Goal: Information Seeking & Learning: Check status

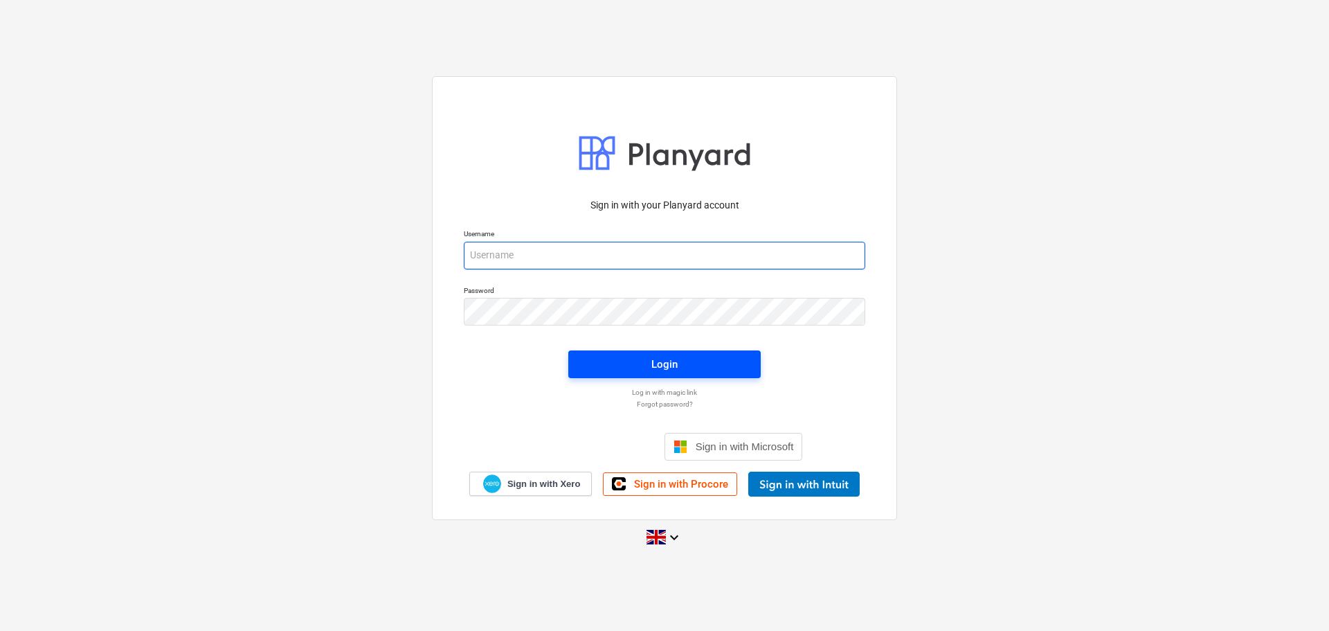
type input "[EMAIL_ADDRESS][DOMAIN_NAME]"
click at [696, 366] on span "Login" at bounding box center [664, 364] width 159 height 18
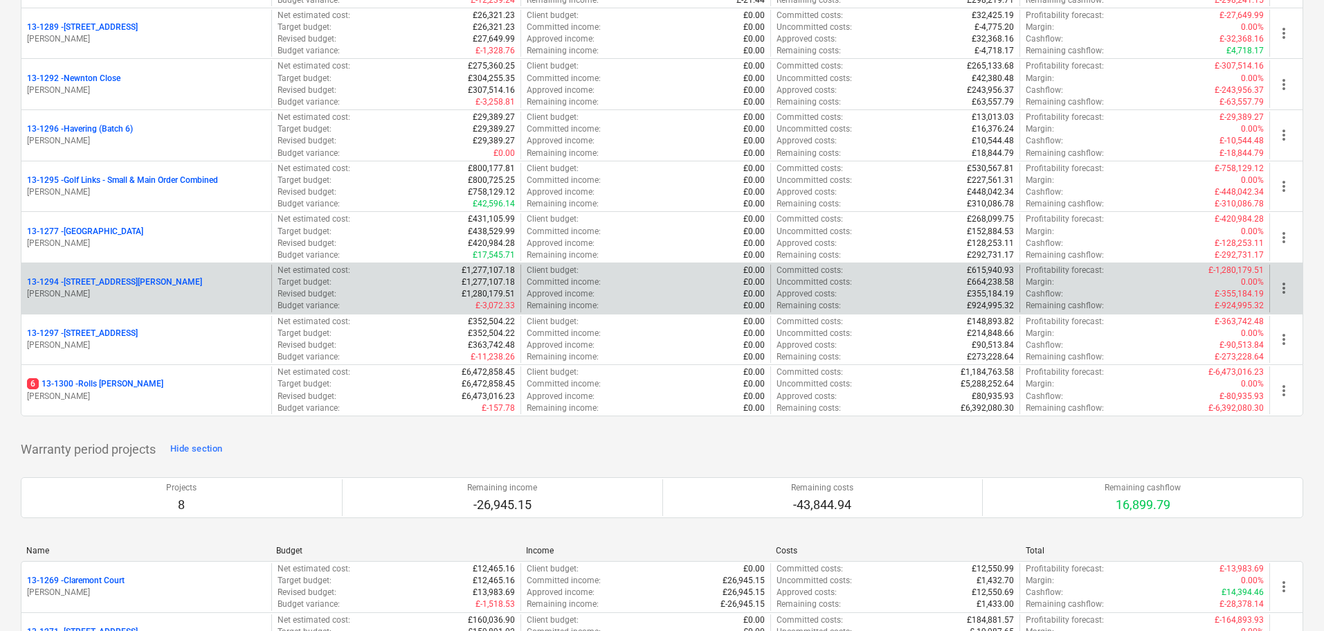
scroll to position [1800, 0]
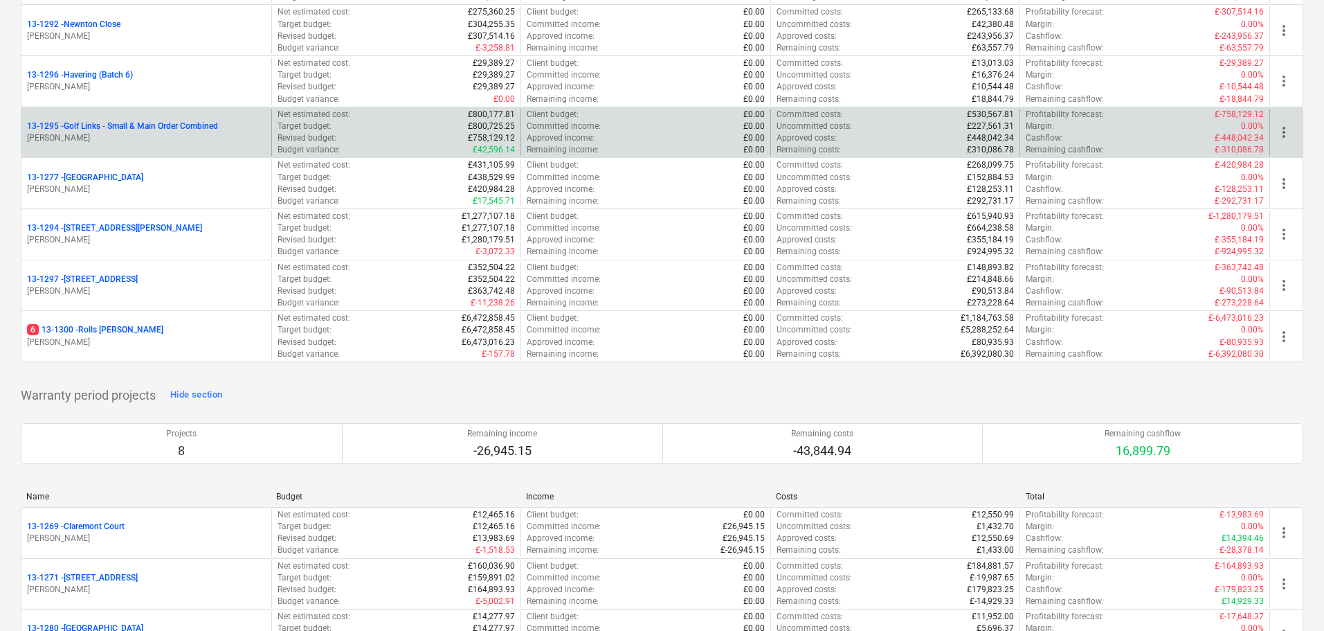
click at [183, 127] on p "13-1295 - Golf Links - Small & Main Order Combined" at bounding box center [122, 126] width 191 height 12
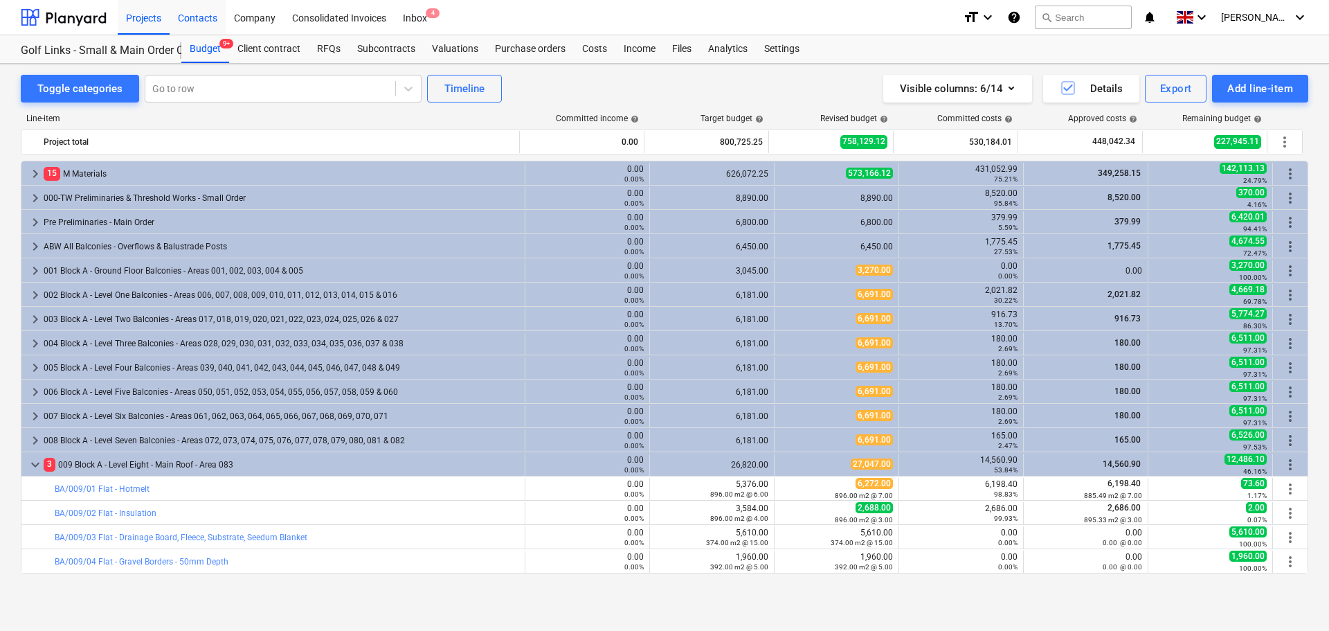
scroll to position [138, 0]
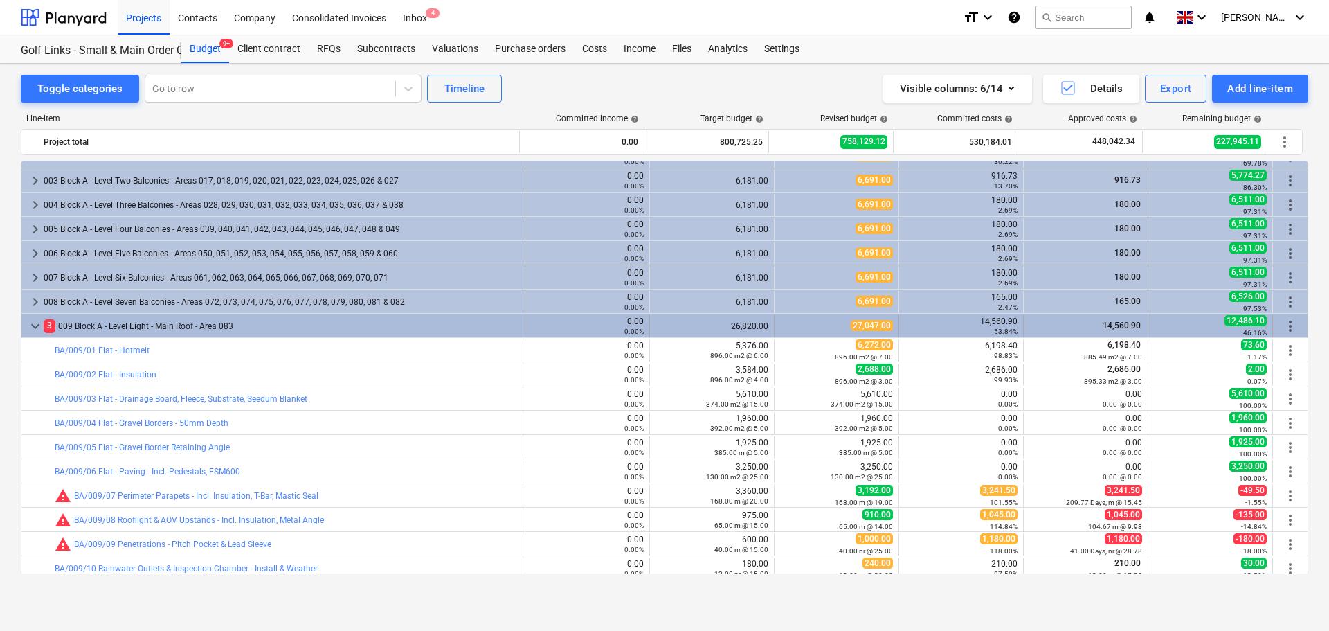
click at [62, 329] on div "3 009 Block A - Level Eight - Main Roof - Area 083" at bounding box center [282, 326] width 476 height 22
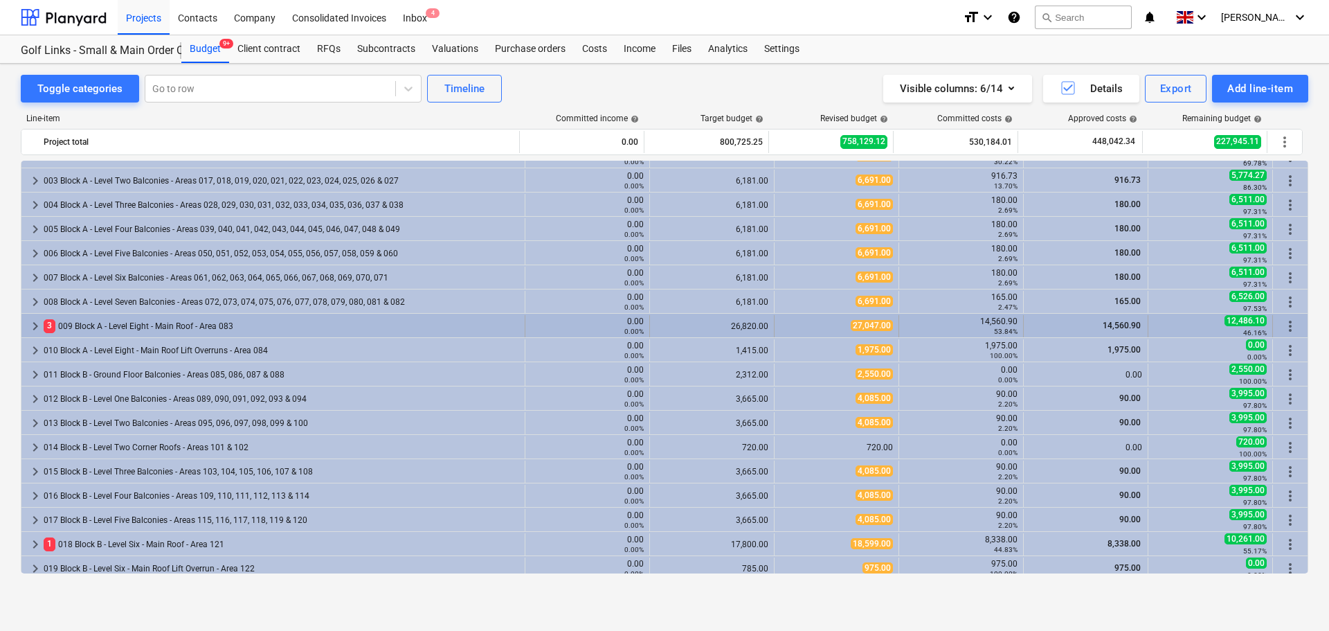
click at [98, 327] on div "3 009 Block A - Level Eight - Main Roof - Area 083" at bounding box center [282, 326] width 476 height 22
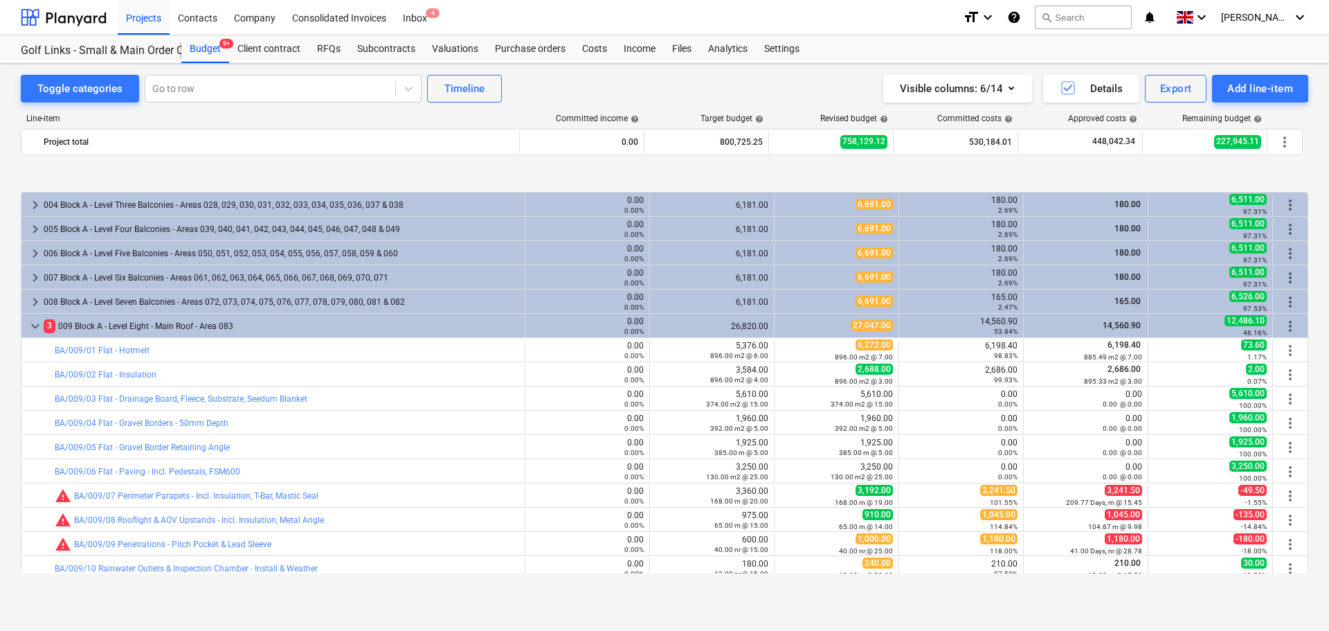
scroll to position [208, 0]
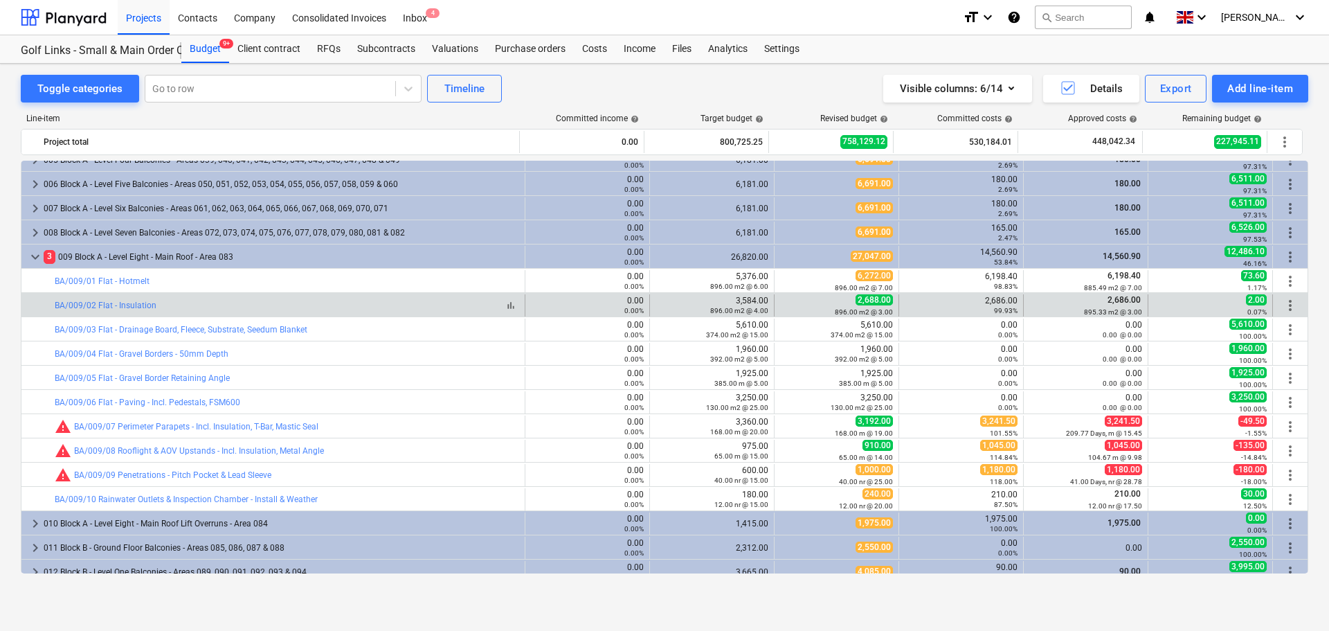
click at [370, 303] on div "bar_chart BA/009/02 Flat - Insulation" at bounding box center [287, 305] width 465 height 10
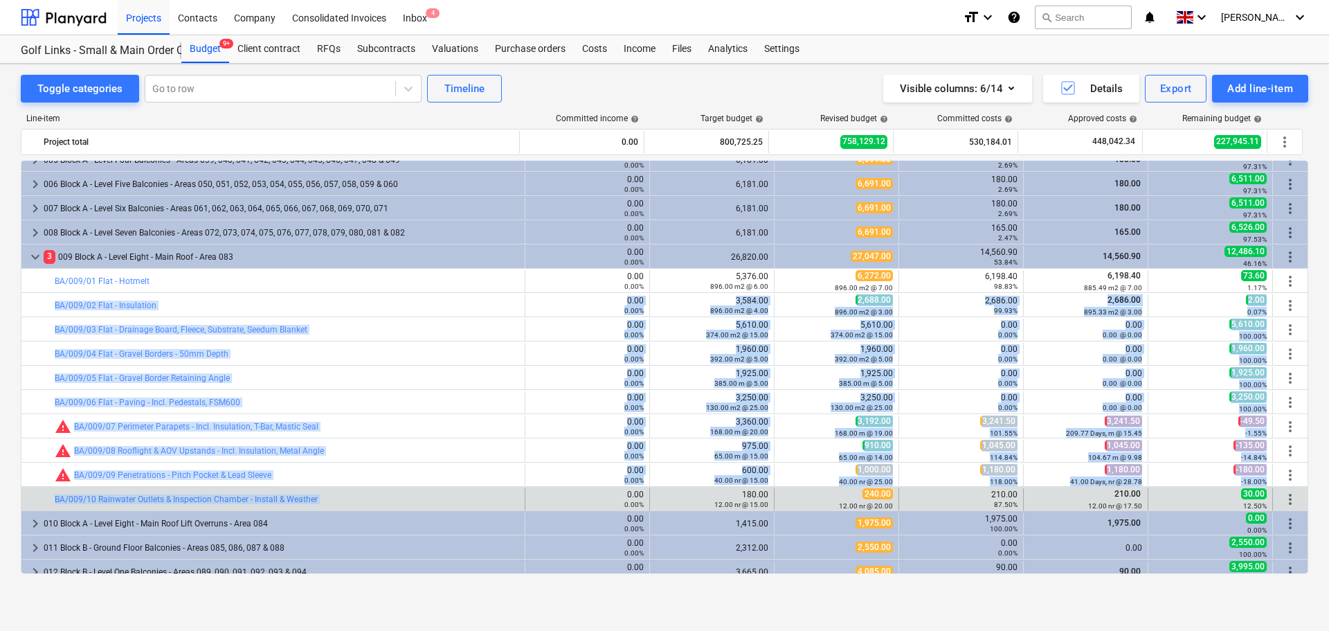
drag, startPoint x: 370, startPoint y: 303, endPoint x: 370, endPoint y: 494, distance: 190.4
click at [370, 494] on div "keyboard_arrow_right 15 M Materials 0.00 0.00% 626,072.25 573,166.12 431,052.99…" at bounding box center [665, 619] width 1288 height 1333
click at [370, 494] on div "bar_chart BA/009/10 Rainwater Outlets & Inspection Chamber - Install & Weather" at bounding box center [287, 499] width 465 height 22
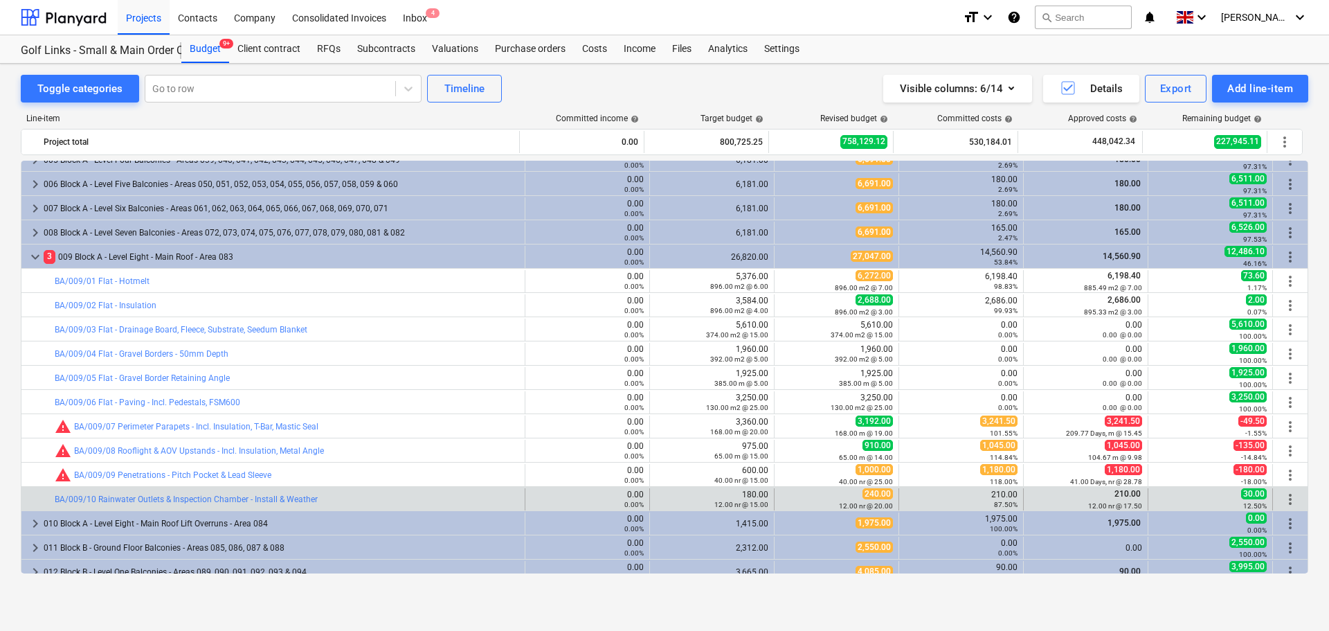
click at [370, 494] on div "bar_chart BA/009/10 Rainwater Outlets & Inspection Chamber - Install & Weather" at bounding box center [287, 499] width 465 height 22
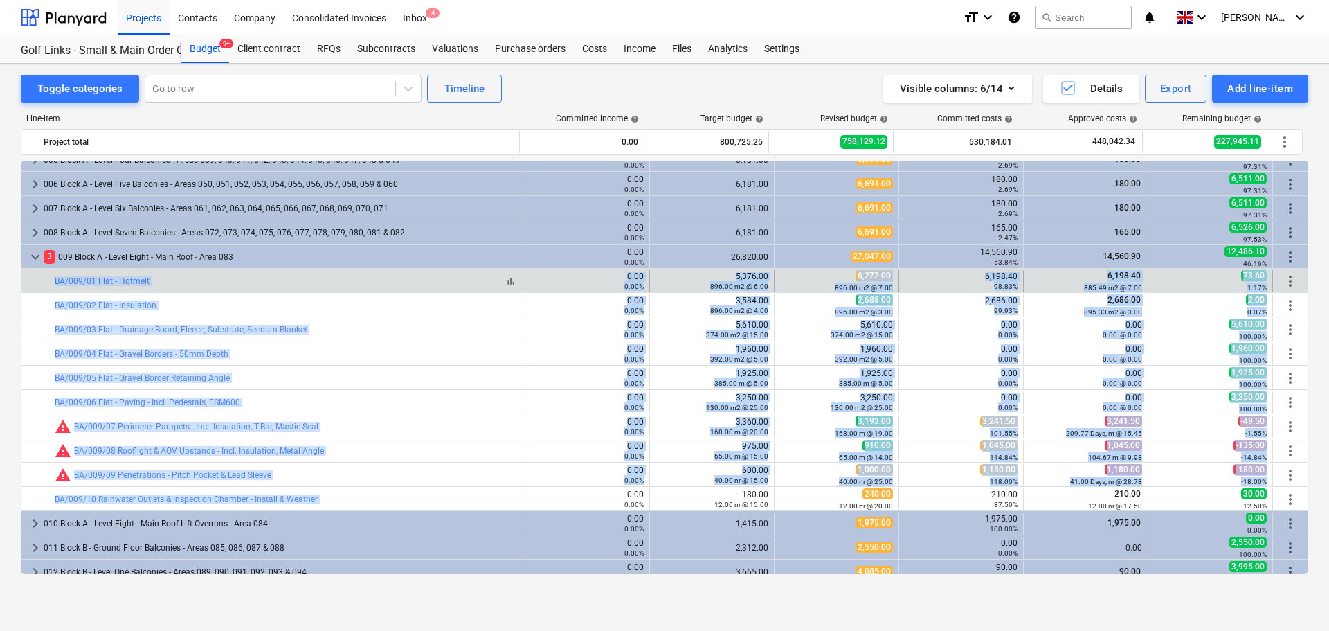
drag, startPoint x: 370, startPoint y: 494, endPoint x: 359, endPoint y: 278, distance: 216.3
click at [359, 279] on div "keyboard_arrow_right 15 M Materials 0.00 0.00% 626,072.25 573,166.12 431,052.99…" at bounding box center [665, 619] width 1288 height 1333
click at [359, 278] on div "bar_chart BA/009/01 Flat - Hotmelt" at bounding box center [287, 281] width 465 height 10
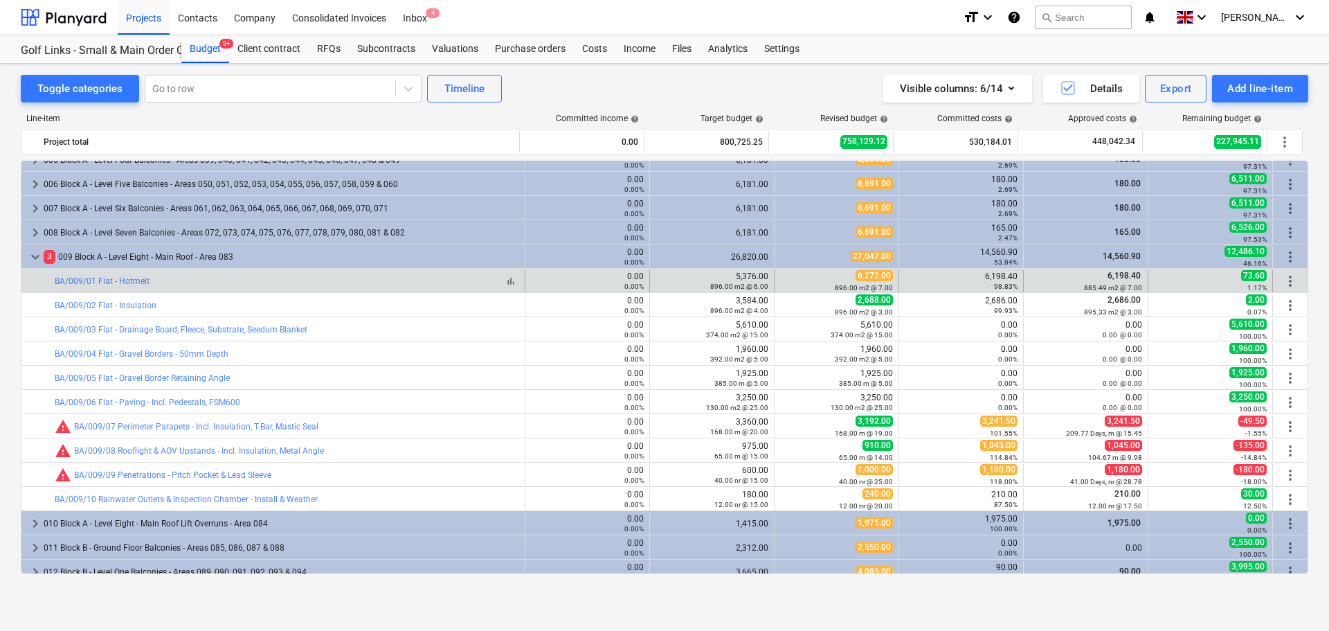
click at [359, 278] on div "bar_chart BA/009/01 Flat - Hotmelt" at bounding box center [287, 281] width 465 height 10
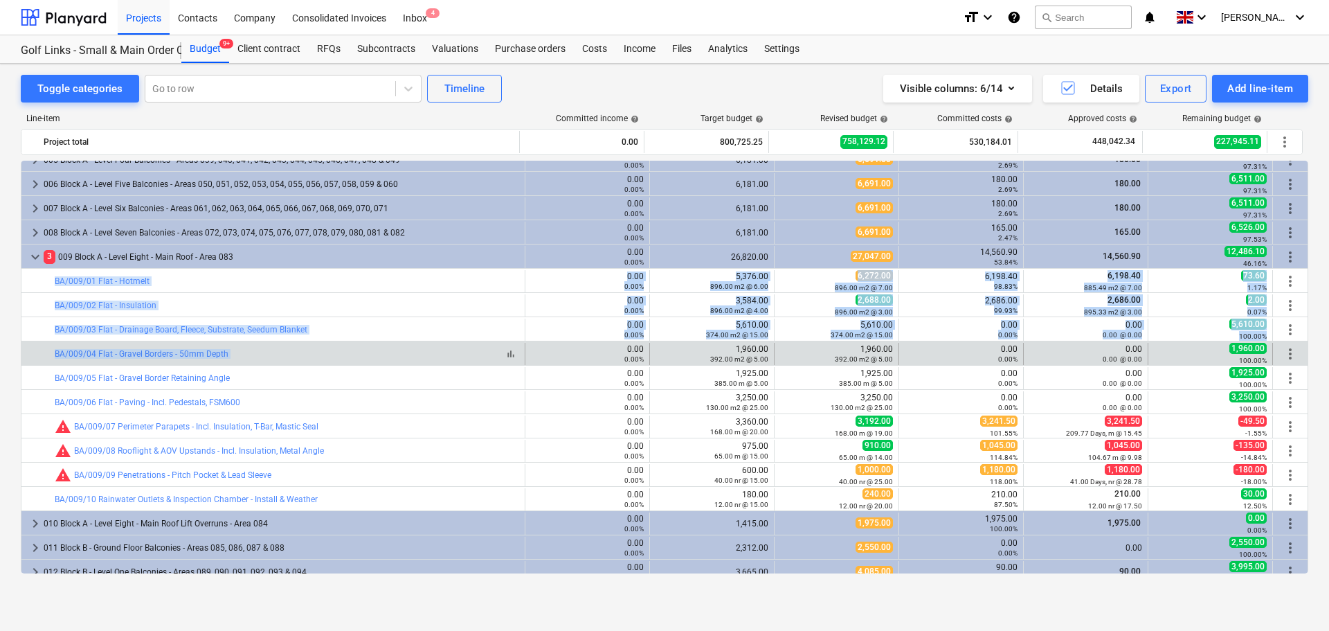
drag, startPoint x: 359, startPoint y: 278, endPoint x: 366, endPoint y: 351, distance: 73.7
click at [366, 351] on div "keyboard_arrow_right 15 M Materials 0.00 0.00% 626,072.25 573,166.12 431,052.99…" at bounding box center [665, 619] width 1288 height 1333
click at [366, 351] on div "bar_chart BA/009/04 Flat - Gravel Borders - 50mm Depth" at bounding box center [287, 354] width 465 height 10
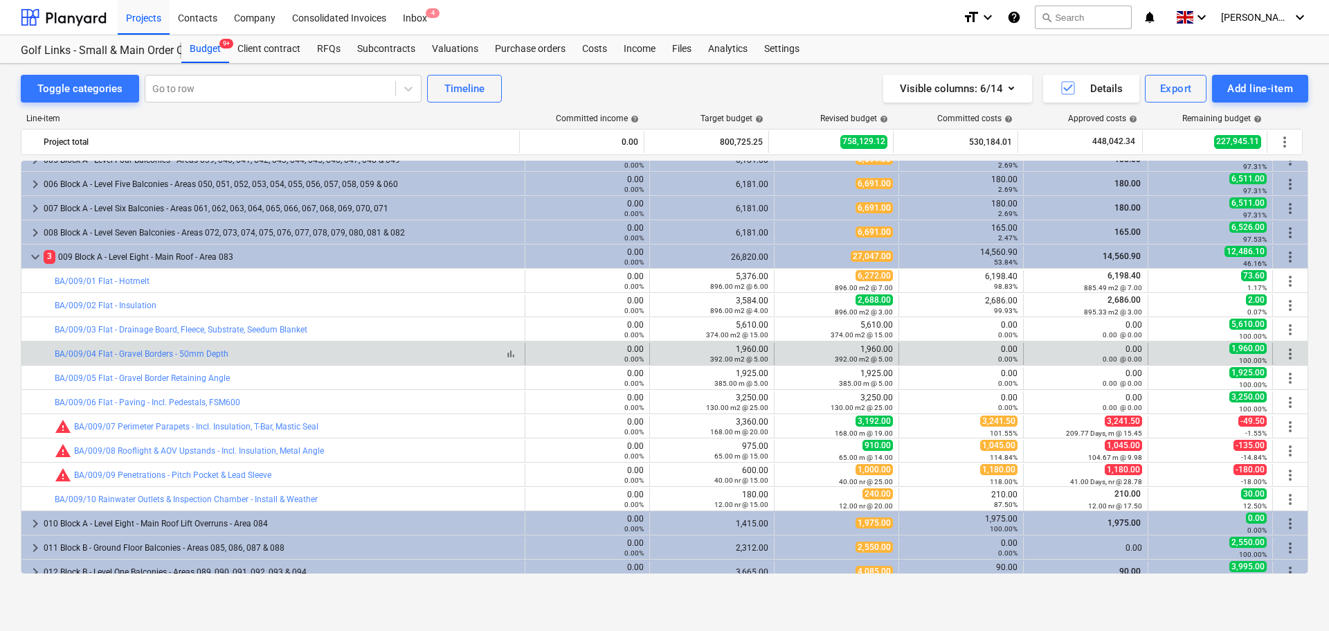
click at [366, 351] on div "bar_chart BA/009/04 Flat - Gravel Borders - 50mm Depth" at bounding box center [287, 354] width 465 height 10
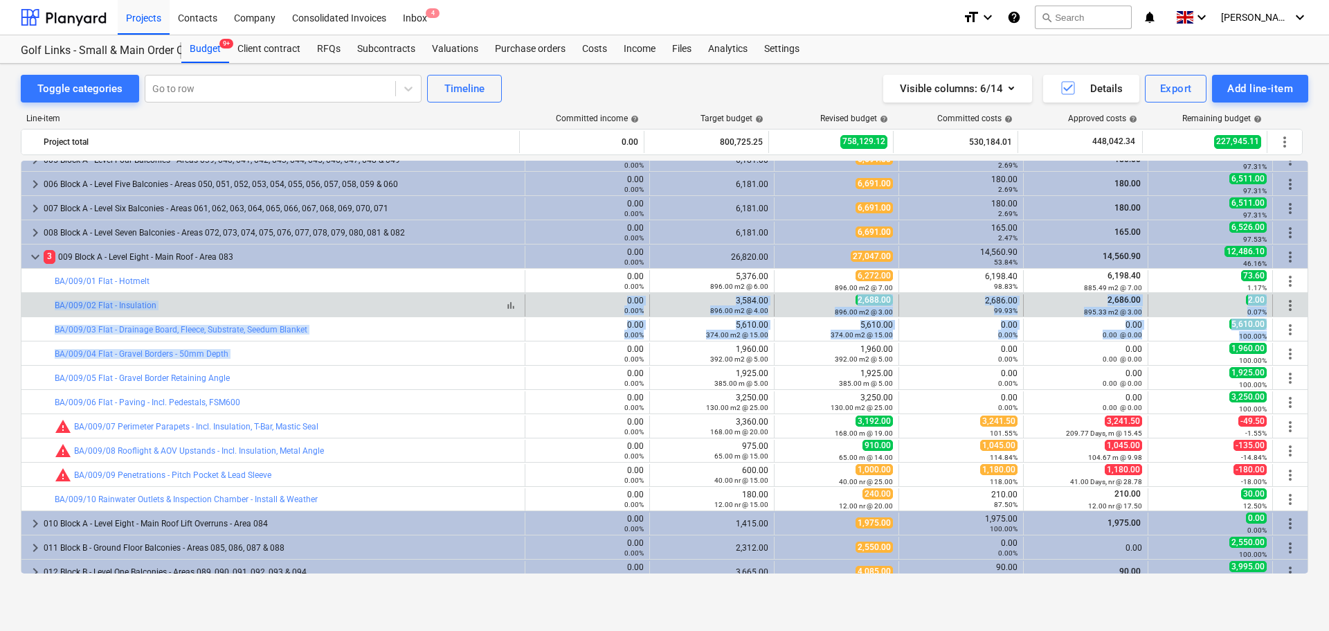
drag, startPoint x: 366, startPoint y: 351, endPoint x: 373, endPoint y: 308, distance: 43.6
click at [373, 308] on div "keyboard_arrow_right 15 M Materials 0.00 0.00% 626,072.25 573,166.12 431,052.99…" at bounding box center [665, 619] width 1288 height 1333
click at [373, 308] on div "bar_chart BA/009/02 Flat - Insulation" at bounding box center [287, 305] width 465 height 10
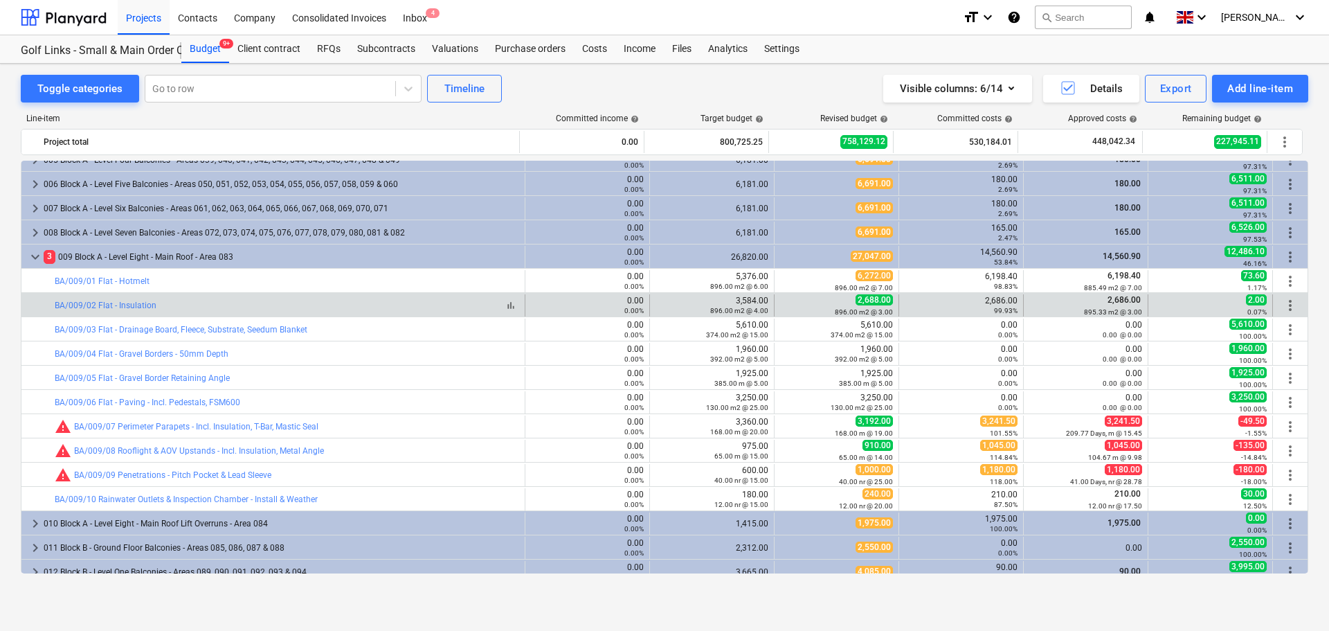
click at [373, 308] on div "bar_chart BA/009/02 Flat - Insulation" at bounding box center [287, 305] width 465 height 10
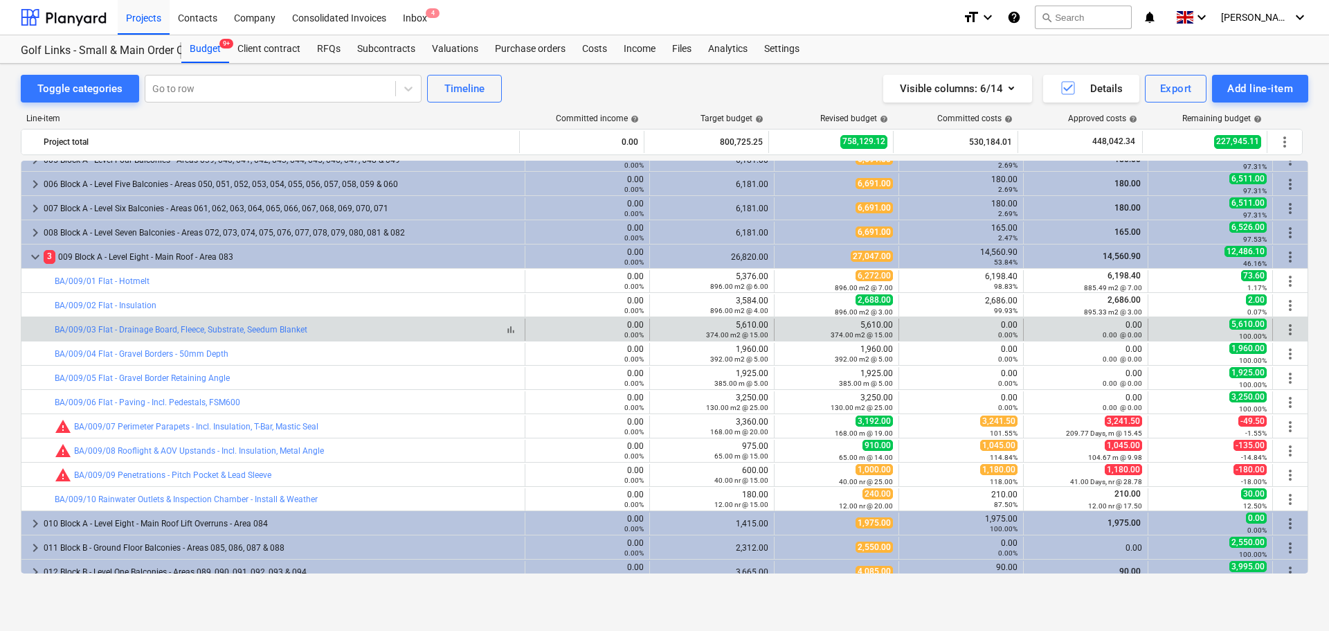
click at [335, 331] on div "bar_chart BA/009/03 Flat - Drainage Board, Fleece, Substrate, Seedum Blanket" at bounding box center [287, 330] width 465 height 10
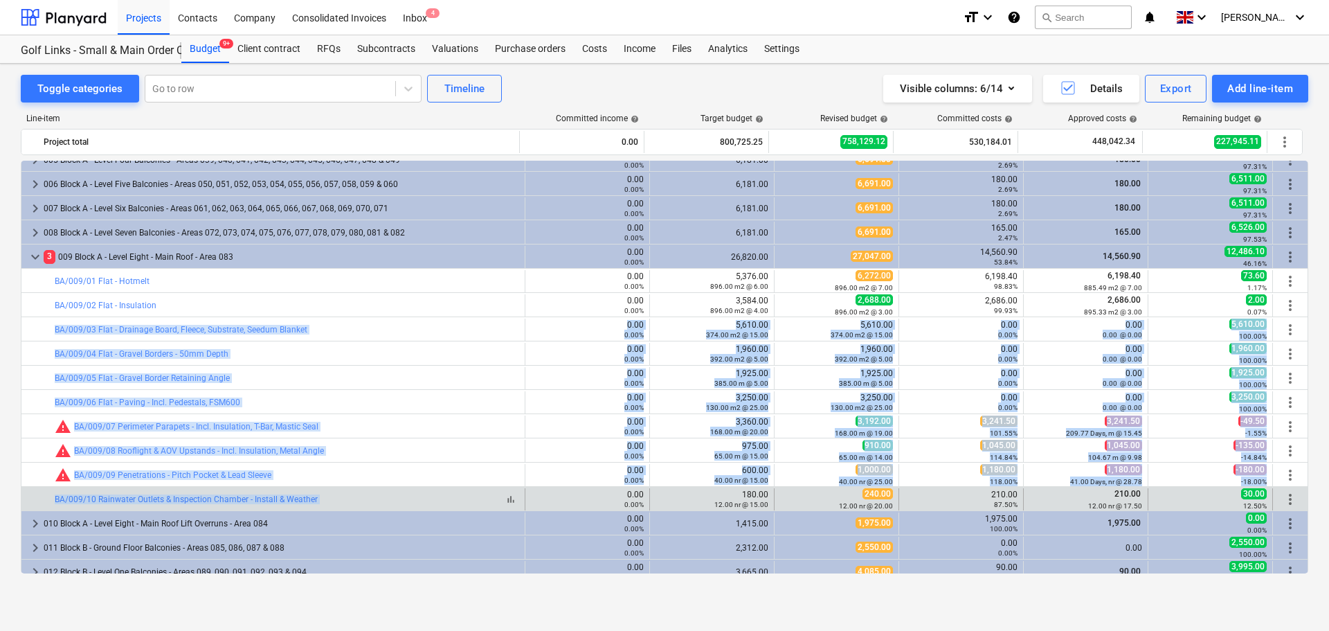
drag, startPoint x: 335, startPoint y: 331, endPoint x: 380, endPoint y: 495, distance: 170.1
click at [380, 495] on div "keyboard_arrow_right 15 M Materials 0.00 0.00% 626,072.25 573,166.12 431,052.99…" at bounding box center [665, 619] width 1288 height 1333
click at [380, 495] on div "bar_chart BA/009/10 Rainwater Outlets & Inspection Chamber - Install & Weather" at bounding box center [287, 499] width 465 height 10
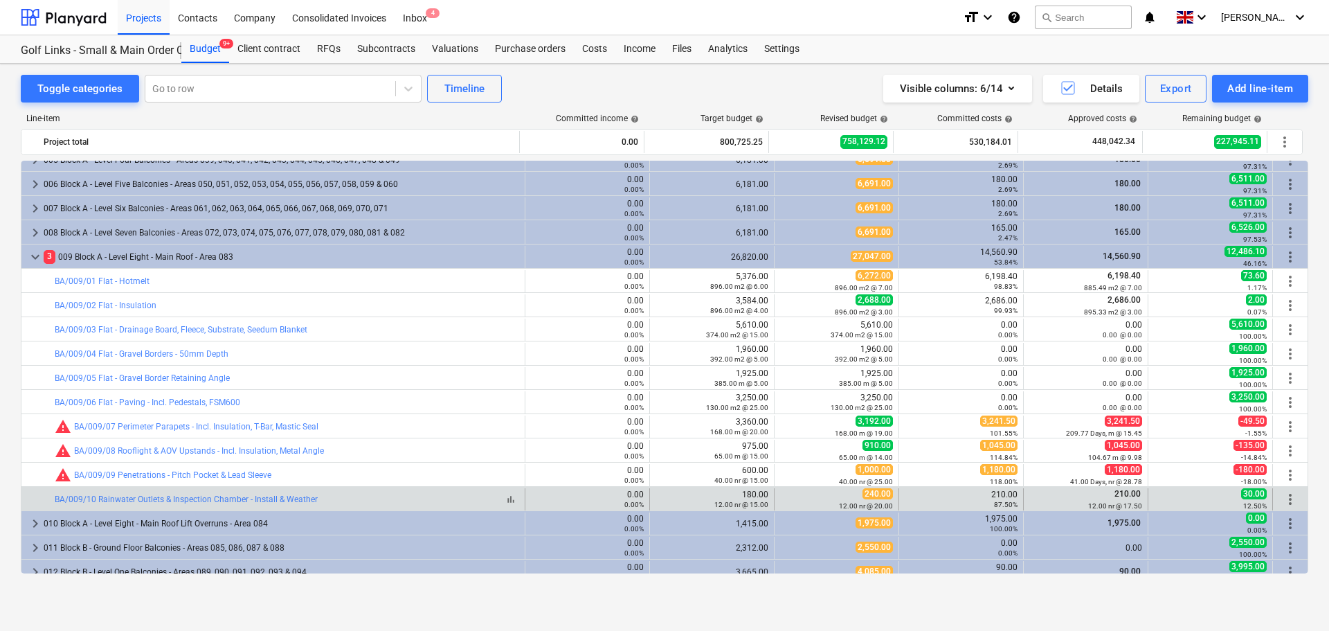
click at [380, 495] on div "bar_chart BA/009/10 Rainwater Outlets & Inspection Chamber - Install & Weather" at bounding box center [287, 499] width 465 height 10
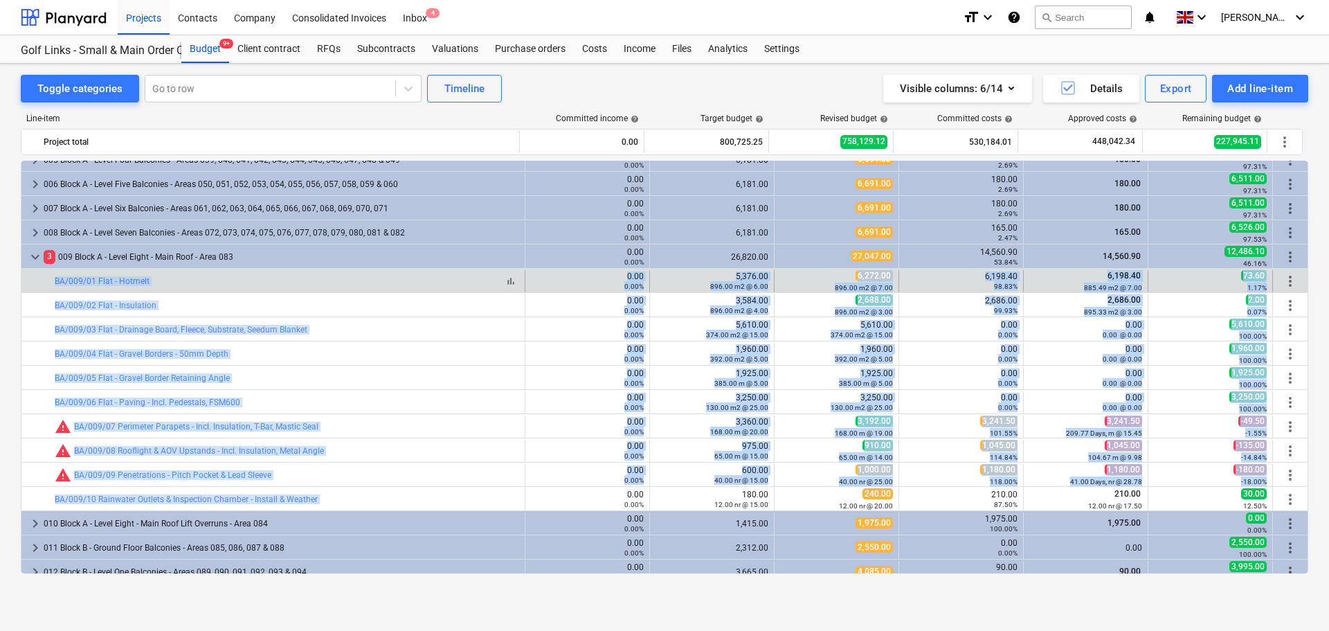
drag, startPoint x: 380, startPoint y: 495, endPoint x: 386, endPoint y: 281, distance: 214.0
click at [381, 285] on div "keyboard_arrow_right 15 M Materials 0.00 0.00% 626,072.25 573,166.12 431,052.99…" at bounding box center [665, 619] width 1288 height 1333
click at [386, 281] on div "bar_chart BA/009/01 Flat - Hotmelt" at bounding box center [287, 281] width 465 height 10
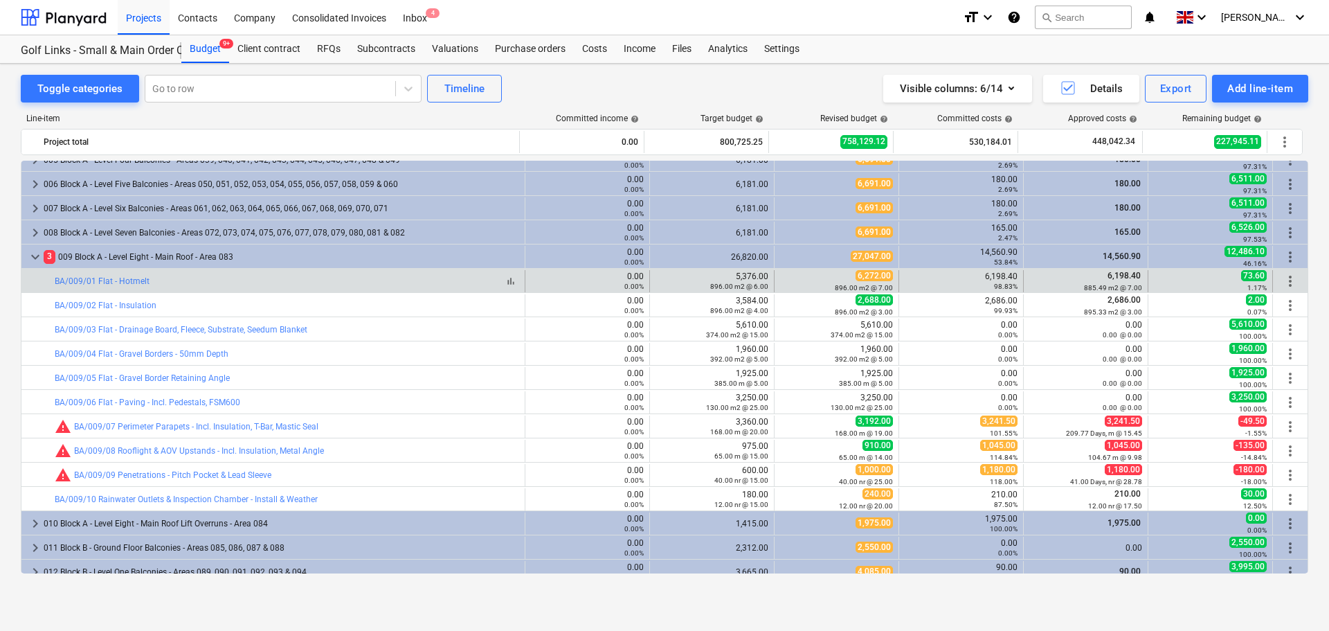
click at [386, 281] on div "bar_chart BA/009/01 Flat - Hotmelt" at bounding box center [287, 281] width 465 height 10
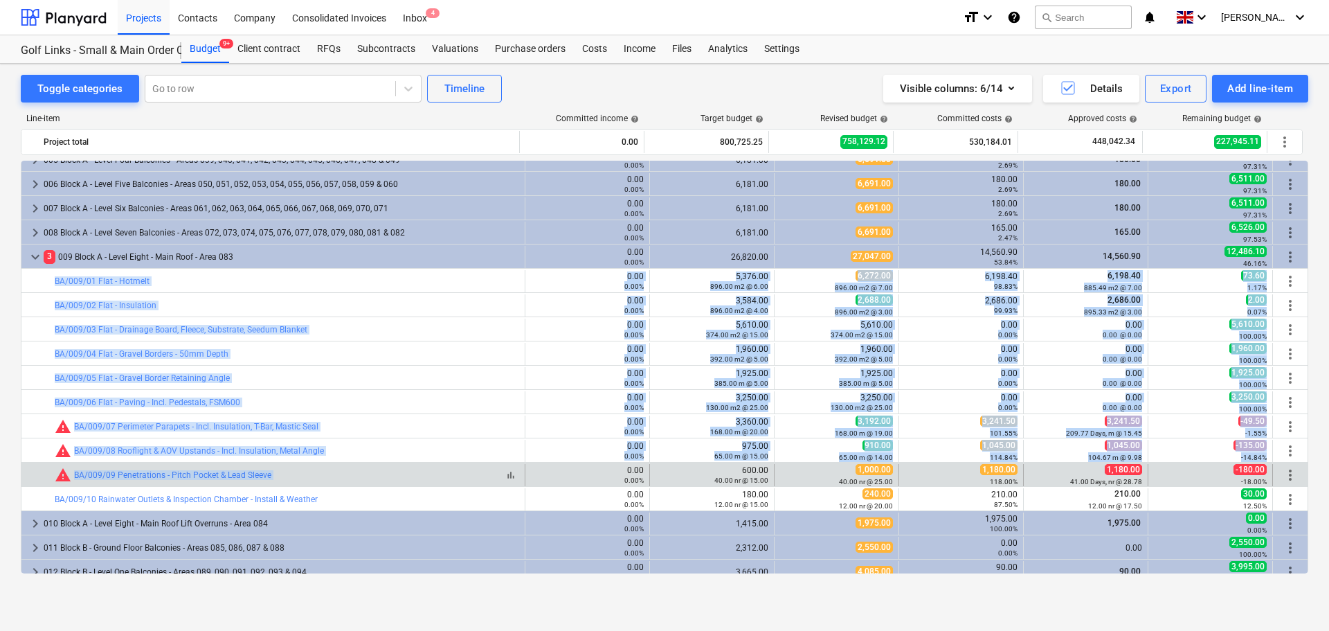
drag, startPoint x: 386, startPoint y: 281, endPoint x: 390, endPoint y: 475, distance: 193.9
click at [390, 475] on div "keyboard_arrow_right 15 M Materials 0.00 0.00% 626,072.25 573,166.12 431,052.99…" at bounding box center [665, 619] width 1288 height 1333
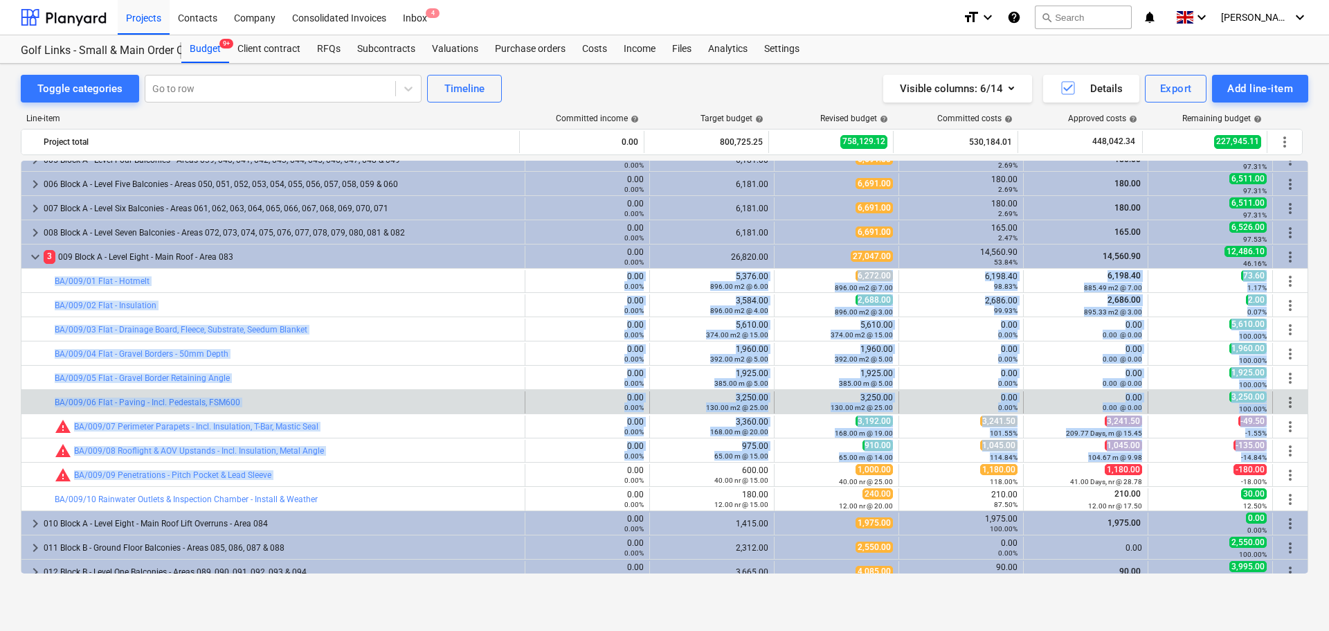
click at [389, 395] on div "bar_chart BA/009/06 Flat - Paving - Incl. Pedestals, FSM600" at bounding box center [287, 402] width 465 height 22
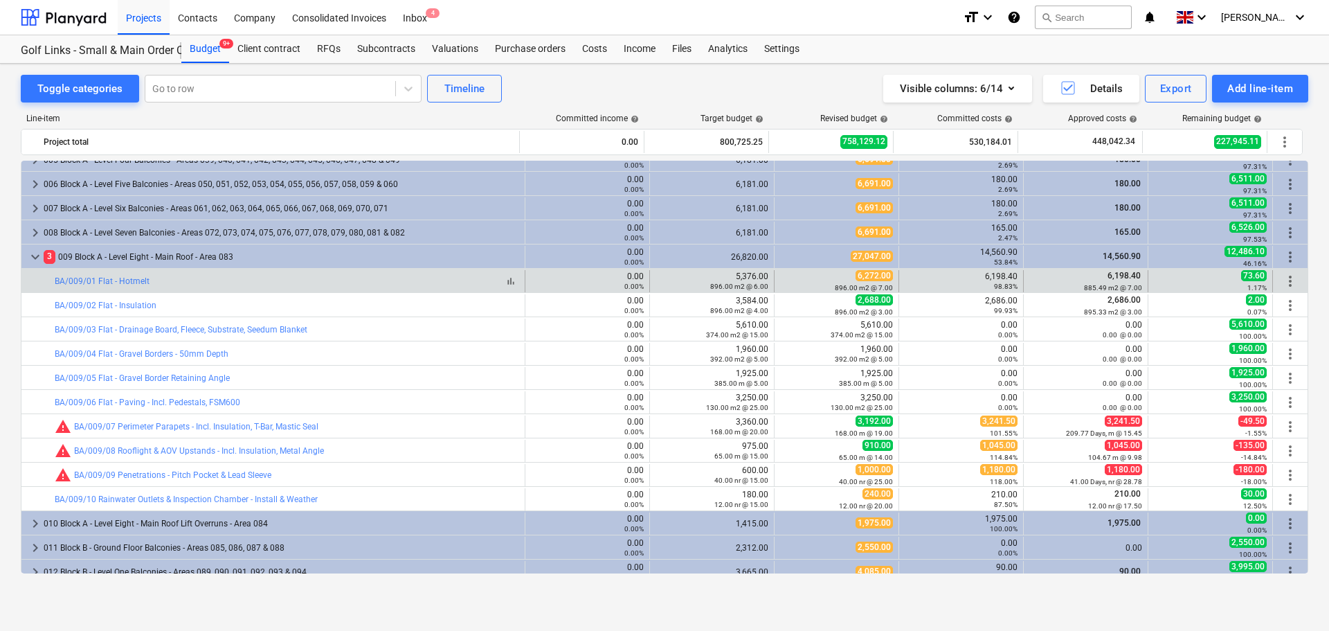
click at [443, 280] on div "bar_chart BA/009/01 Flat - Hotmelt" at bounding box center [287, 281] width 465 height 10
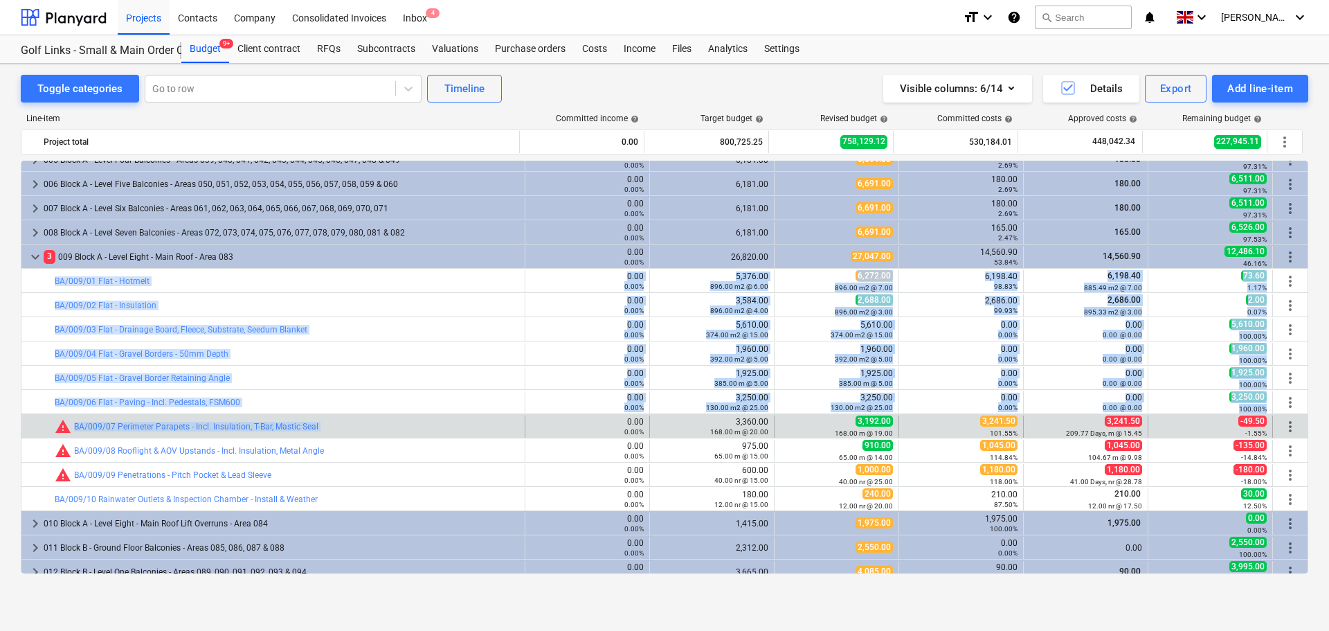
drag, startPoint x: 443, startPoint y: 280, endPoint x: 413, endPoint y: 415, distance: 138.3
click at [413, 431] on div "keyboard_arrow_right 15 M Materials 0.00 0.00% 626,072.25 573,166.12 431,052.99…" at bounding box center [665, 619] width 1288 height 1333
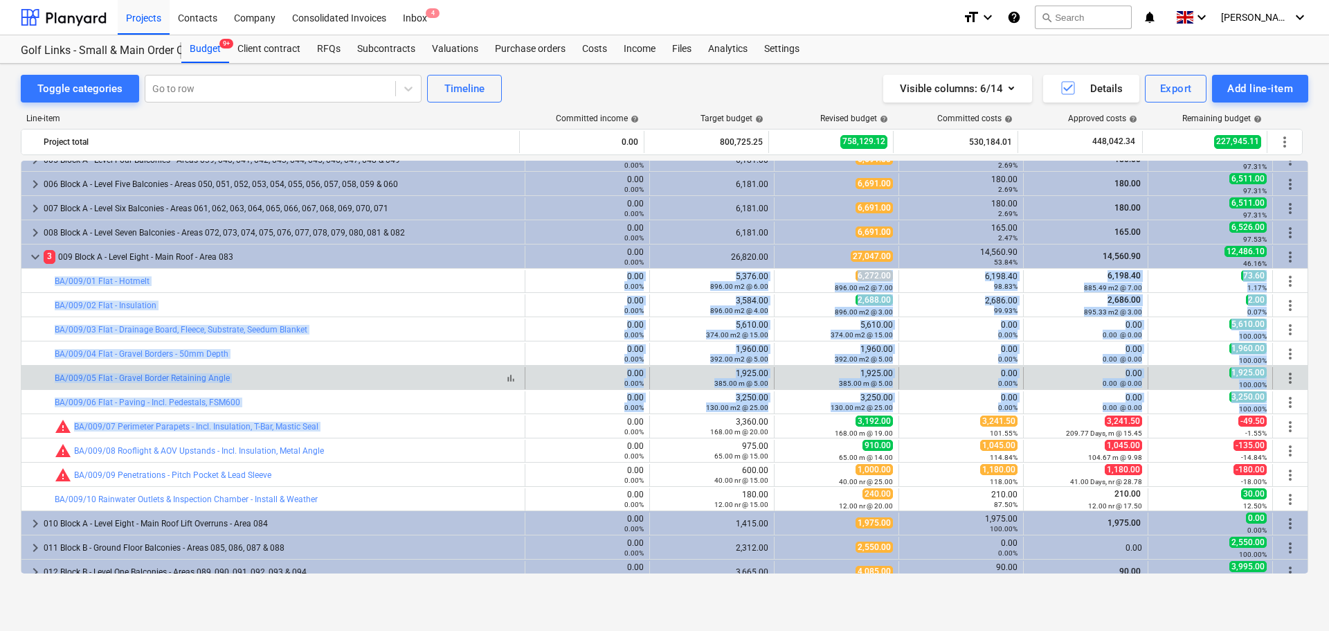
click at [402, 381] on div "bar_chart BA/009/05 Flat - Gravel Border Retaining Angle" at bounding box center [287, 378] width 465 height 10
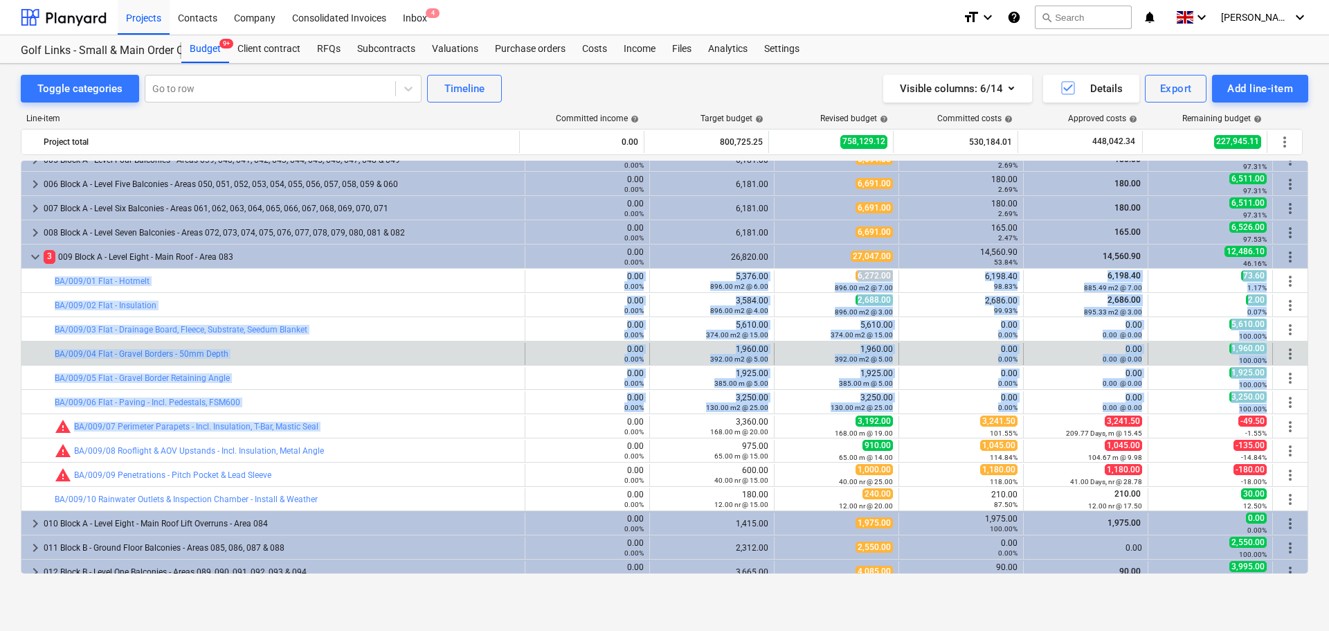
click at [297, 347] on div "bar_chart BA/009/04 Flat - Gravel Borders - 50mm Depth" at bounding box center [287, 354] width 465 height 22
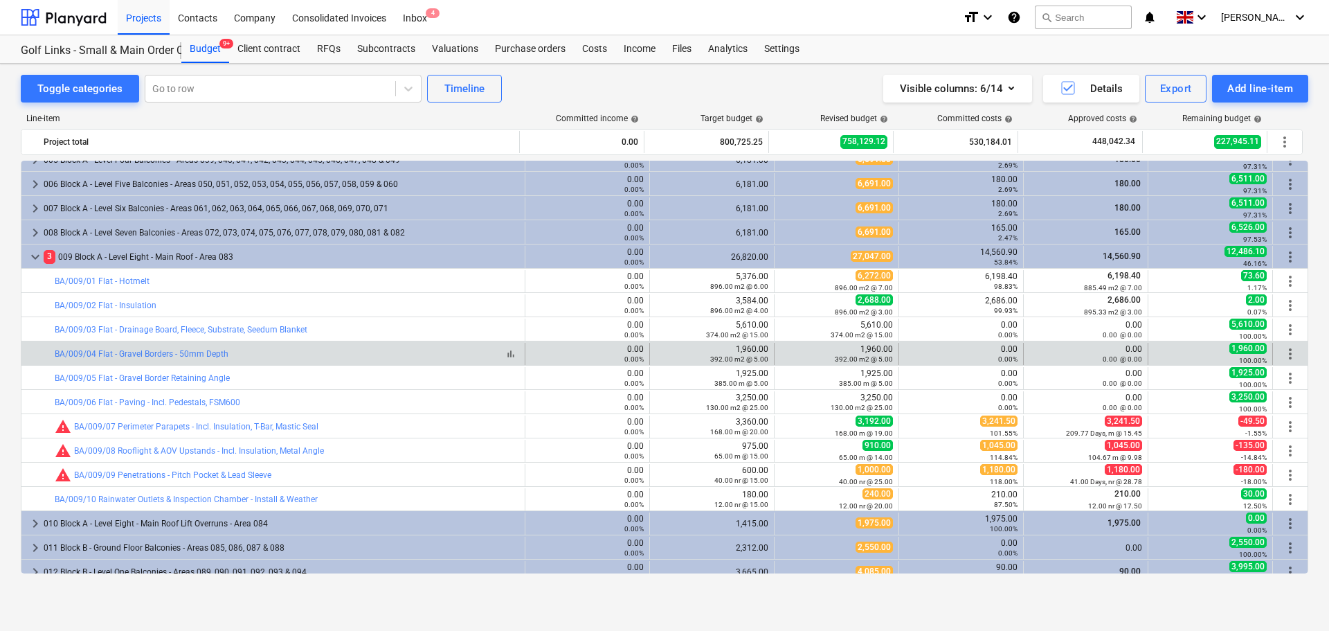
click at [321, 351] on div "bar_chart BA/009/04 Flat - Gravel Borders - 50mm Depth" at bounding box center [287, 354] width 465 height 10
drag, startPoint x: 321, startPoint y: 351, endPoint x: 715, endPoint y: 354, distance: 394.6
click at [714, 354] on div "bar_chart BA/009/04 Flat - Gravel Borders - 50mm Depth 0.00 0.00% edit 1,960.00…" at bounding box center [664, 354] width 1286 height 22
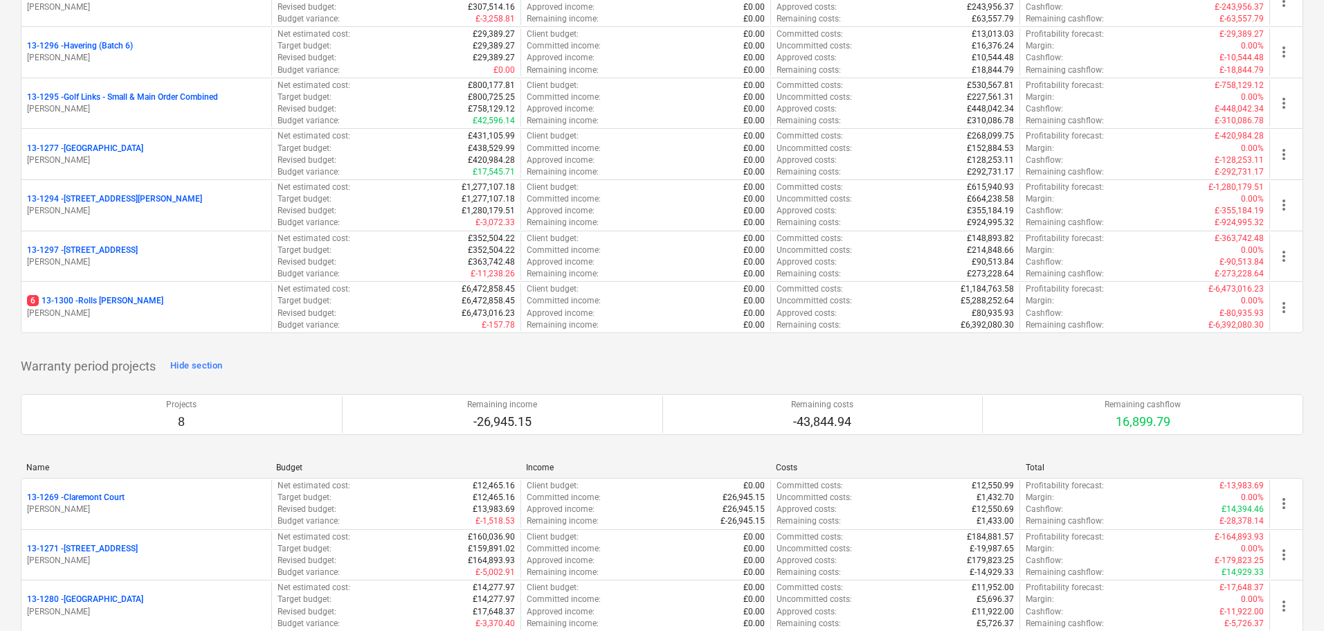
scroll to position [1869, 0]
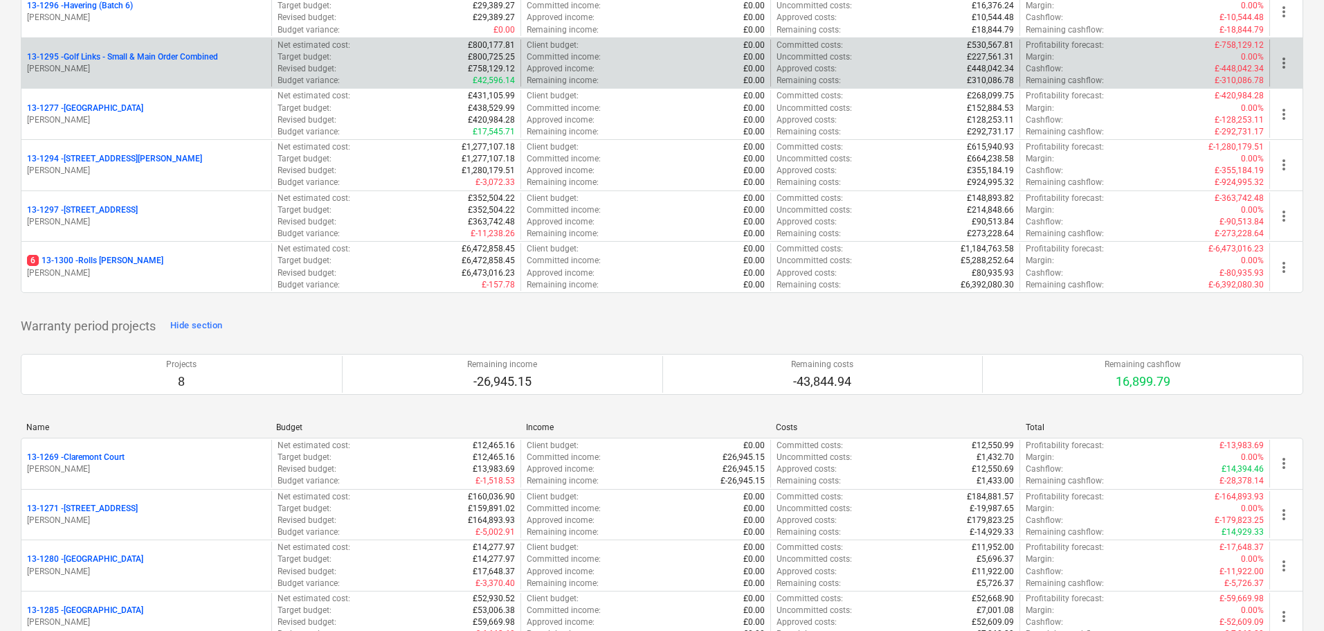
click at [167, 51] on p "13-1295 - Golf Links - Small & Main Order Combined" at bounding box center [122, 57] width 191 height 12
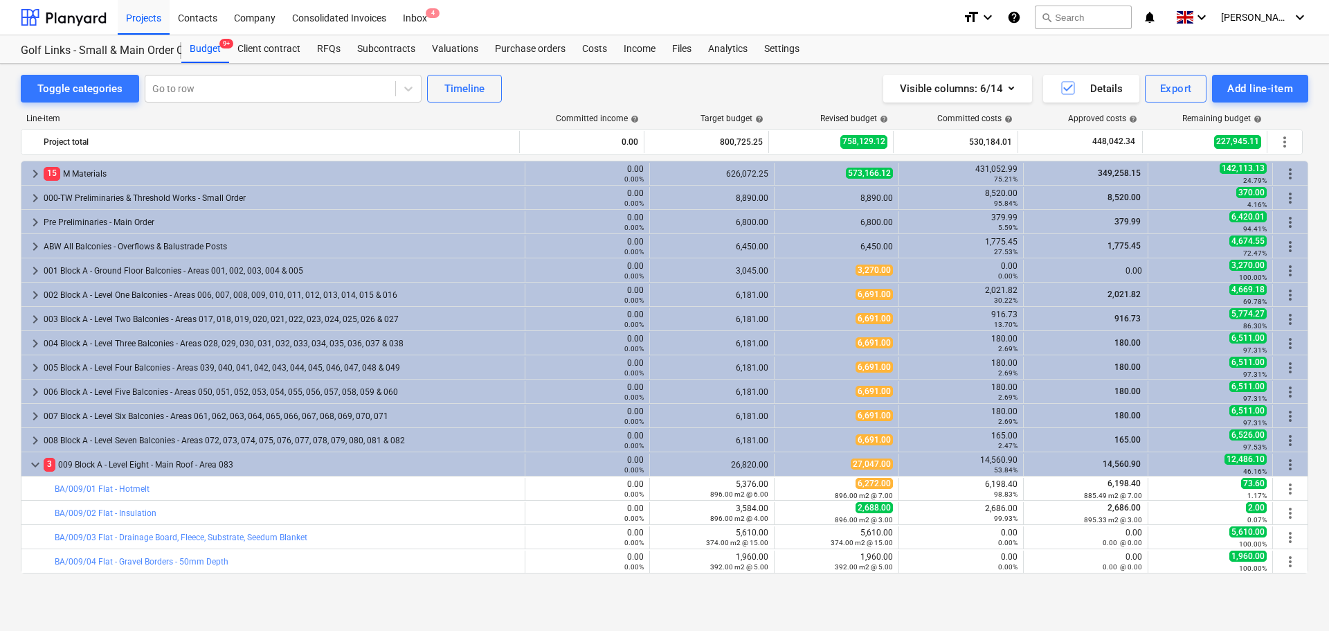
scroll to position [208, 0]
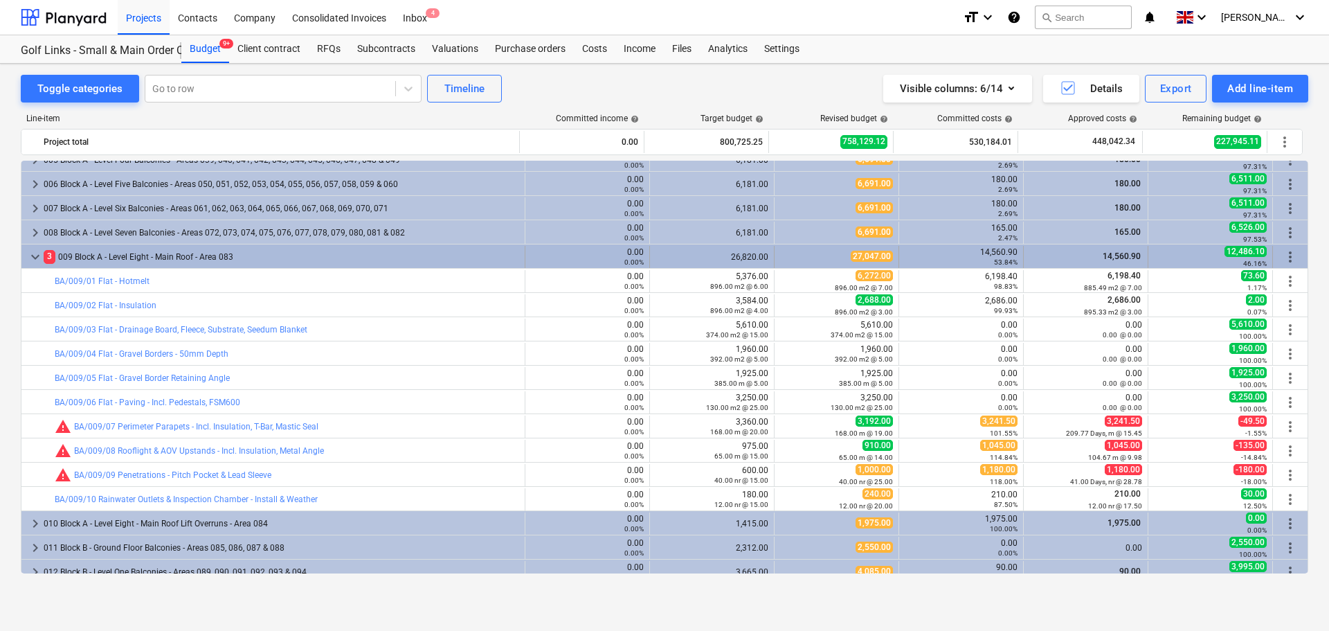
click at [91, 246] on div "3 009 Block A - Level Eight - Main Roof - Area 083" at bounding box center [282, 257] width 476 height 22
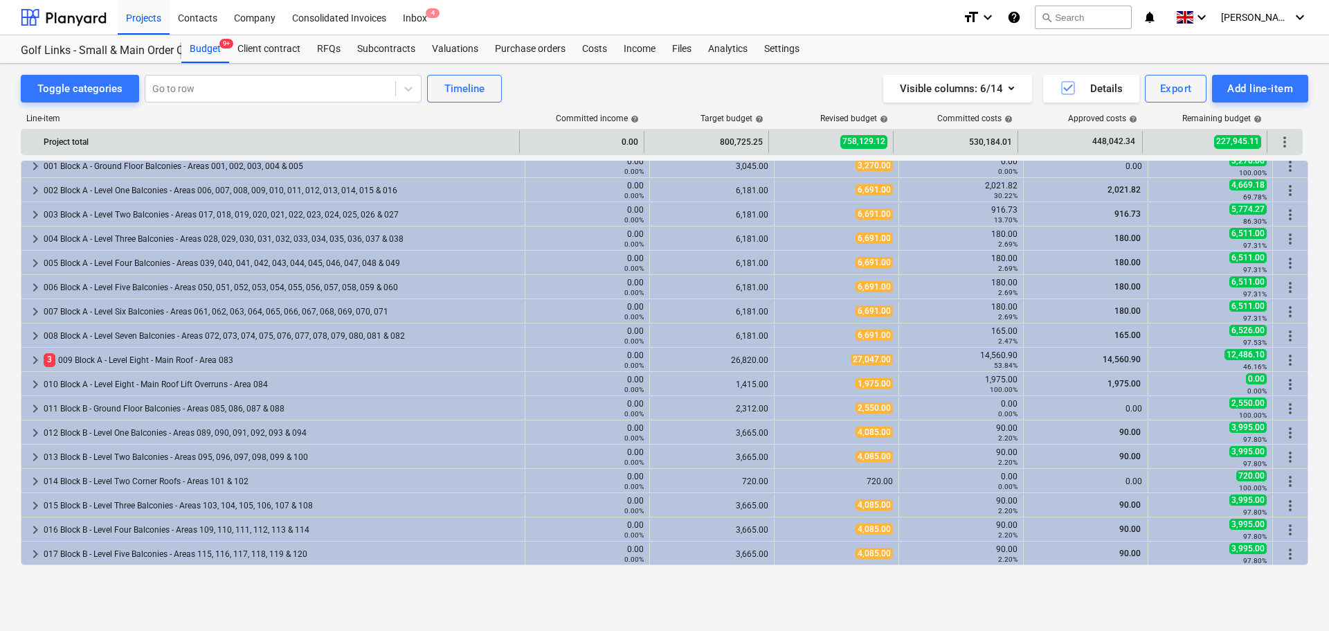
scroll to position [69, 0]
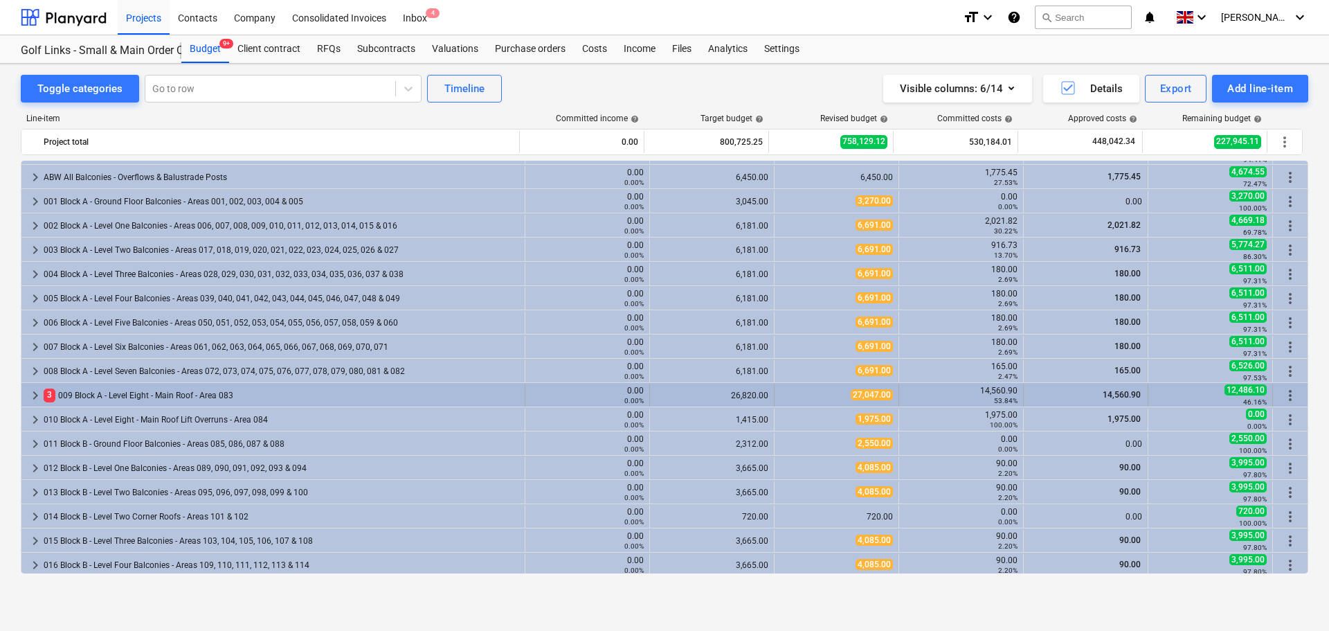
click at [142, 399] on div "3 009 Block A - Level Eight - Main Roof - Area 083" at bounding box center [282, 395] width 476 height 22
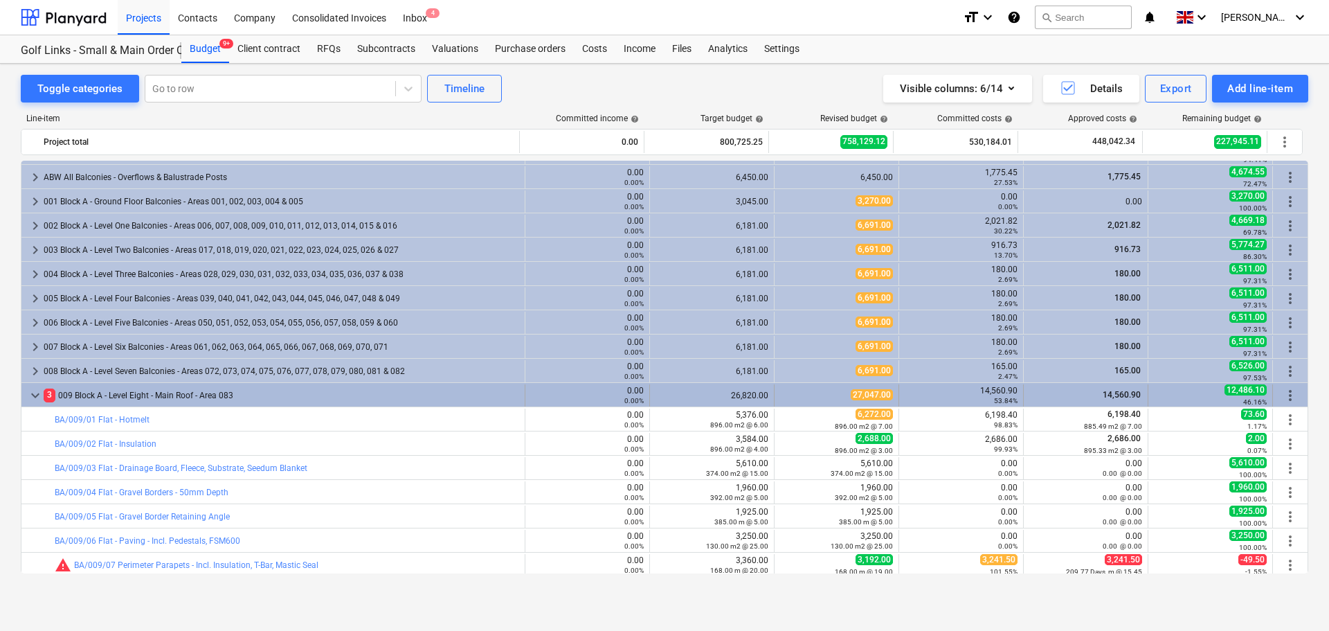
click at [232, 395] on div "3 009 Block A - Level Eight - Main Roof - Area 083" at bounding box center [282, 395] width 476 height 22
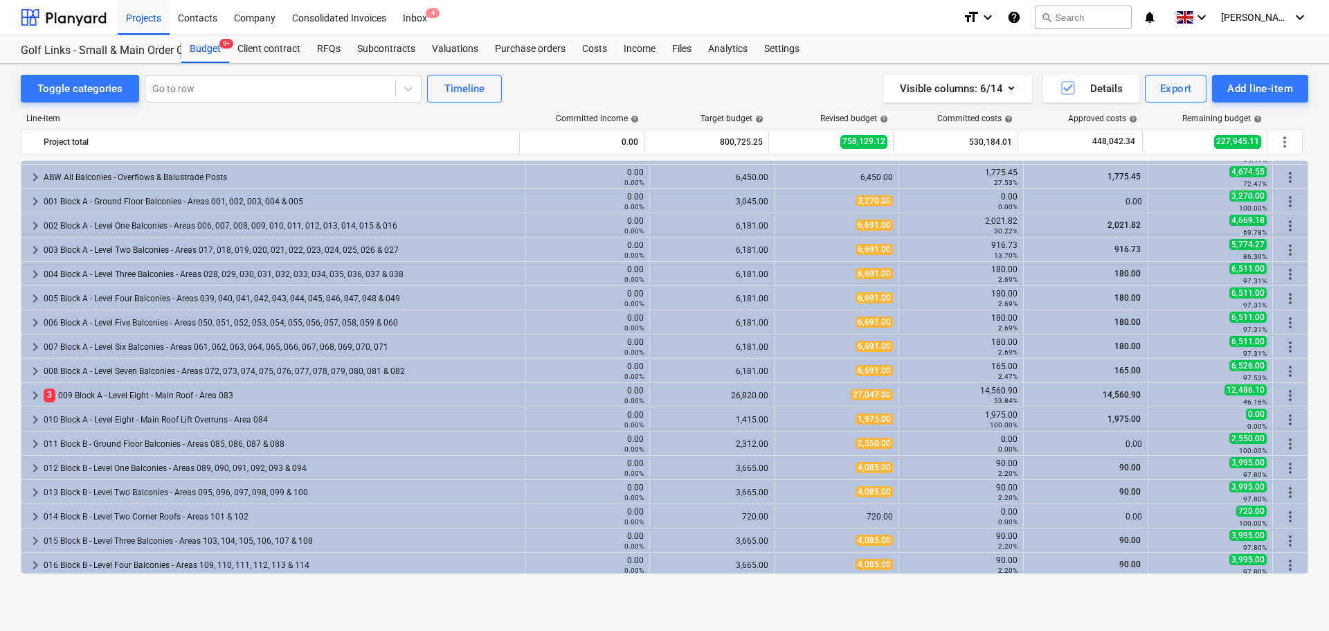
click at [232, 395] on div "3 009 Block A - Level Eight - Main Roof - Area 083" at bounding box center [282, 395] width 476 height 22
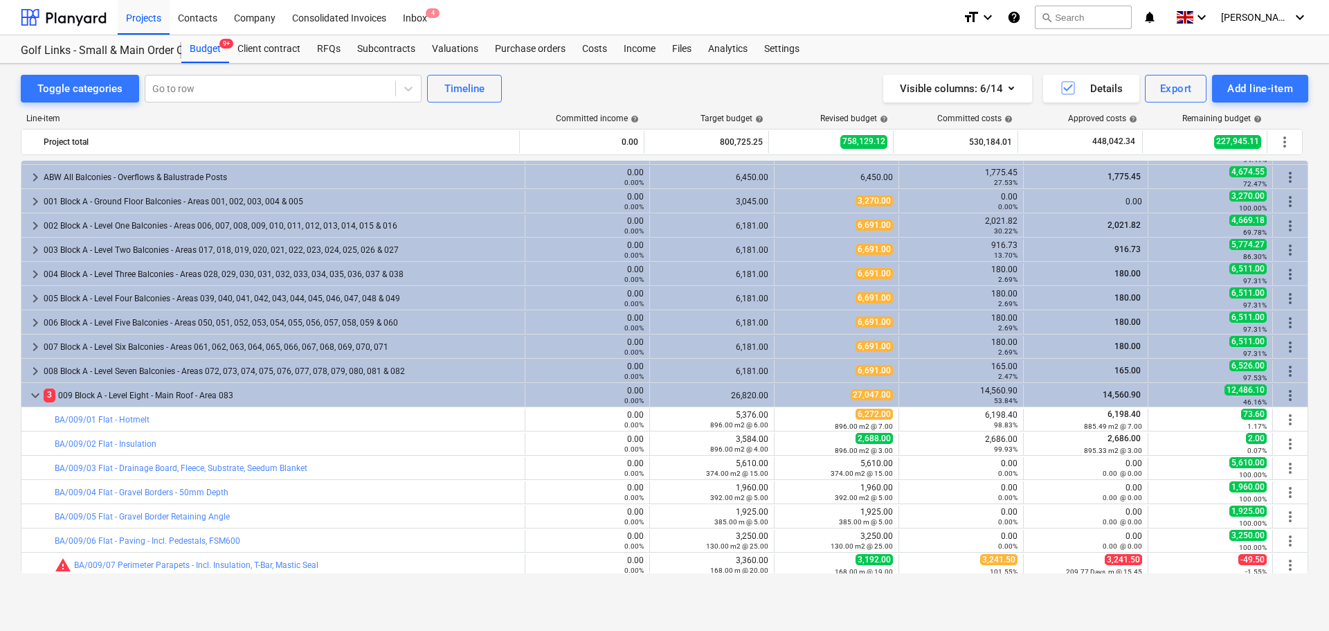
click at [232, 395] on div "3 009 Block A - Level Eight - Main Roof - Area 083" at bounding box center [282, 395] width 476 height 22
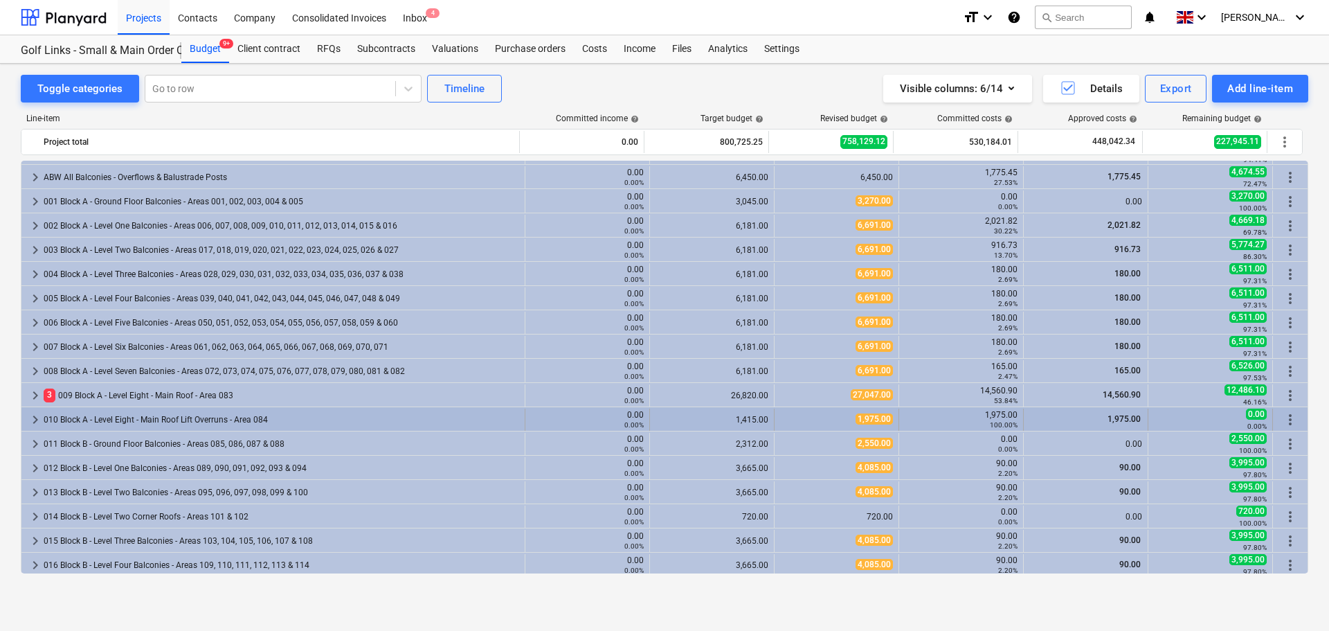
click at [219, 416] on div "010 Block A - Level Eight - Main Roof Lift Overruns - Area 084" at bounding box center [282, 419] width 476 height 22
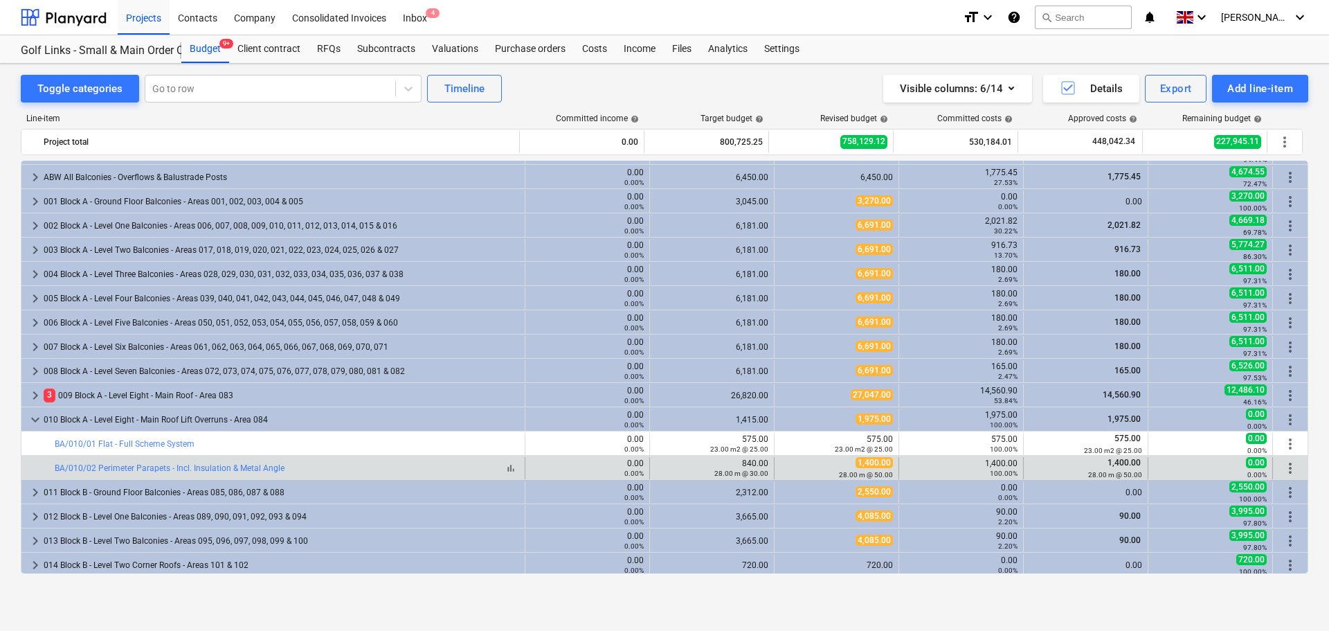
click at [295, 469] on div "bar_chart BA/010/02 Perimeter Parapets - Incl. Insulation & Metal Angle" at bounding box center [287, 468] width 465 height 10
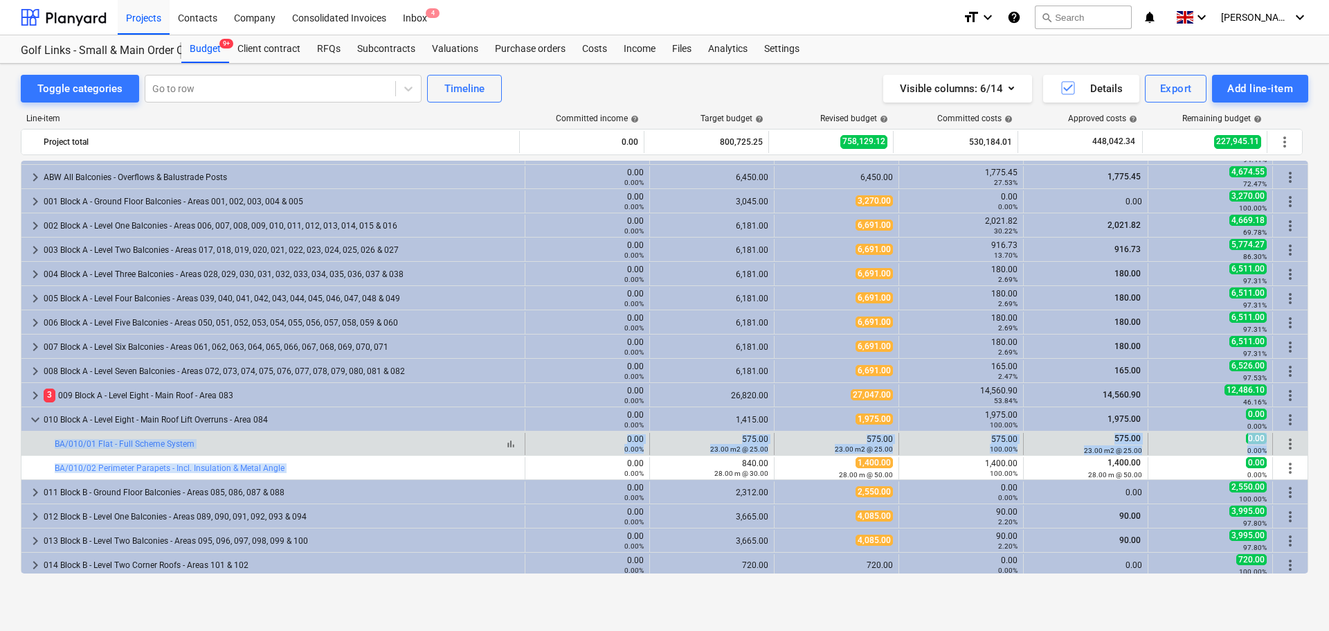
drag, startPoint x: 295, startPoint y: 469, endPoint x: 309, endPoint y: 445, distance: 27.3
click at [309, 445] on div "bar_chart BA/010/01 Flat - Full Scheme System" at bounding box center [287, 444] width 465 height 10
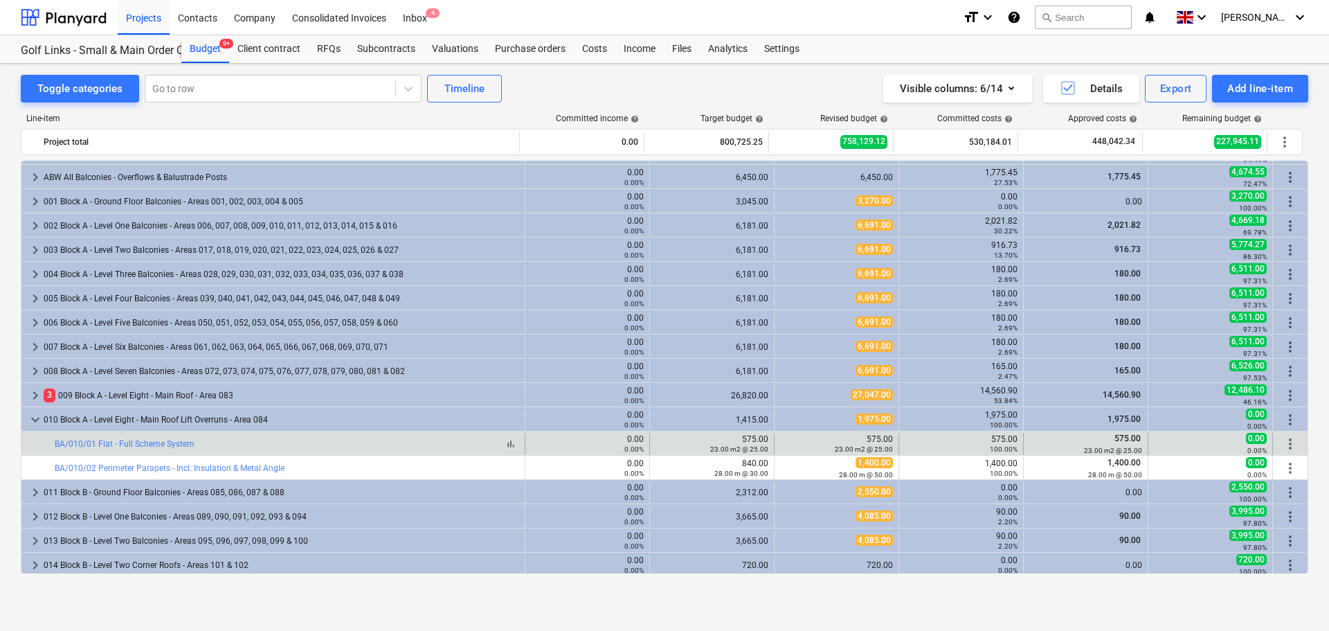
click at [309, 445] on div "bar_chart BA/010/01 Flat - Full Scheme System" at bounding box center [287, 444] width 465 height 10
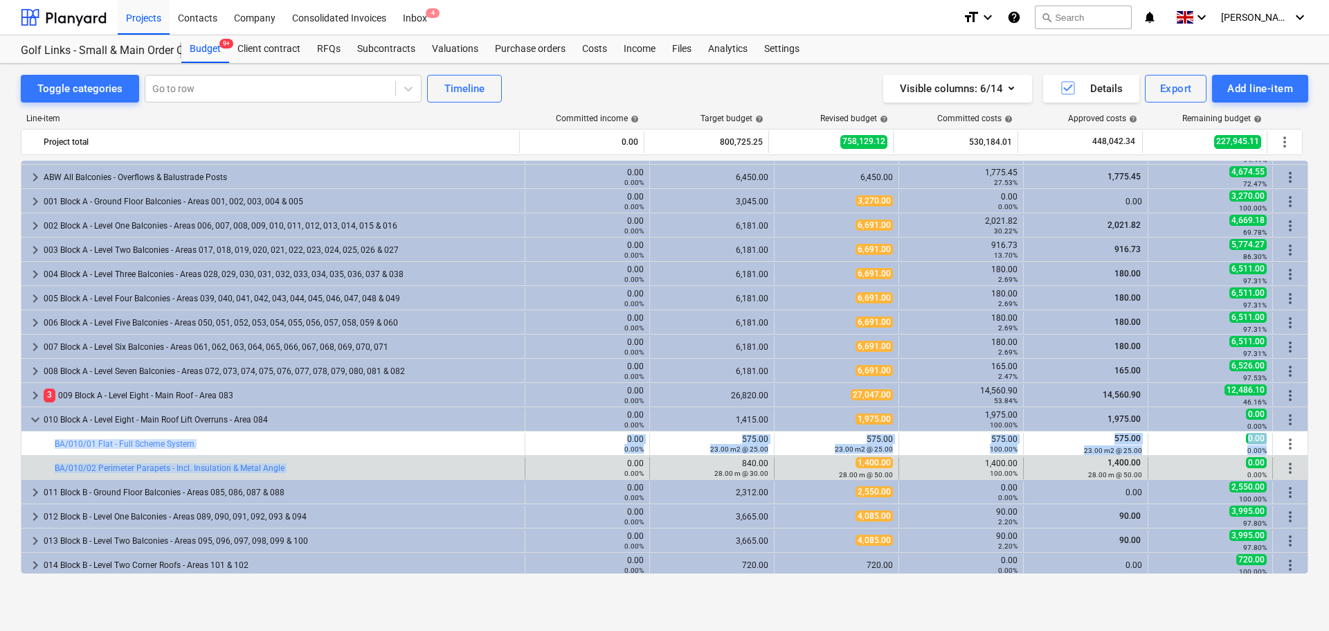
drag, startPoint x: 309, startPoint y: 445, endPoint x: 315, endPoint y: 459, distance: 15.2
click at [316, 463] on div "bar_chart BA/010/02 Perimeter Parapets - Incl. Insulation & Metal Angle" at bounding box center [287, 468] width 465 height 10
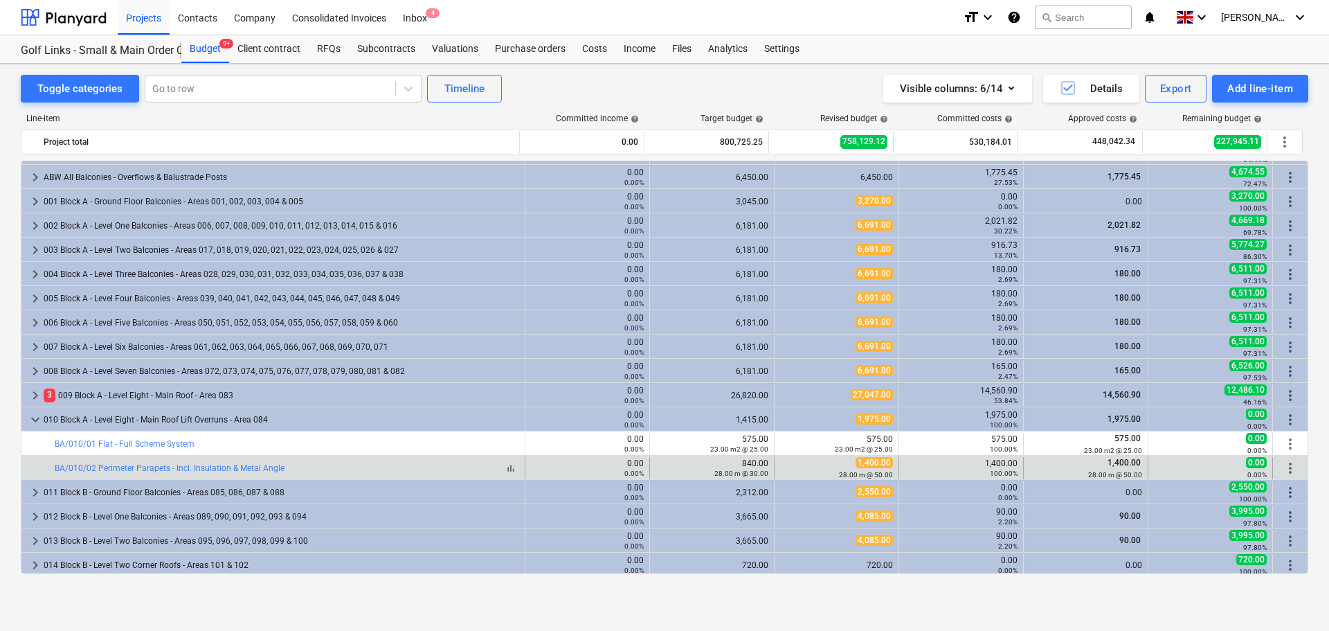
click at [316, 463] on div "bar_chart BA/010/02 Perimeter Parapets - Incl. Insulation & Metal Angle" at bounding box center [287, 468] width 465 height 10
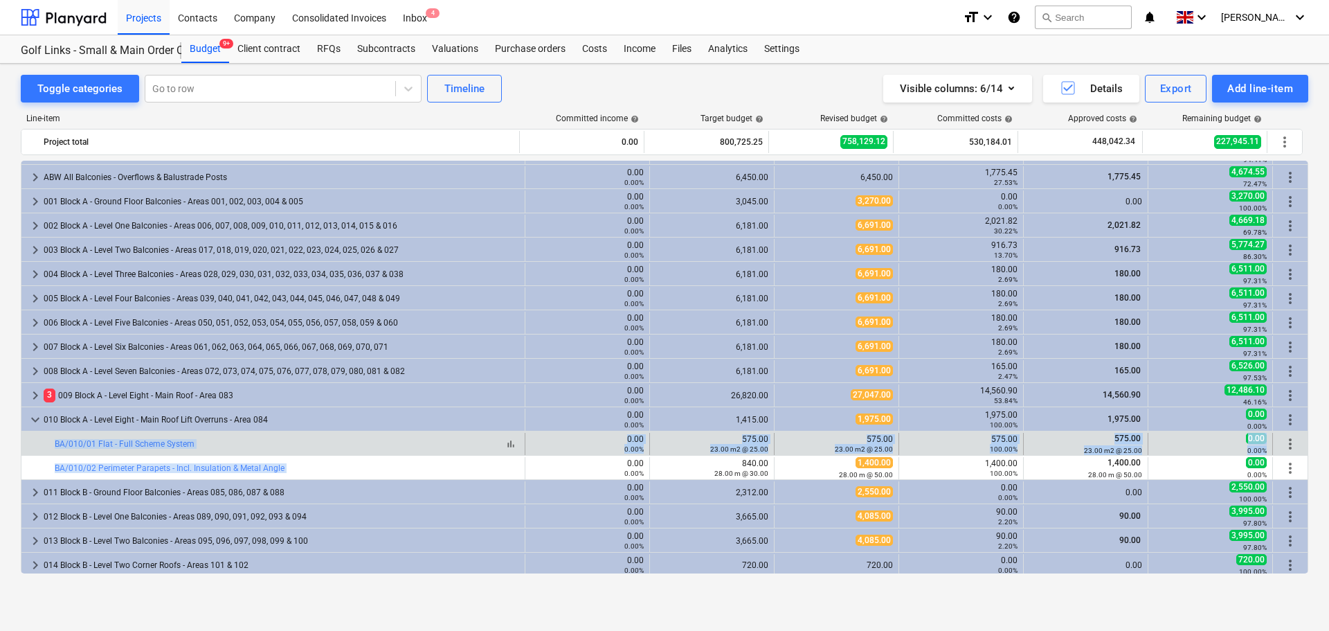
drag, startPoint x: 316, startPoint y: 463, endPoint x: 324, endPoint y: 442, distance: 22.1
click at [324, 442] on div "bar_chart BA/010/01 Flat - Full Scheme System" at bounding box center [287, 444] width 465 height 10
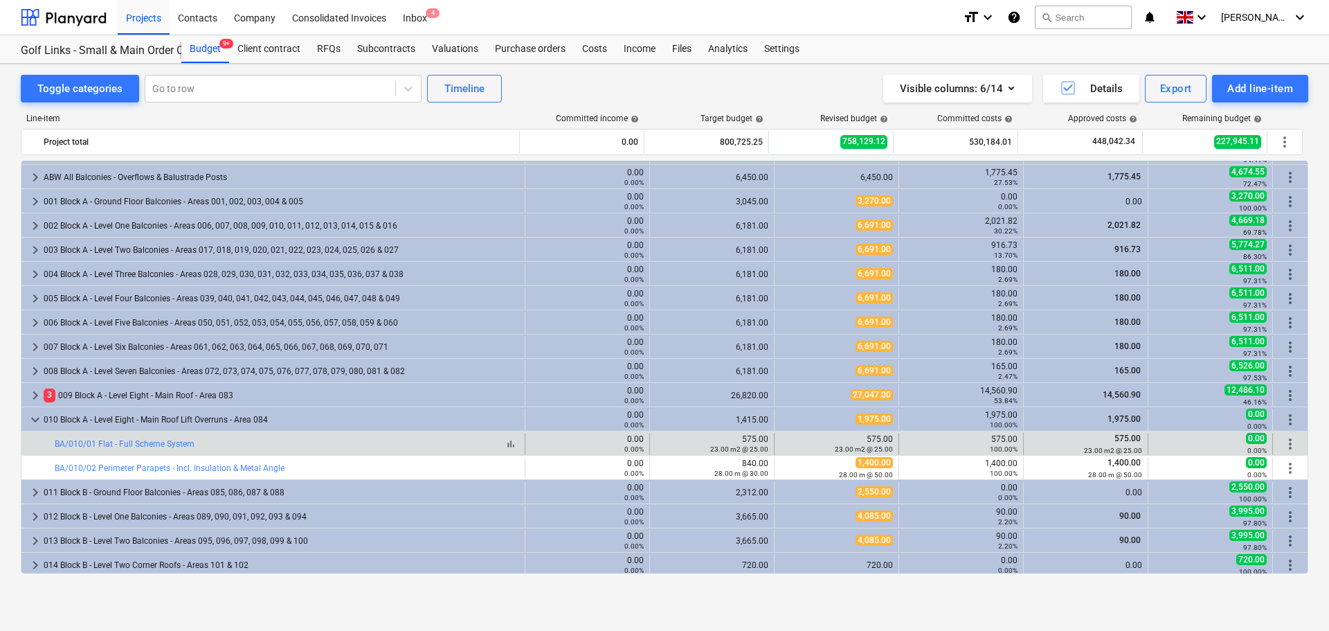
click at [324, 442] on div "bar_chart BA/010/01 Flat - Full Scheme System" at bounding box center [287, 444] width 465 height 10
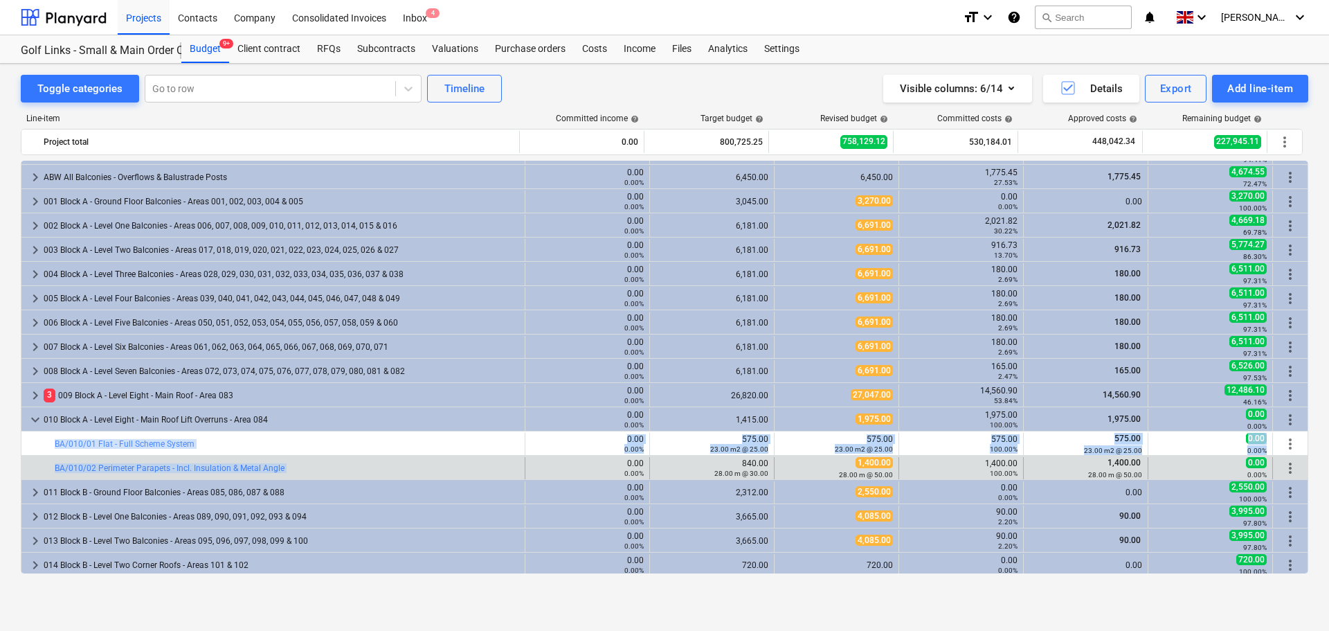
drag, startPoint x: 324, startPoint y: 442, endPoint x: 324, endPoint y: 458, distance: 15.9
click at [325, 458] on div "bar_chart BA/010/02 Perimeter Parapets - Incl. Insulation & Metal Angle" at bounding box center [287, 468] width 465 height 22
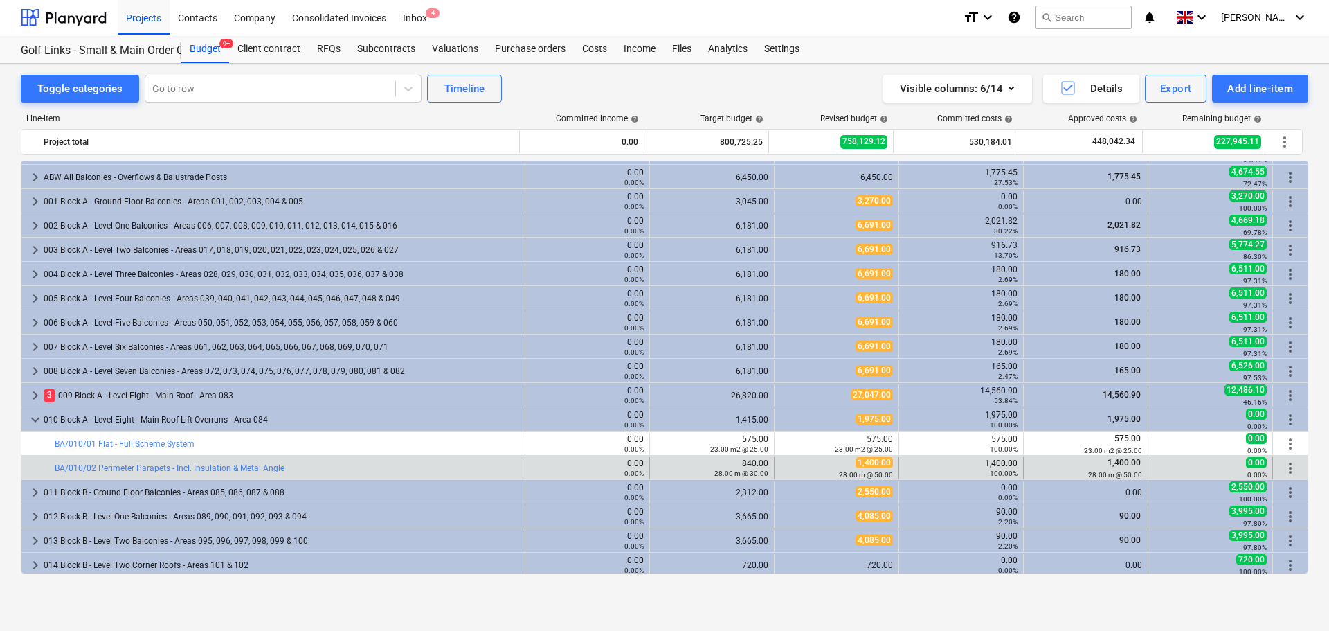
click at [325, 458] on div "bar_chart BA/010/02 Perimeter Parapets - Incl. Insulation & Metal Angle" at bounding box center [287, 468] width 465 height 22
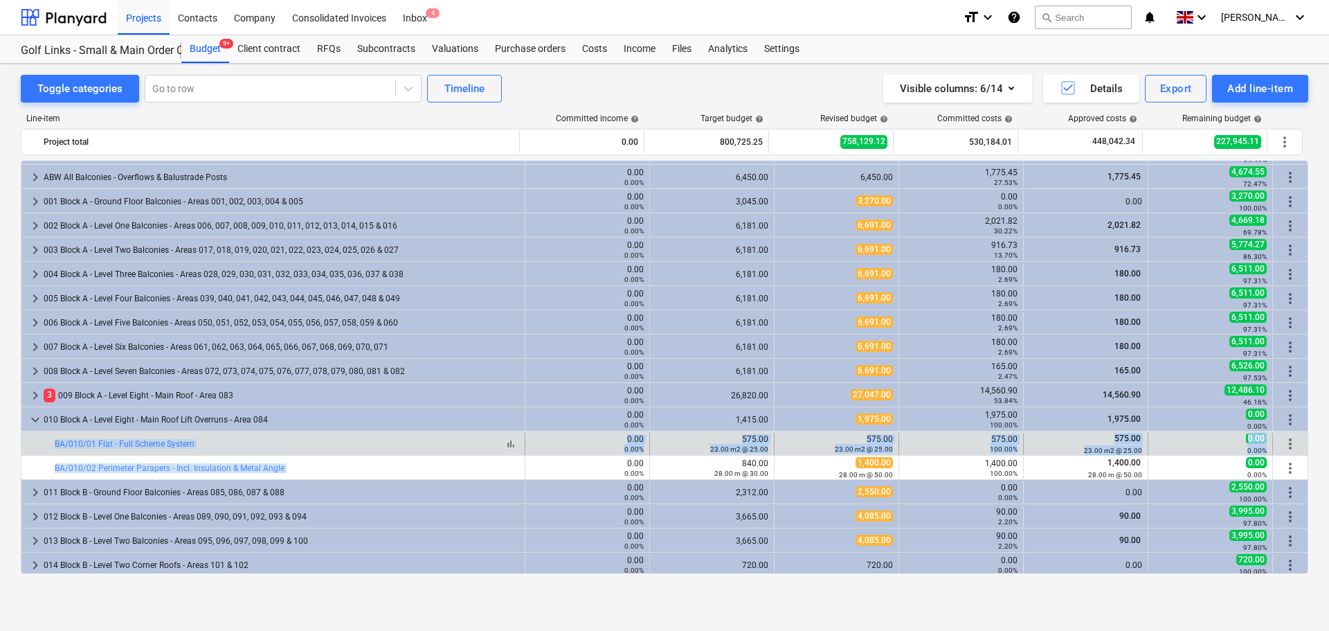
drag, startPoint x: 325, startPoint y: 458, endPoint x: 330, endPoint y: 447, distance: 12.1
click at [330, 447] on div "bar_chart BA/010/01 Flat - Full Scheme System" at bounding box center [287, 444] width 465 height 10
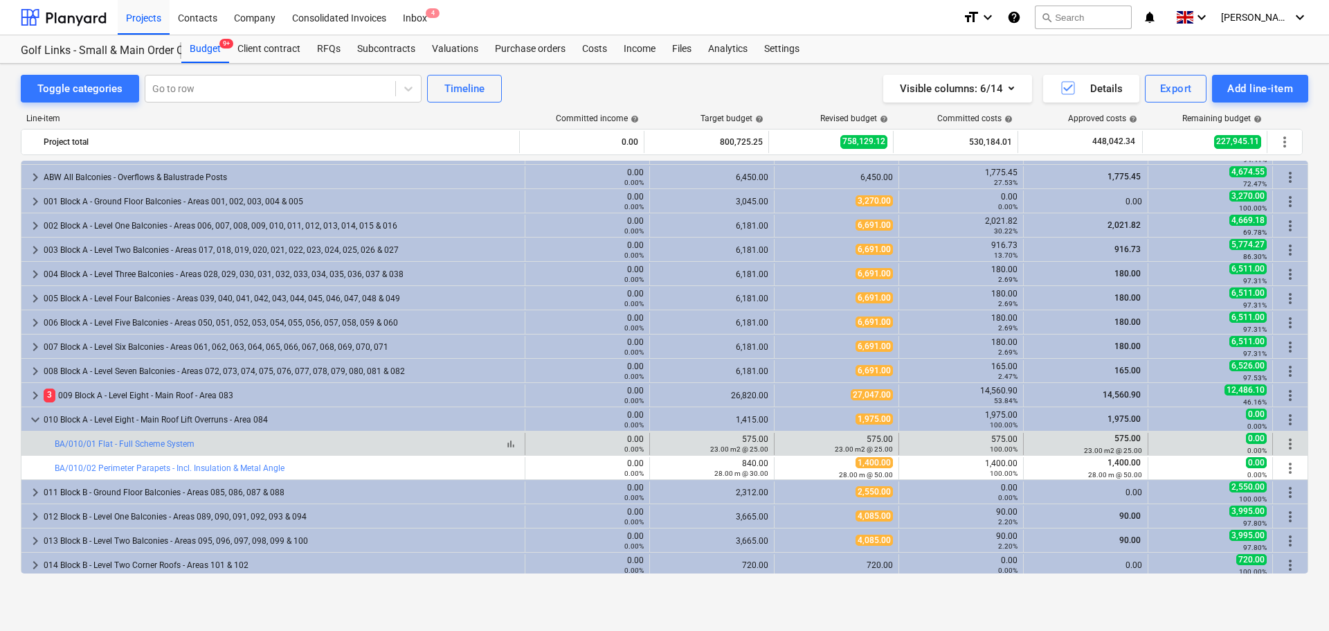
click at [330, 447] on div "bar_chart BA/010/01 Flat - Full Scheme System" at bounding box center [287, 444] width 465 height 10
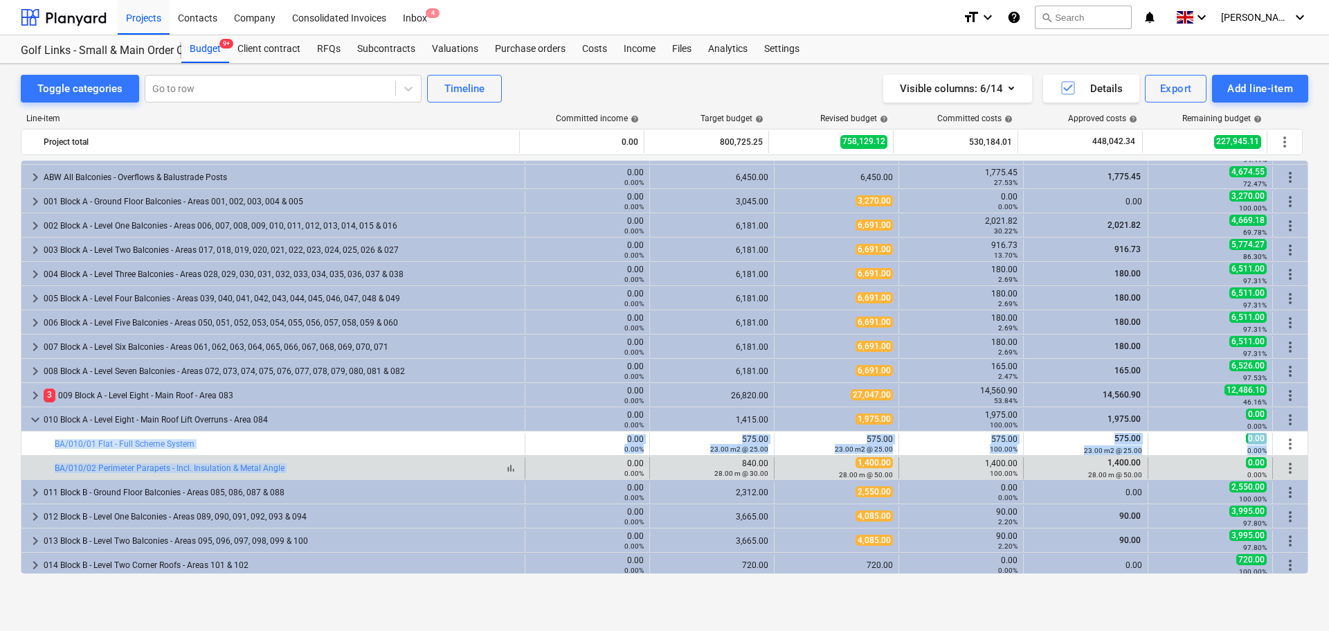
drag, startPoint x: 330, startPoint y: 447, endPoint x: 331, endPoint y: 463, distance: 16.0
click at [331, 463] on div "bar_chart BA/010/02 Perimeter Parapets - Incl. Insulation & Metal Angle" at bounding box center [287, 468] width 465 height 10
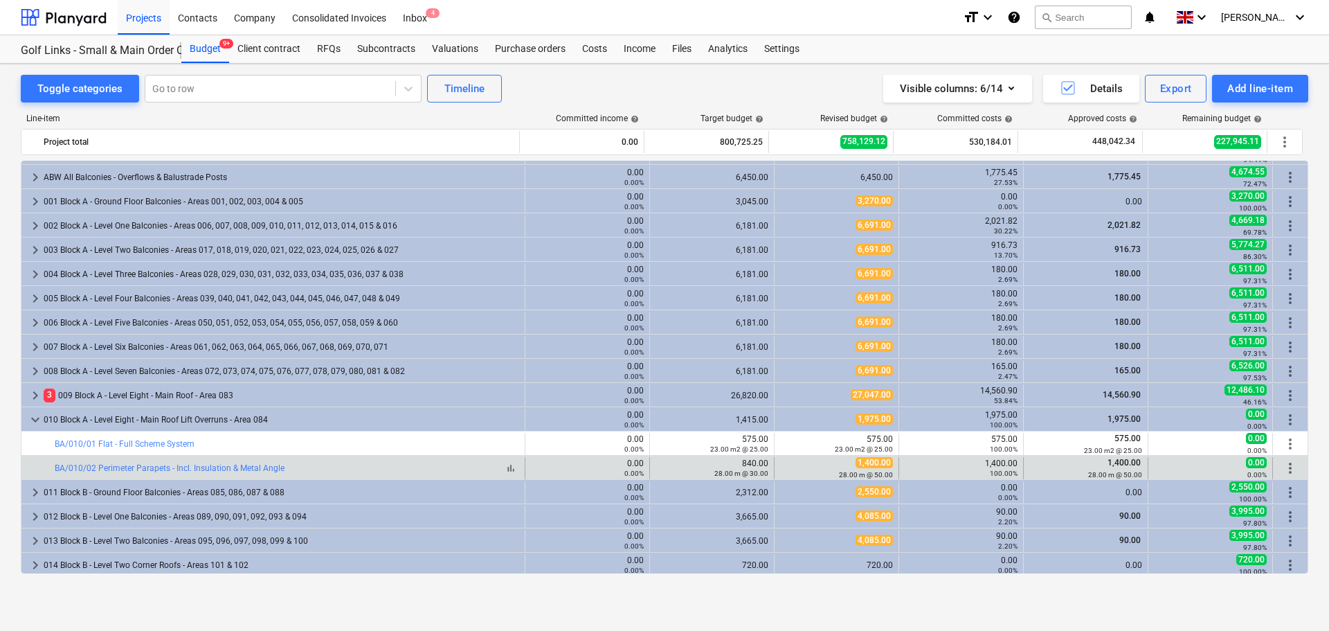
click at [331, 463] on div "bar_chart BA/010/02 Perimeter Parapets - Incl. Insulation & Metal Angle" at bounding box center [287, 468] width 465 height 10
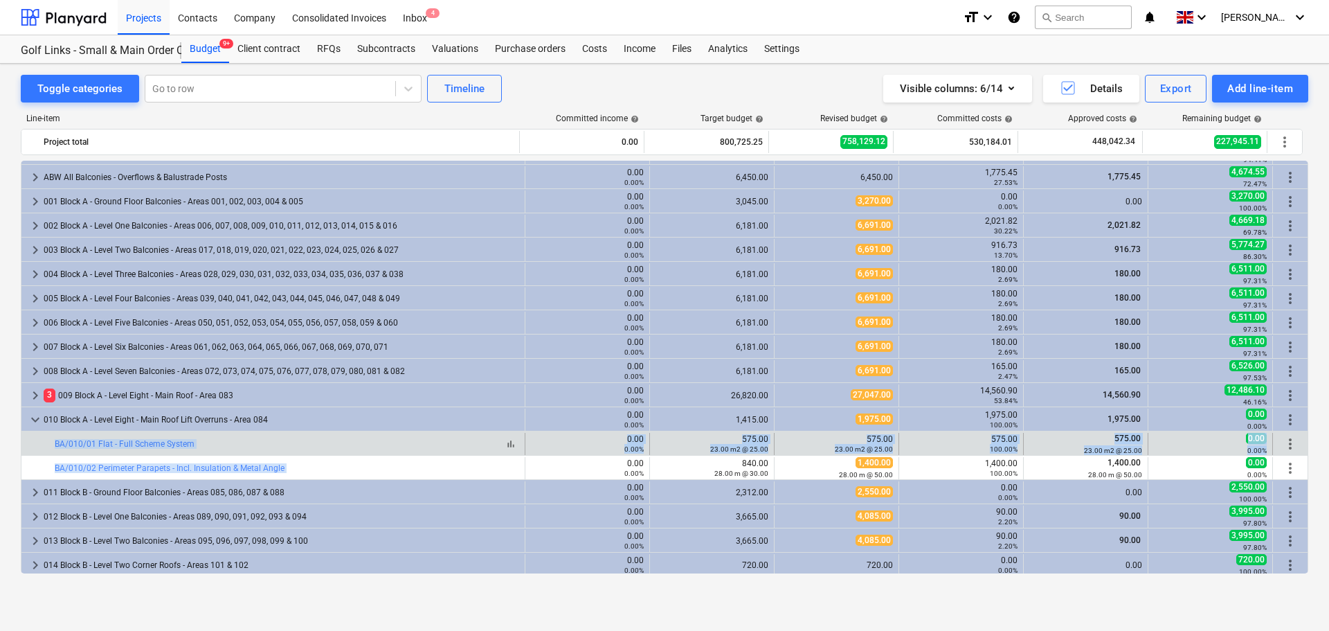
drag, startPoint x: 331, startPoint y: 463, endPoint x: 335, endPoint y: 443, distance: 20.5
click at [336, 443] on div "bar_chart BA/010/01 Flat - Full Scheme System" at bounding box center [287, 444] width 465 height 10
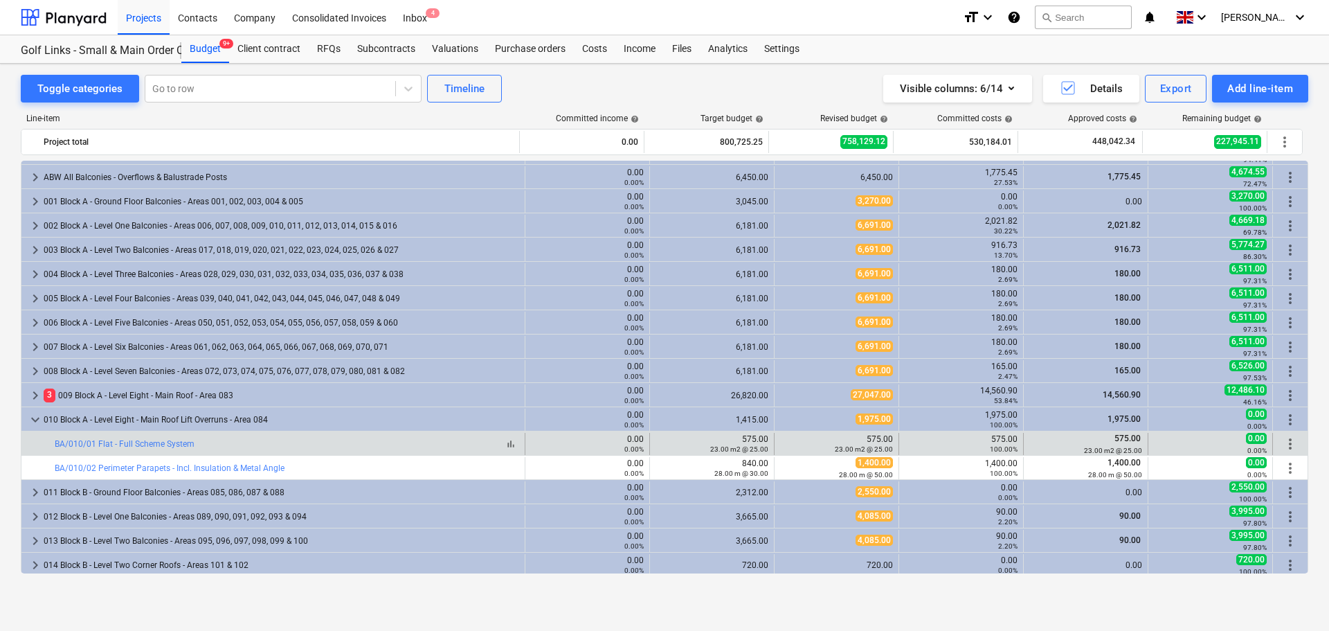
click at [336, 443] on div "bar_chart BA/010/01 Flat - Full Scheme System" at bounding box center [287, 444] width 465 height 10
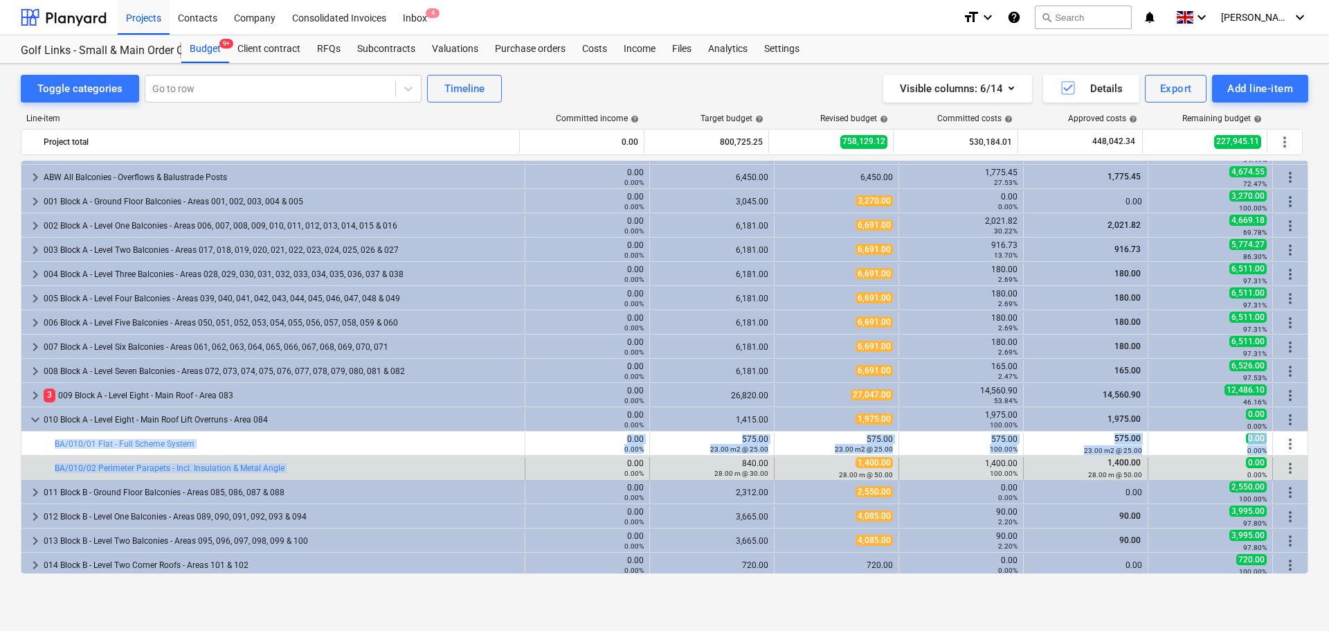
drag, startPoint x: 336, startPoint y: 443, endPoint x: 334, endPoint y: 459, distance: 16.1
click at [334, 459] on div "bar_chart BA/010/02 Perimeter Parapets - Incl. Insulation & Metal Angle" at bounding box center [287, 468] width 465 height 22
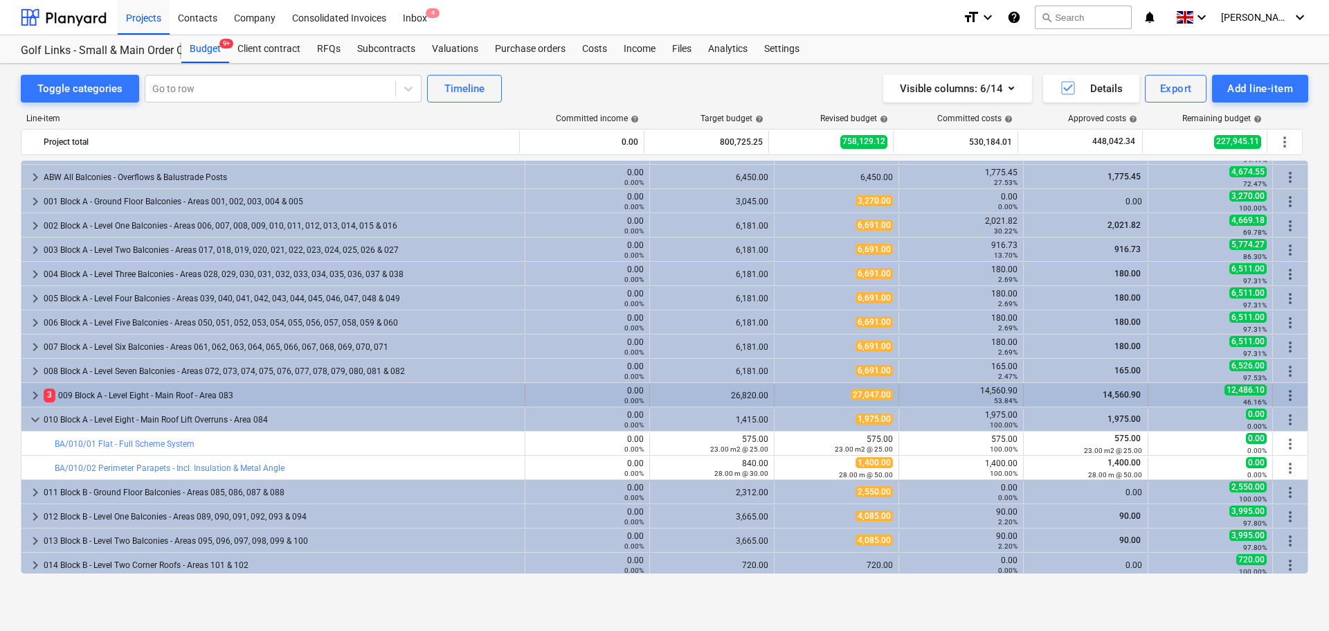
click at [318, 406] on div "3 009 Block A - Level Eight - Main Roof - Area 083" at bounding box center [282, 395] width 476 height 22
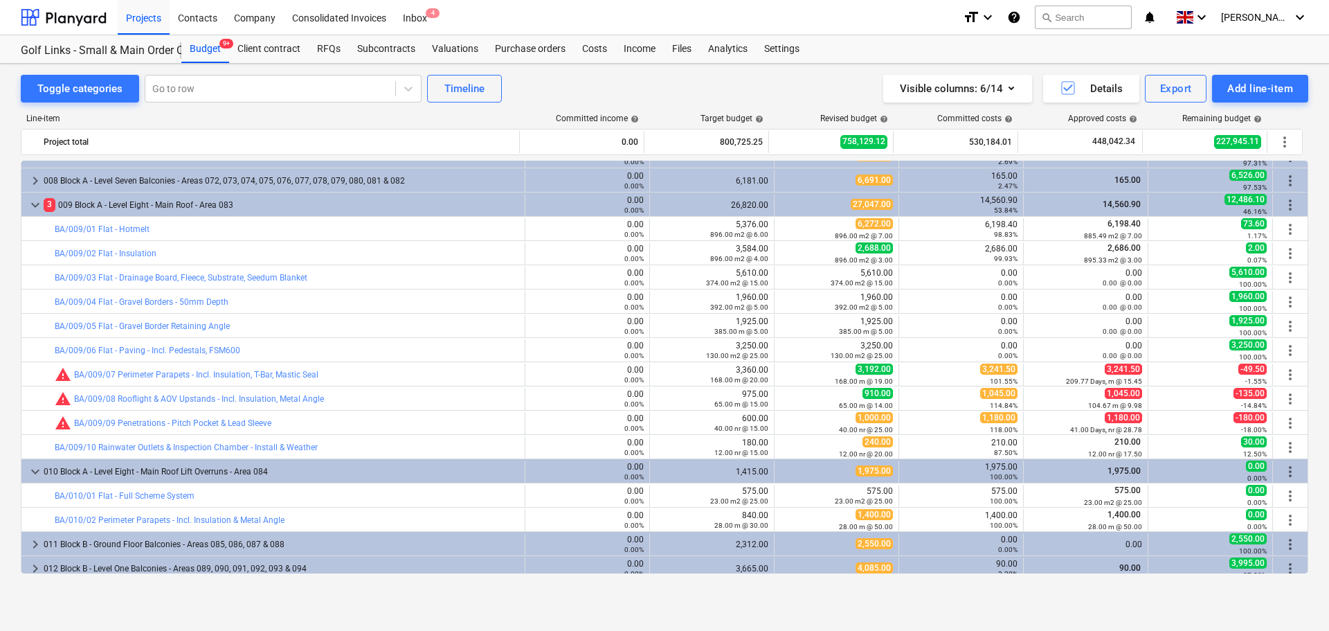
scroll to position [277, 0]
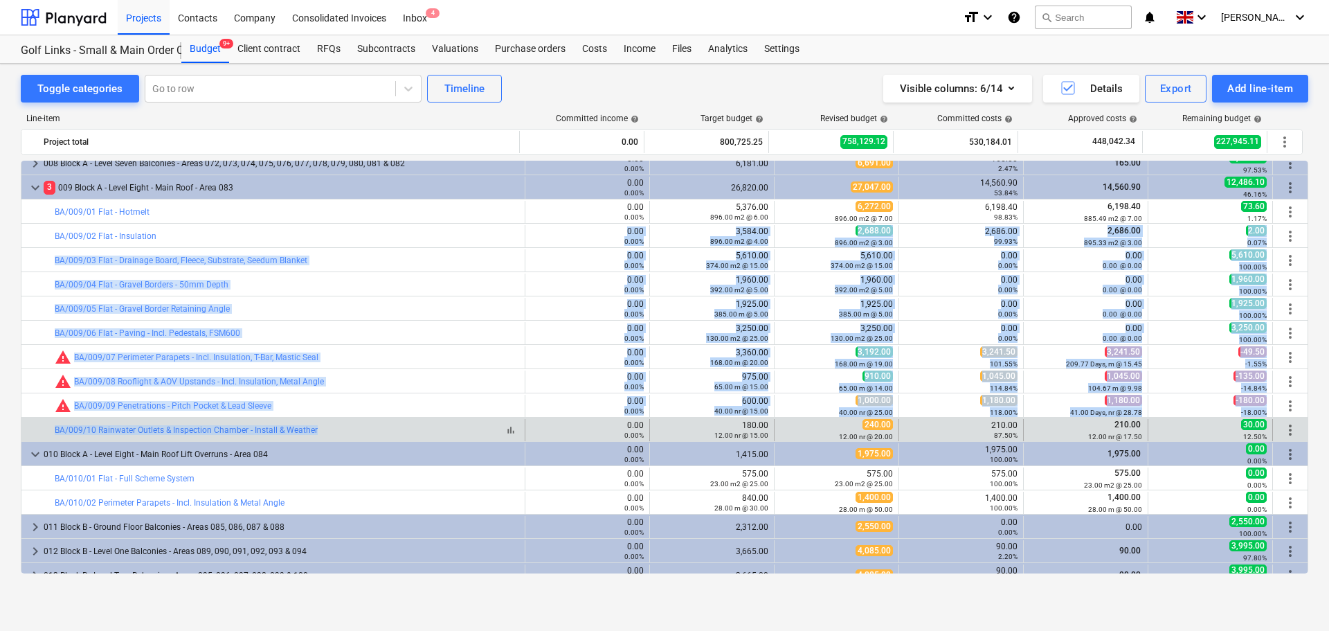
drag, startPoint x: 370, startPoint y: 245, endPoint x: 373, endPoint y: 428, distance: 182.8
click at [373, 428] on div "keyboard_arrow_right 15 M Materials 0.00 0.00% 626,072.25 573,166.12 431,052.99…" at bounding box center [665, 574] width 1288 height 1381
click at [373, 428] on div "bar_chart BA/009/10 Rainwater Outlets & Inspection Chamber - Install & Weather" at bounding box center [287, 430] width 465 height 10
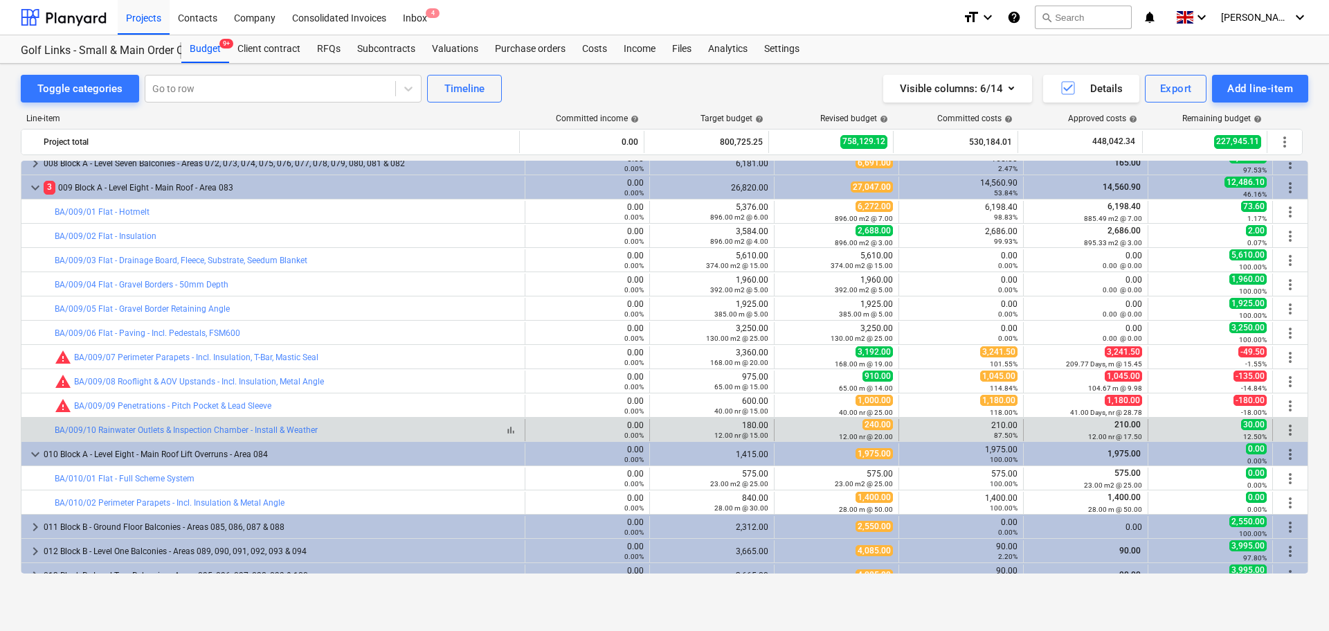
click at [373, 428] on div "bar_chart BA/009/10 Rainwater Outlets & Inspection Chamber - Install & Weather" at bounding box center [287, 430] width 465 height 10
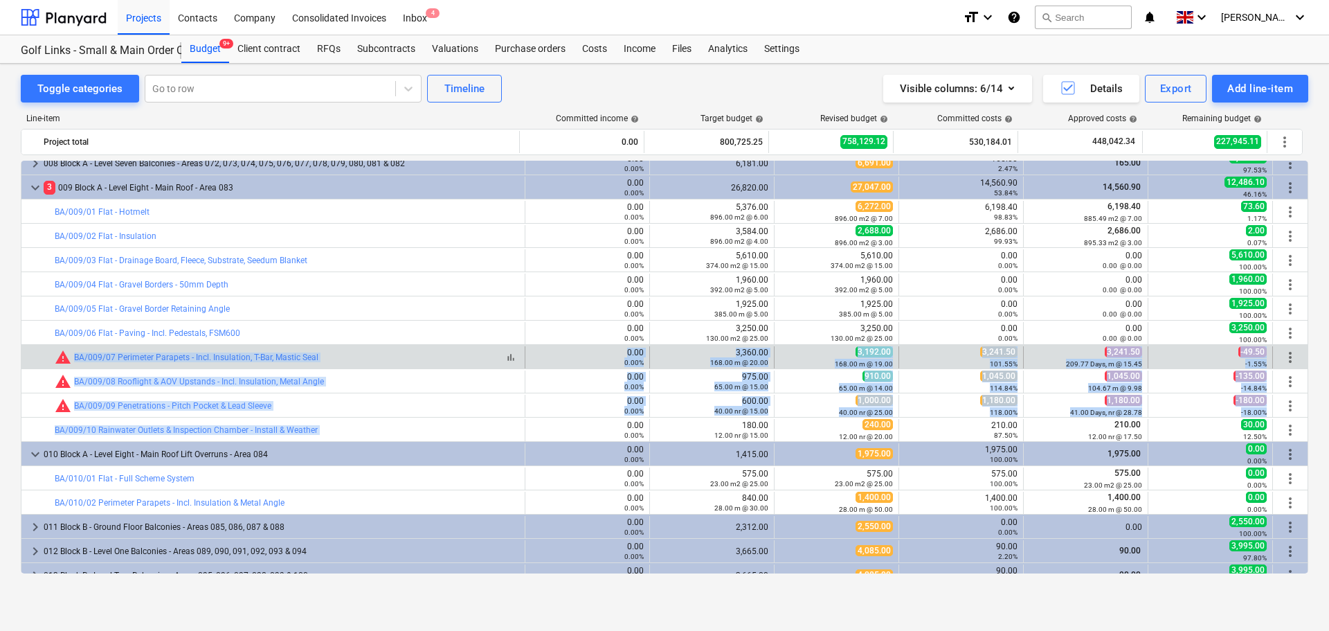
drag, startPoint x: 373, startPoint y: 428, endPoint x: 396, endPoint y: 363, distance: 69.0
click at [396, 363] on div "keyboard_arrow_right 15 M Materials 0.00 0.00% 626,072.25 573,166.12 431,052.99…" at bounding box center [665, 574] width 1288 height 1381
click at [397, 361] on div "bar_chart warning BA/009/07 Perimeter Parapets - Incl. Insulation, T-Bar, Masti…" at bounding box center [287, 357] width 465 height 17
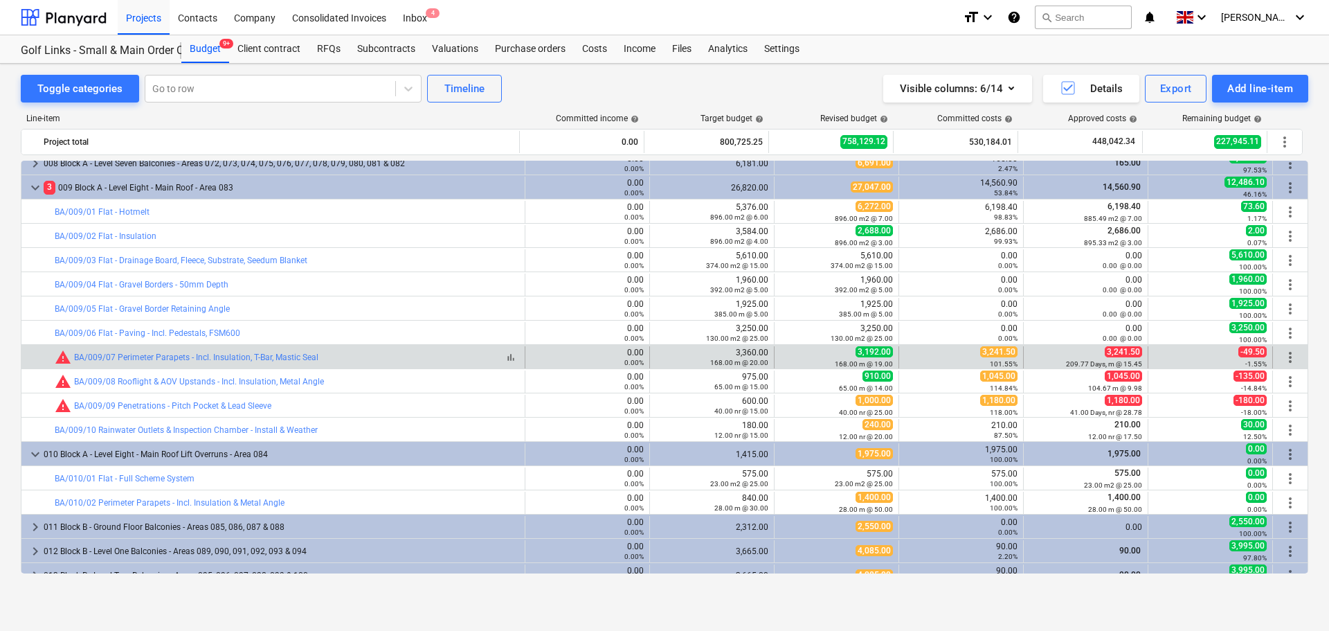
click at [397, 361] on div "bar_chart warning BA/009/07 Perimeter Parapets - Incl. Insulation, T-Bar, Masti…" at bounding box center [287, 357] width 465 height 17
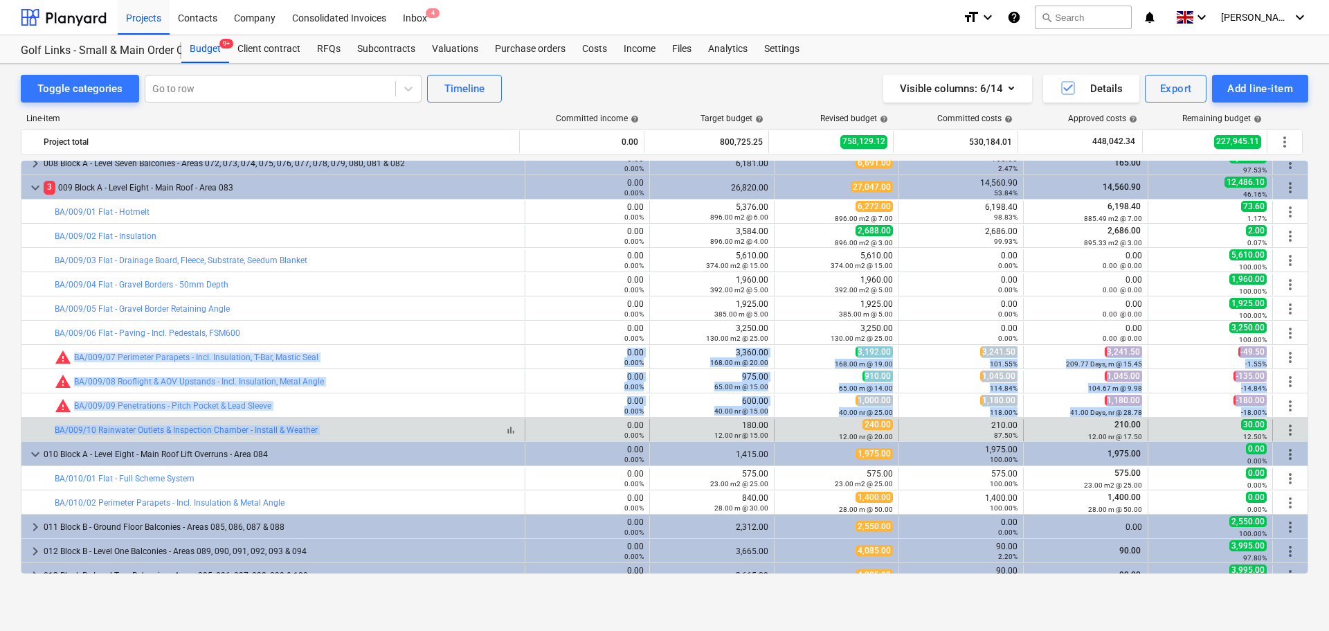
drag, startPoint x: 397, startPoint y: 361, endPoint x: 402, endPoint y: 426, distance: 65.9
click at [402, 426] on div "keyboard_arrow_right 15 M Materials 0.00 0.00% 626,072.25 573,166.12 431,052.99…" at bounding box center [665, 574] width 1288 height 1381
click at [402, 426] on div "bar_chart BA/009/10 Rainwater Outlets & Inspection Chamber - Install & Weather" at bounding box center [287, 430] width 465 height 10
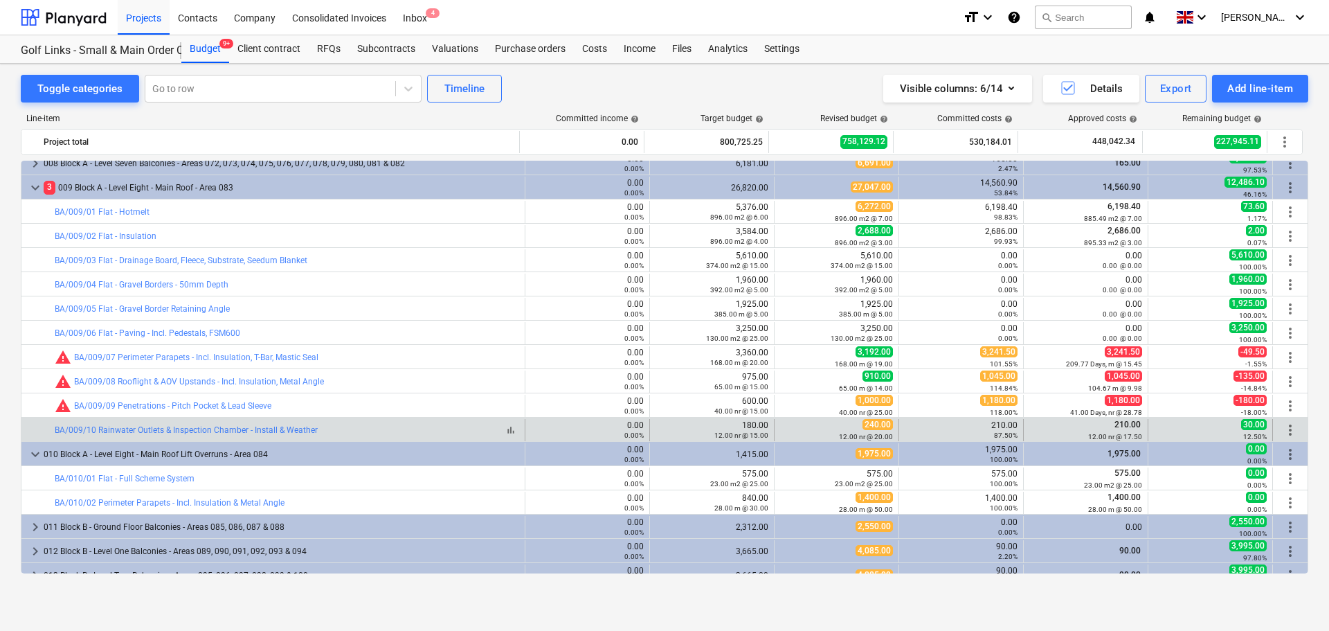
click at [401, 426] on div "bar_chart BA/009/10 Rainwater Outlets & Inspection Chamber - Install & Weather" at bounding box center [287, 430] width 465 height 10
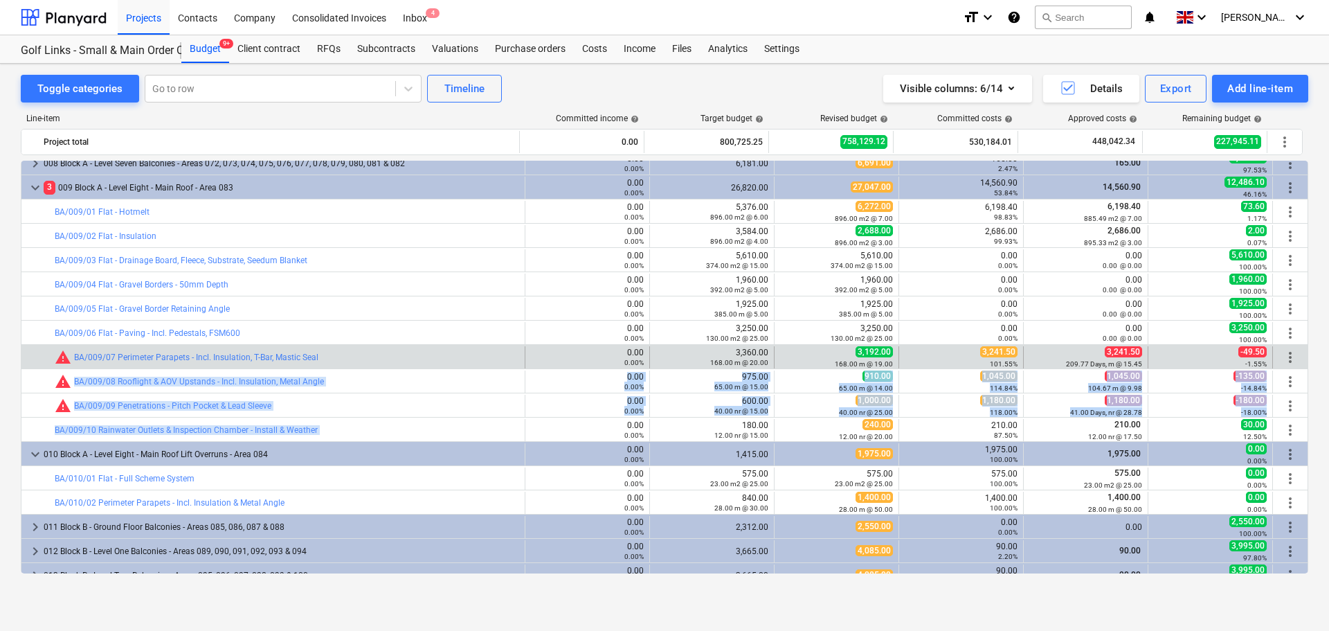
drag, startPoint x: 402, startPoint y: 426, endPoint x: 404, endPoint y: 368, distance: 58.9
click at [404, 370] on div "keyboard_arrow_right 15 M Materials 0.00 0.00% 626,072.25 573,166.12 431,052.99…" at bounding box center [665, 574] width 1288 height 1381
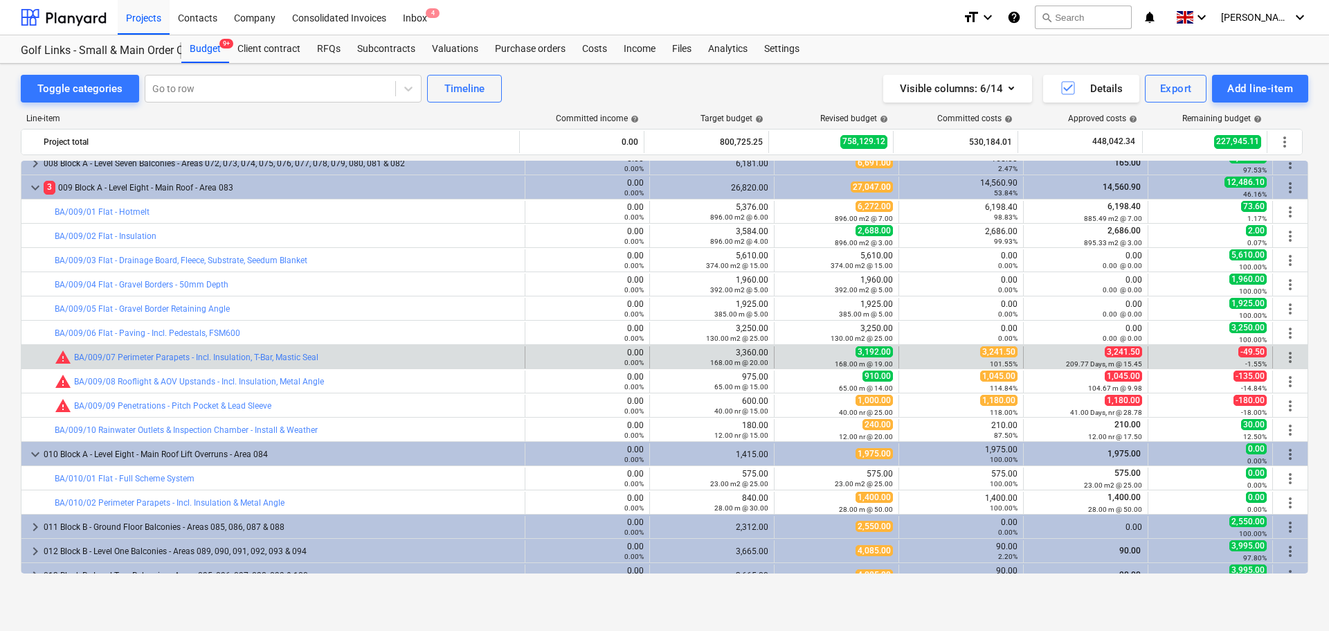
click at [405, 367] on div "bar_chart warning BA/009/07 Perimeter Parapets - Incl. Insulation, T-Bar, Masti…" at bounding box center [287, 357] width 465 height 22
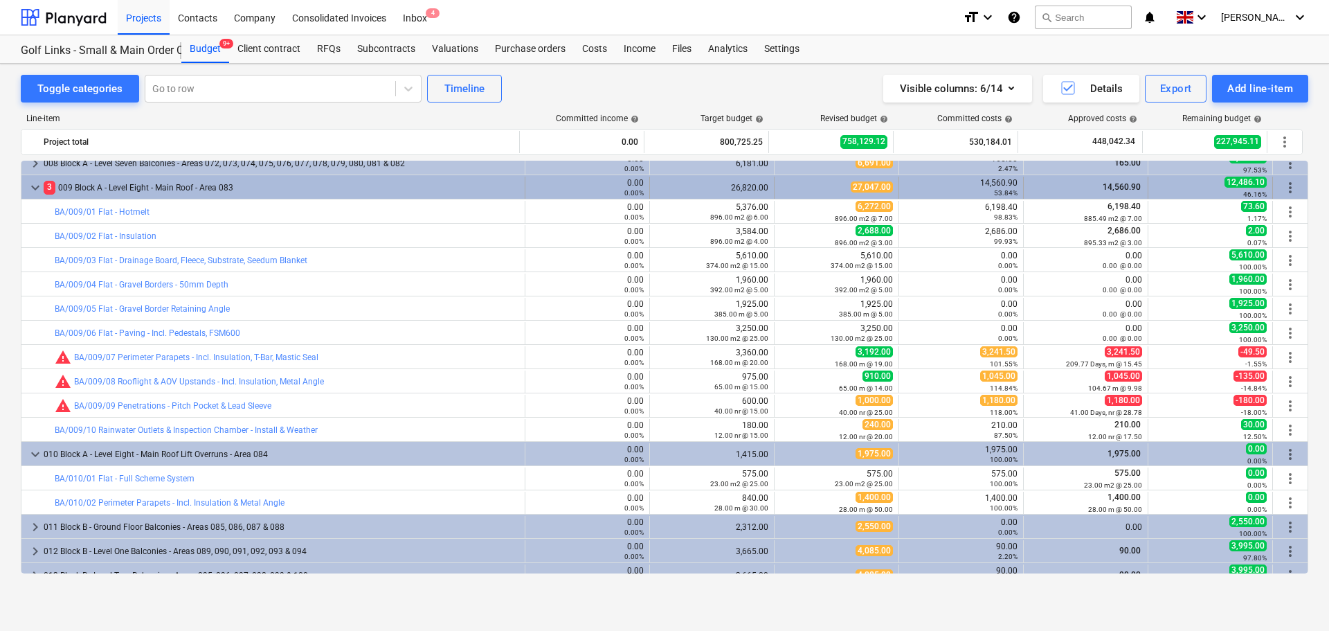
click at [330, 188] on div "3 009 Block A - Level Eight - Main Roof - Area 083" at bounding box center [282, 188] width 476 height 22
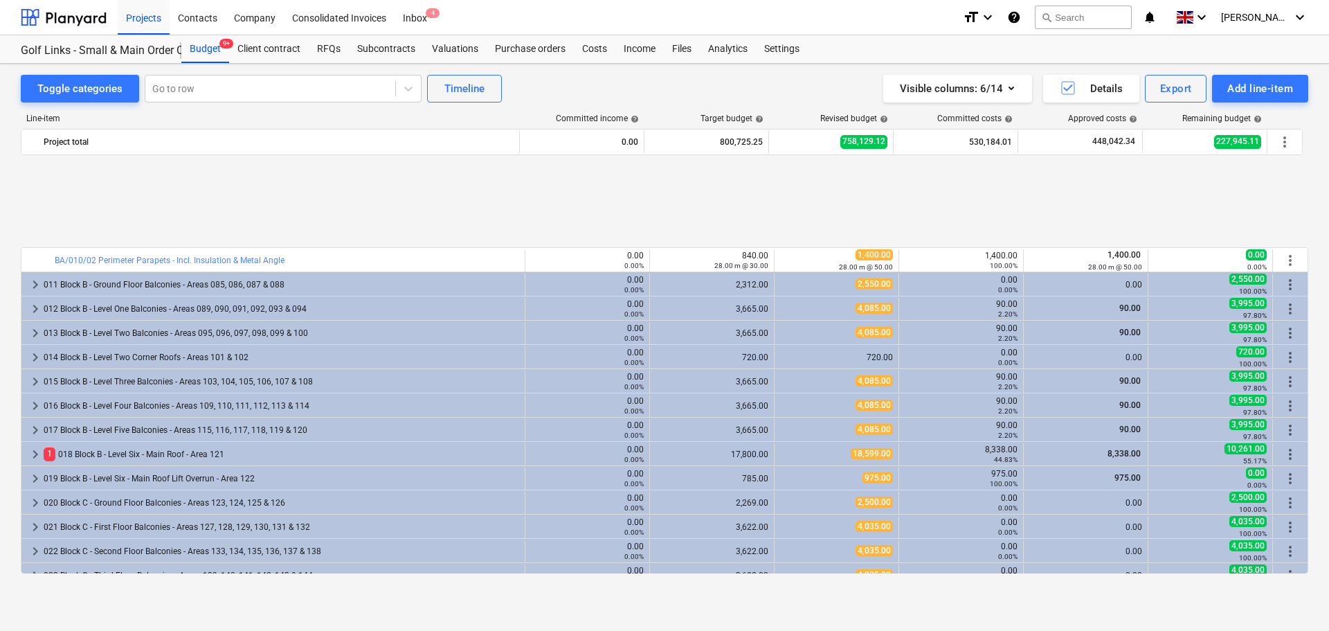
scroll to position [554, 0]
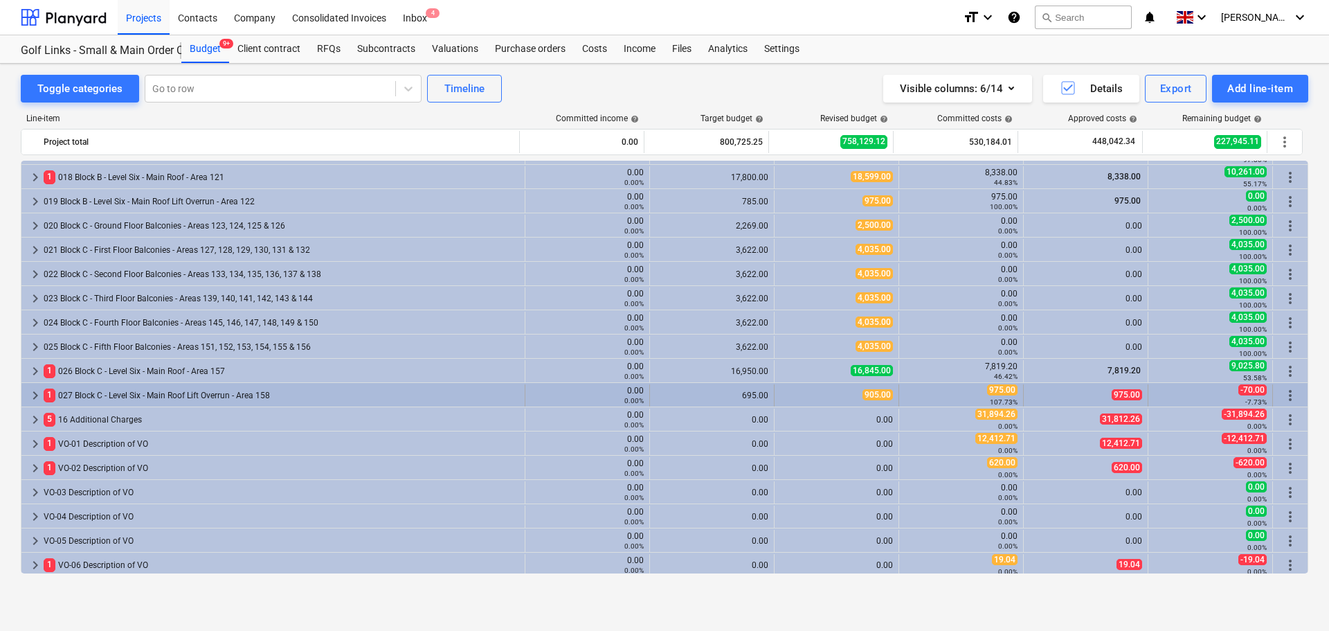
click at [166, 392] on div "1 027 Block C - Level Six - Main Roof Lift Overrun - Area 158" at bounding box center [282, 395] width 476 height 22
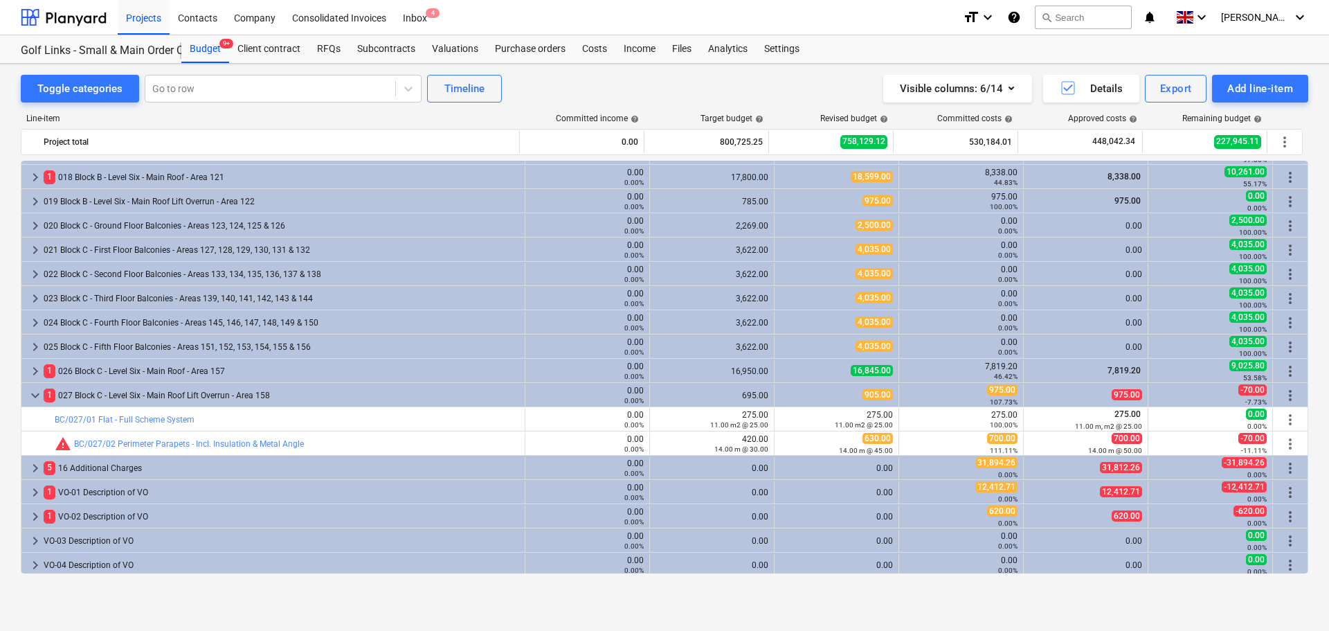
click at [166, 392] on div "1 027 Block C - Level Six - Main Roof Lift Overrun - Area 158" at bounding box center [282, 395] width 476 height 22
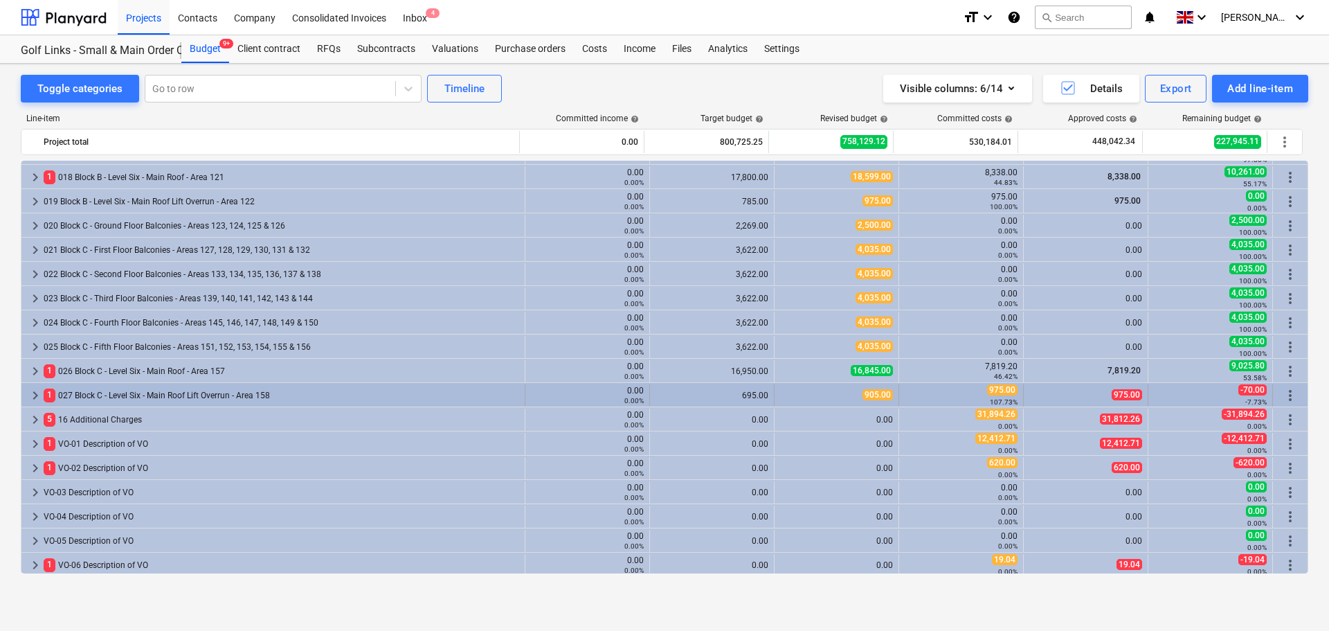
click at [152, 393] on div "1 027 Block C - Level Six - Main Roof Lift Overrun - Area 158" at bounding box center [282, 395] width 476 height 22
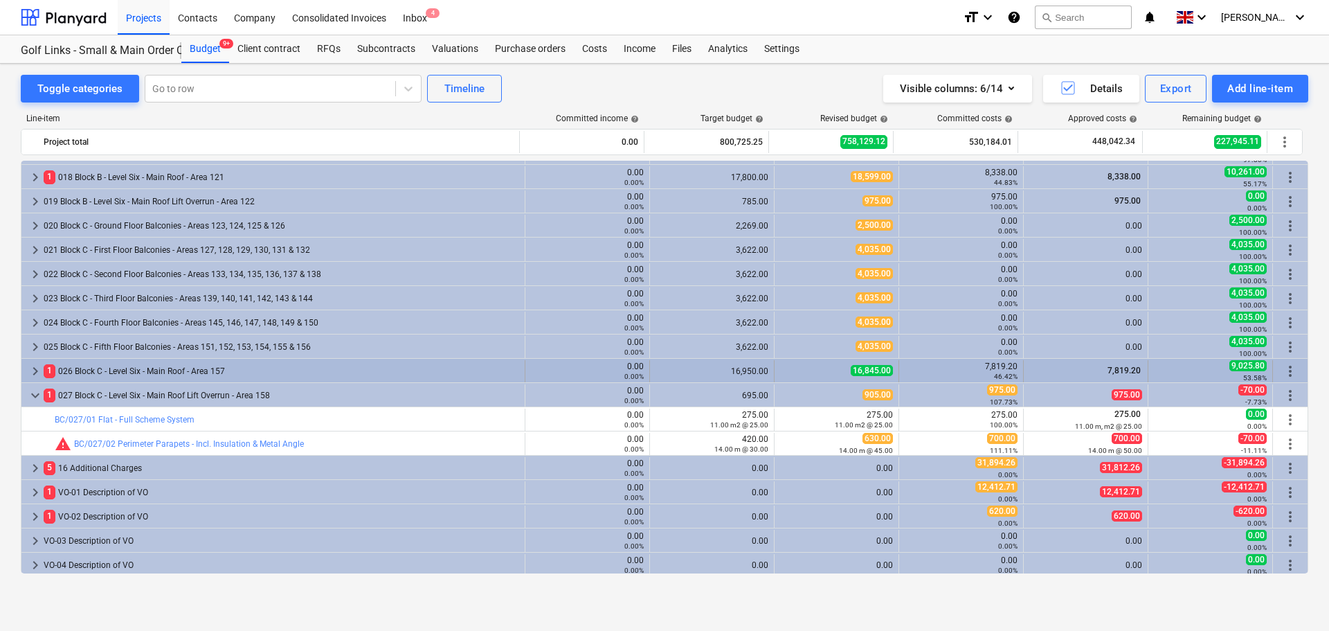
click at [170, 368] on div "1 026 Block C - Level Six - Main Roof - Area 157" at bounding box center [282, 371] width 476 height 22
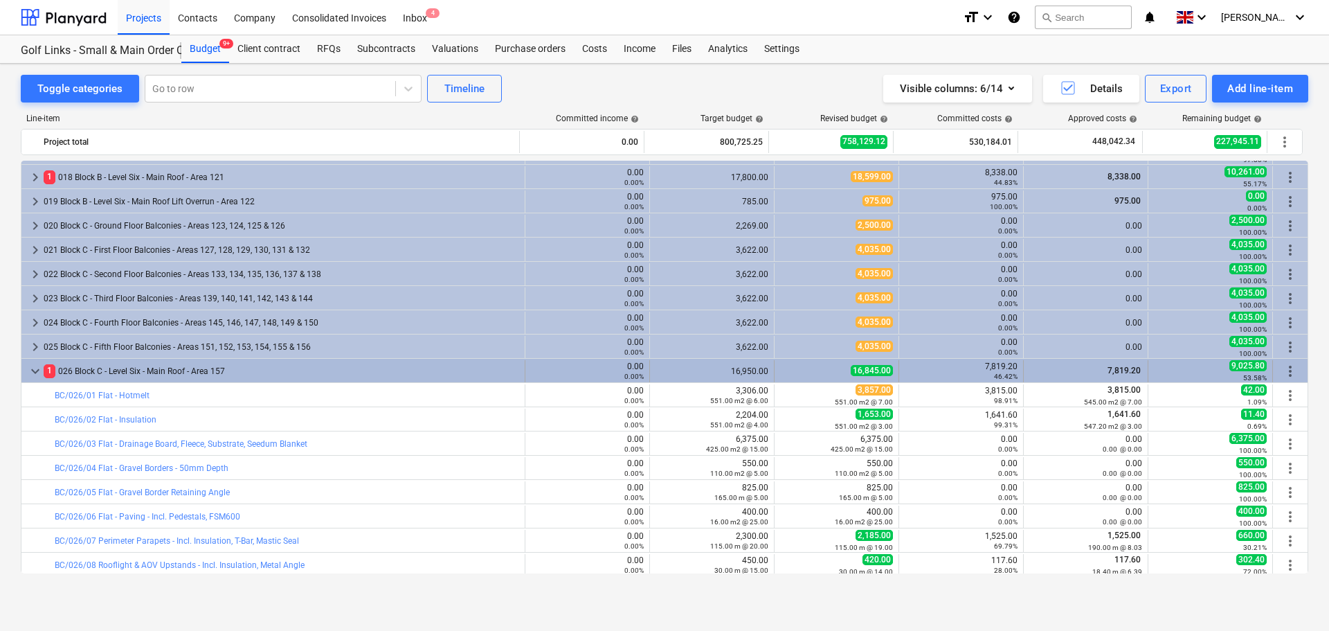
click at [175, 367] on div "1 026 Block C - Level Six - Main Roof - Area 157" at bounding box center [282, 371] width 476 height 22
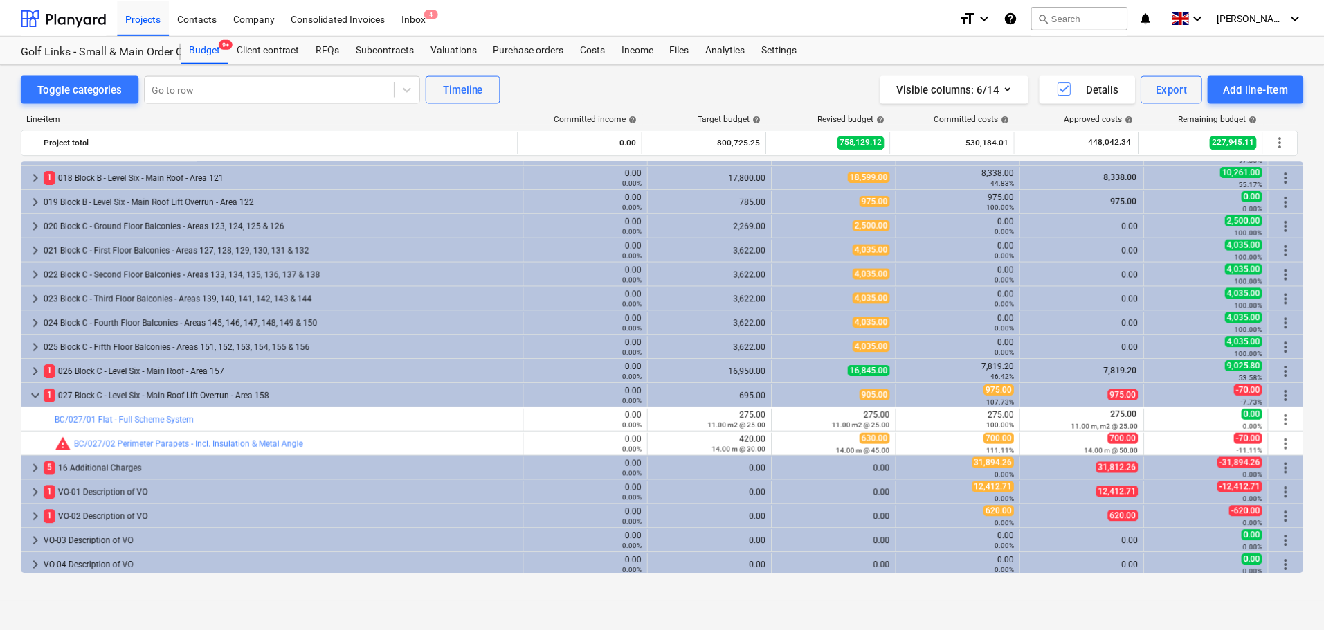
scroll to position [623, 0]
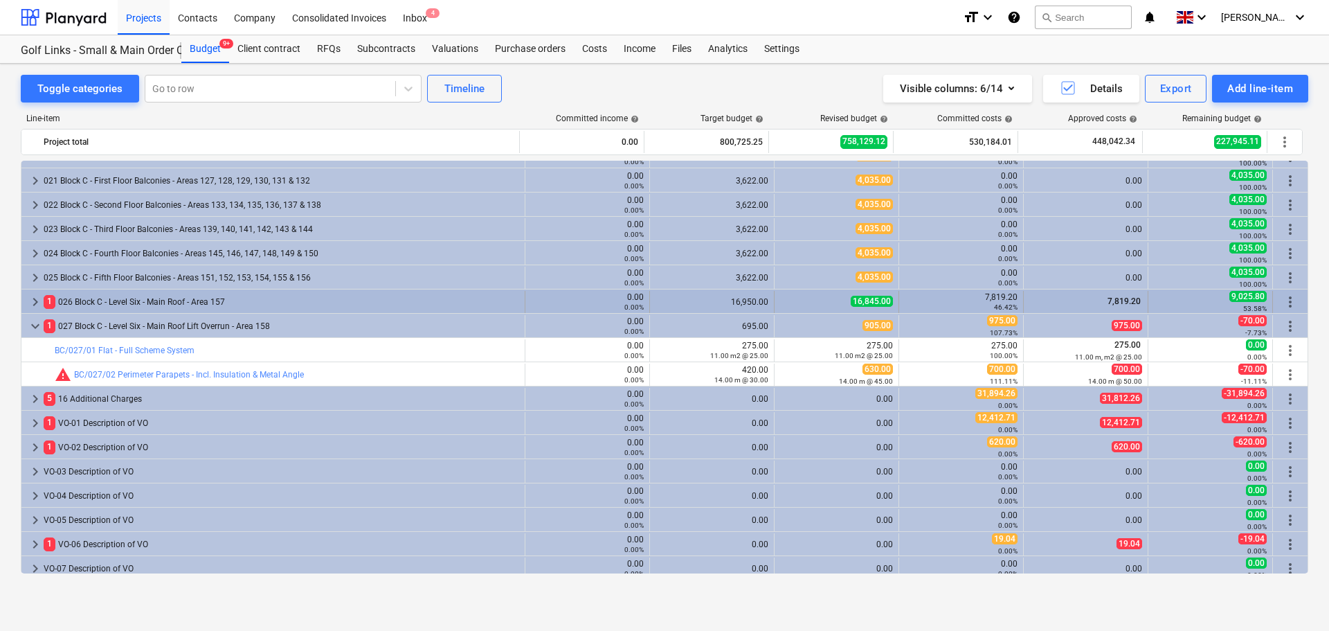
click at [182, 305] on div "1 026 Block C - Level Six - Main Roof - Area 157" at bounding box center [282, 302] width 476 height 22
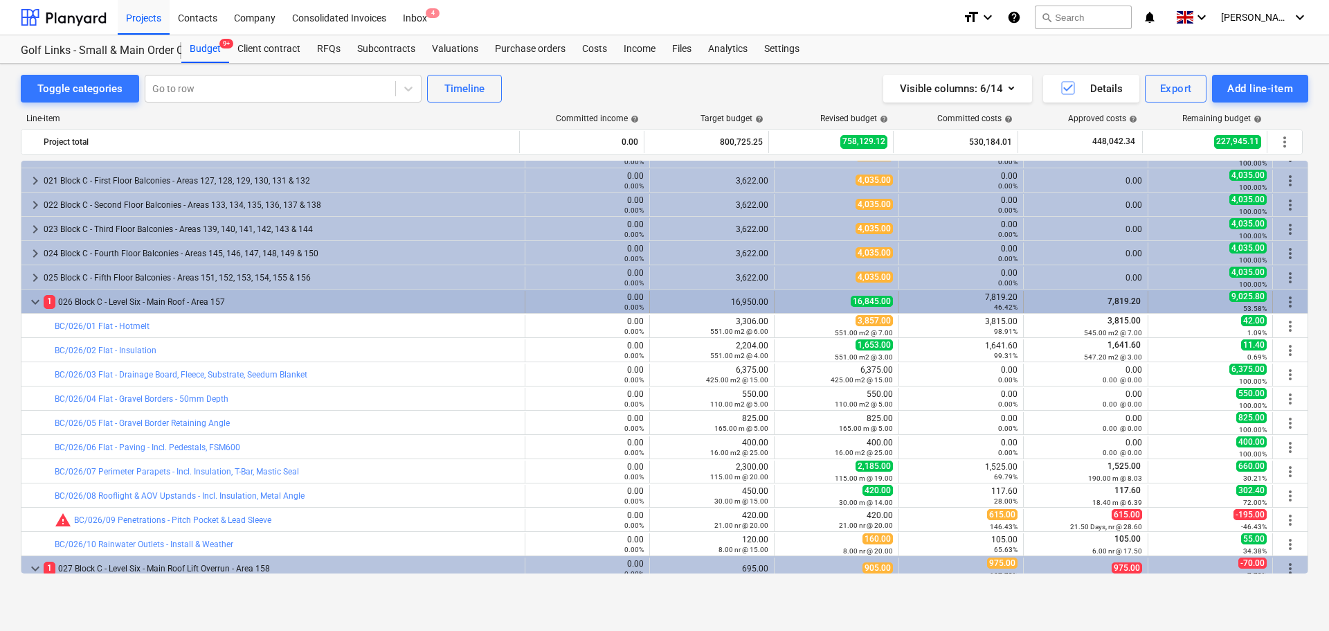
click at [186, 300] on div "1 026 Block C - Level Six - Main Roof - Area 157" at bounding box center [282, 302] width 476 height 22
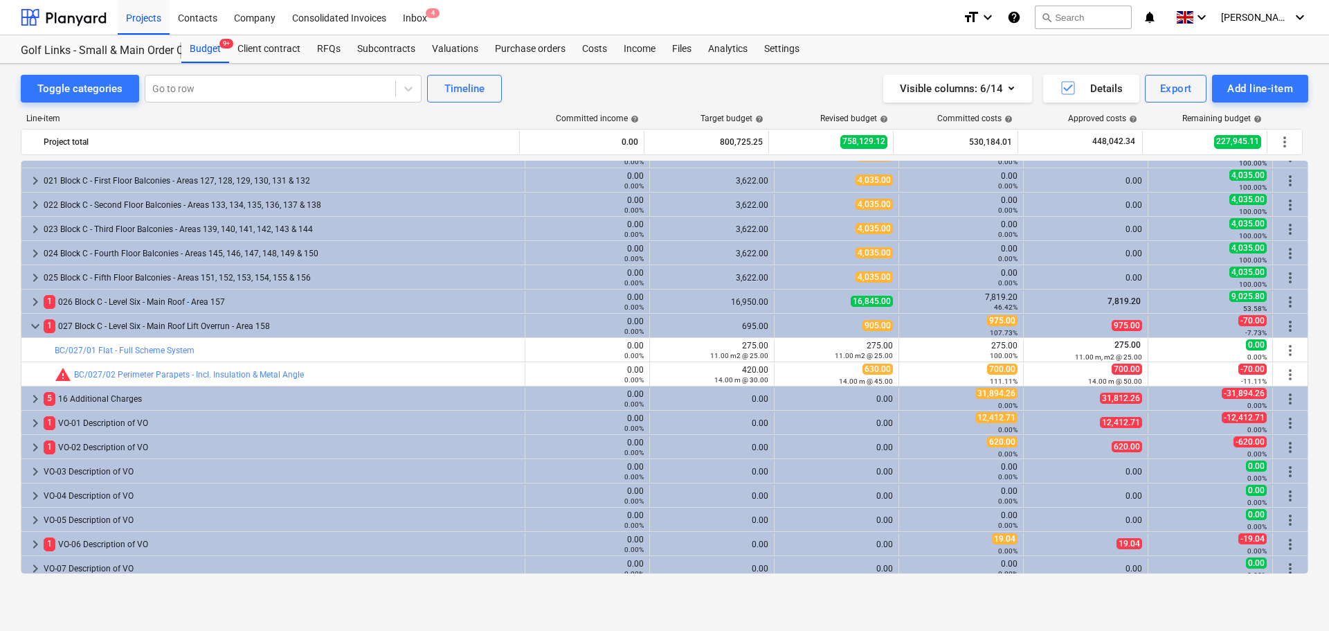
click at [186, 300] on div "1 026 Block C - Level Six - Main Roof - Area 157" at bounding box center [282, 302] width 476 height 22
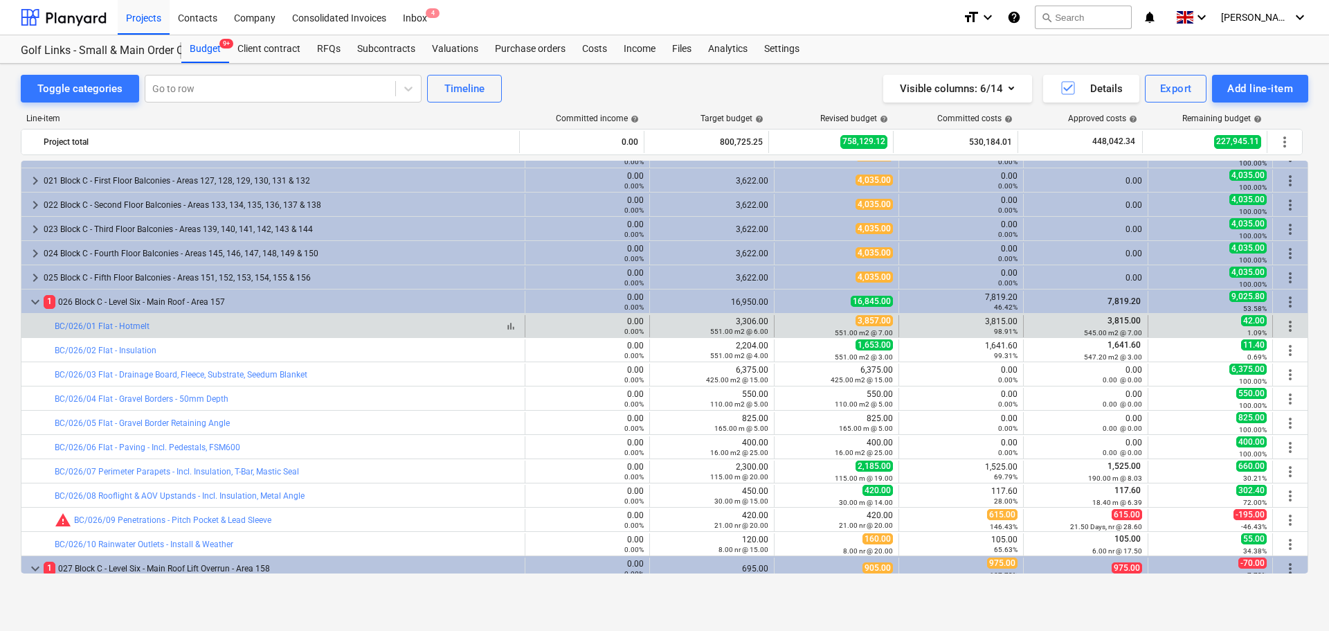
click at [336, 328] on div "bar_chart BC/026/01 Flat - Hotmelt" at bounding box center [287, 326] width 465 height 10
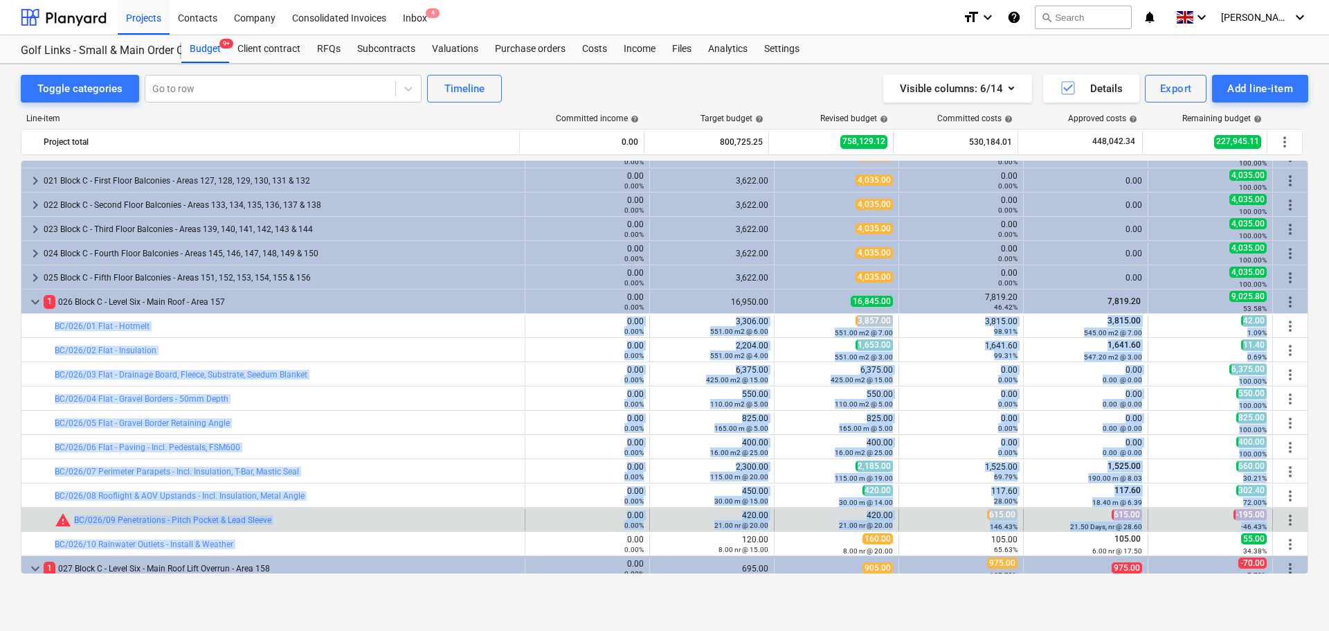
drag, startPoint x: 336, startPoint y: 328, endPoint x: 379, endPoint y: 511, distance: 187.6
click at [381, 531] on div "keyboard_arrow_right 002 Block A - Level One Balconies - Areas 006, 007, 008, 0…" at bounding box center [665, 253] width 1288 height 1430
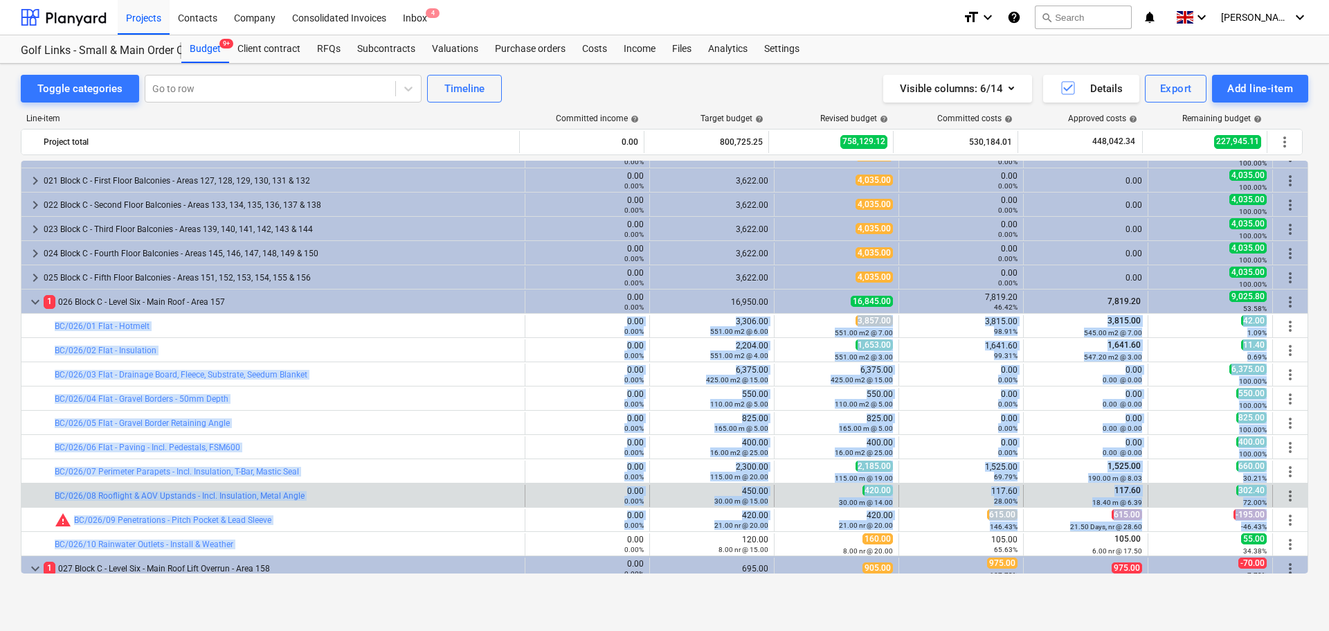
click at [378, 501] on div "bar_chart BC/026/08 Rooflight & AOV Upstands - Incl. Insulation, Metal Angle" at bounding box center [287, 496] width 465 height 22
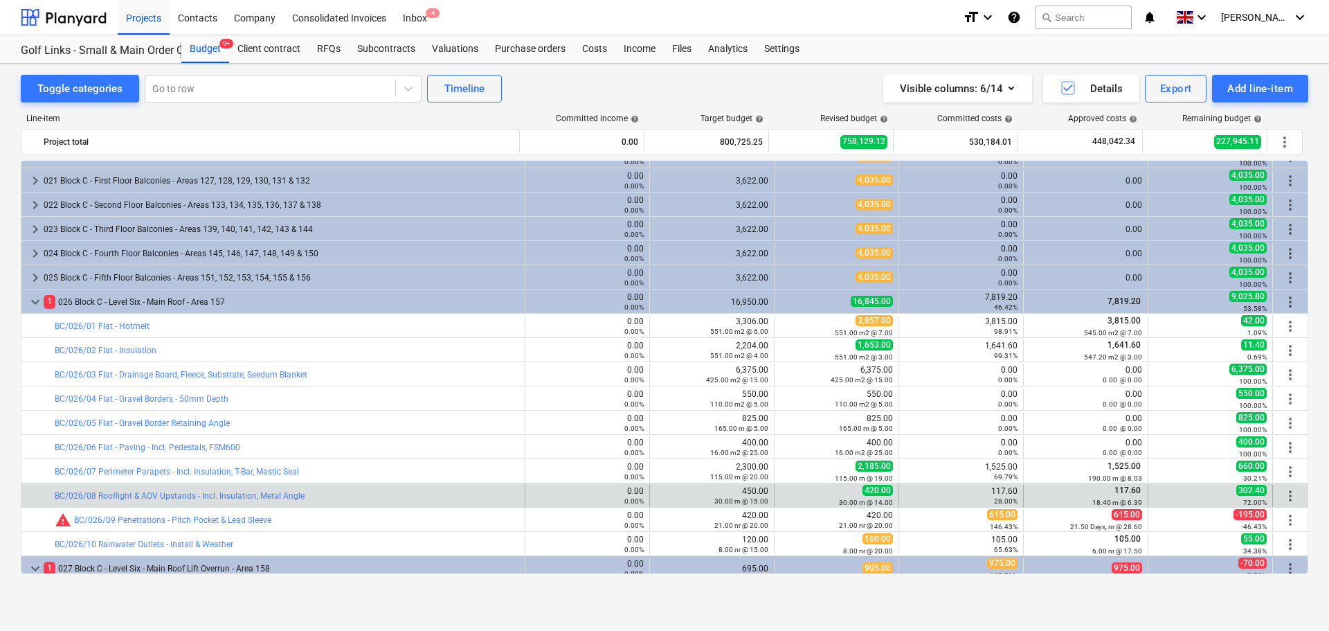
click at [378, 501] on div "bar_chart BC/026/08 Rooflight & AOV Upstands - Incl. Insulation, Metal Angle" at bounding box center [287, 496] width 465 height 22
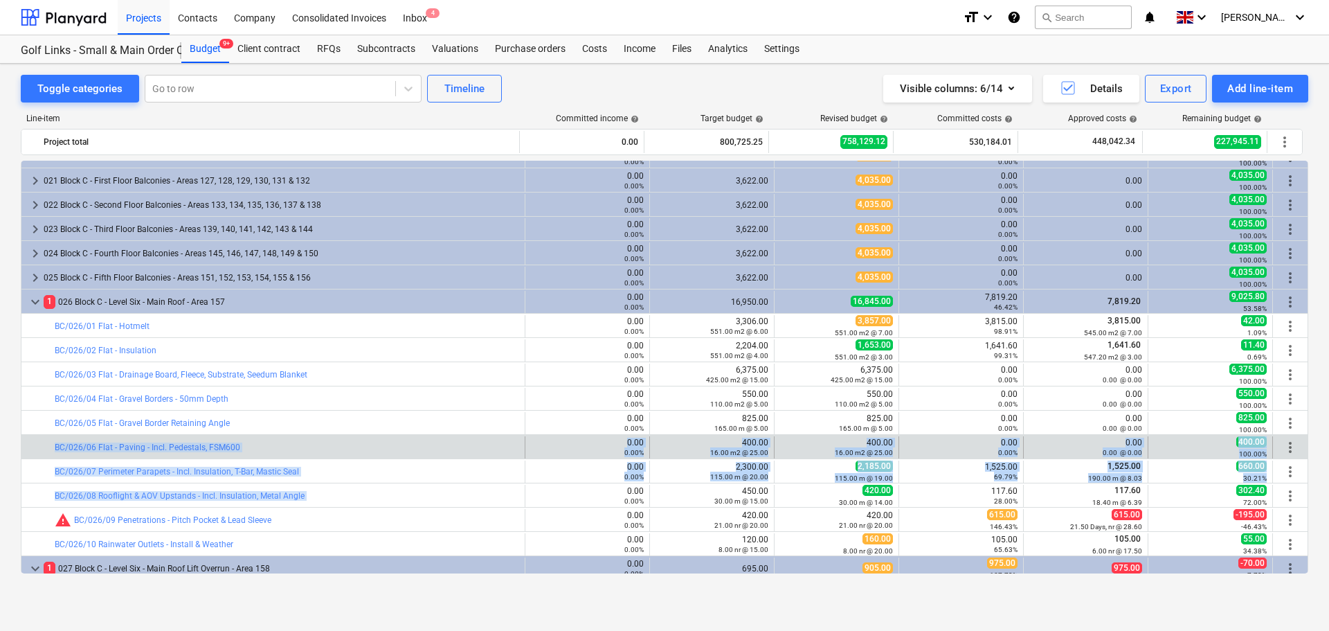
drag, startPoint x: 378, startPoint y: 501, endPoint x: 386, endPoint y: 438, distance: 63.5
click at [386, 438] on div "keyboard_arrow_right 002 Block A - Level One Balconies - Areas 006, 007, 008, 0…" at bounding box center [665, 253] width 1288 height 1430
click at [386, 438] on div "bar_chart BC/026/06 Flat - Paving - Incl. Pedestals, FSM600" at bounding box center [287, 447] width 465 height 22
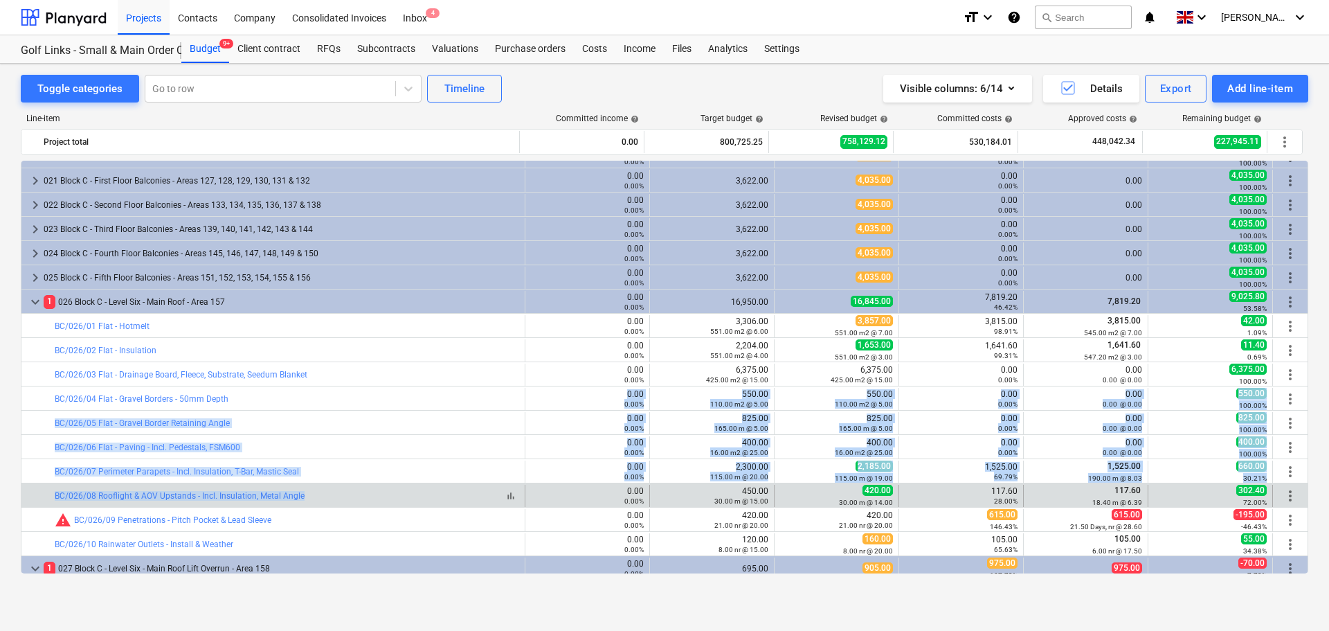
drag, startPoint x: 397, startPoint y: 390, endPoint x: 397, endPoint y: 491, distance: 101.1
click at [397, 491] on div "keyboard_arrow_right 002 Block A - Level One Balconies - Areas 006, 007, 008, 0…" at bounding box center [665, 253] width 1288 height 1430
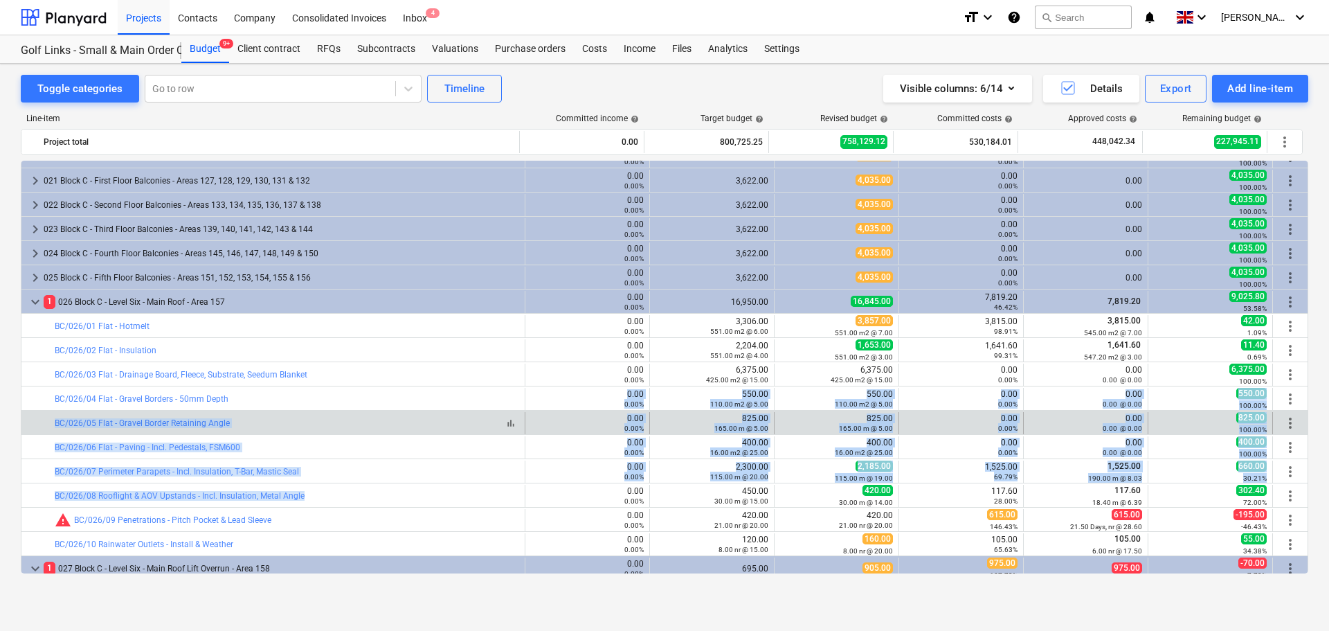
click at [391, 422] on div "bar_chart BC/026/05 Flat - Gravel Border Retaining Angle" at bounding box center [287, 423] width 465 height 10
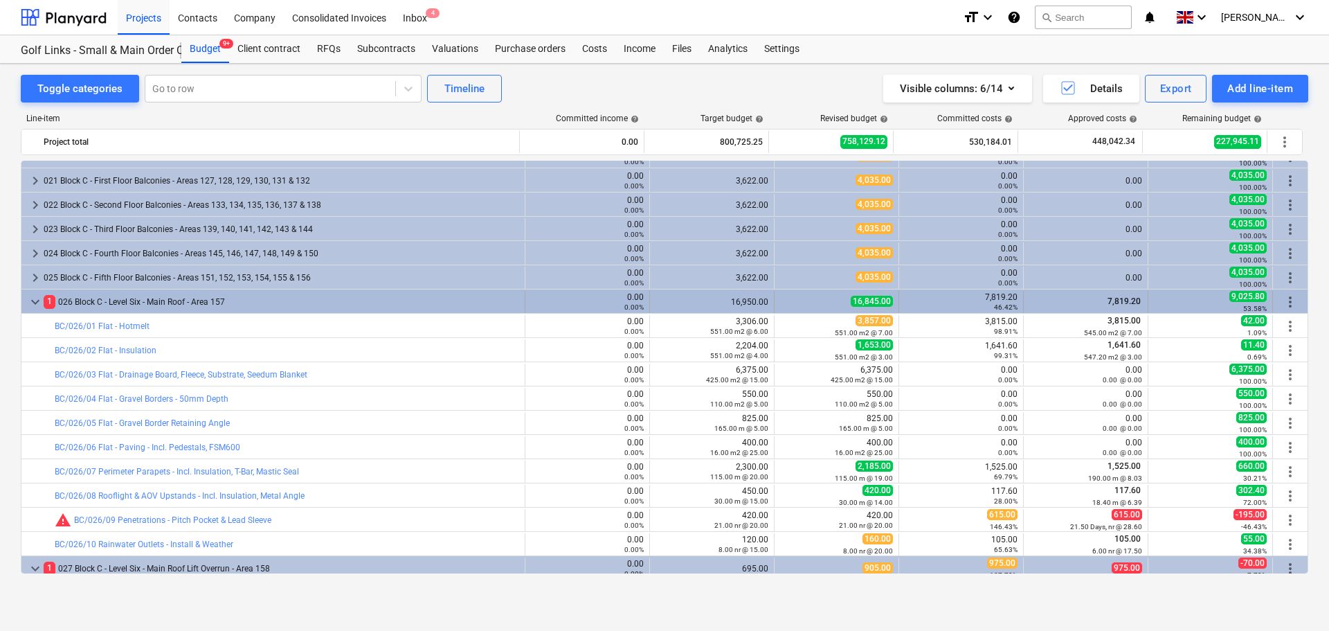
click at [362, 304] on div "1 026 Block C - Level Six - Main Roof - Area 157" at bounding box center [282, 302] width 476 height 22
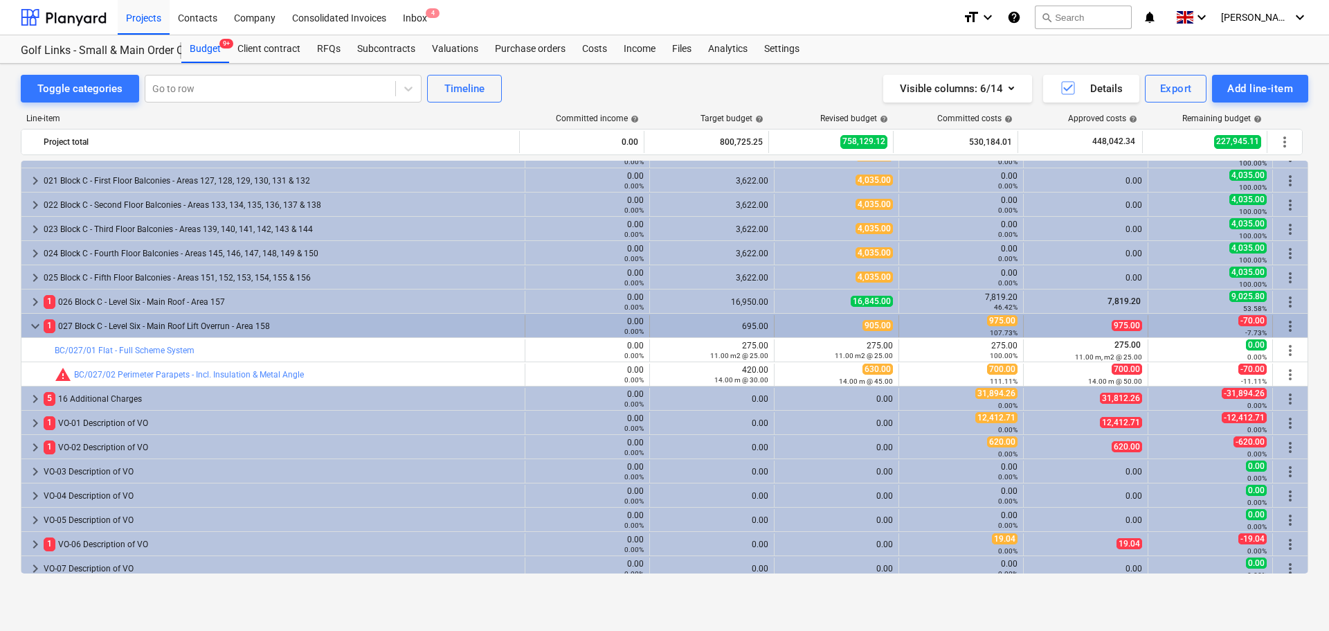
click at [336, 324] on div "1 027 Block C - Level Six - Main Roof Lift Overrun - Area 158" at bounding box center [282, 326] width 476 height 22
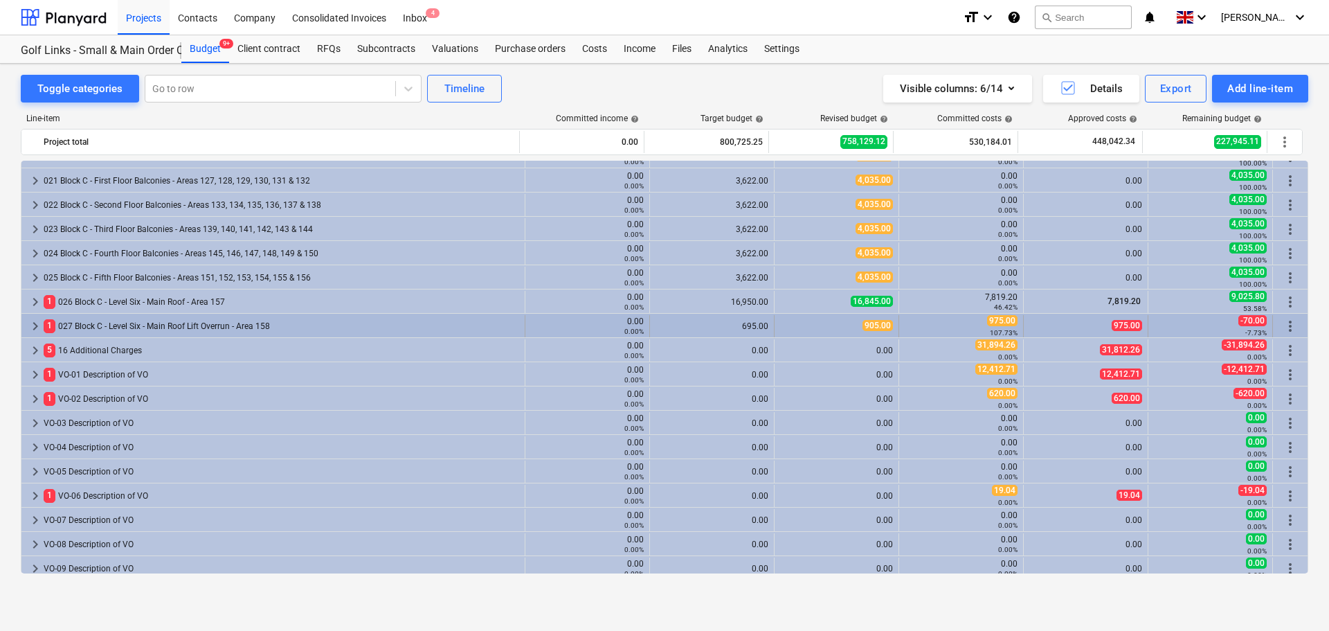
click at [318, 332] on div "1 027 Block C - Level Six - Main Roof Lift Overrun - Area 158" at bounding box center [282, 326] width 476 height 22
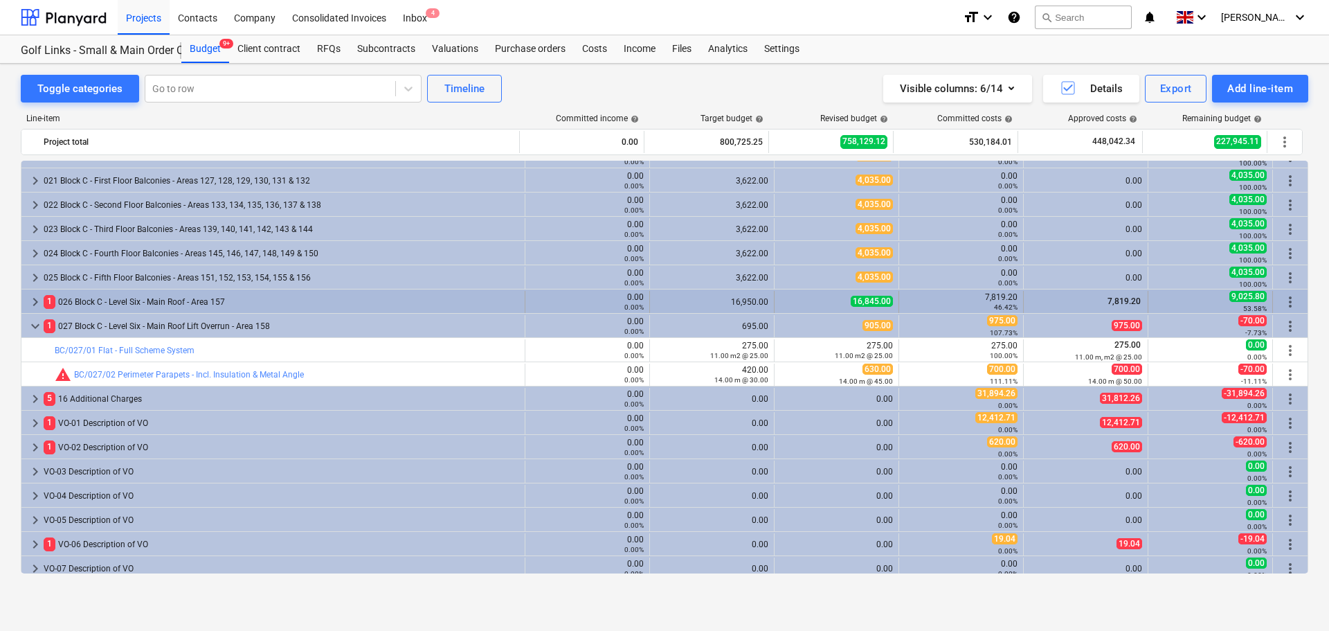
click at [329, 309] on div "1 026 Block C - Level Six - Main Roof - Area 157" at bounding box center [282, 302] width 476 height 22
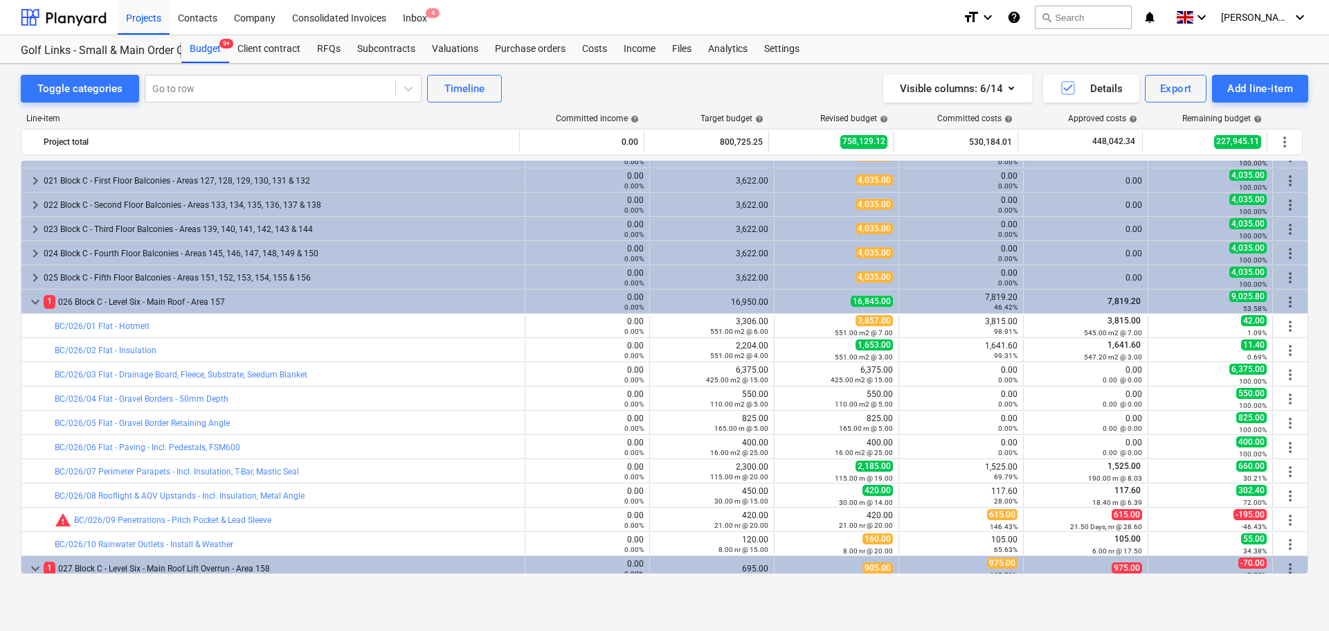
click at [329, 309] on div "1 026 Block C - Level Six - Main Roof - Area 157" at bounding box center [282, 302] width 476 height 22
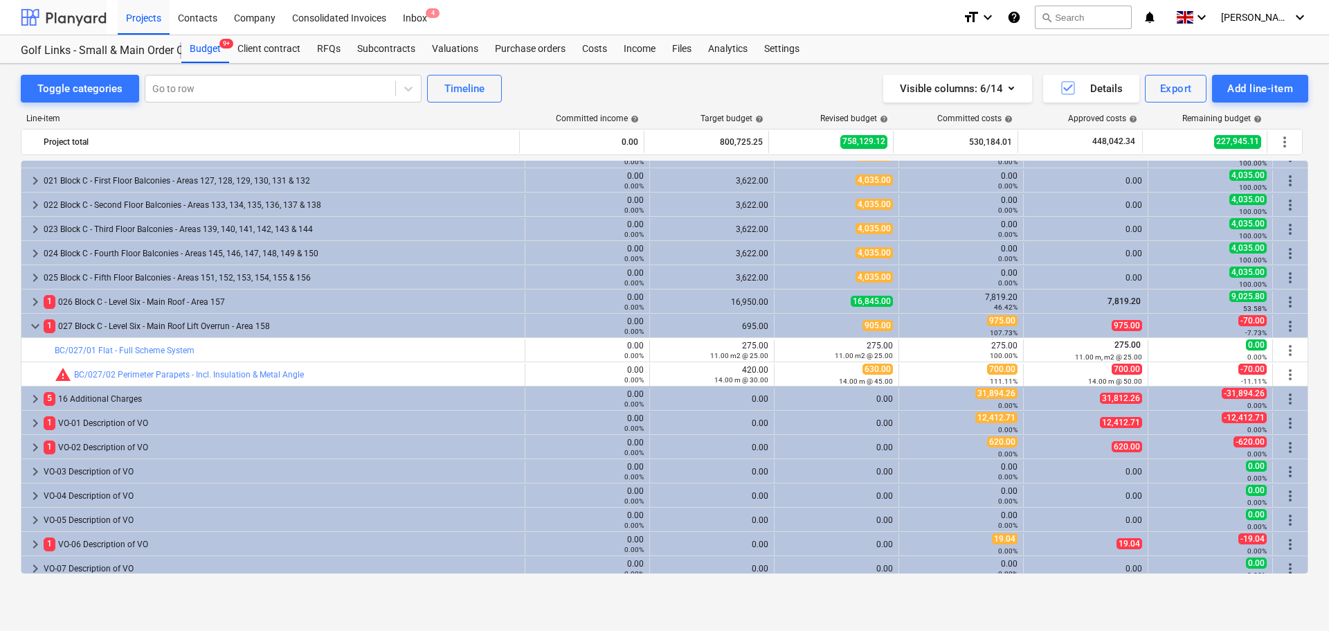
click at [81, 11] on div at bounding box center [64, 17] width 86 height 35
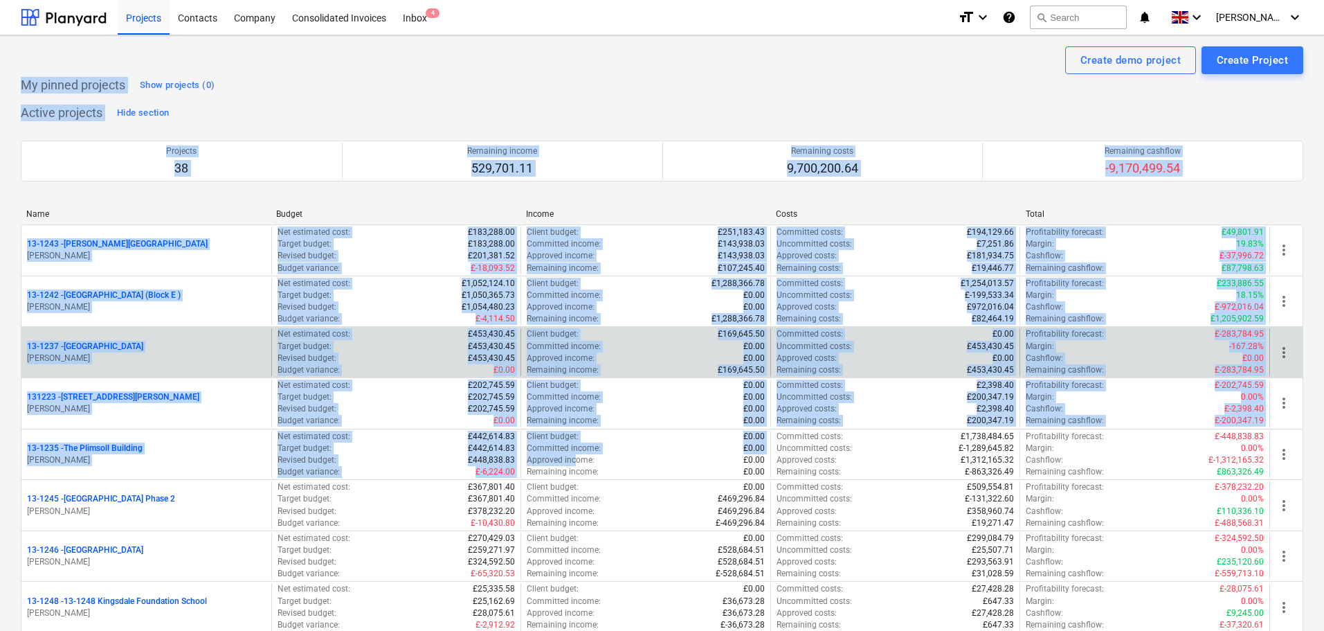
drag, startPoint x: 15, startPoint y: 81, endPoint x: 486, endPoint y: 354, distance: 544.7
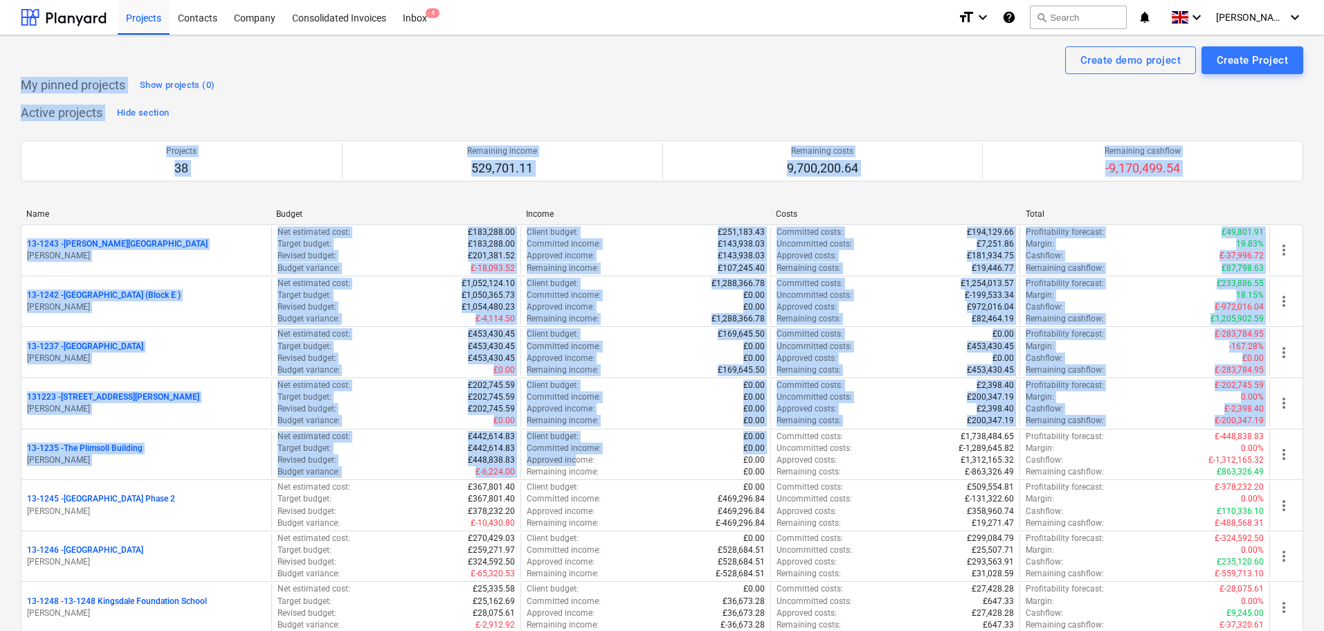
click at [61, 74] on div "My pinned projects Show projects (0)" at bounding box center [119, 85] width 197 height 22
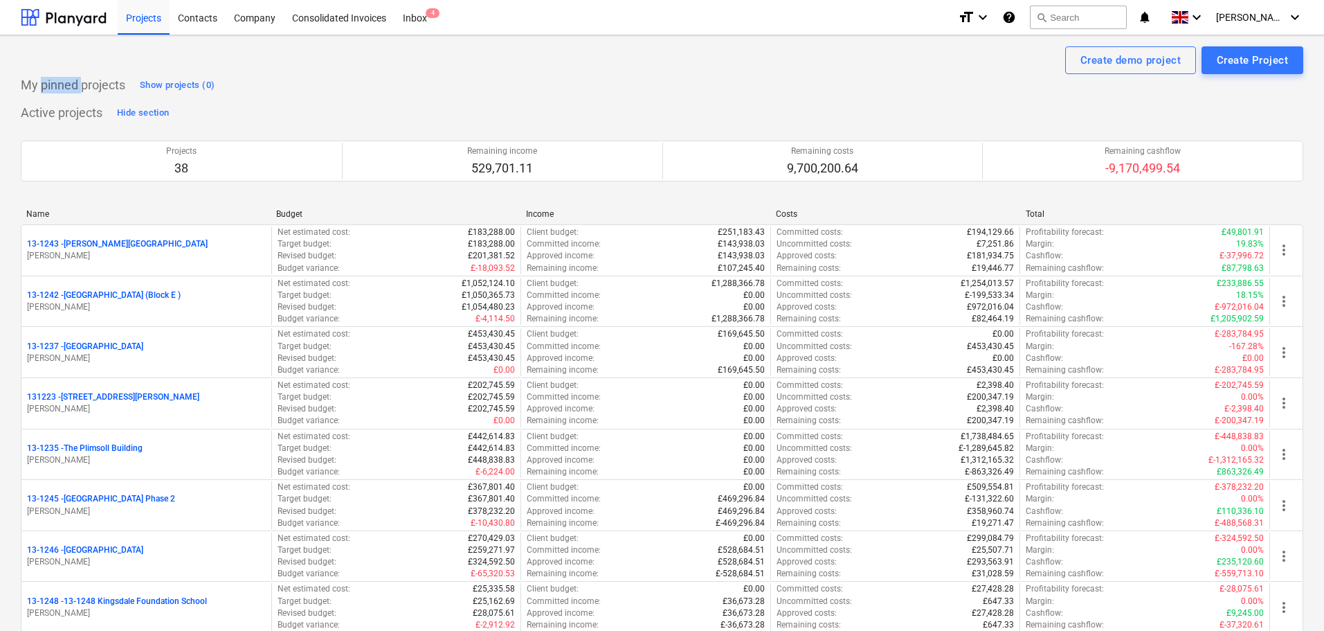
click at [61, 74] on div "My pinned projects Show projects (0)" at bounding box center [119, 85] width 197 height 22
click at [76, 72] on div "Create demo project Create Project" at bounding box center [662, 60] width 1283 height 28
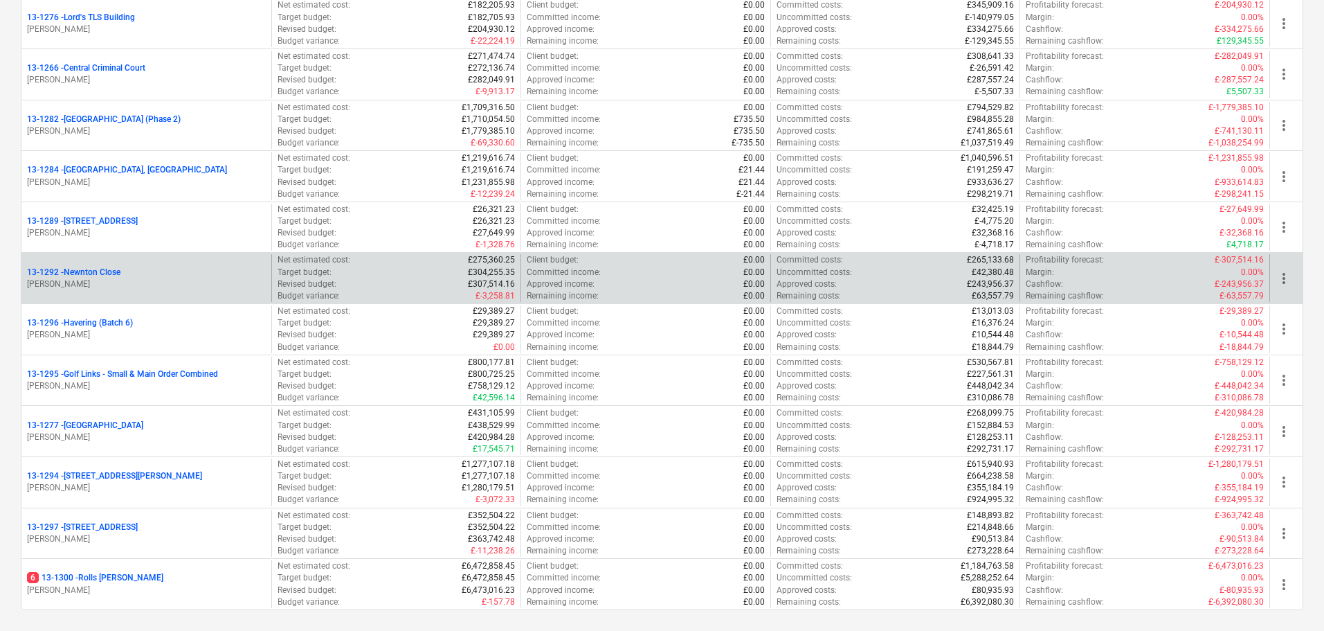
scroll to position [1523, 0]
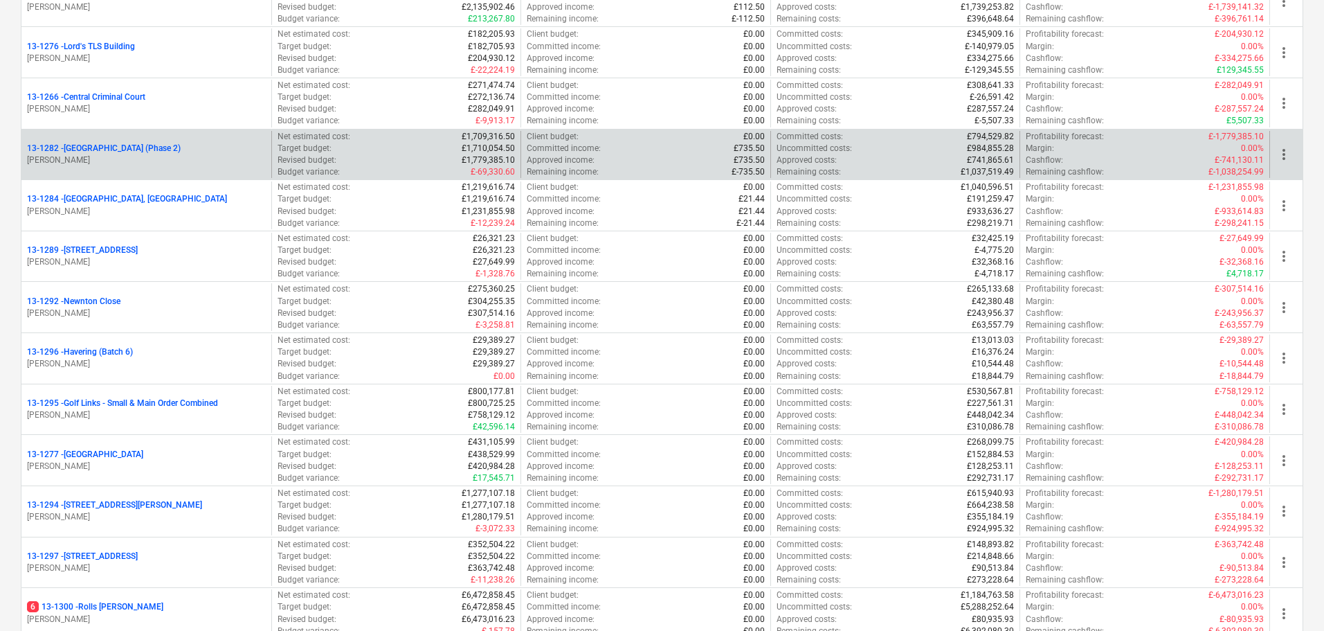
click at [160, 155] on p "[PERSON_NAME]" at bounding box center [146, 160] width 239 height 12
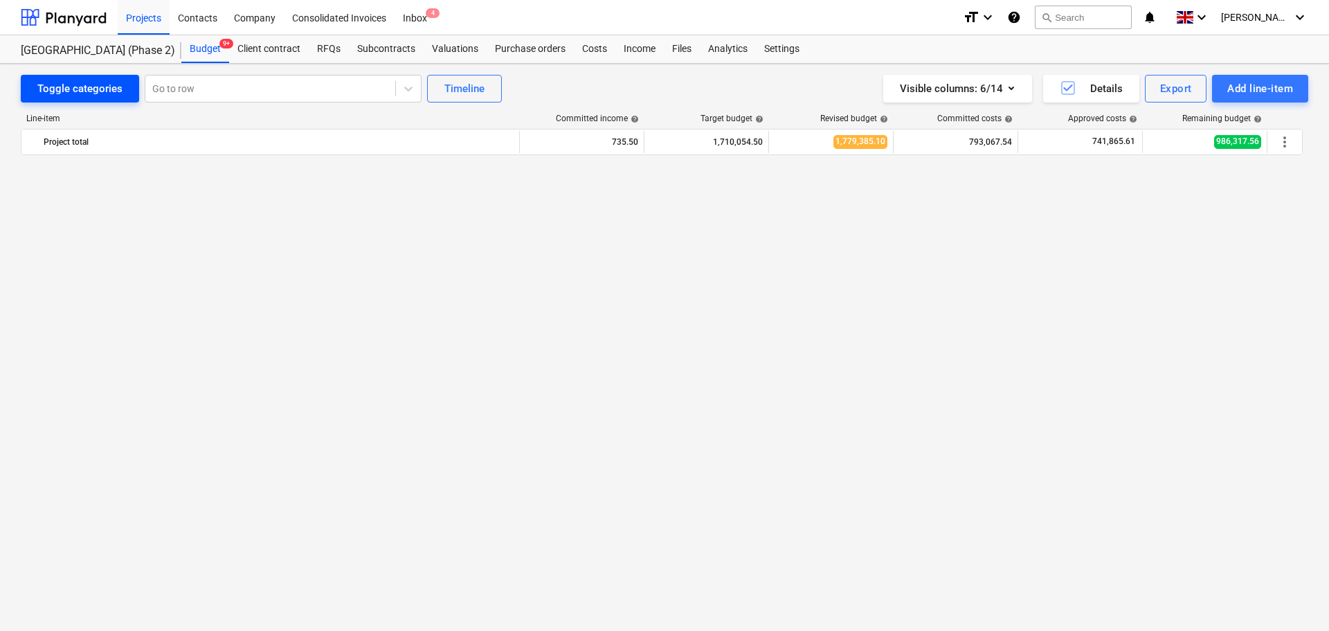
scroll to position [1385, 0]
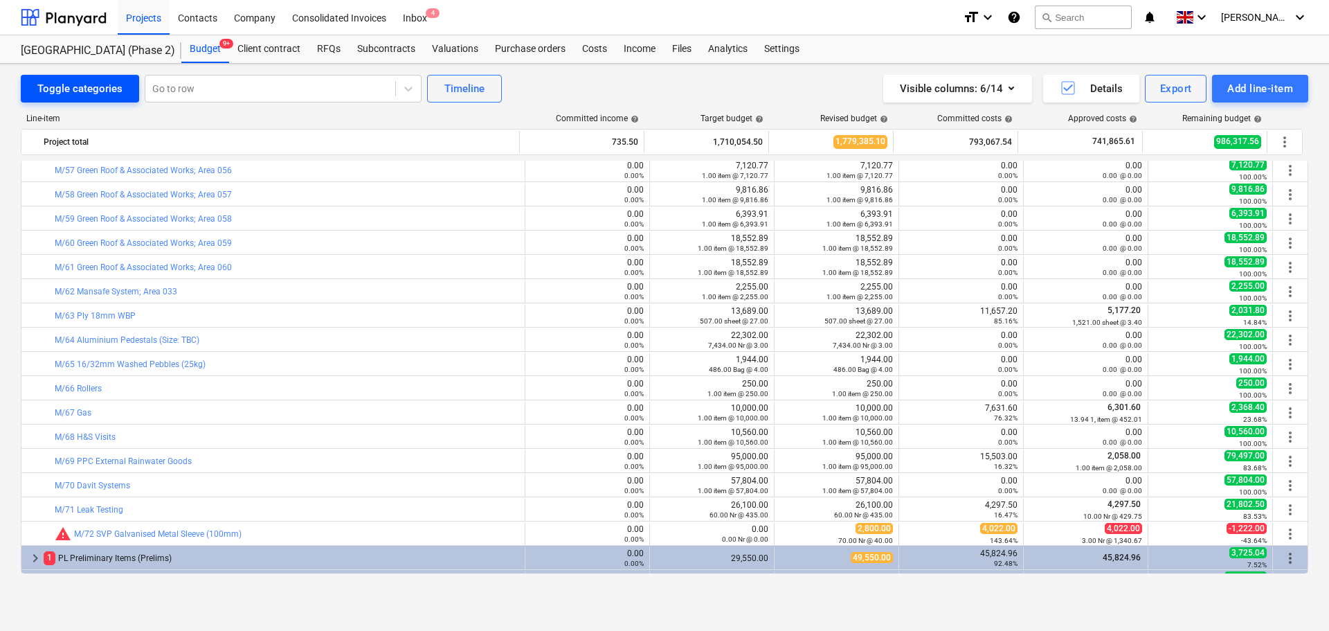
click at [111, 93] on div "Toggle categories" at bounding box center [79, 89] width 85 height 18
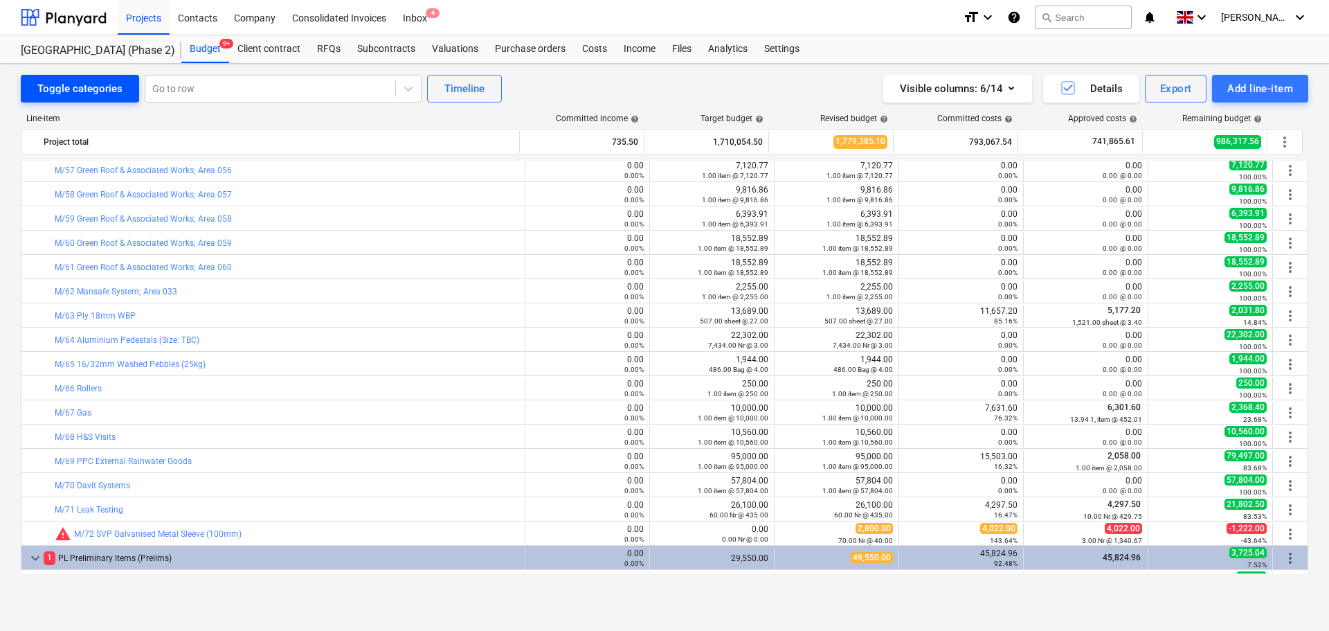
click at [111, 93] on div "Toggle categories" at bounding box center [79, 89] width 85 height 18
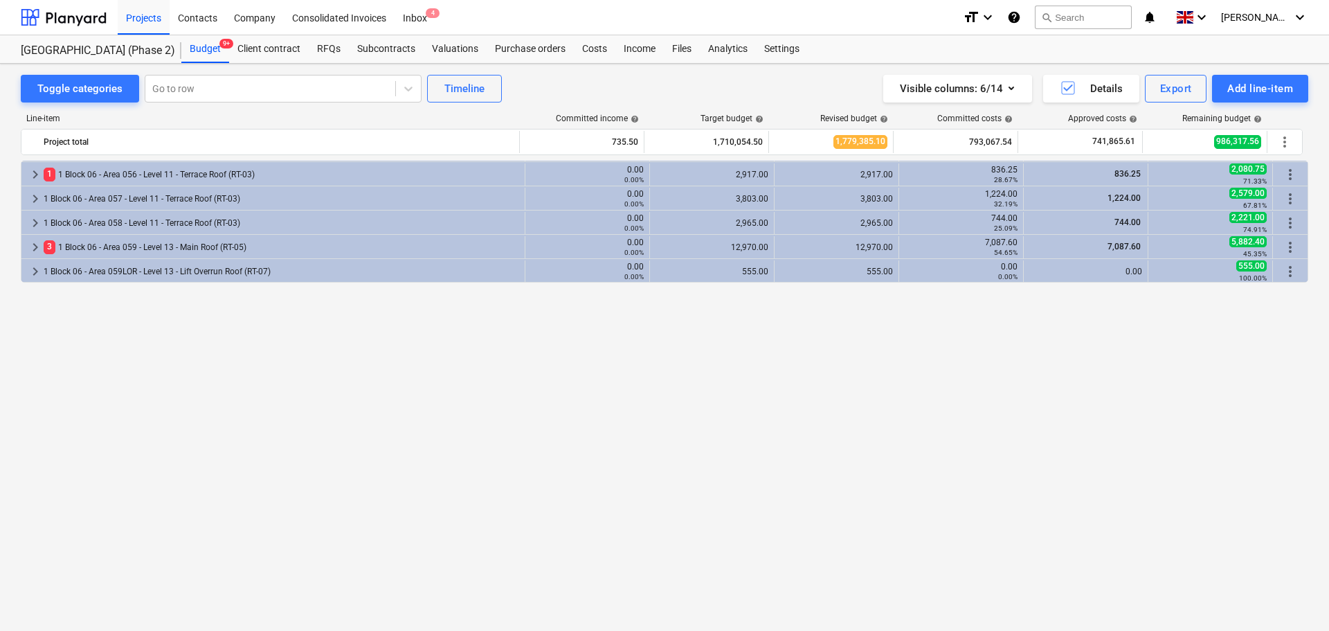
scroll to position [1156, 0]
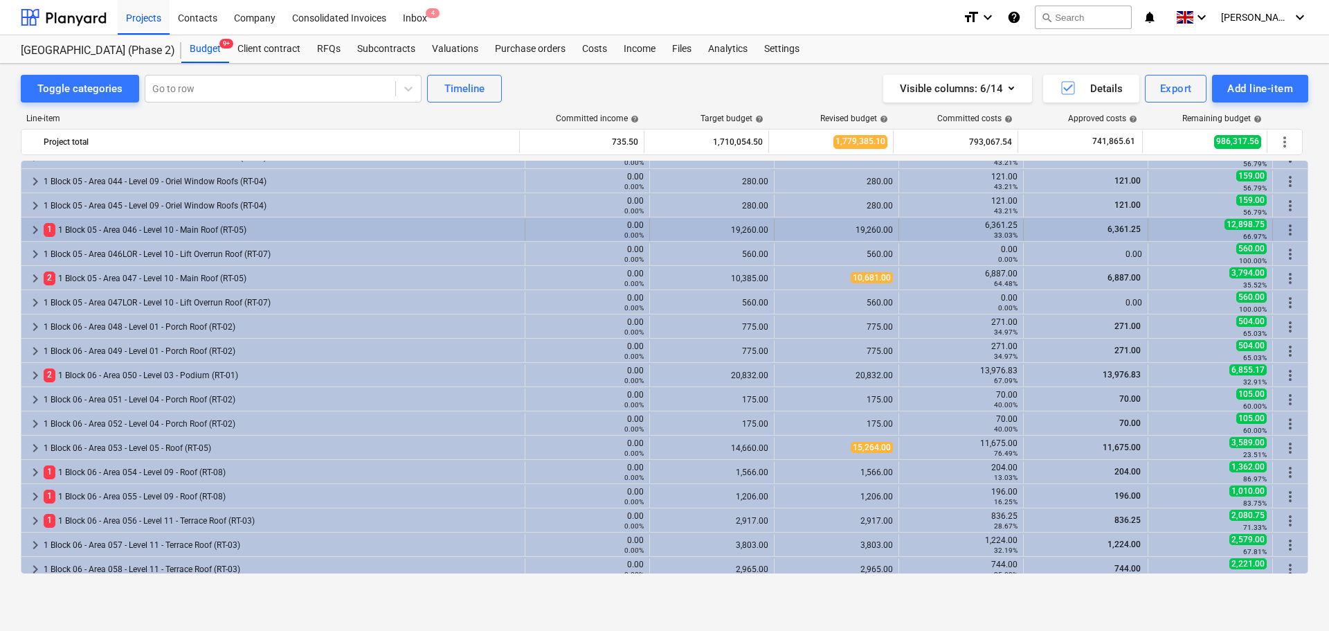
click at [130, 237] on div "1 1 Block 05 - Area 046 - Level 10 - Main Roof (RT-05)" at bounding box center [282, 230] width 476 height 22
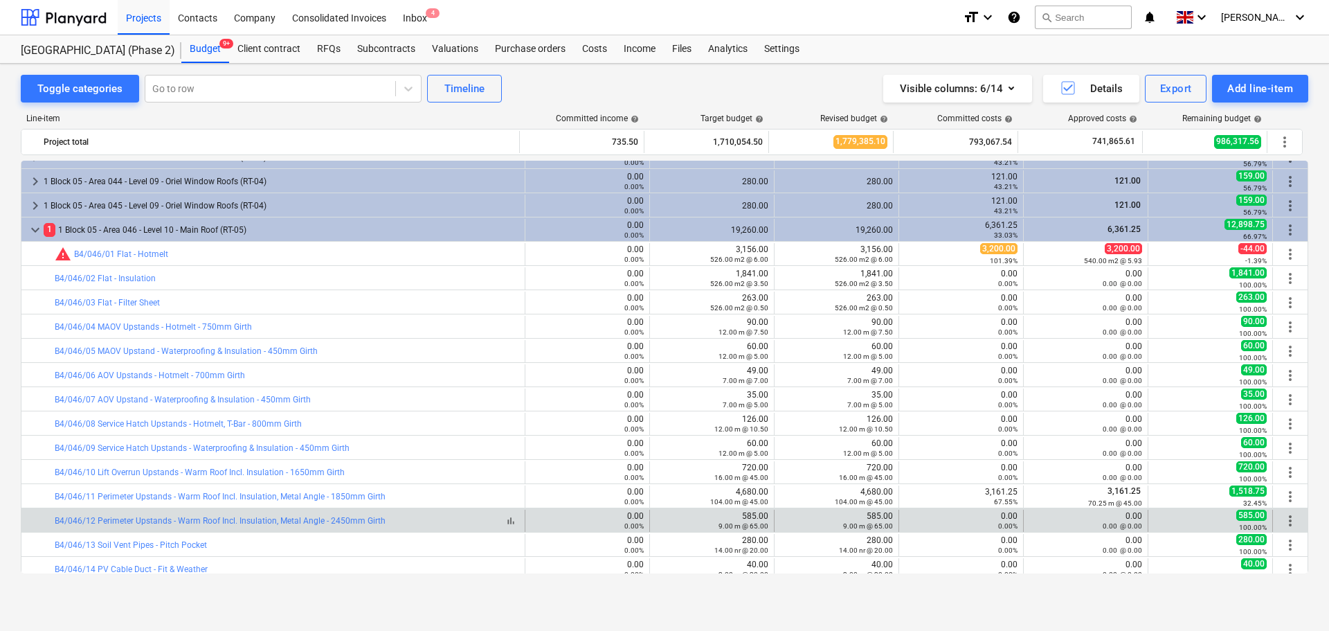
click at [426, 516] on div "bar_chart B4/046/12 Perimeter Upstands - Warm Roof Incl. Insulation, Metal Angl…" at bounding box center [287, 521] width 465 height 10
drag, startPoint x: 426, startPoint y: 516, endPoint x: 1073, endPoint y: 523, distance: 646.7
click at [1073, 523] on div "bar_chart B4/046/12 Perimeter Upstands - Warm Roof Incl. Insulation, Metal Angl…" at bounding box center [664, 521] width 1286 height 22
click at [1077, 525] on div "0.00 @ 0.00" at bounding box center [1086, 526] width 113 height 10
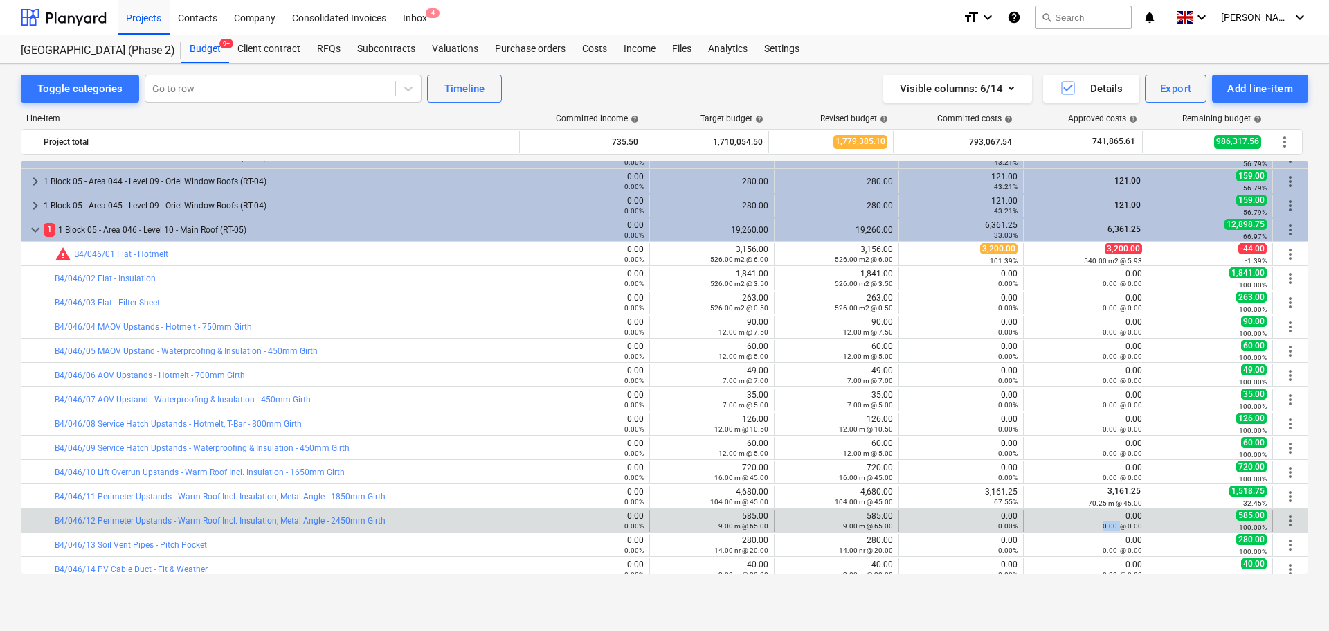
click at [1077, 525] on div "0.00 @ 0.00" at bounding box center [1086, 526] width 113 height 10
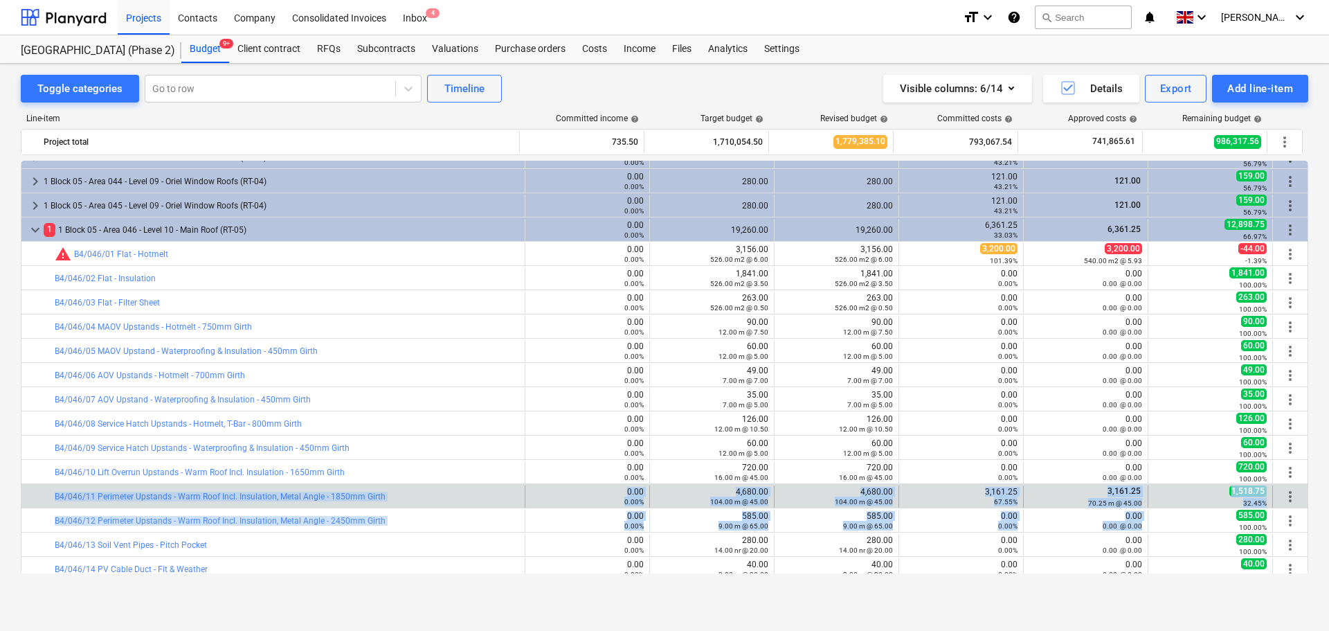
drag, startPoint x: 1077, startPoint y: 525, endPoint x: 39, endPoint y: 498, distance: 1038.2
click at [38, 501] on div "keyboard_arrow_right 1 Block 04 - Area 024LOR - Level 10 - Lift Overrun Roof (R…" at bounding box center [665, 192] width 1288 height 2375
click at [39, 498] on div at bounding box center [46, 496] width 17 height 22
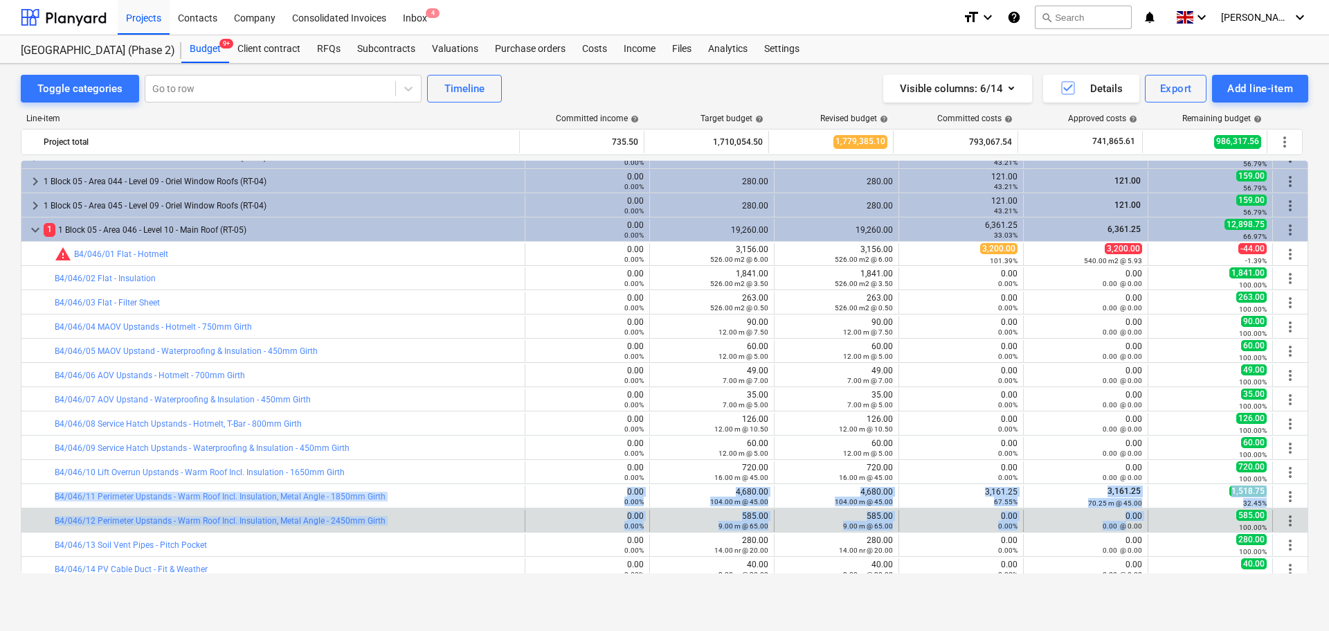
drag, startPoint x: 39, startPoint y: 498, endPoint x: 1117, endPoint y: 521, distance: 1078.2
click at [1117, 521] on div "keyboard_arrow_right 1 Block 04 - Area 024LOR - Level 10 - Lift Overrun Roof (R…" at bounding box center [665, 192] width 1288 height 2375
click at [1117, 522] on small "0.00 @ 0.00" at bounding box center [1122, 526] width 39 height 8
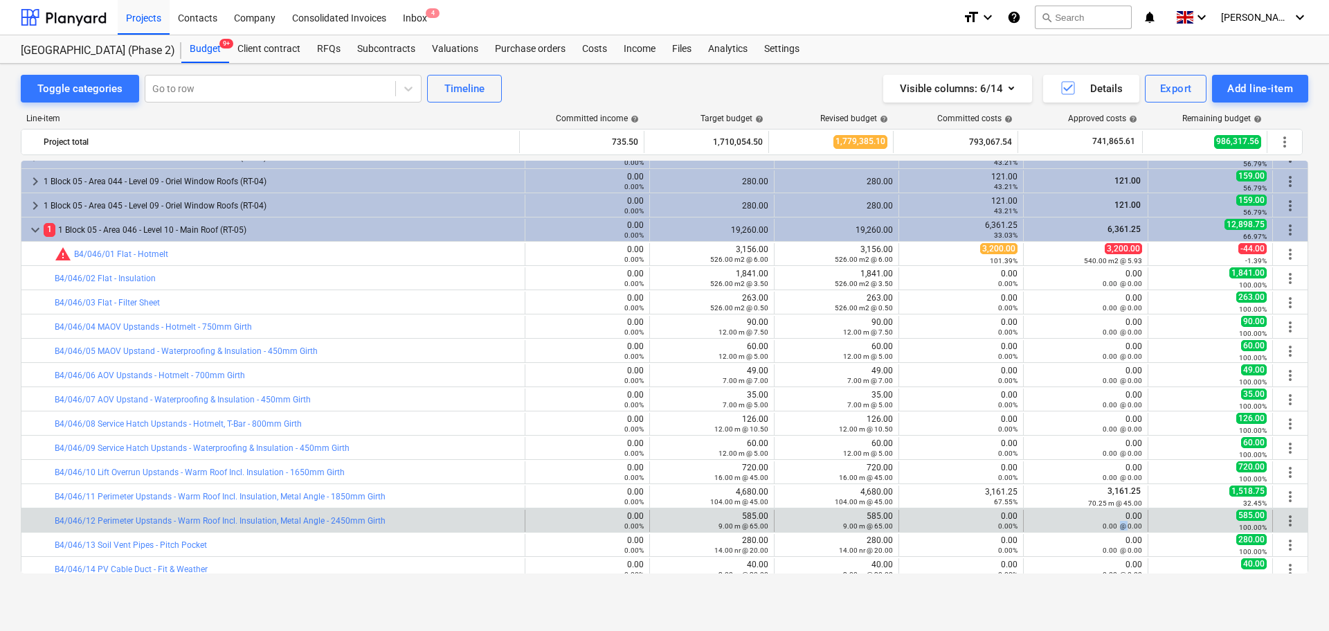
click at [1117, 522] on small "0.00 @ 0.00" at bounding box center [1122, 526] width 39 height 8
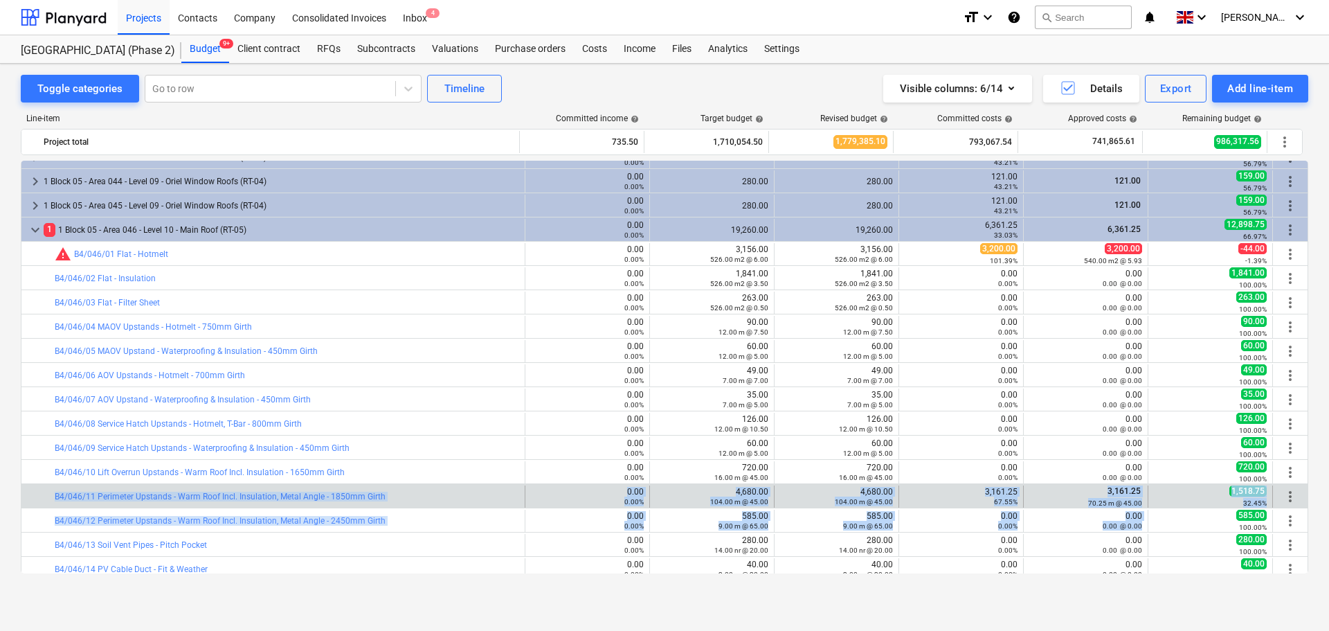
drag, startPoint x: 1117, startPoint y: 521, endPoint x: 36, endPoint y: 489, distance: 1081.9
click at [36, 489] on div "keyboard_arrow_right 1 Block 04 - Area 024LOR - Level 10 - Lift Overrun Roof (R…" at bounding box center [665, 192] width 1288 height 2375
click at [36, 489] on div at bounding box center [32, 496] width 11 height 22
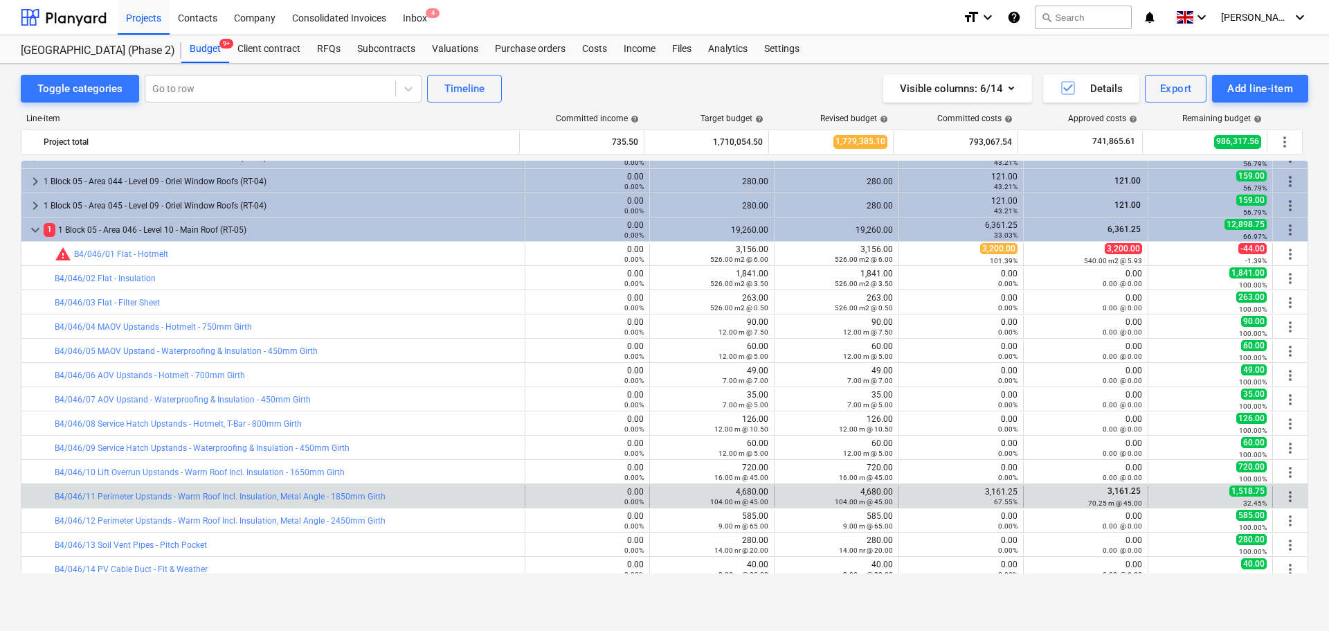
click at [36, 489] on div at bounding box center [32, 496] width 11 height 22
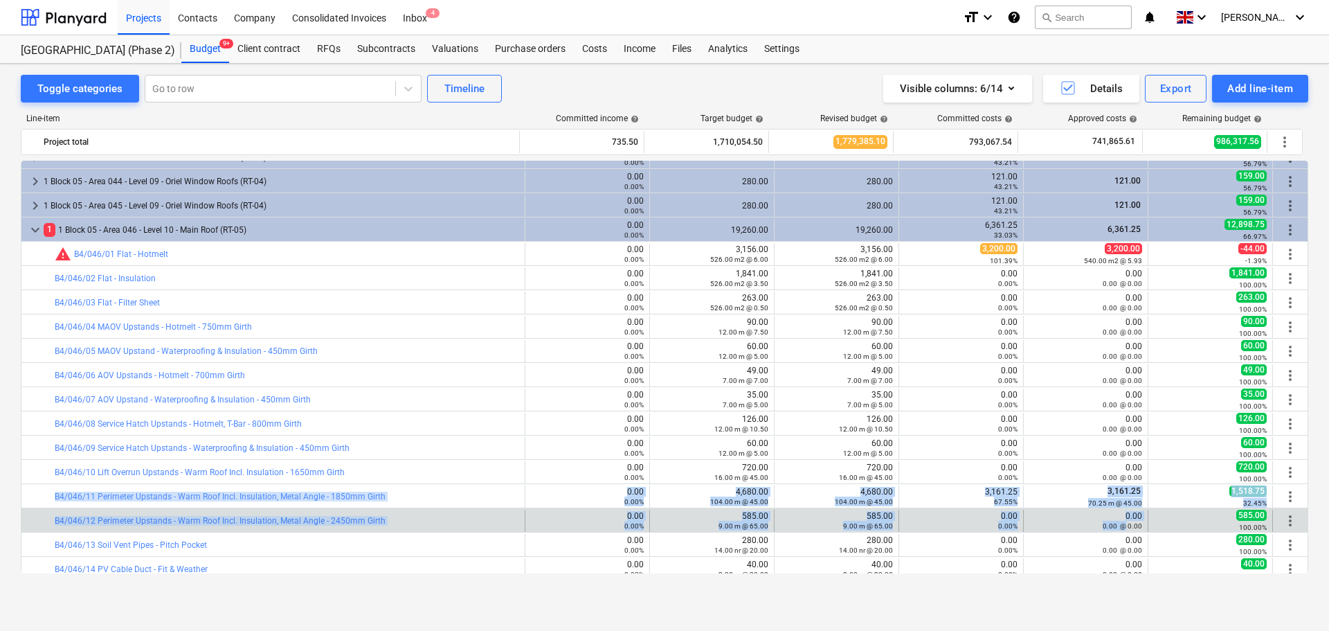
drag, startPoint x: 36, startPoint y: 489, endPoint x: 1115, endPoint y: 525, distance: 1079.9
click at [1115, 523] on div "keyboard_arrow_right 1 Block 04 - Area 024LOR - Level 10 - Lift Overrun Roof (R…" at bounding box center [665, 192] width 1288 height 2375
click at [1115, 525] on small "0.00 @ 0.00" at bounding box center [1122, 526] width 39 height 8
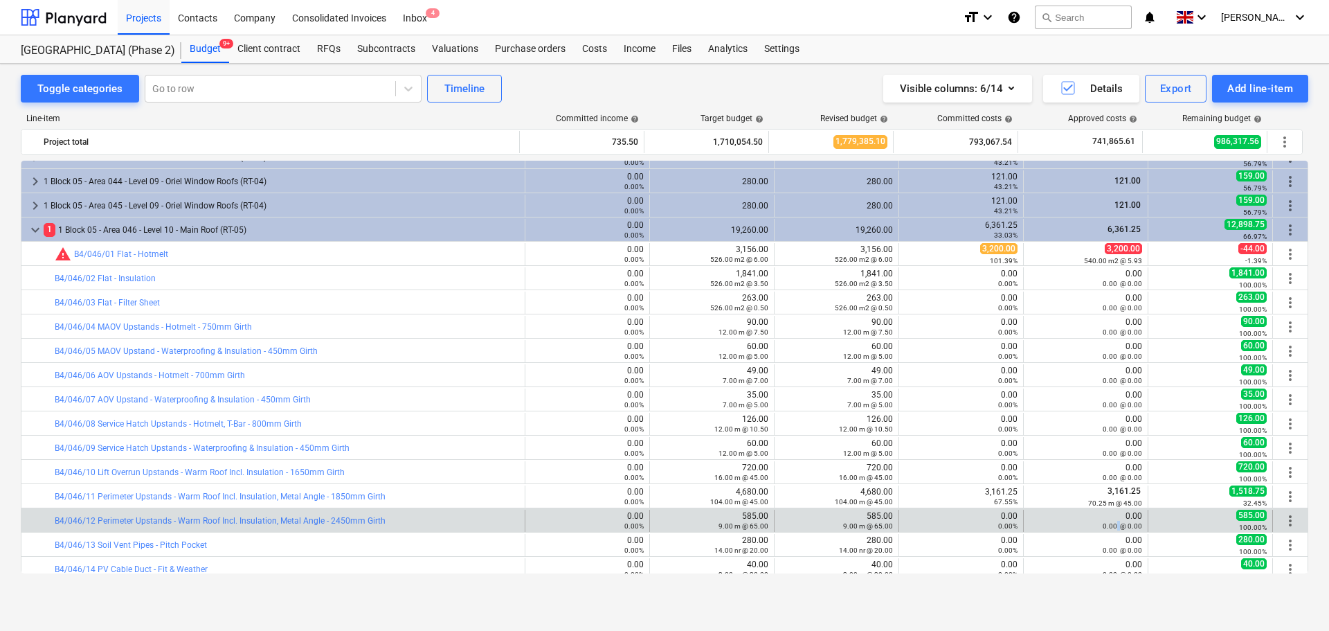
click at [1115, 525] on small "0.00 @ 0.00" at bounding box center [1122, 526] width 39 height 8
drag, startPoint x: 1115, startPoint y: 525, endPoint x: 39, endPoint y: 522, distance: 1075.2
click at [39, 522] on div "bar_chart B4/046/12 Perimeter Upstands - Warm Roof Incl. Insulation, Metal Angl…" at bounding box center [664, 521] width 1286 height 22
click at [39, 522] on div at bounding box center [46, 521] width 17 height 22
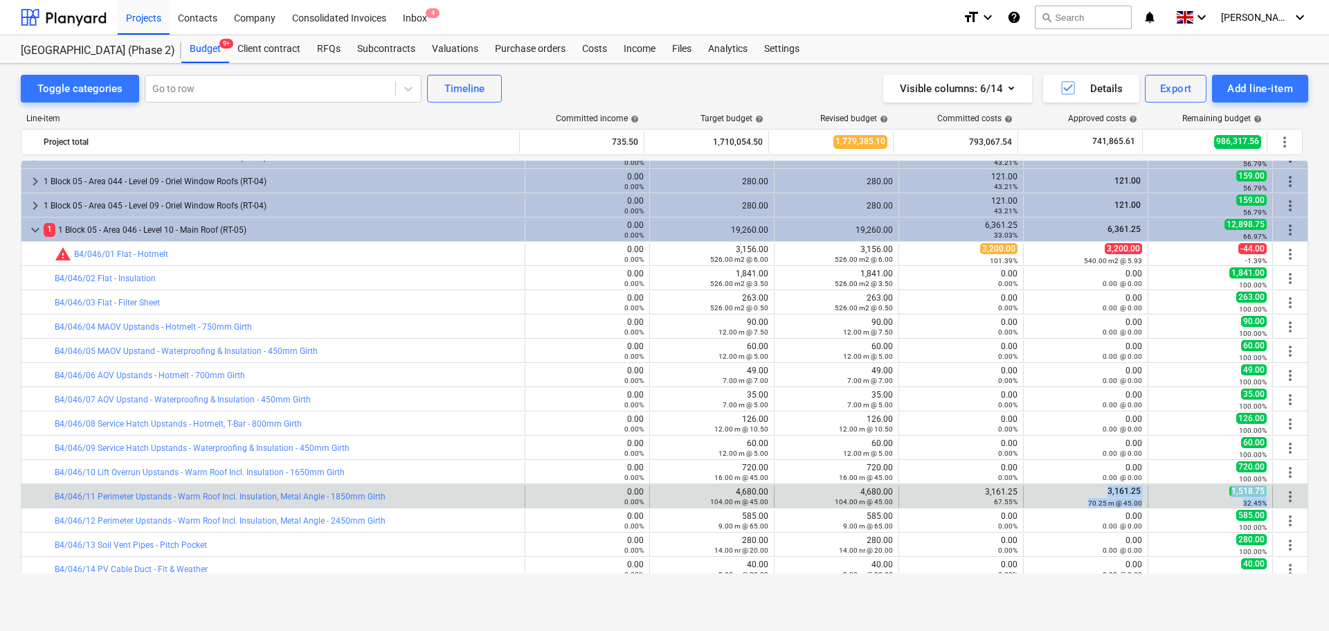
drag, startPoint x: 39, startPoint y: 522, endPoint x: 1103, endPoint y: 496, distance: 1063.7
click at [1103, 496] on div "keyboard_arrow_right 1 Block 04 - Area 024LOR - Level 10 - Lift Overrun Roof (R…" at bounding box center [665, 192] width 1288 height 2375
click at [1106, 495] on span "3,161.25" at bounding box center [1124, 491] width 36 height 10
drag, startPoint x: 1105, startPoint y: 495, endPoint x: 39, endPoint y: 496, distance: 1066.2
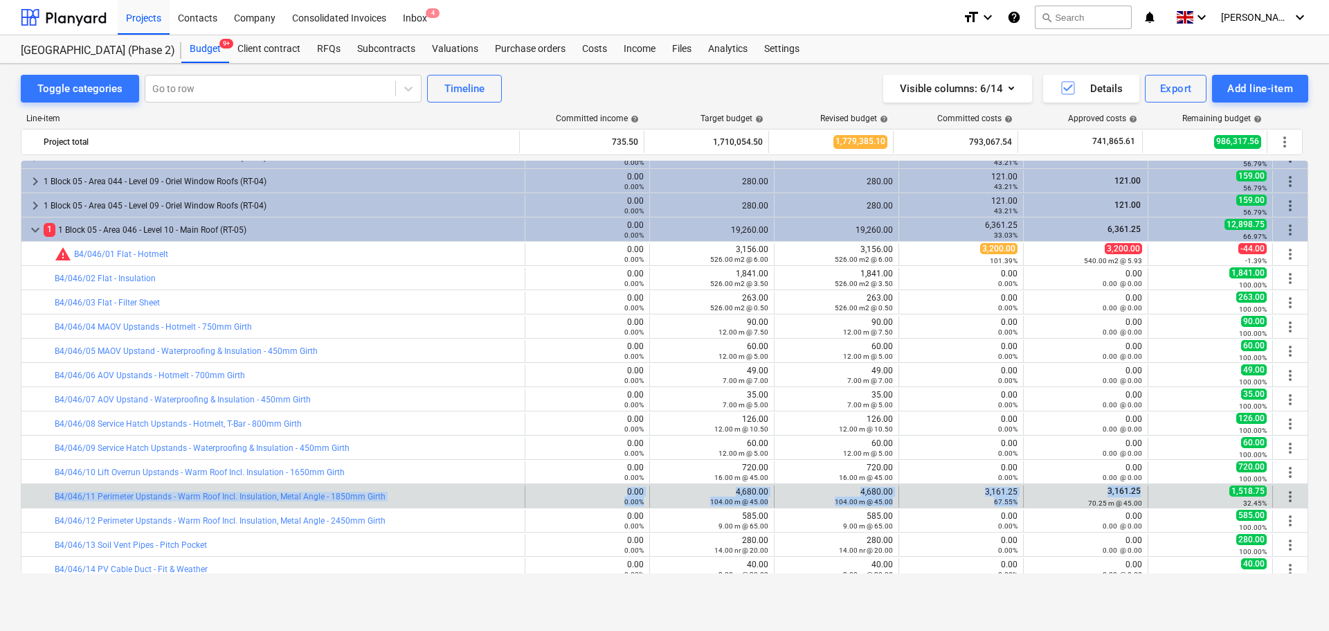
click at [57, 499] on div "bar_chart B4/046/11 Perimeter Upstands - Warm Roof Incl. Insulation, Metal Angl…" at bounding box center [664, 496] width 1286 height 22
click at [34, 494] on div at bounding box center [32, 496] width 11 height 22
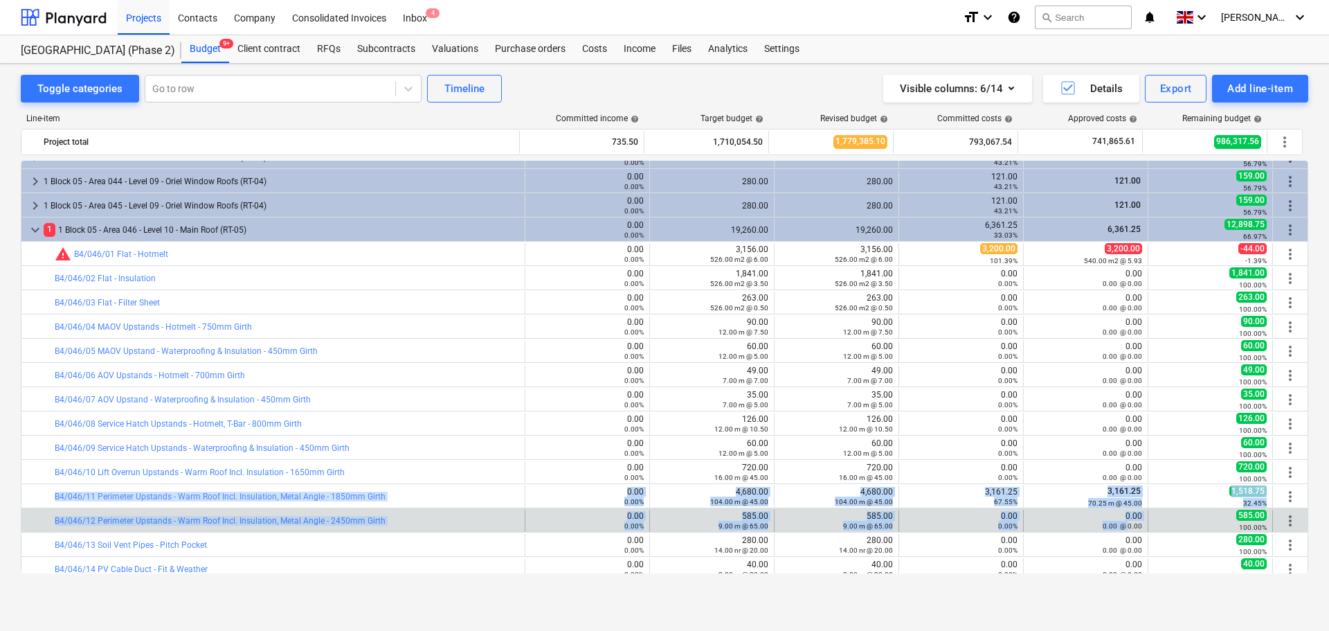
drag, startPoint x: 34, startPoint y: 494, endPoint x: 1122, endPoint y: 525, distance: 1088.8
click at [1122, 525] on div "keyboard_arrow_right 1 Block 04 - Area 024LOR - Level 10 - Lift Overrun Roof (R…" at bounding box center [665, 192] width 1288 height 2375
click at [1122, 525] on small "0.00 @ 0.00" at bounding box center [1122, 526] width 39 height 8
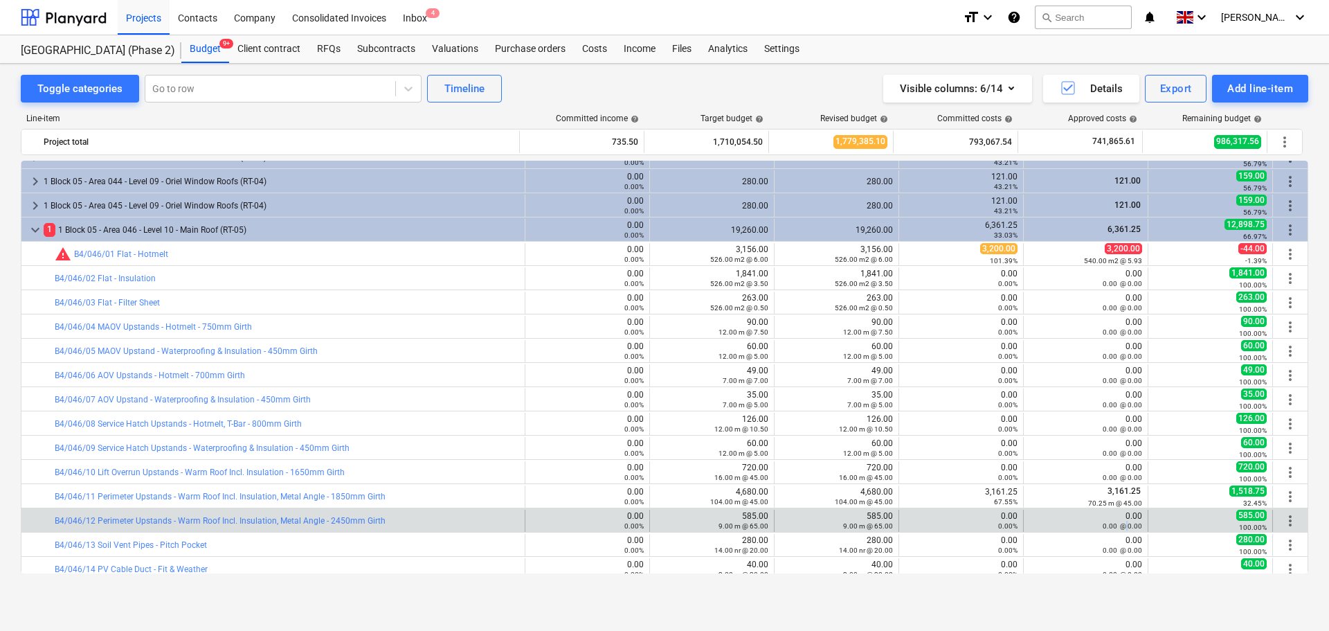
click at [1122, 525] on small "0.00 @ 0.00" at bounding box center [1122, 526] width 39 height 8
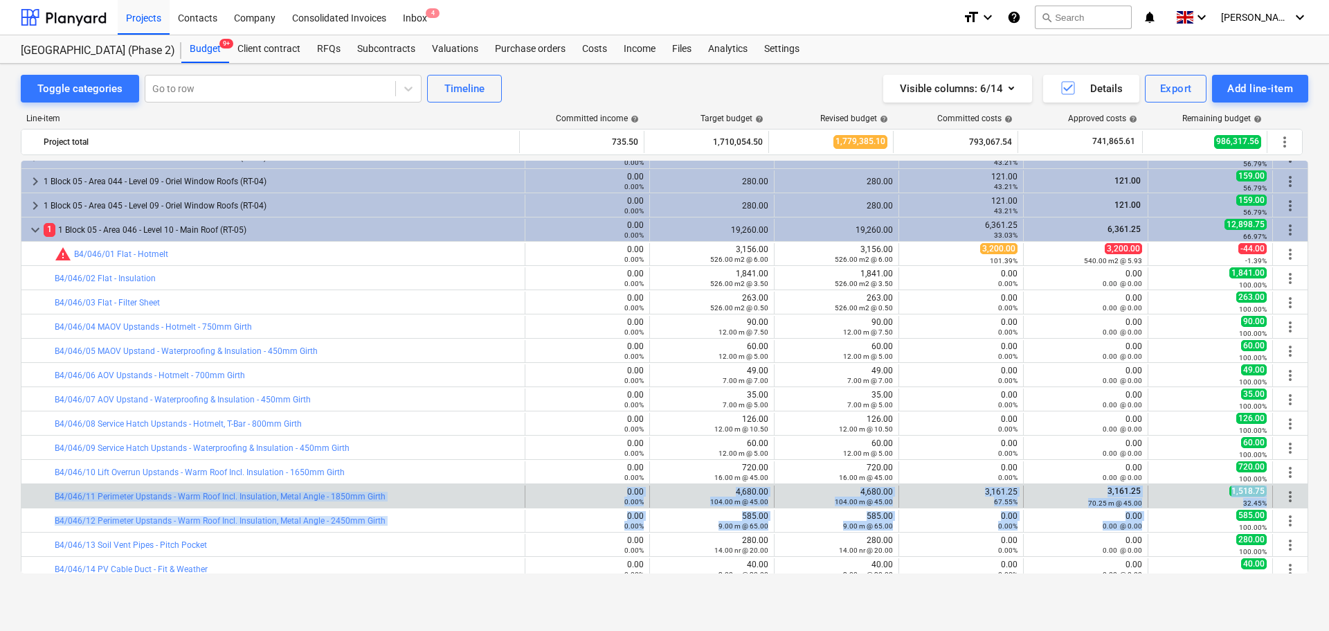
drag, startPoint x: 1122, startPoint y: 525, endPoint x: 33, endPoint y: 500, distance: 1090.0
click at [33, 500] on div "keyboard_arrow_right 1 Block 04 - Area 024LOR - Level 10 - Lift Overrun Roof (R…" at bounding box center [665, 192] width 1288 height 2375
click at [33, 500] on div at bounding box center [32, 496] width 11 height 22
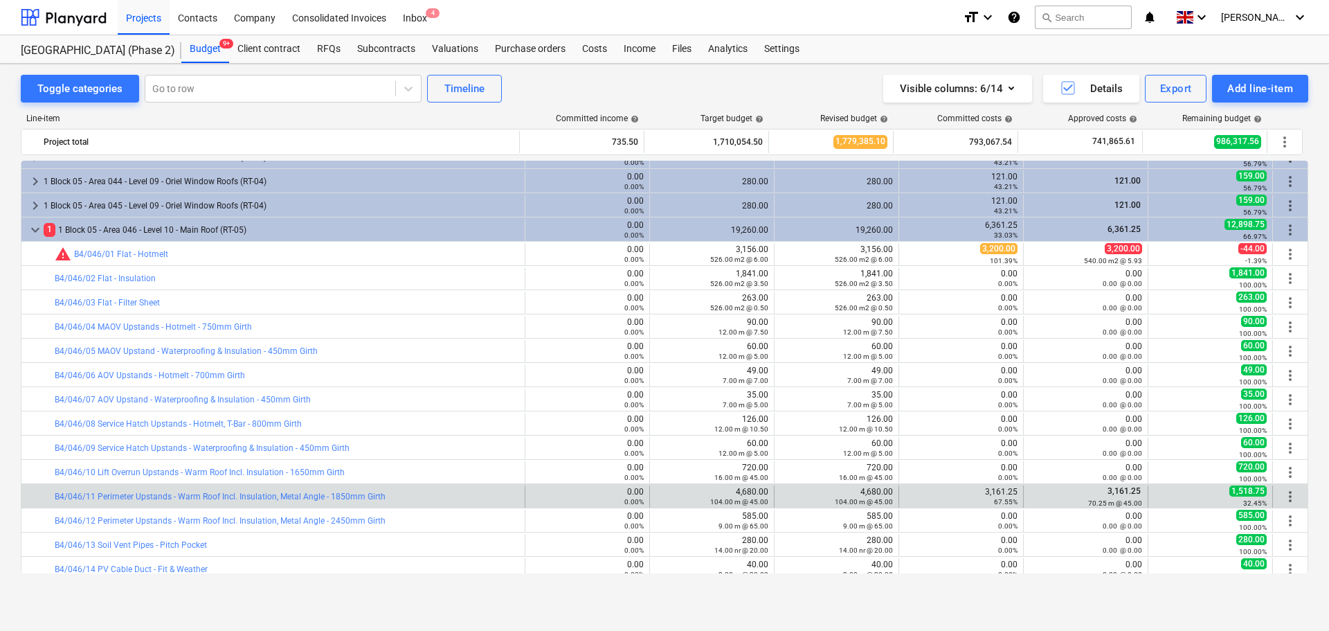
click at [33, 500] on div at bounding box center [32, 496] width 11 height 22
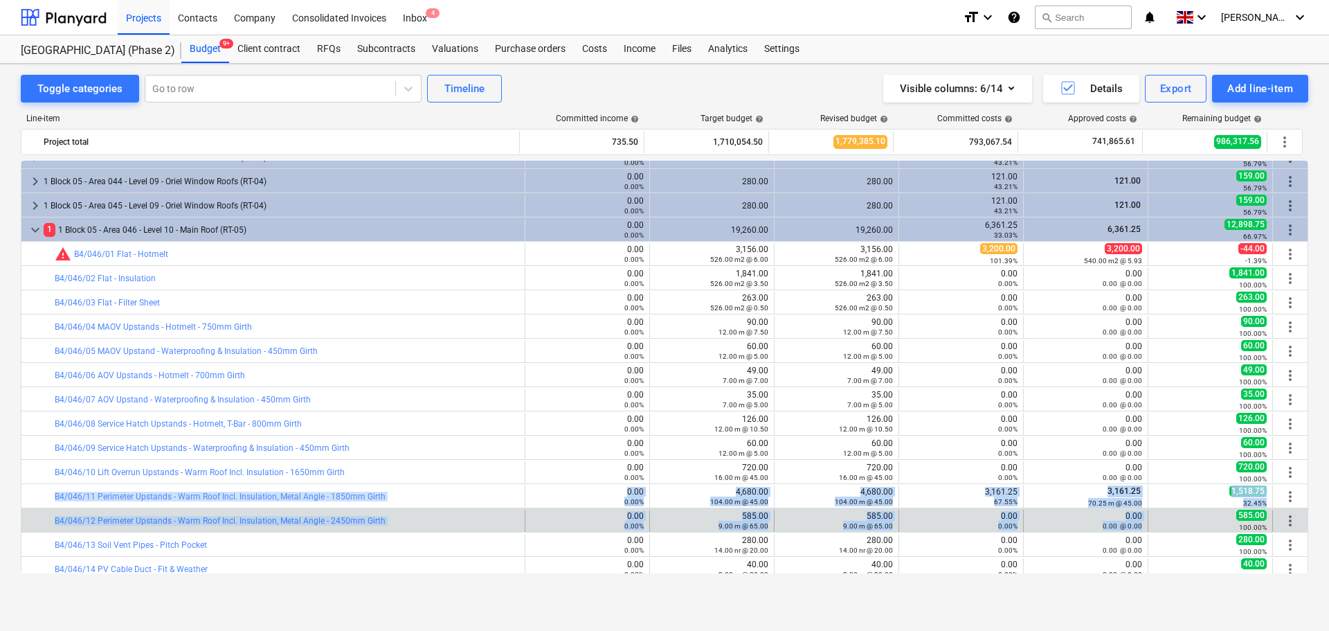
drag, startPoint x: 33, startPoint y: 500, endPoint x: 1124, endPoint y: 522, distance: 1092.0
click at [1124, 522] on div "keyboard_arrow_right 1 Block 04 - Area 024LOR - Level 10 - Lift Overrun Roof (R…" at bounding box center [665, 192] width 1288 height 2375
click at [1124, 522] on small "0.00 @ 0.00" at bounding box center [1122, 526] width 39 height 8
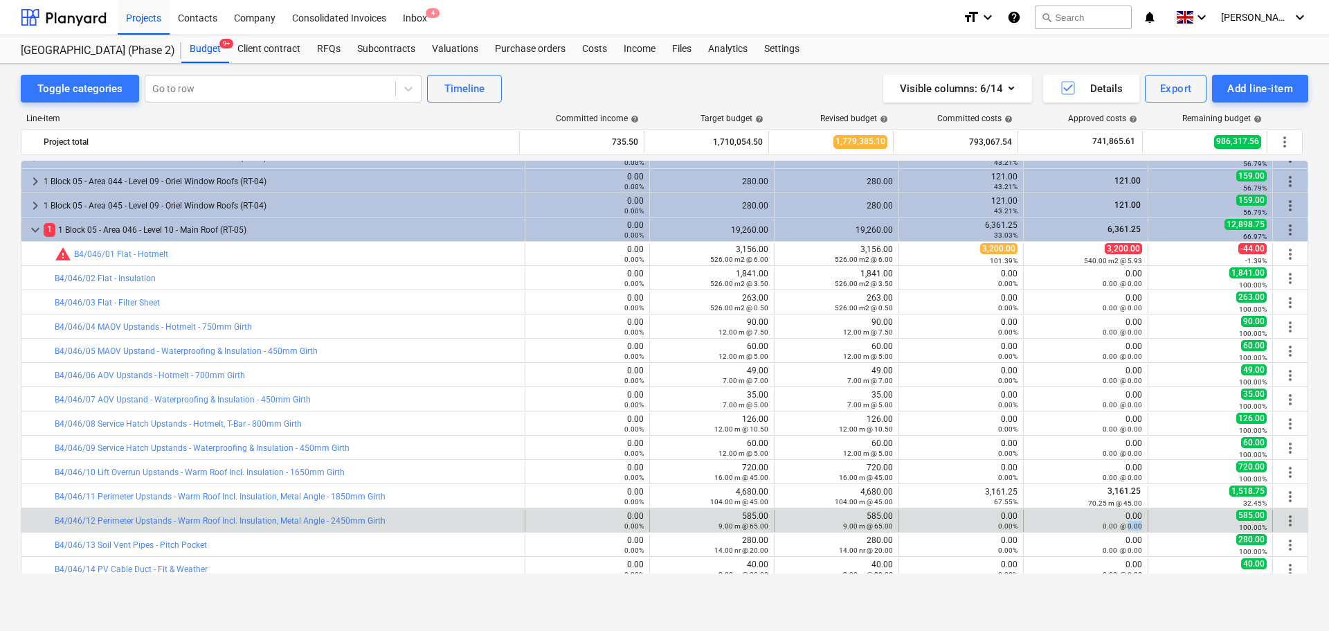
click at [1124, 522] on small "0.00 @ 0.00" at bounding box center [1122, 526] width 39 height 8
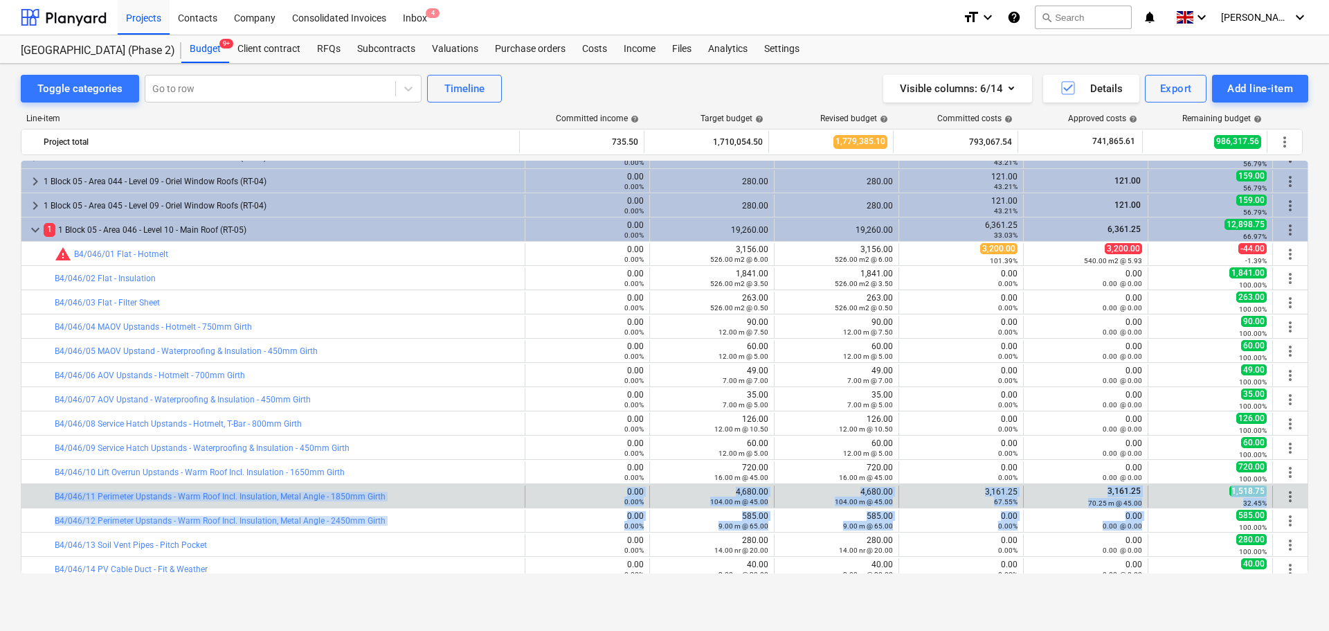
drag, startPoint x: 1124, startPoint y: 522, endPoint x: 37, endPoint y: 502, distance: 1087.9
click at [37, 502] on div "keyboard_arrow_right 1 Block 04 - Area 024LOR - Level 10 - Lift Overrun Roof (R…" at bounding box center [665, 192] width 1288 height 2375
click at [37, 502] on div at bounding box center [32, 496] width 11 height 22
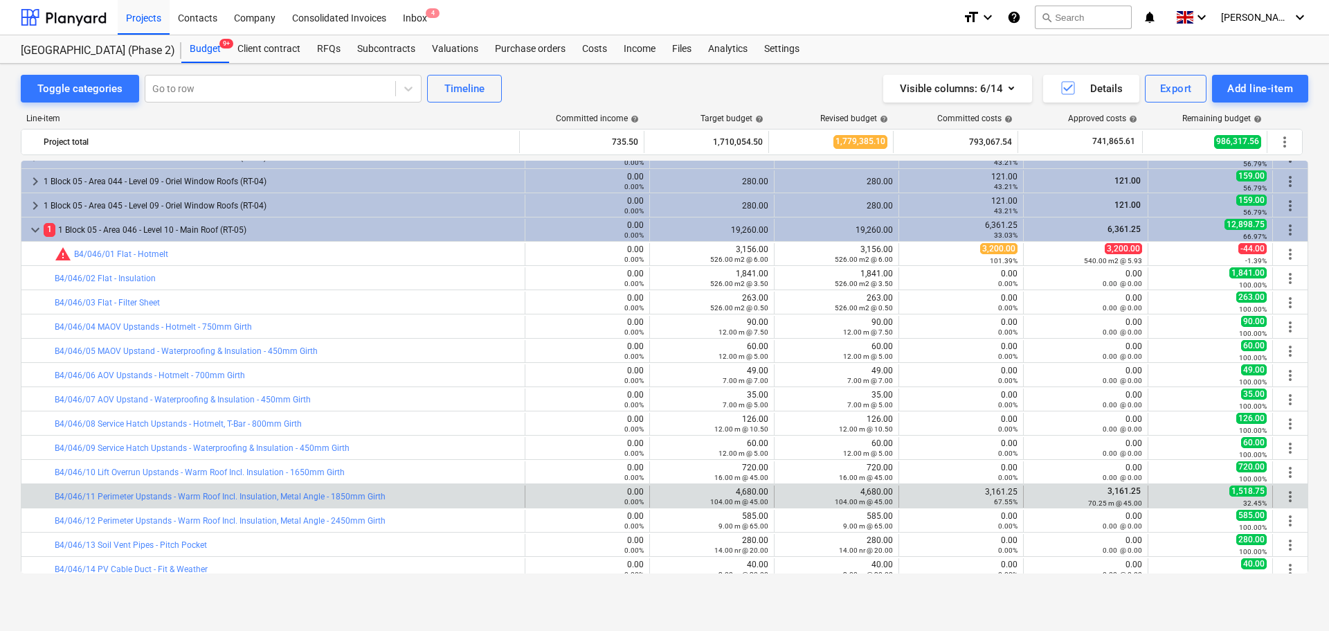
click at [37, 502] on div at bounding box center [32, 496] width 11 height 22
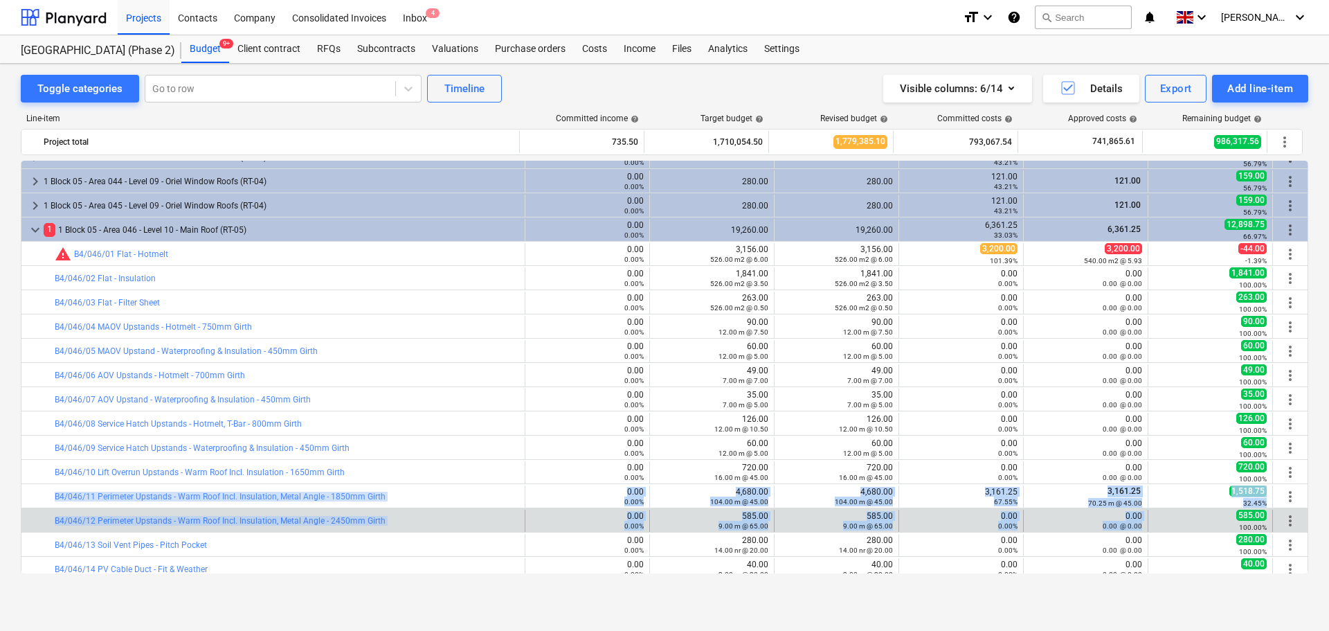
drag, startPoint x: 37, startPoint y: 502, endPoint x: 1129, endPoint y: 523, distance: 1092.0
click at [1129, 523] on div "keyboard_arrow_right 1 Block 04 - Area 024LOR - Level 10 - Lift Overrun Roof (R…" at bounding box center [665, 192] width 1288 height 2375
click at [1129, 523] on small "0.00 @ 0.00" at bounding box center [1122, 526] width 39 height 8
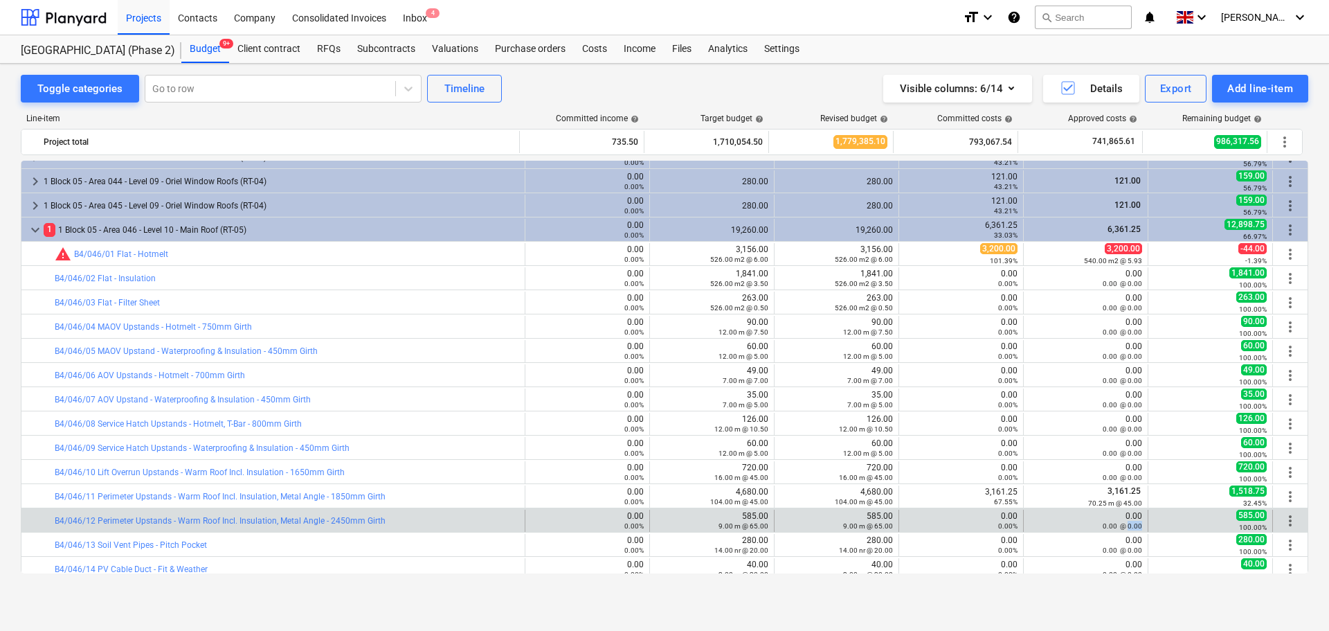
click at [1129, 523] on small "0.00 @ 0.00" at bounding box center [1122, 526] width 39 height 8
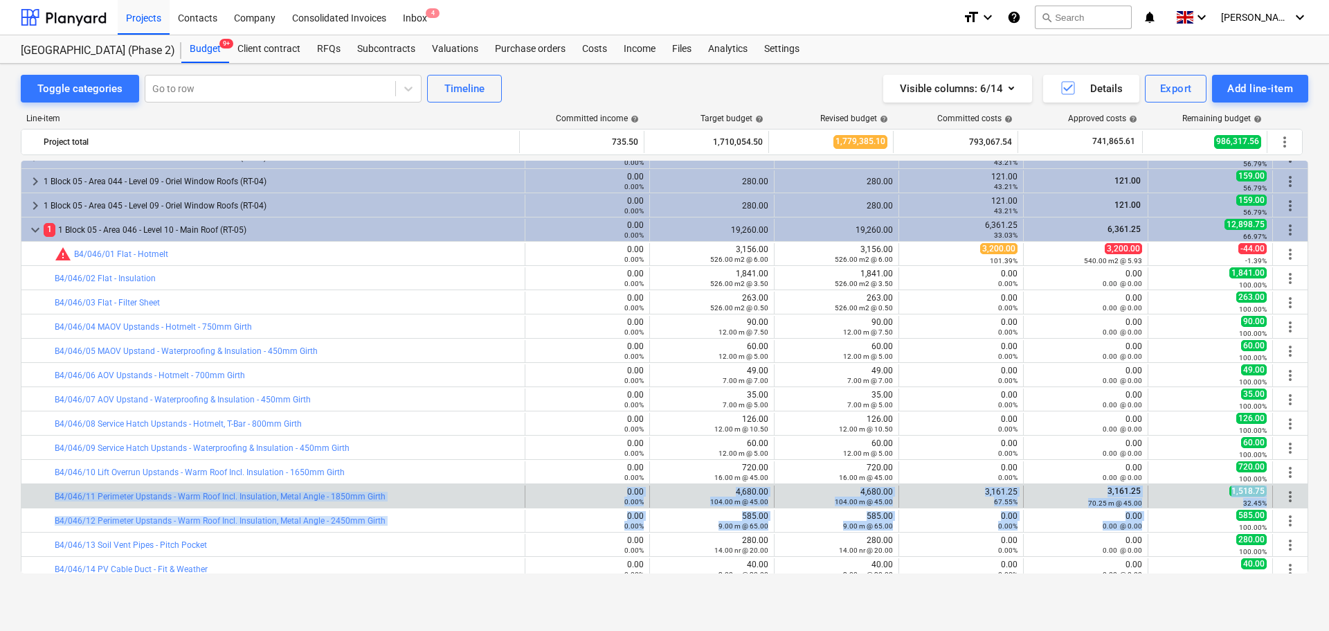
drag, startPoint x: 1127, startPoint y: 524, endPoint x: 33, endPoint y: 505, distance: 1094.8
click at [32, 505] on div "keyboard_arrow_right 1 Block 04 - Area 024LOR - Level 10 - Lift Overrun Roof (R…" at bounding box center [665, 192] width 1288 height 2375
click at [33, 505] on div at bounding box center [32, 496] width 11 height 22
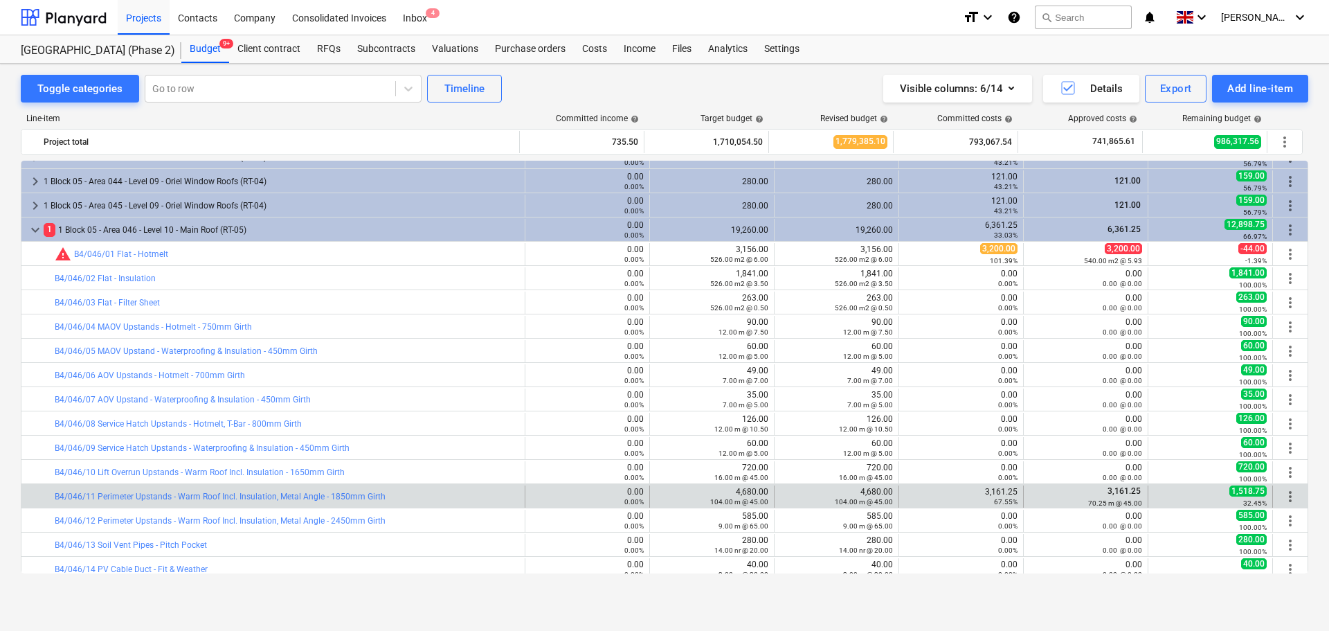
click at [33, 505] on div at bounding box center [32, 496] width 11 height 22
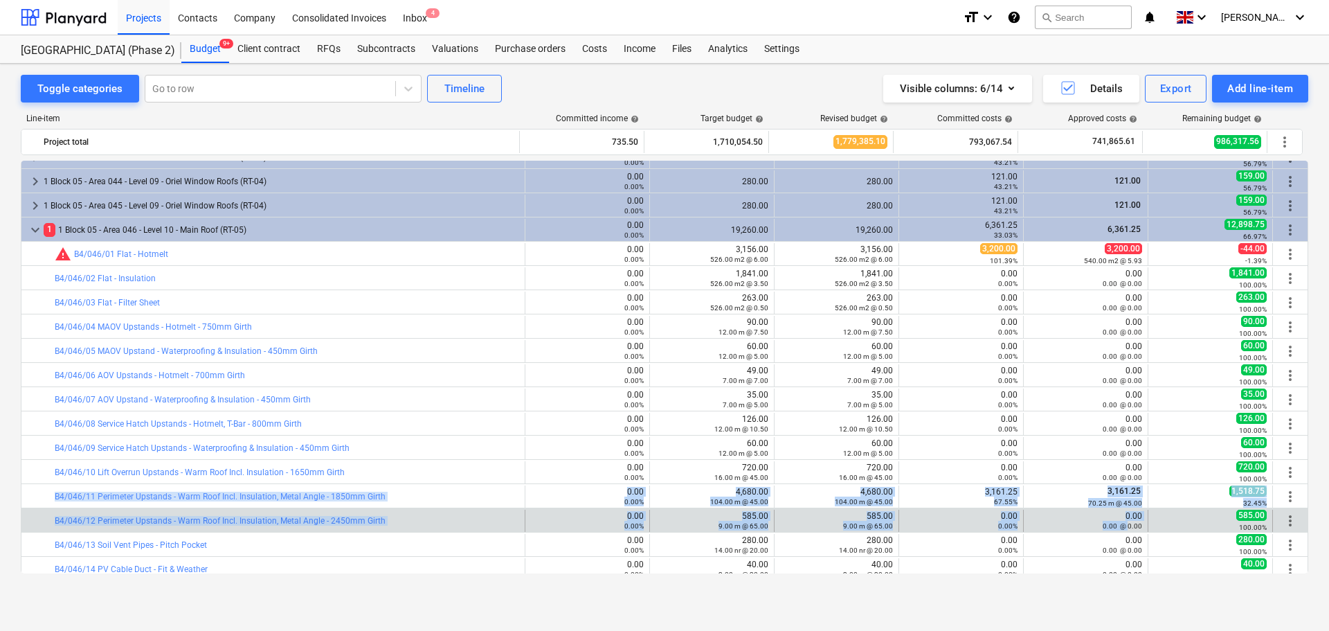
drag, startPoint x: 33, startPoint y: 505, endPoint x: 1122, endPoint y: 525, distance: 1089.9
click at [1122, 525] on div "keyboard_arrow_right 1 Block 04 - Area 024LOR - Level 10 - Lift Overrun Roof (R…" at bounding box center [665, 192] width 1288 height 2375
click at [1122, 525] on small "0.00 @ 0.00" at bounding box center [1122, 526] width 39 height 8
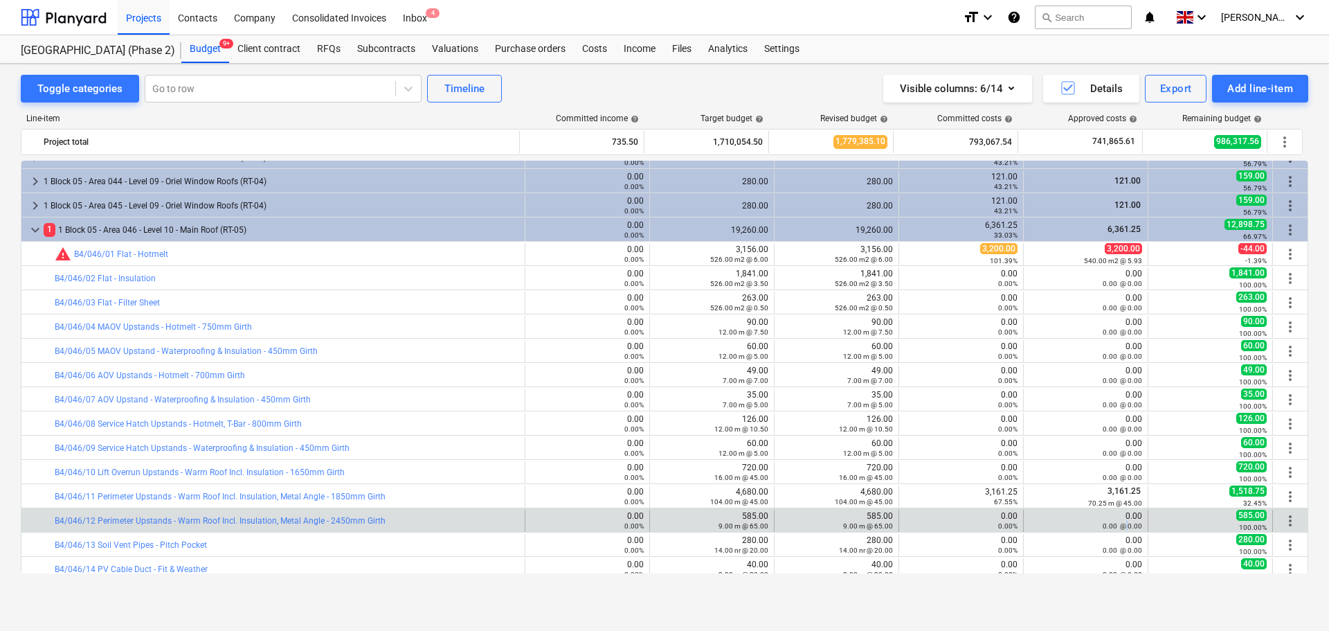
click at [1122, 525] on small "0.00 @ 0.00" at bounding box center [1122, 526] width 39 height 8
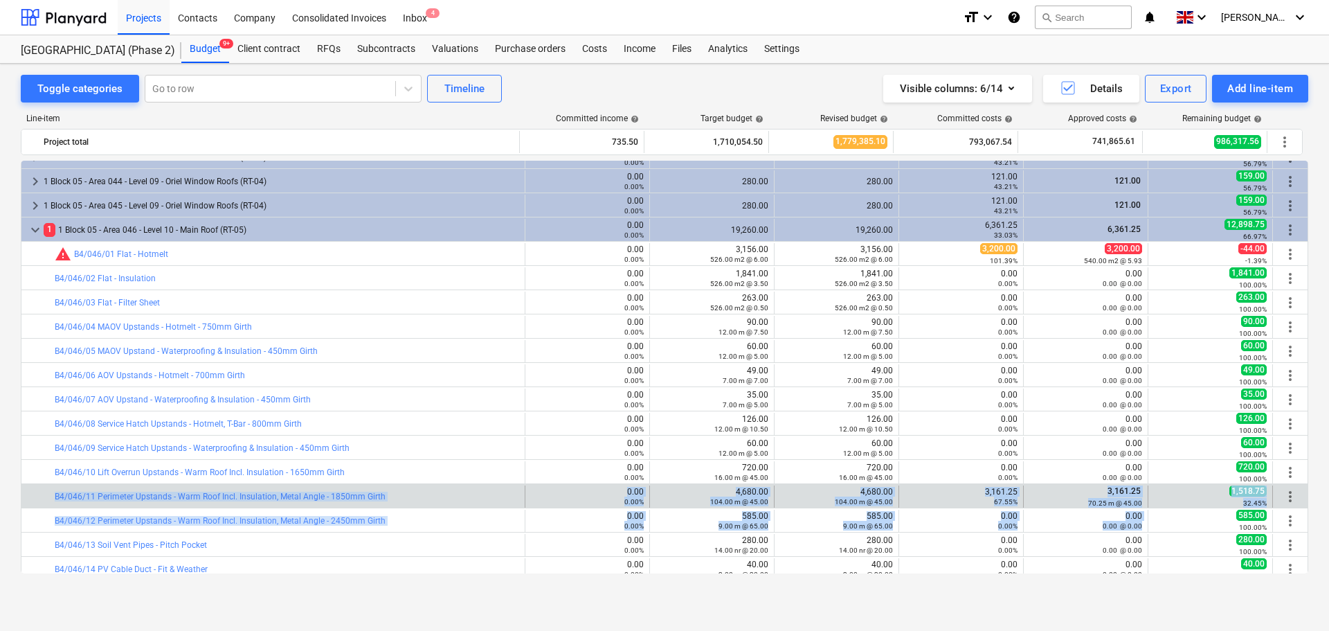
drag, startPoint x: 1122, startPoint y: 525, endPoint x: 38, endPoint y: 496, distance: 1084.6
click at [38, 498] on div "keyboard_arrow_right 1 Block 04 - Area 024LOR - Level 10 - Lift Overrun Roof (R…" at bounding box center [665, 192] width 1288 height 2375
click at [39, 496] on div at bounding box center [46, 496] width 17 height 22
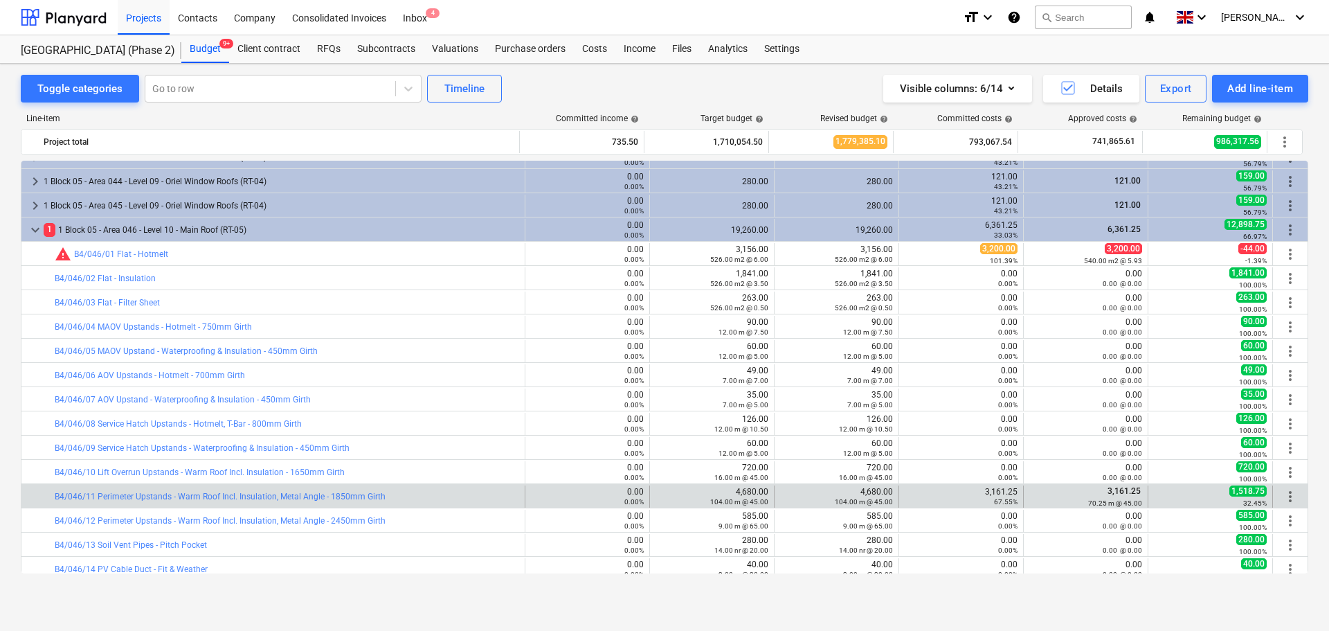
click at [39, 496] on div at bounding box center [46, 496] width 17 height 22
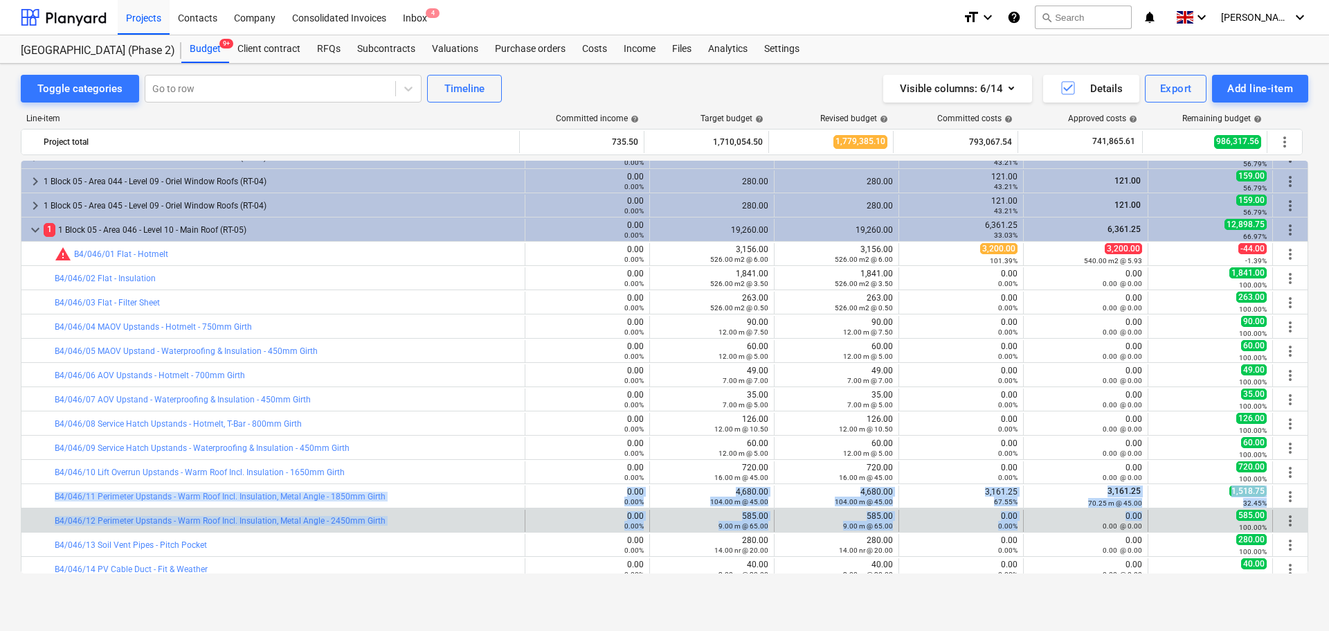
drag, startPoint x: 39, startPoint y: 496, endPoint x: 1070, endPoint y: 514, distance: 1031.7
click at [1070, 514] on div "keyboard_arrow_right 1 Block 04 - Area 024LOR - Level 10 - Lift Overrun Roof (R…" at bounding box center [665, 192] width 1288 height 2375
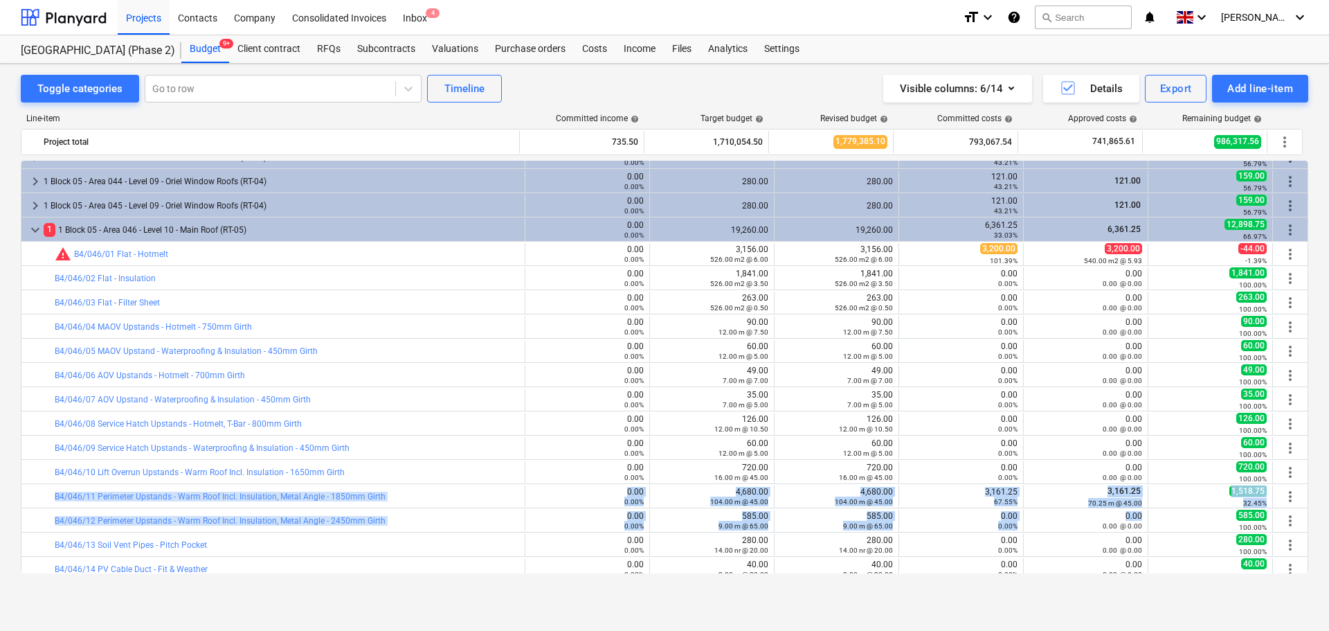
click at [1077, 507] on div "bar_chart B4/046/12 Perimeter Upstands - Warm Roof Incl. Insulation, Metal Angl…" at bounding box center [665, 519] width 1288 height 24
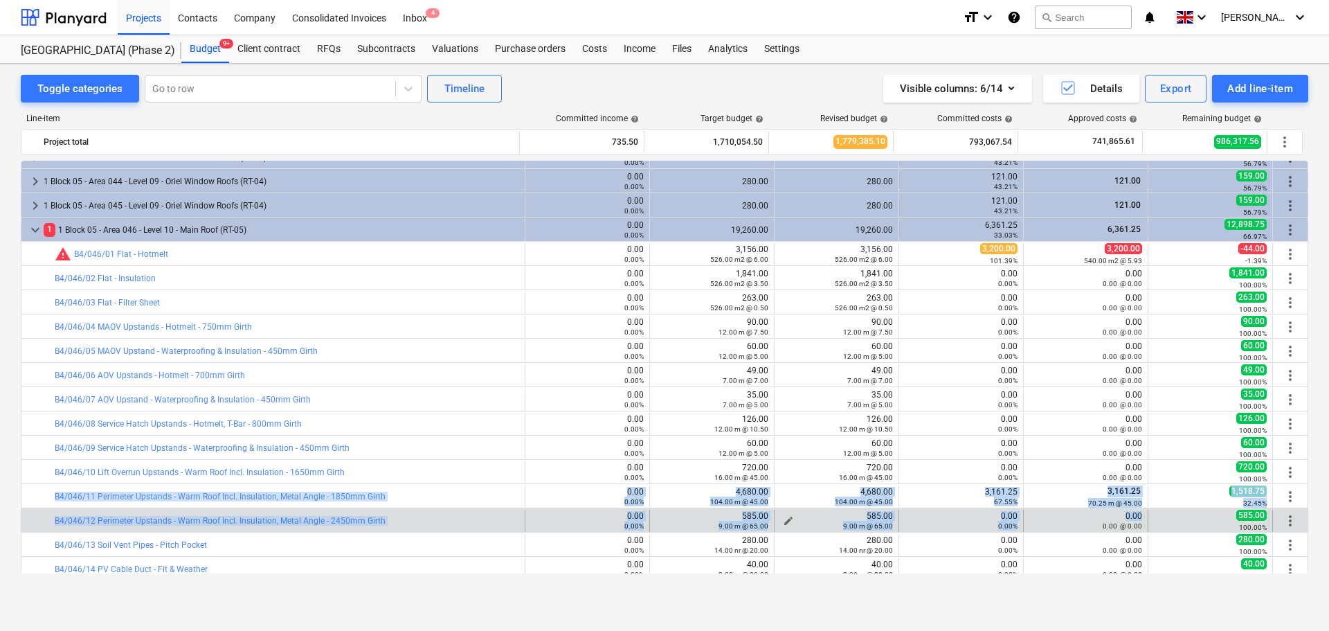
click at [843, 524] on small "9.00 m @ 65.00" at bounding box center [868, 526] width 50 height 8
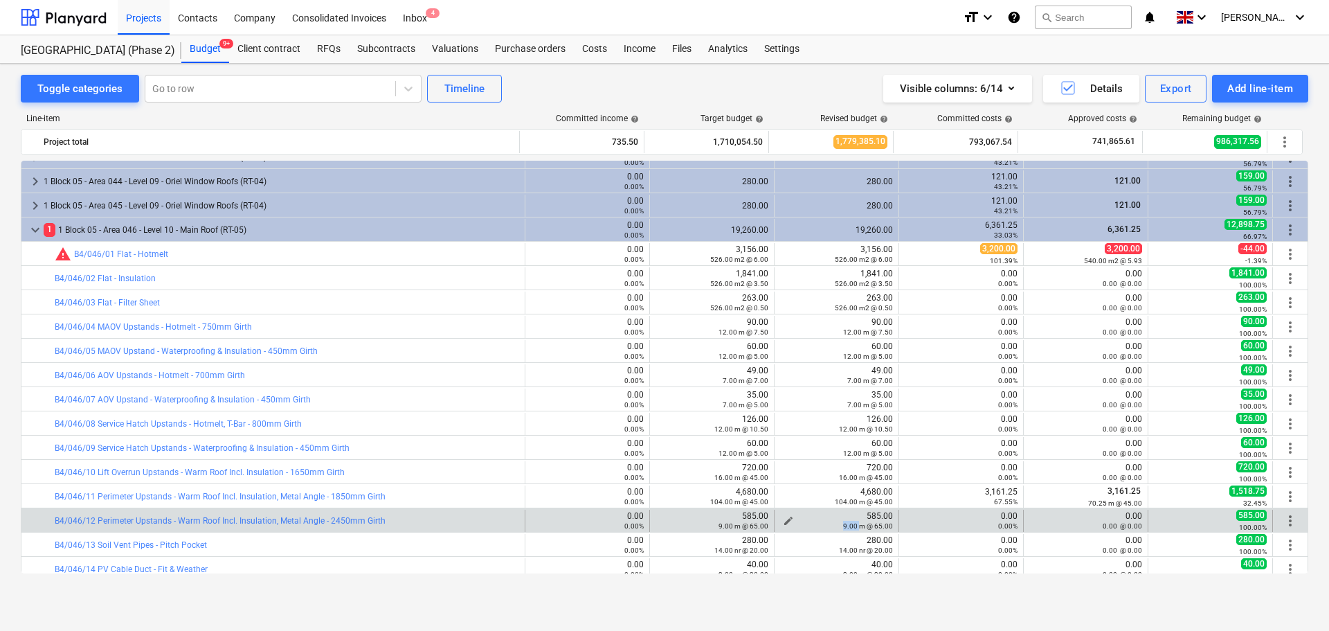
click at [843, 524] on small "9.00 m @ 65.00" at bounding box center [868, 526] width 50 height 8
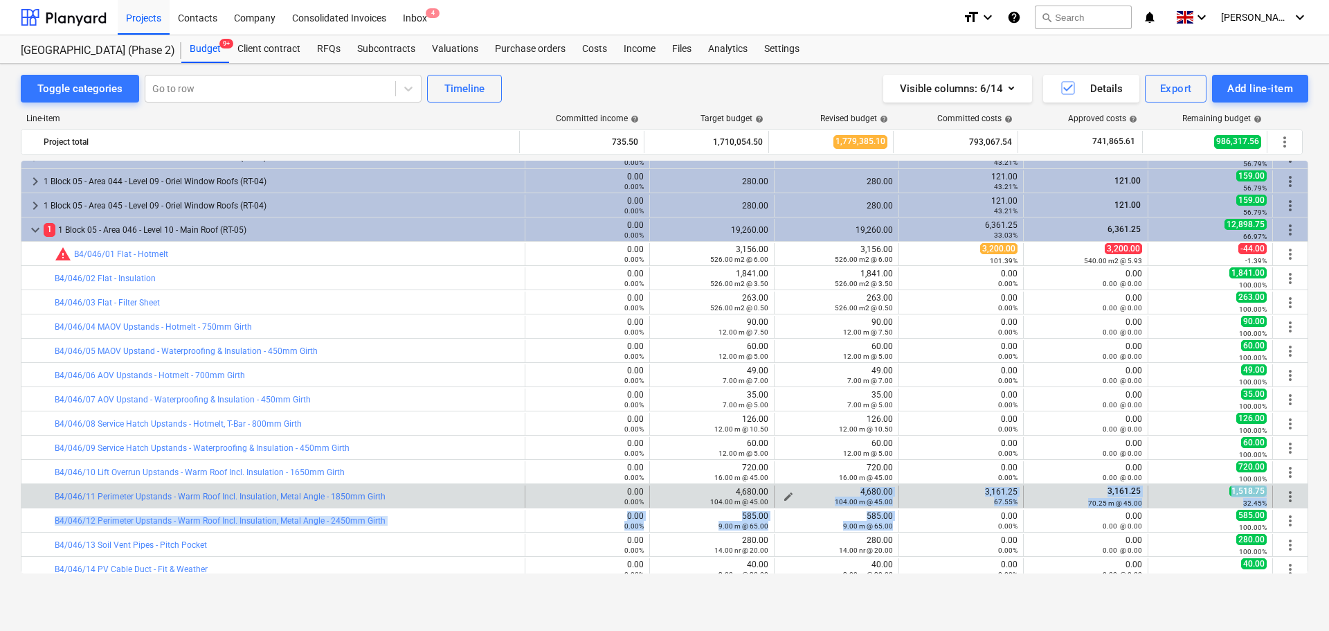
drag, startPoint x: 843, startPoint y: 524, endPoint x: 849, endPoint y: 487, distance: 37.9
click at [848, 488] on div "keyboard_arrow_right 1 Block 04 - Area 024LOR - Level 10 - Lift Overrun Roof (R…" at bounding box center [665, 192] width 1288 height 2375
click at [849, 487] on div "4,680.00 104.00 m @ 45.00" at bounding box center [836, 496] width 113 height 19
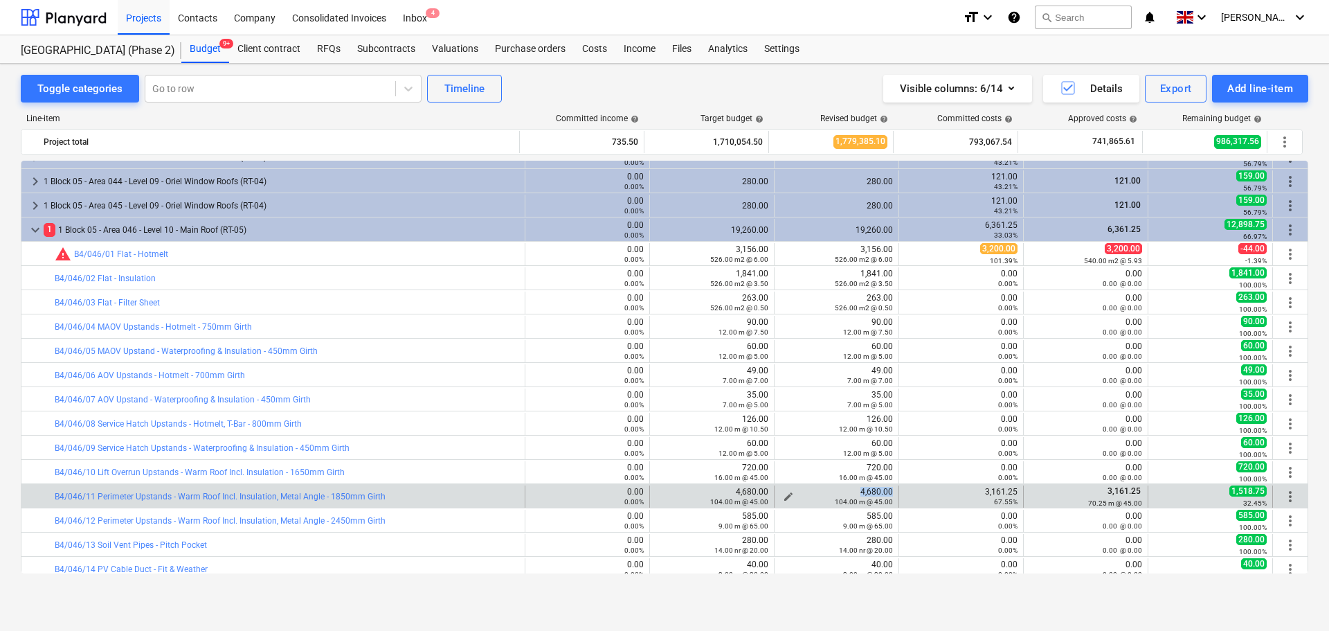
click at [849, 487] on div "4,680.00 104.00 m @ 45.00" at bounding box center [836, 496] width 113 height 19
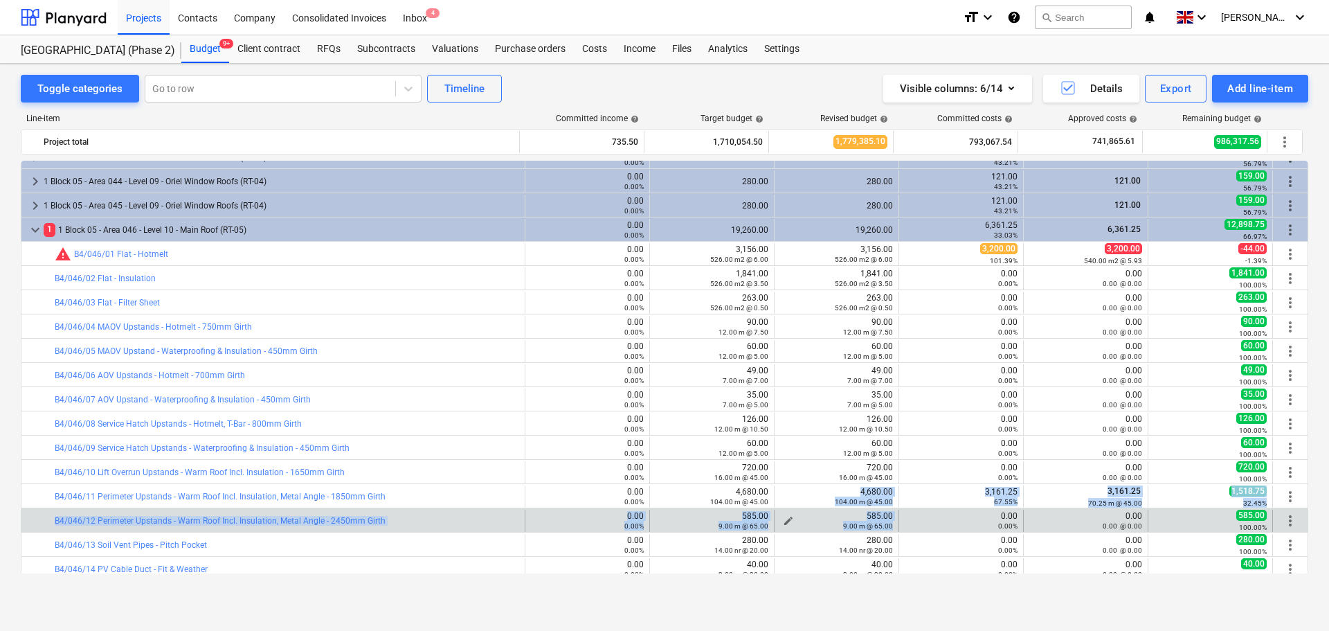
drag, startPoint x: 849, startPoint y: 487, endPoint x: 848, endPoint y: 517, distance: 30.5
click at [845, 531] on div "keyboard_arrow_right 1 Block 04 - Area 024LOR - Level 10 - Lift Overrun Roof (R…" at bounding box center [665, 192] width 1288 height 2375
click at [848, 516] on div "585.00 9.00 m @ 65.00" at bounding box center [836, 520] width 113 height 19
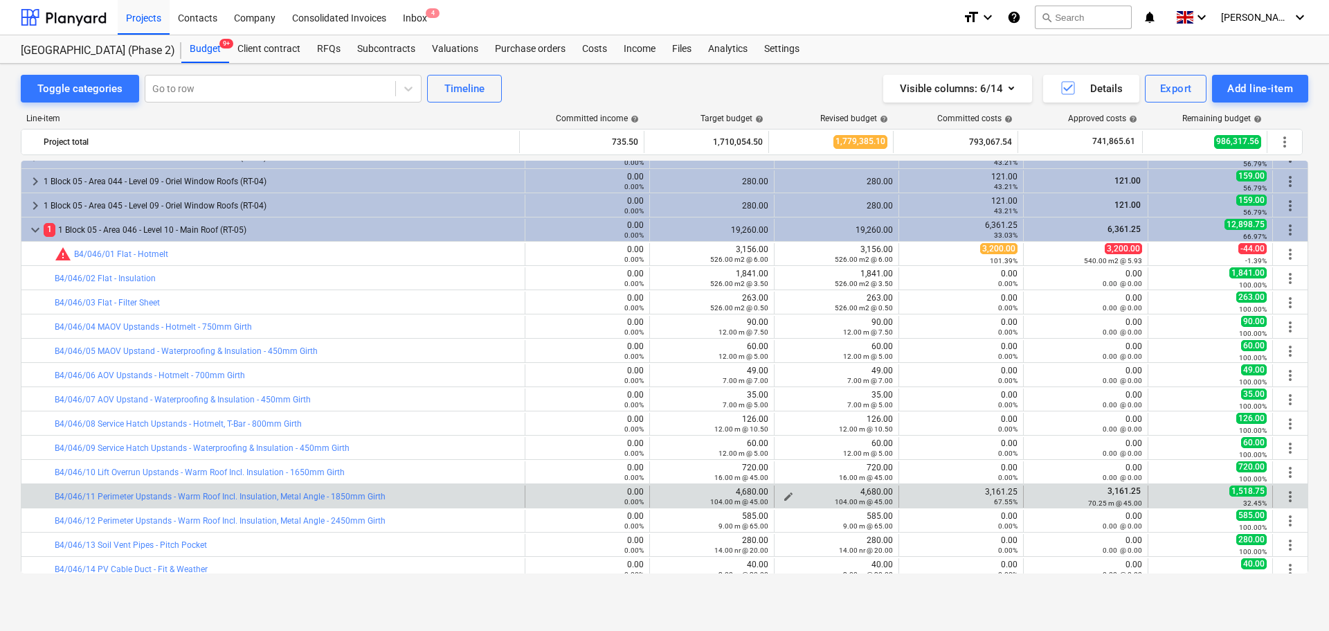
click at [802, 501] on div "104.00 m @ 45.00" at bounding box center [836, 501] width 113 height 10
click at [783, 496] on span "edit" at bounding box center [788, 496] width 11 height 11
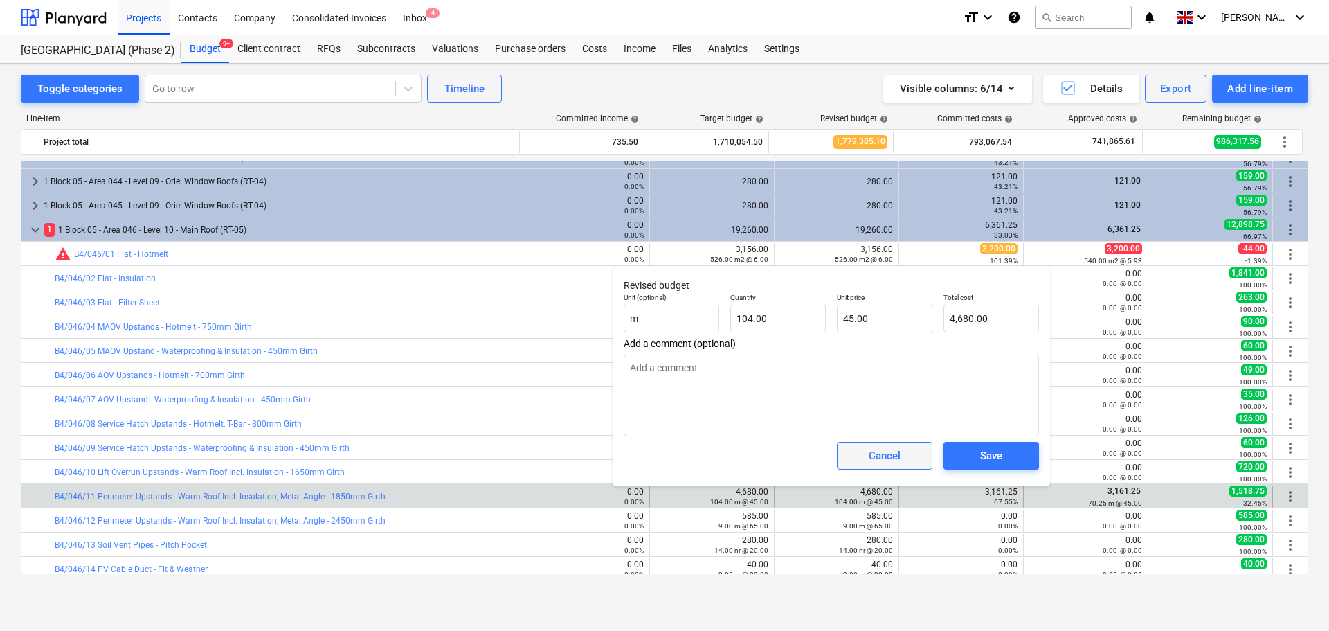
click at [842, 460] on button "Cancel" at bounding box center [885, 456] width 96 height 28
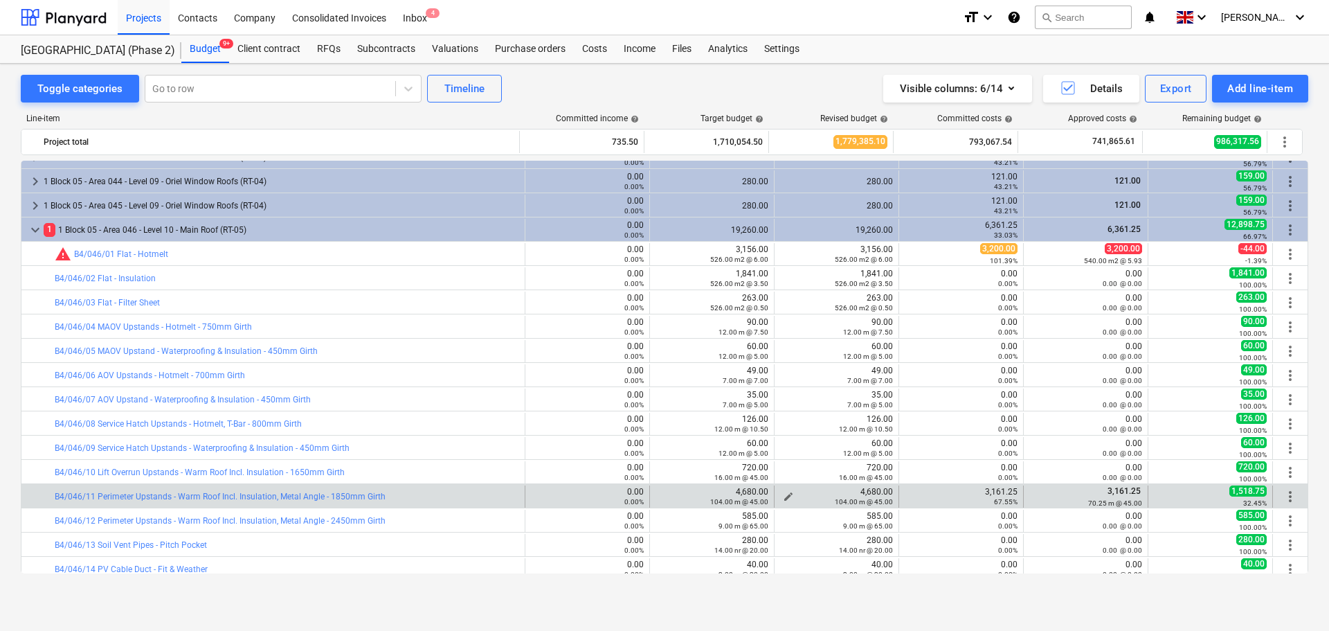
click at [854, 492] on div "4,680.00 104.00 m @ 45.00" at bounding box center [836, 496] width 113 height 19
drag, startPoint x: 854, startPoint y: 492, endPoint x: 850, endPoint y: 501, distance: 10.5
click at [850, 501] on div "4,680.00 104.00 m @ 45.00" at bounding box center [836, 496] width 113 height 19
click at [850, 501] on small "104.00 m @ 45.00" at bounding box center [864, 502] width 58 height 8
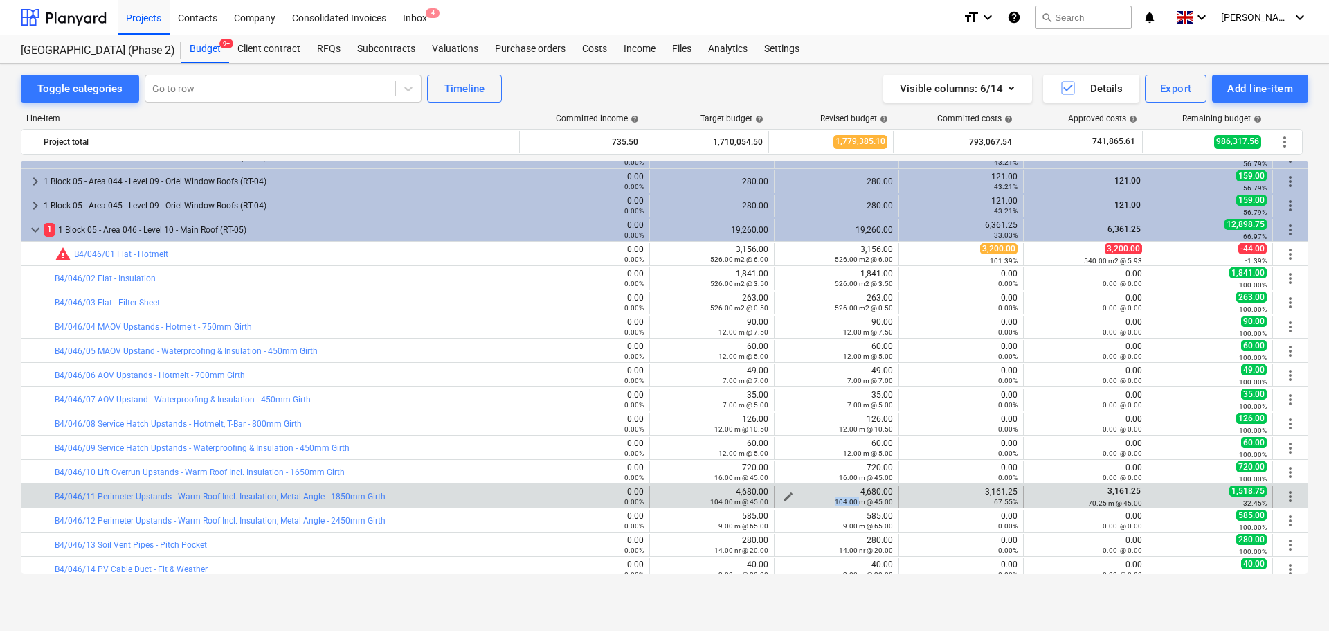
click at [850, 501] on small "104.00 m @ 45.00" at bounding box center [864, 502] width 58 height 8
drag, startPoint x: 850, startPoint y: 501, endPoint x: 854, endPoint y: 494, distance: 8.7
click at [854, 494] on div "4,680.00 104.00 m @ 45.00" at bounding box center [836, 496] width 113 height 19
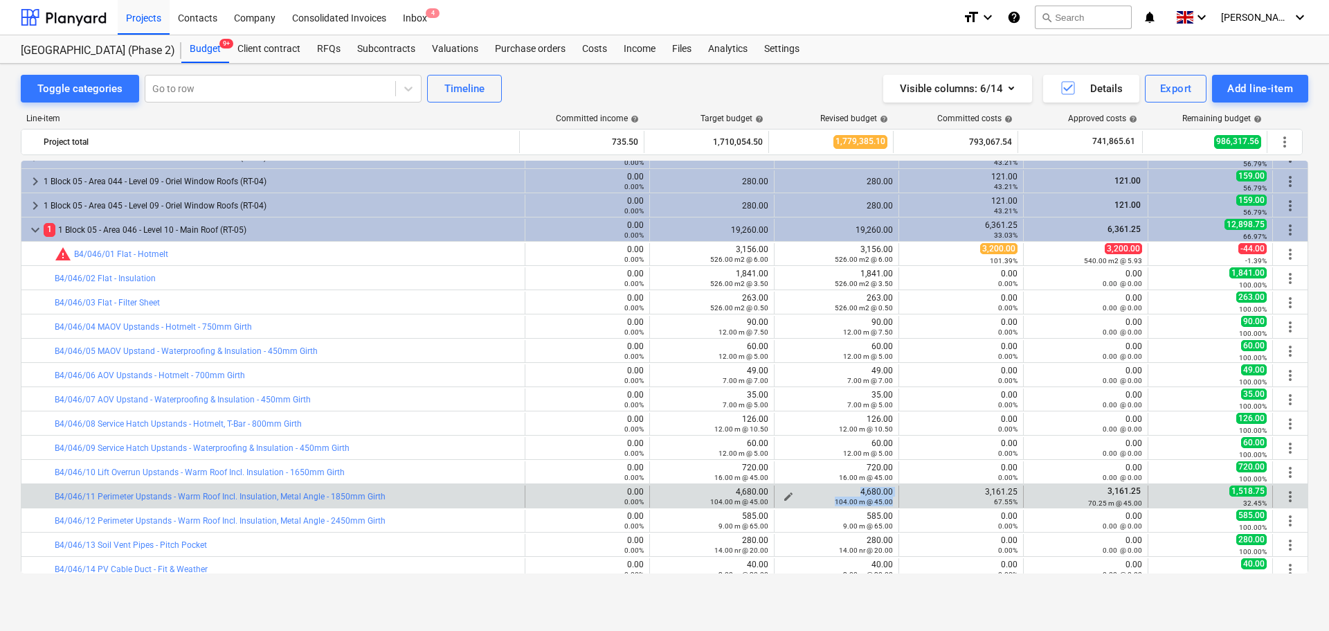
drag, startPoint x: 854, startPoint y: 494, endPoint x: 850, endPoint y: 500, distance: 7.5
click at [850, 500] on div "4,680.00 104.00 m @ 45.00" at bounding box center [836, 496] width 113 height 19
click at [850, 500] on small "104.00 m @ 45.00" at bounding box center [864, 502] width 58 height 8
drag, startPoint x: 850, startPoint y: 500, endPoint x: 846, endPoint y: 492, distance: 8.7
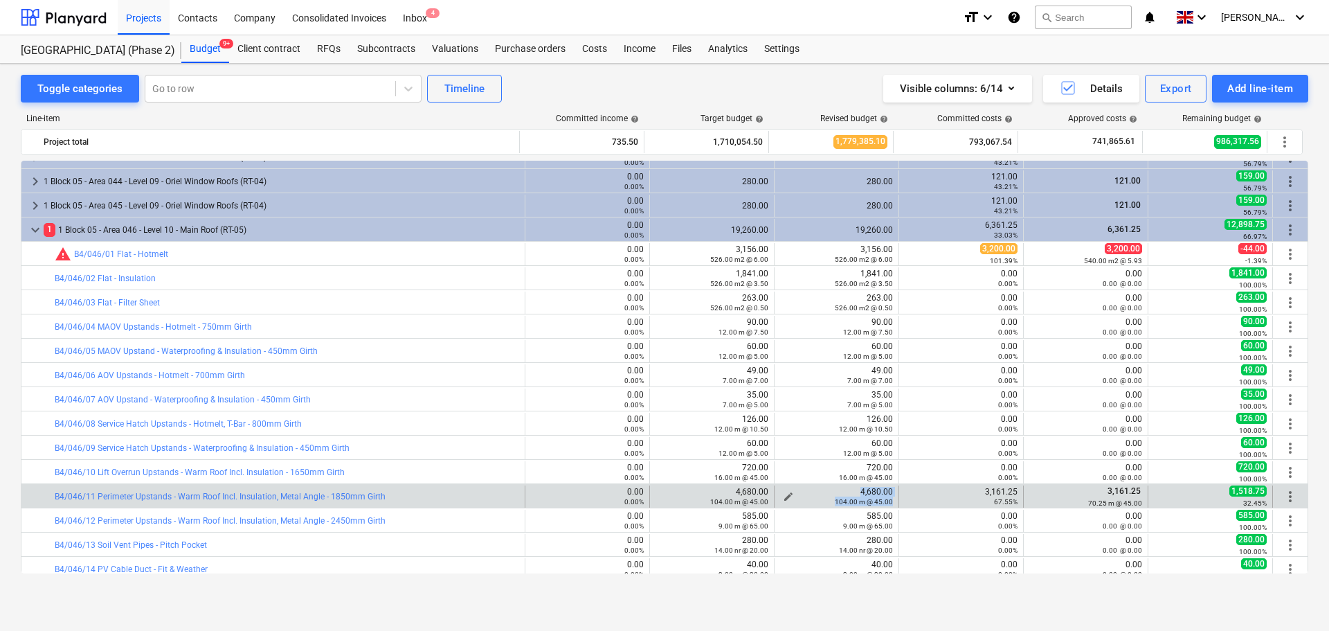
click at [846, 492] on div "4,680.00 104.00 m @ 45.00" at bounding box center [836, 496] width 113 height 19
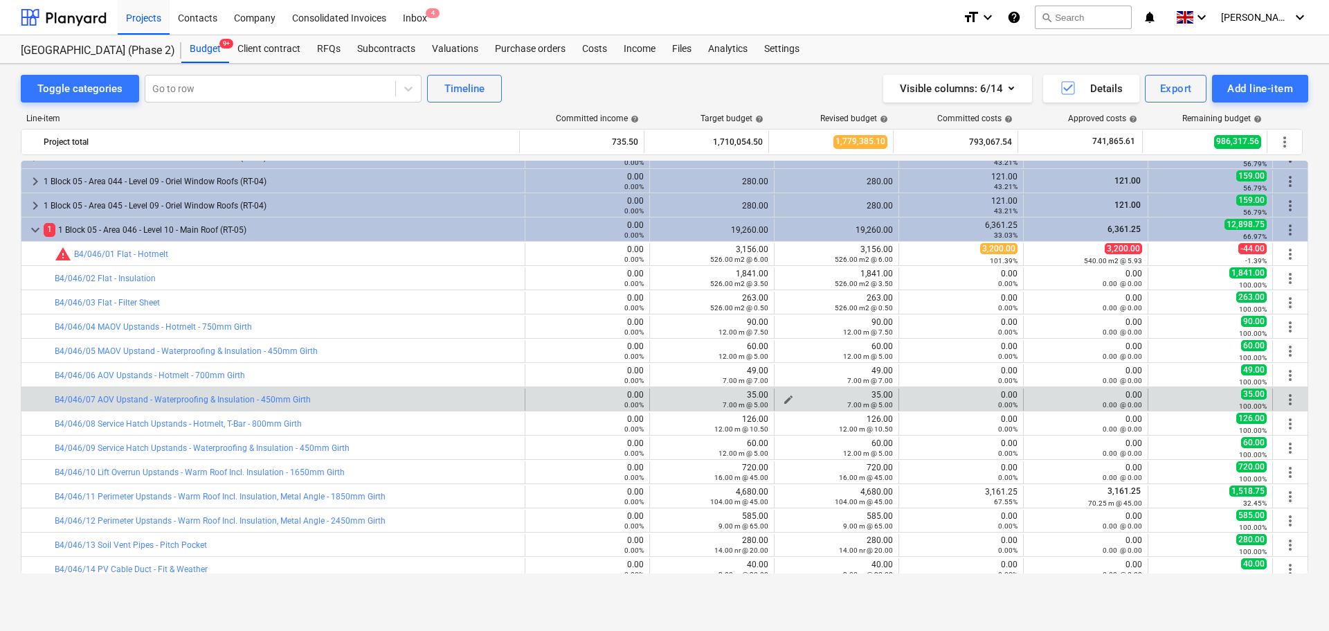
drag, startPoint x: 847, startPoint y: 312, endPoint x: 827, endPoint y: 390, distance: 81.4
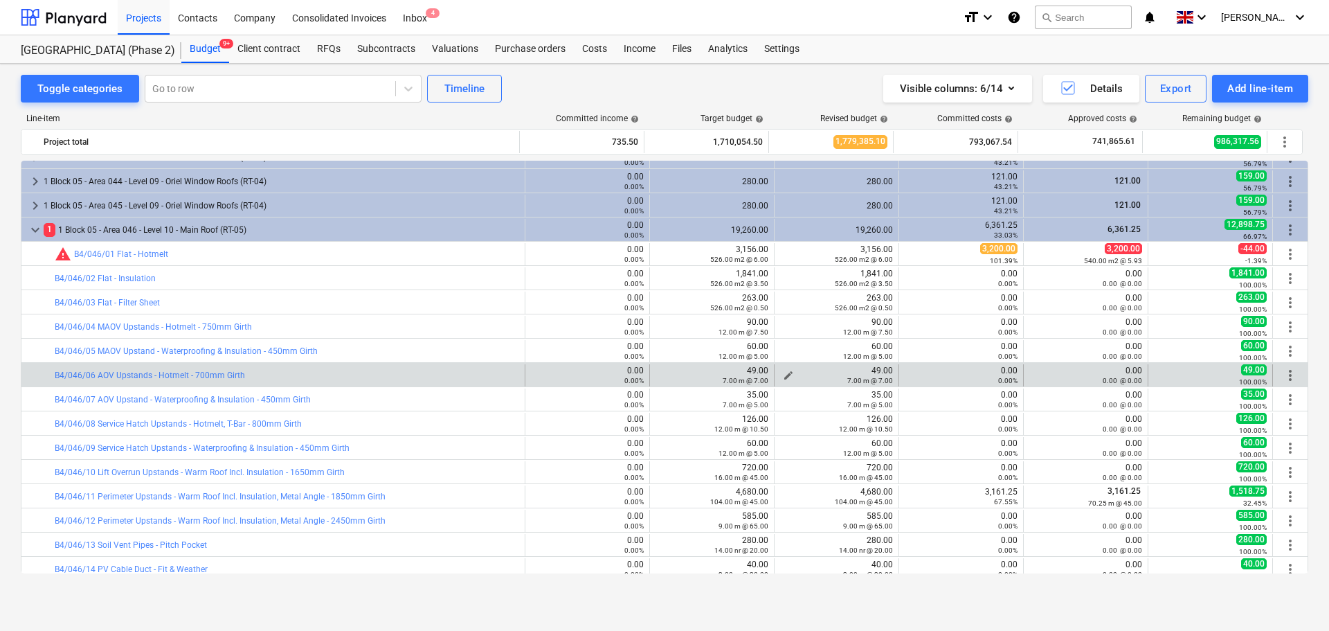
click at [828, 384] on div "7.00 m @ 7.00" at bounding box center [836, 380] width 113 height 10
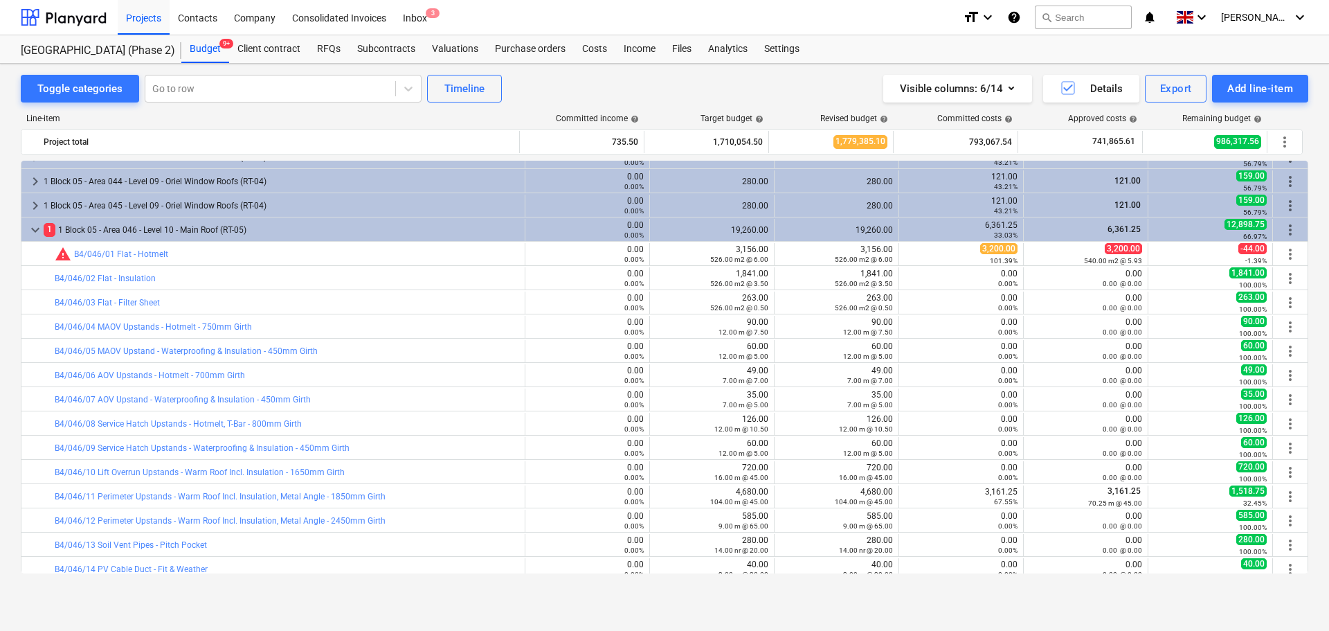
click at [532, 42] on div "Purchase orders" at bounding box center [530, 49] width 87 height 28
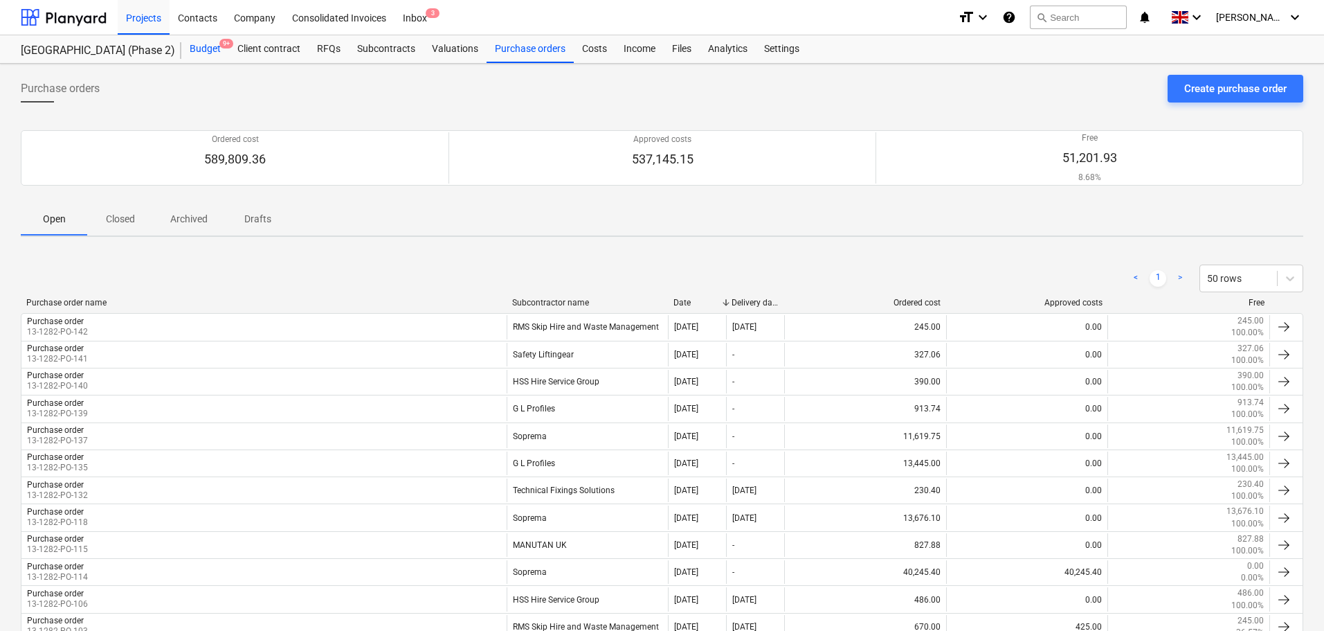
click at [203, 55] on div "Budget 9+" at bounding box center [205, 49] width 48 height 28
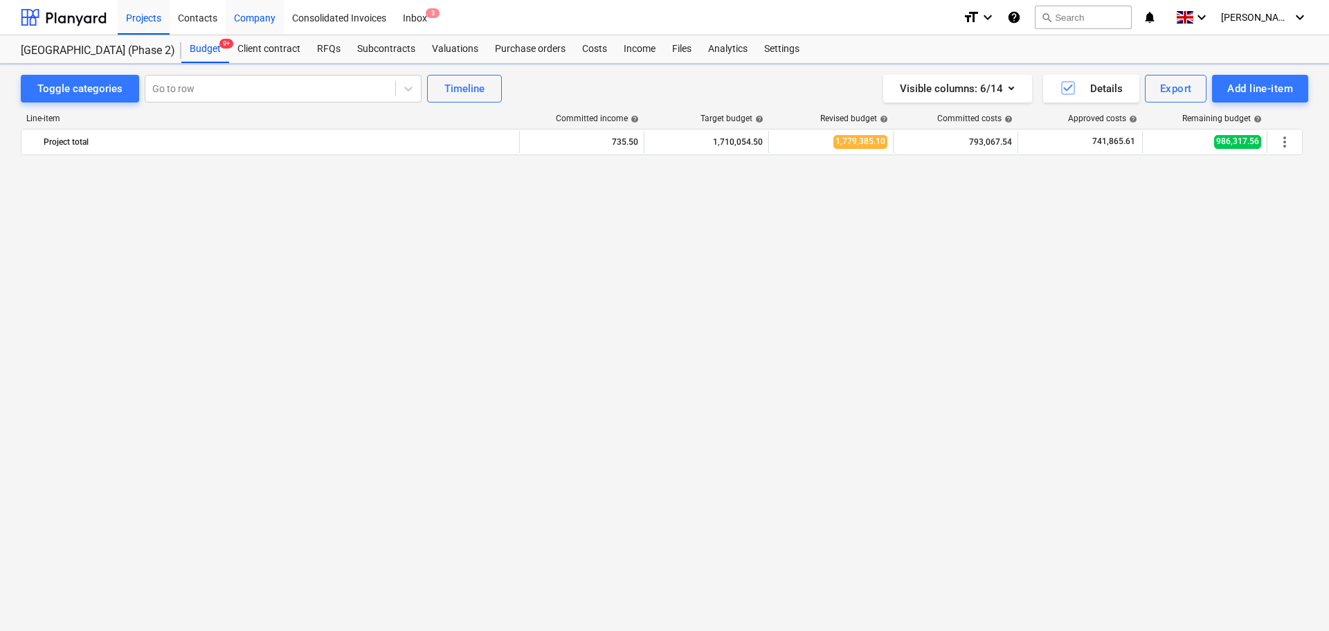
scroll to position [1156, 0]
click at [87, 20] on div at bounding box center [64, 17] width 86 height 35
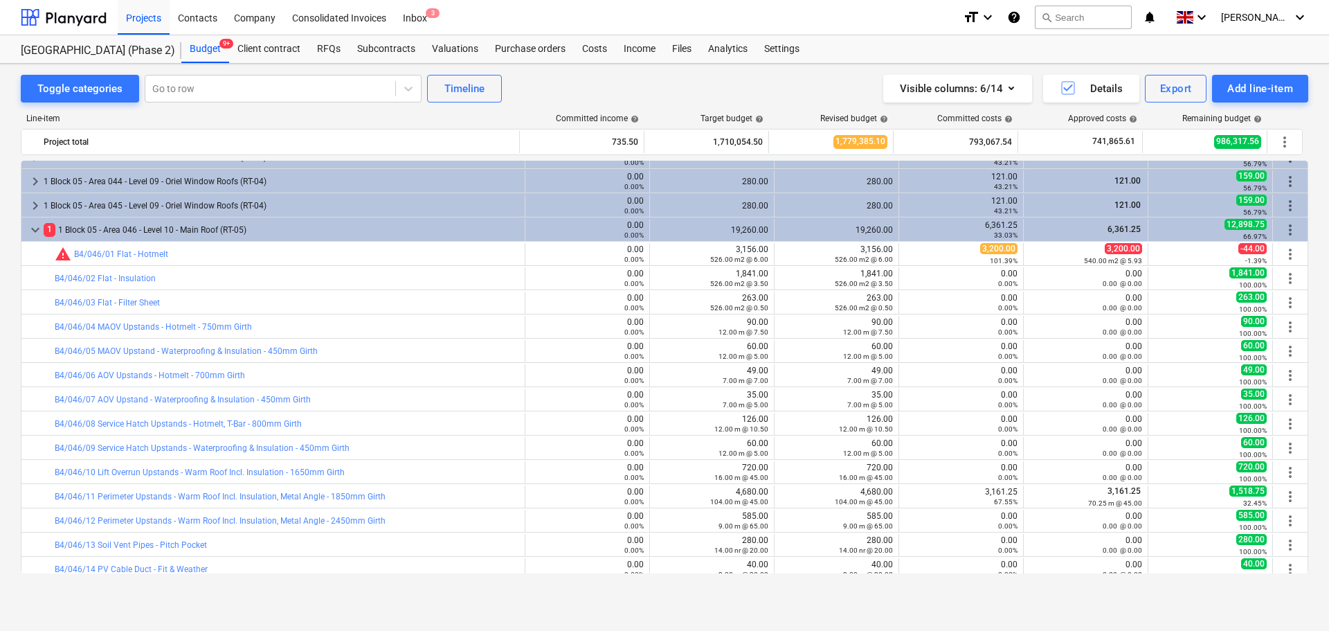
click at [118, 59] on div "[GEOGRAPHIC_DATA] (Phase 2) [GEOGRAPHIC_DATA] (Phase 2)" at bounding box center [101, 49] width 161 height 28
click at [84, 18] on div at bounding box center [64, 17] width 86 height 35
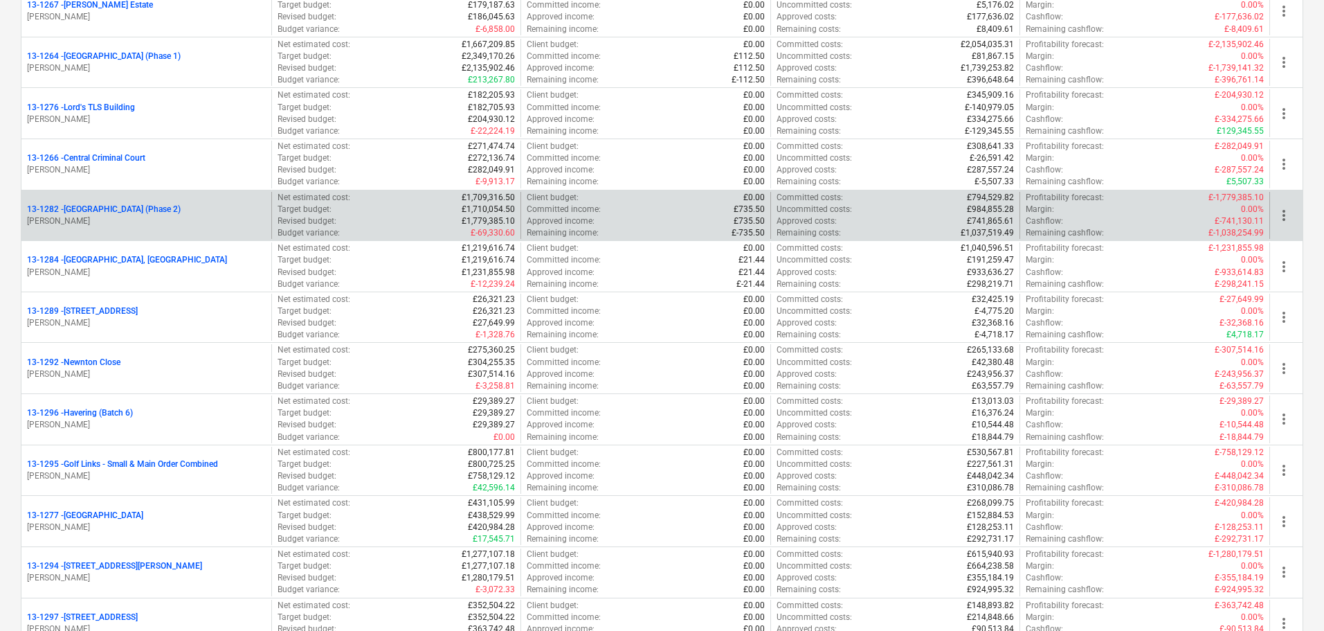
scroll to position [1454, 0]
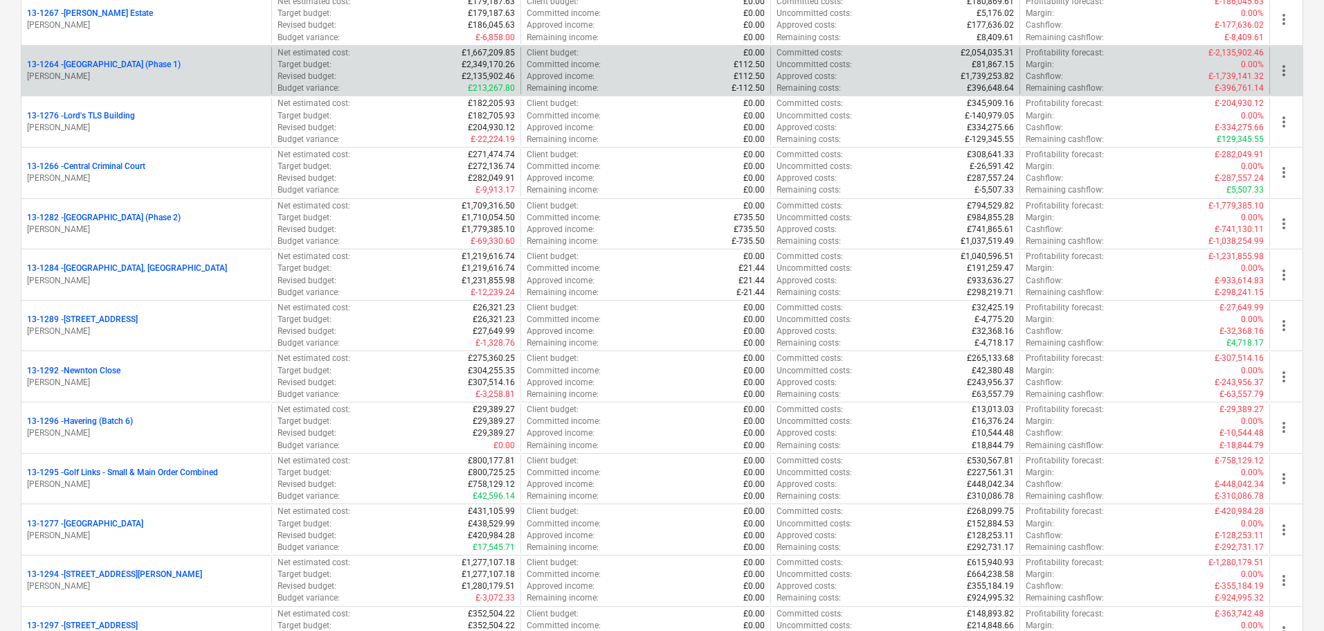
click at [167, 69] on p "13-1264 - Plumstead [GEOGRAPHIC_DATA] (Phase 1)" at bounding box center [104, 65] width 154 height 12
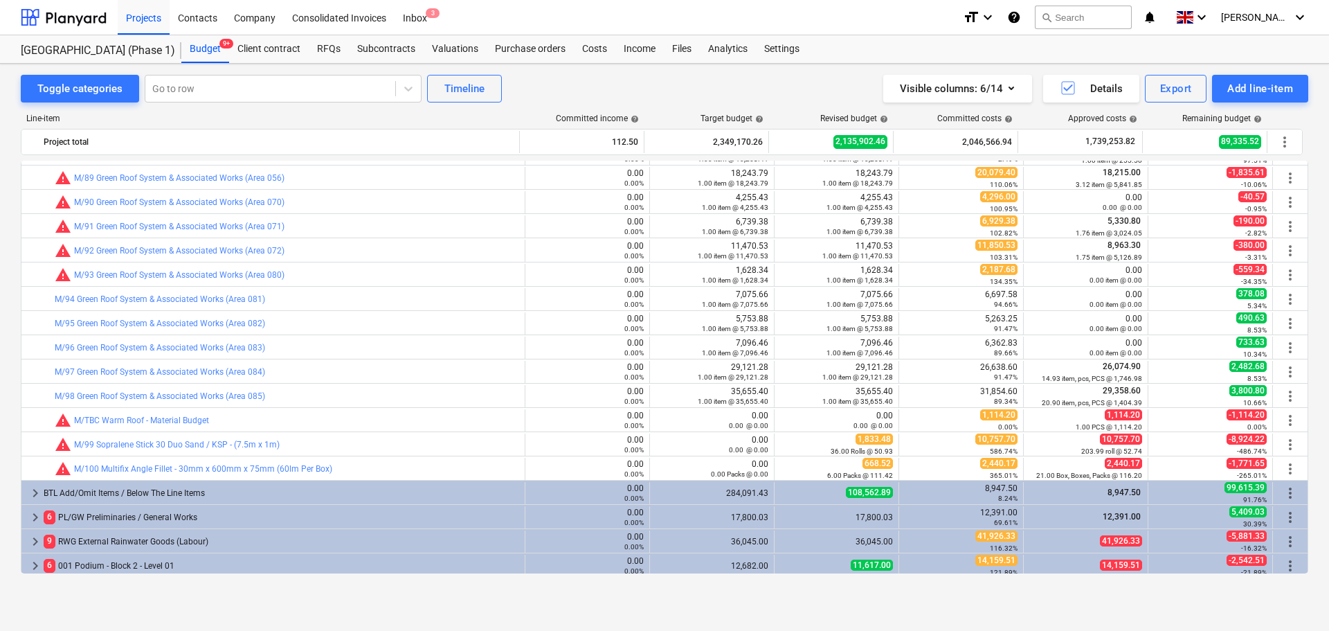
scroll to position [2102, 0]
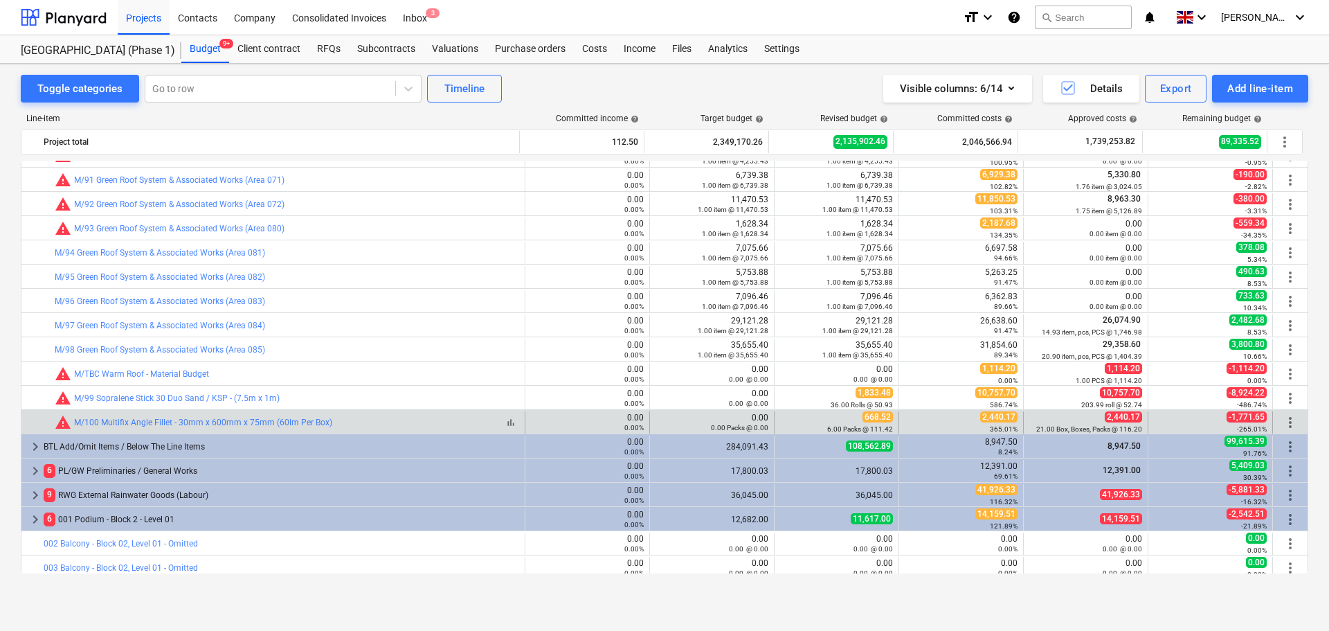
click at [365, 425] on div "bar_chart warning M/100 Multifix Angle Fillet - 30mm x 600mm x 75mm (60lm Per B…" at bounding box center [287, 422] width 465 height 17
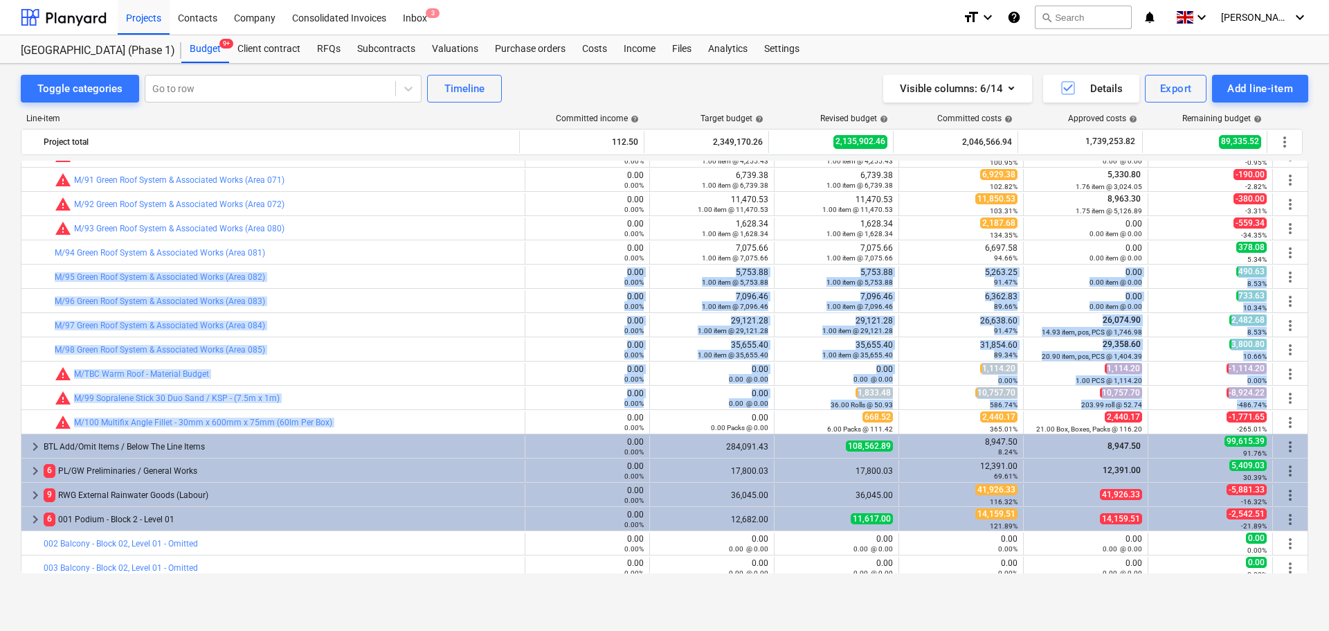
drag, startPoint x: 365, startPoint y: 425, endPoint x: 376, endPoint y: 264, distance: 161.7
click at [376, 264] on div "bar_chart M/95 Green Roof System & Associated Works (Area 082) 0.00 0.00% edit …" at bounding box center [665, 276] width 1288 height 24
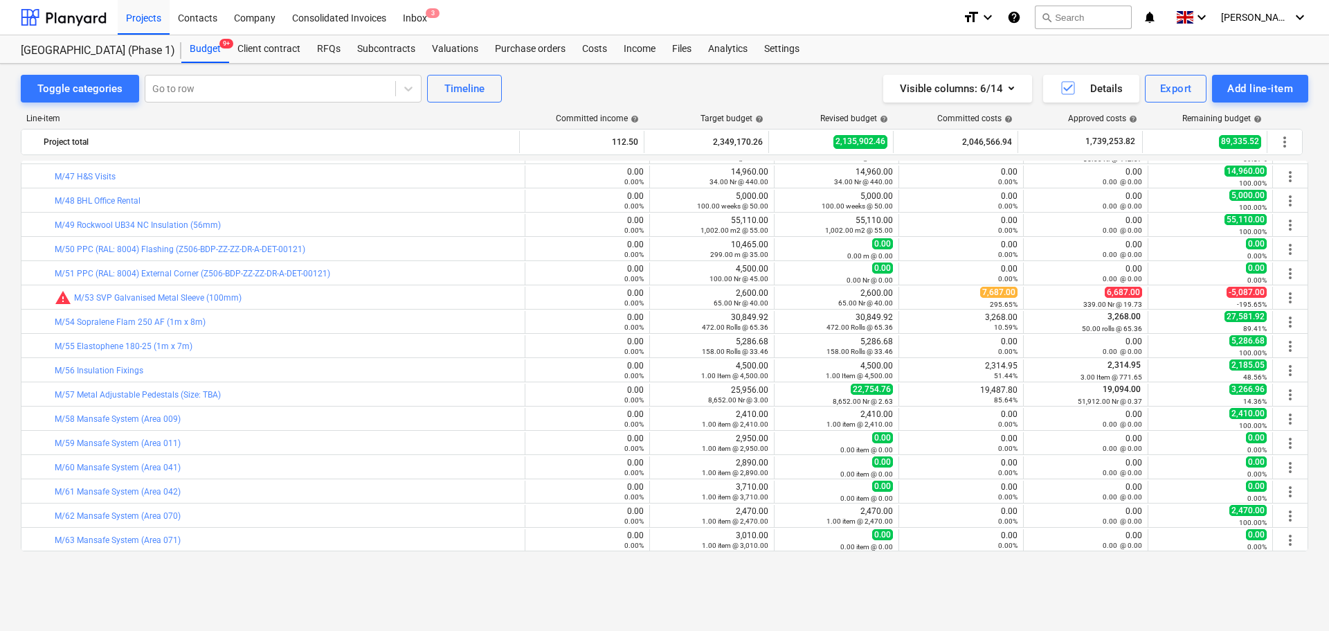
scroll to position [994, 0]
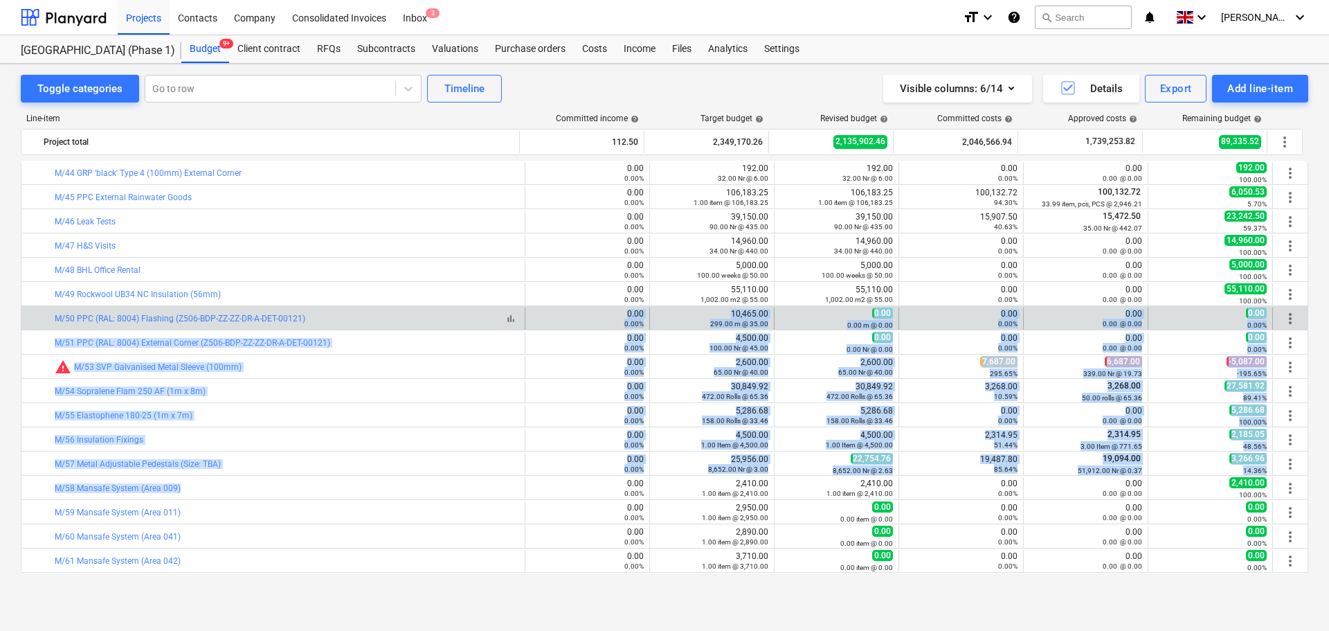
drag, startPoint x: 291, startPoint y: 481, endPoint x: 371, endPoint y: 315, distance: 184.3
click at [372, 314] on div "bar_chart M/50 PPC (RAL: 8004) Flashing (Z506-BDP-ZZ-ZZ-DR-A-DET-00121)" at bounding box center [287, 319] width 465 height 10
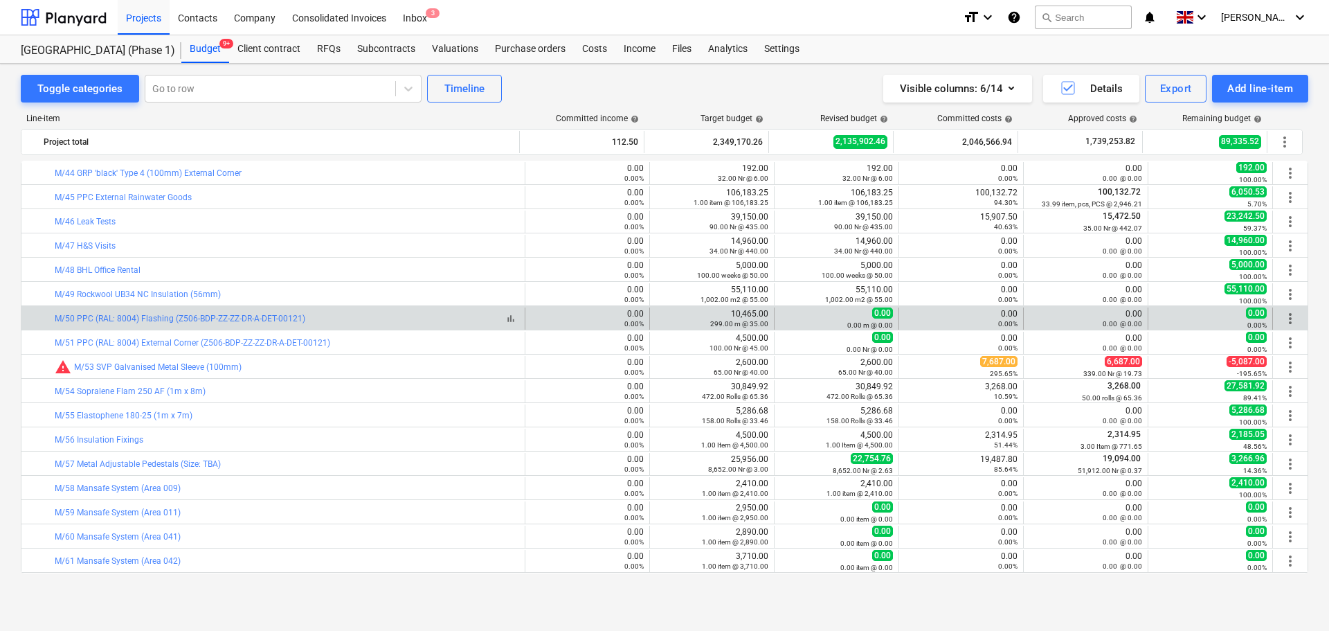
click at [372, 314] on div "bar_chart M/50 PPC (RAL: 8004) Flashing (Z506-BDP-ZZ-ZZ-DR-A-DET-00121)" at bounding box center [287, 319] width 465 height 10
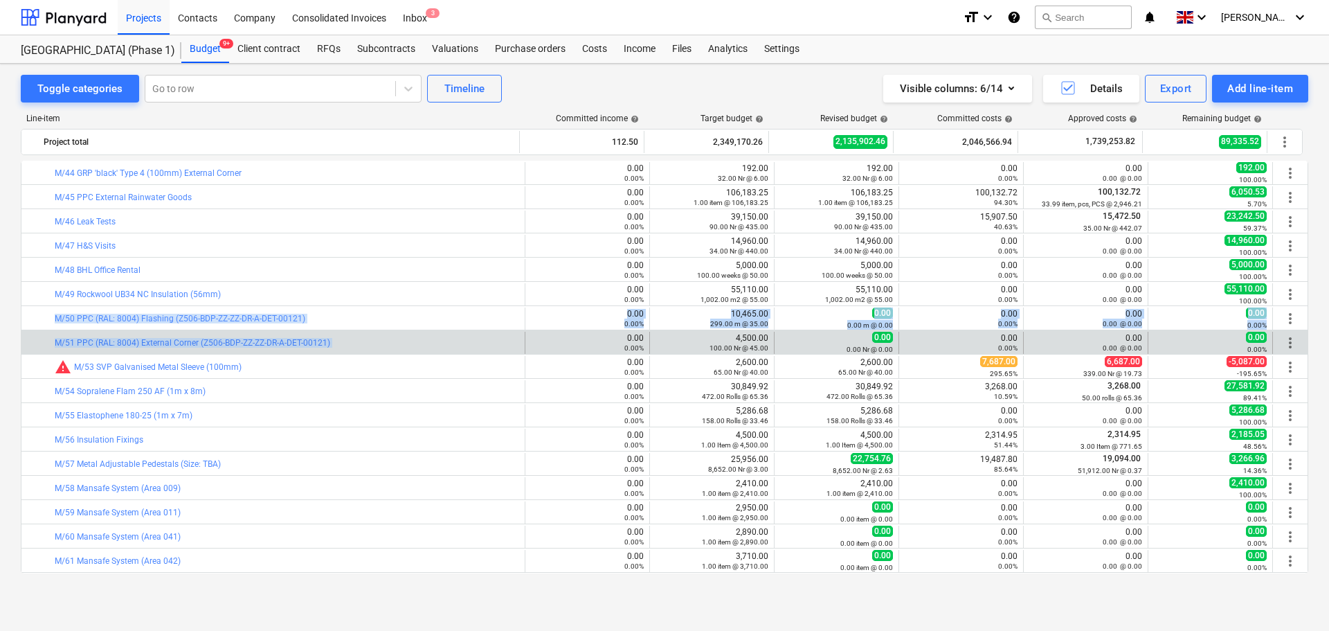
drag, startPoint x: 372, startPoint y: 314, endPoint x: 379, endPoint y: 336, distance: 22.8
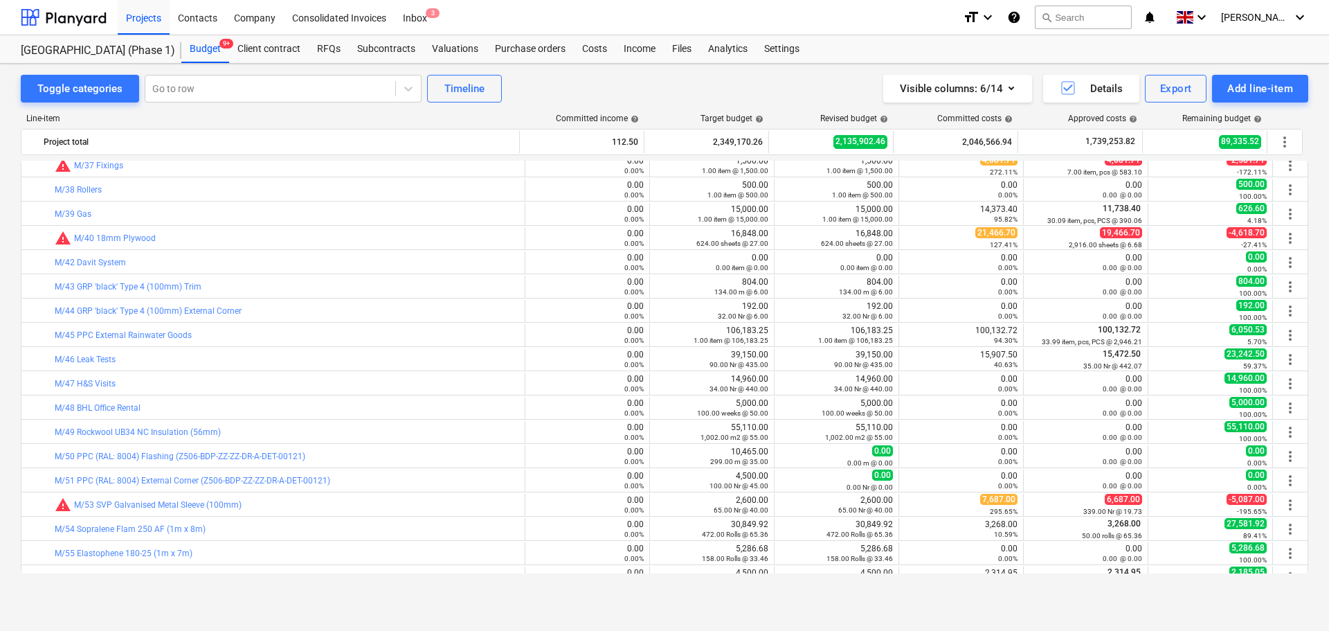
scroll to position [856, 0]
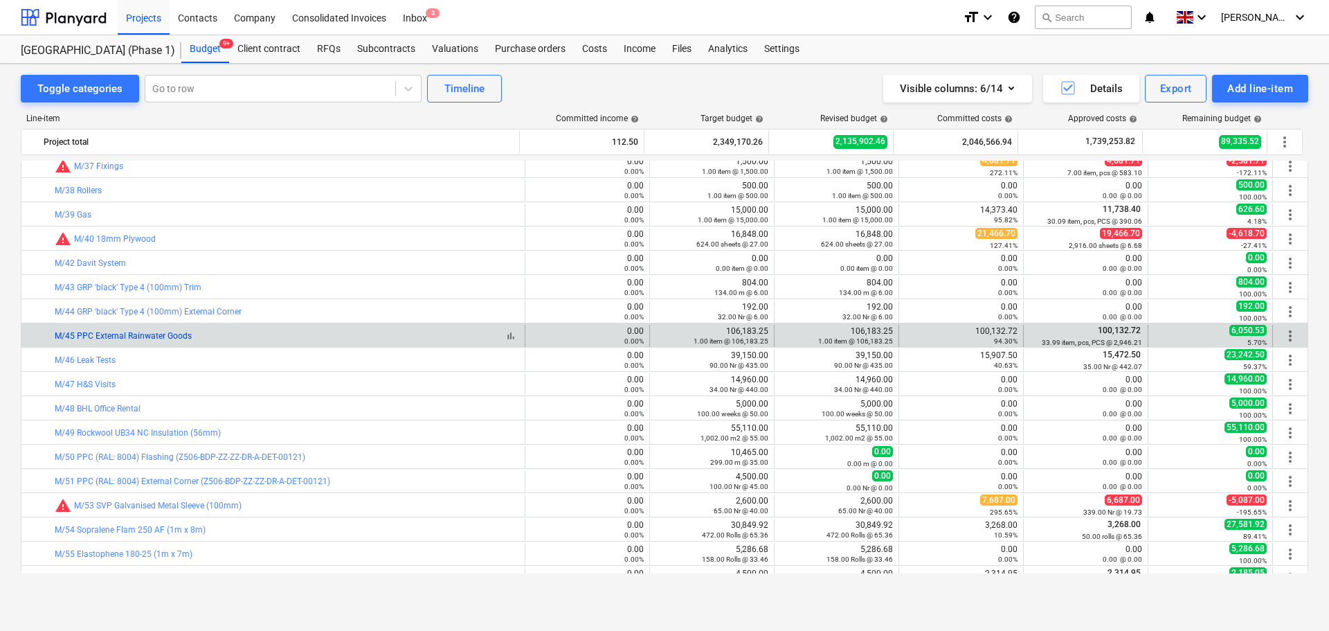
click at [155, 333] on link "M/45 PPC External Rainwater Goods" at bounding box center [123, 336] width 137 height 10
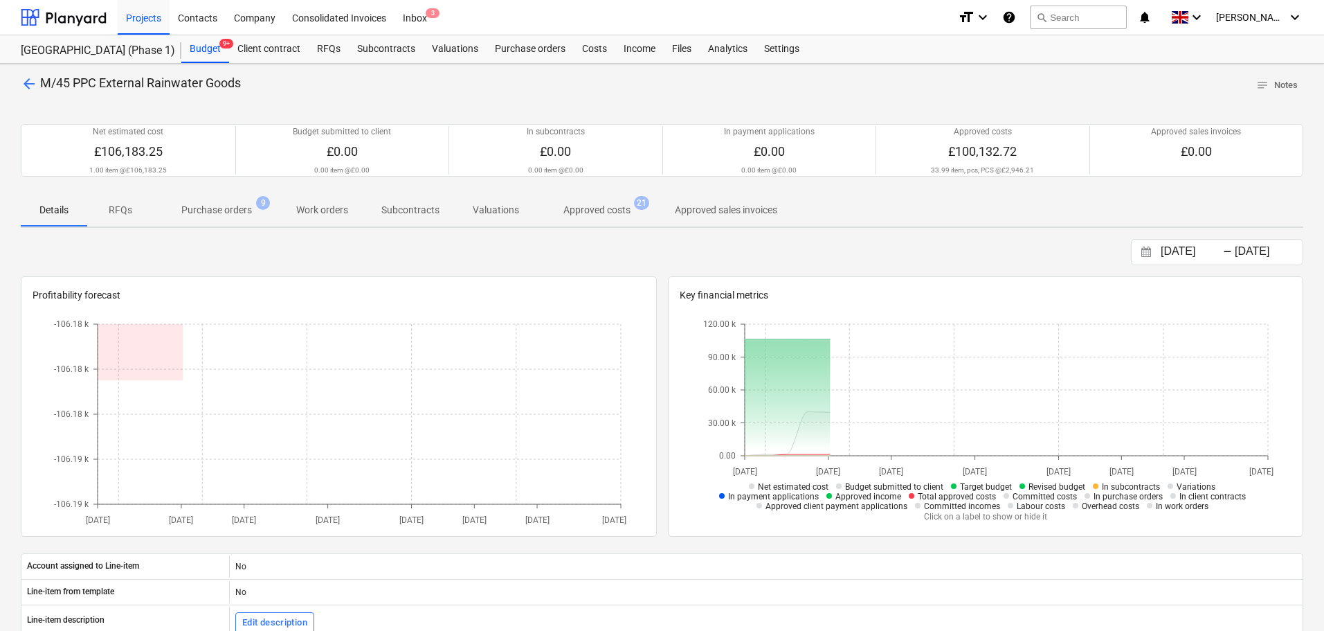
click at [609, 216] on p "Approved costs" at bounding box center [597, 210] width 67 height 15
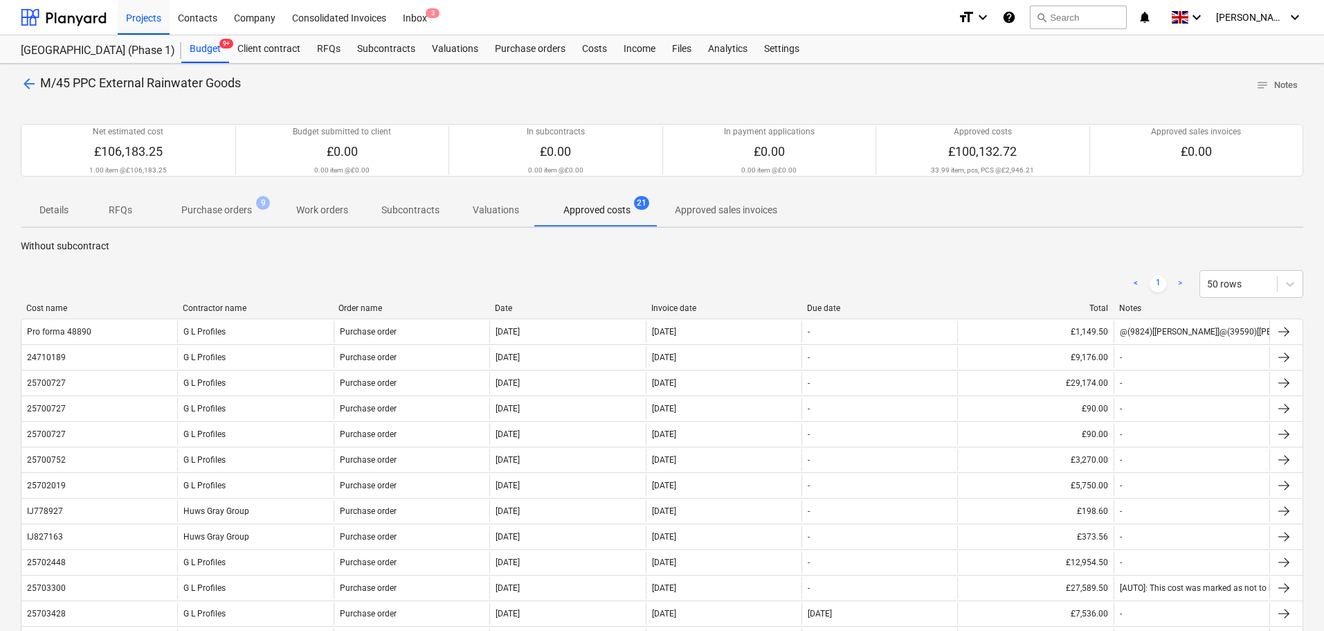
click at [215, 213] on p "Purchase orders" at bounding box center [216, 210] width 71 height 15
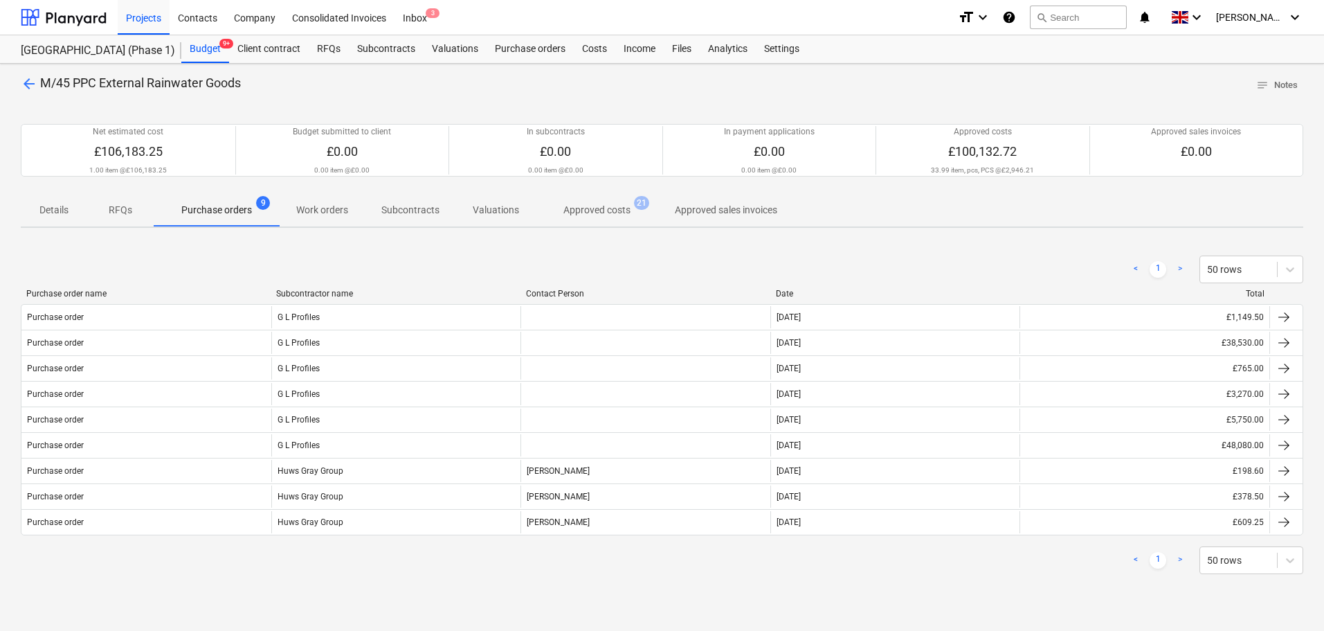
click at [617, 211] on p "Approved costs" at bounding box center [597, 210] width 67 height 15
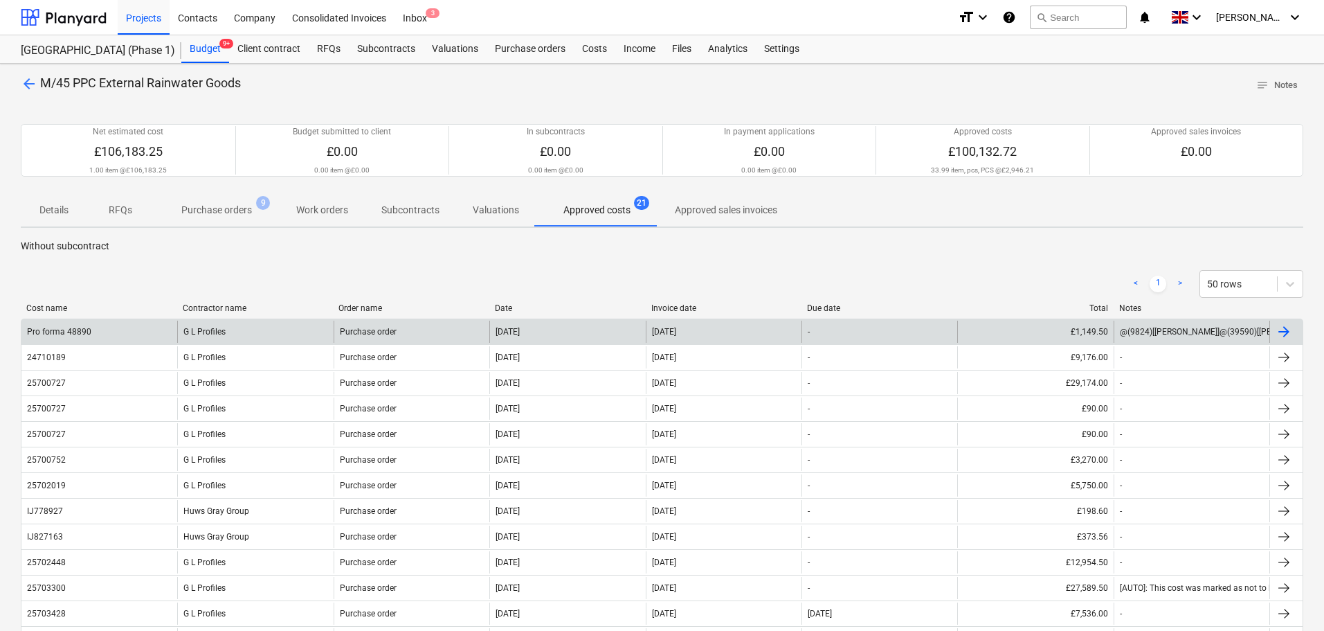
click at [320, 338] on div "G L Profiles" at bounding box center [255, 332] width 156 height 22
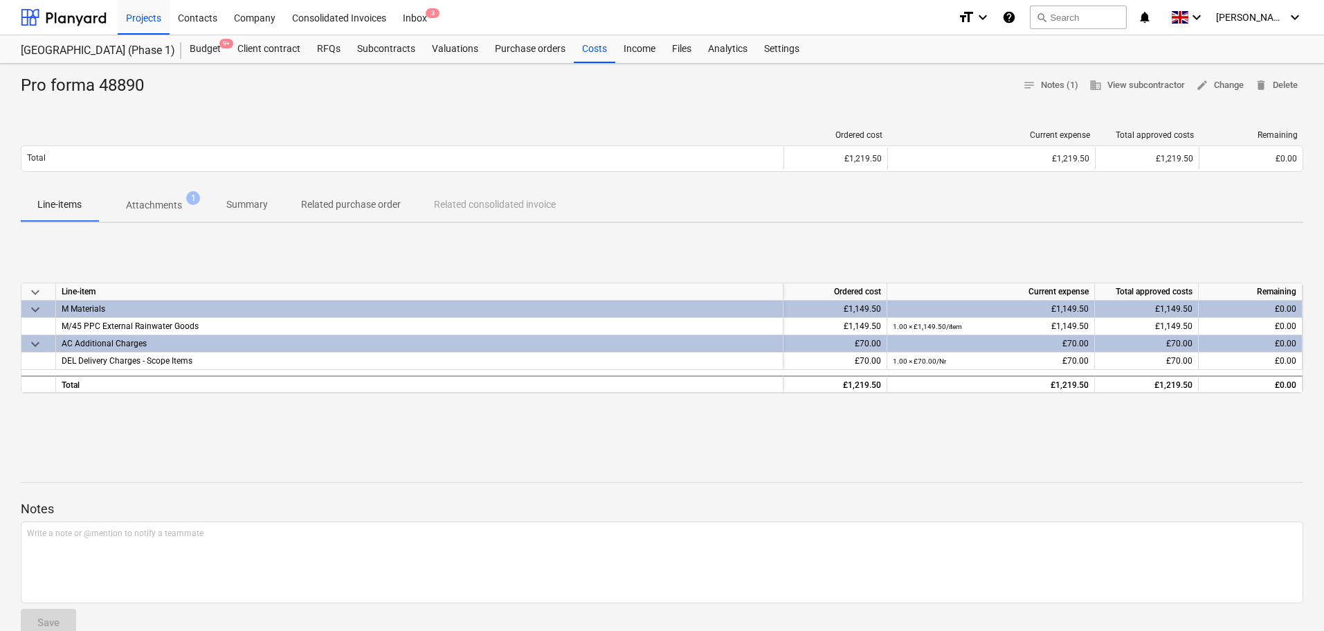
click at [149, 205] on p "Attachments" at bounding box center [154, 205] width 56 height 15
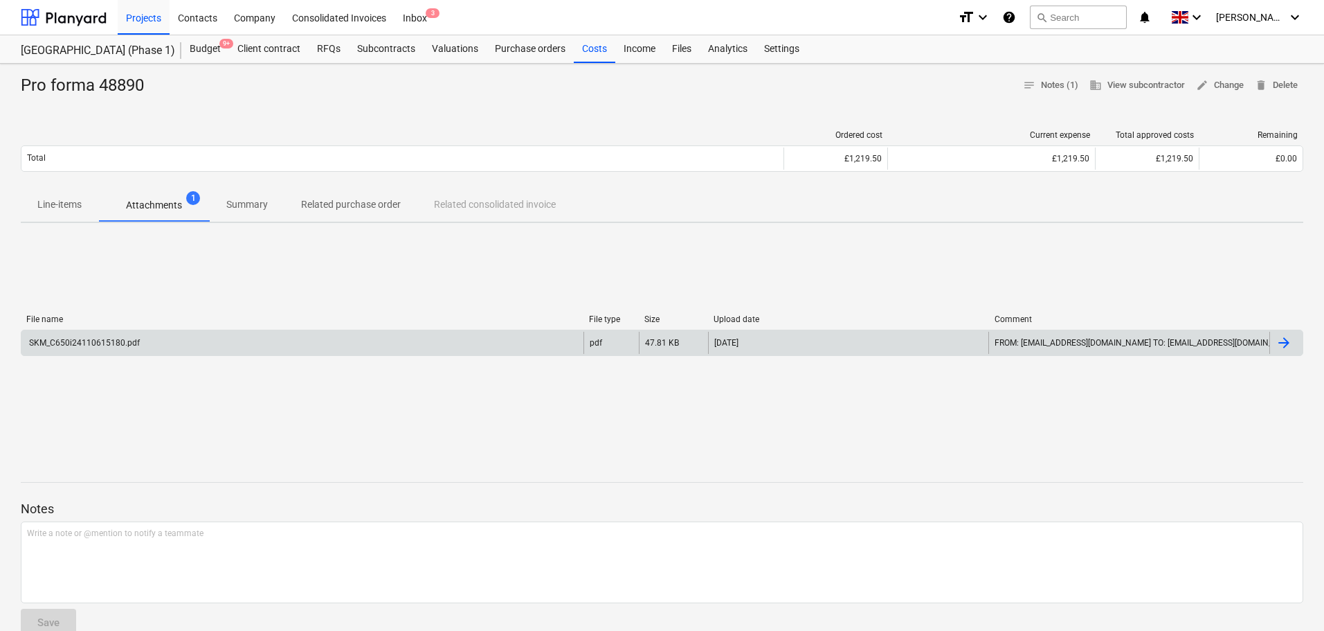
click at [161, 338] on div "SKM_C650i24110615180.pdf" at bounding box center [302, 343] width 562 height 22
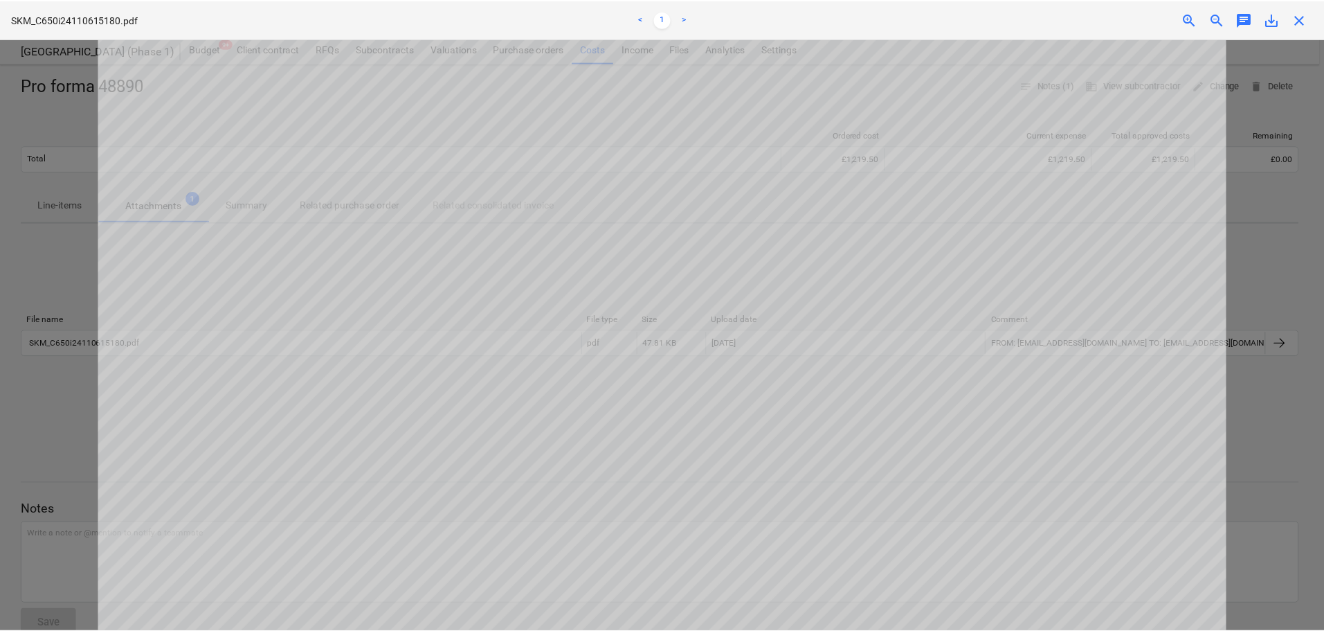
scroll to position [554, 0]
click at [1300, 18] on span "close" at bounding box center [1304, 19] width 17 height 17
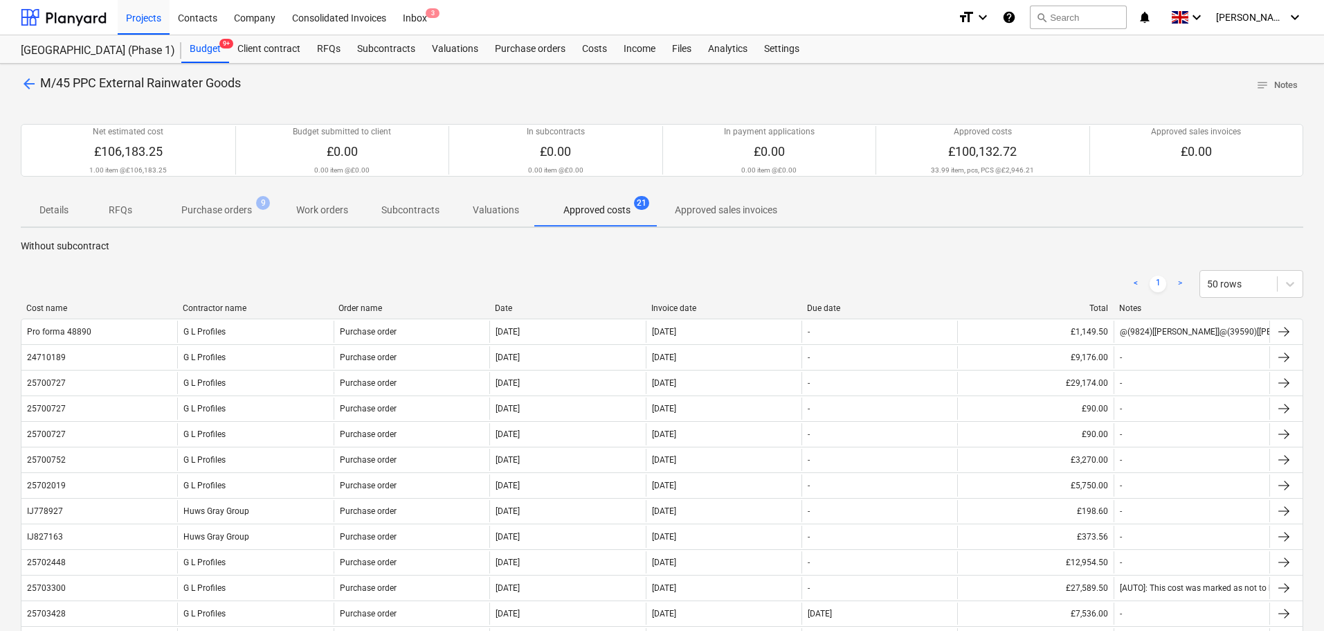
scroll to position [69, 0]
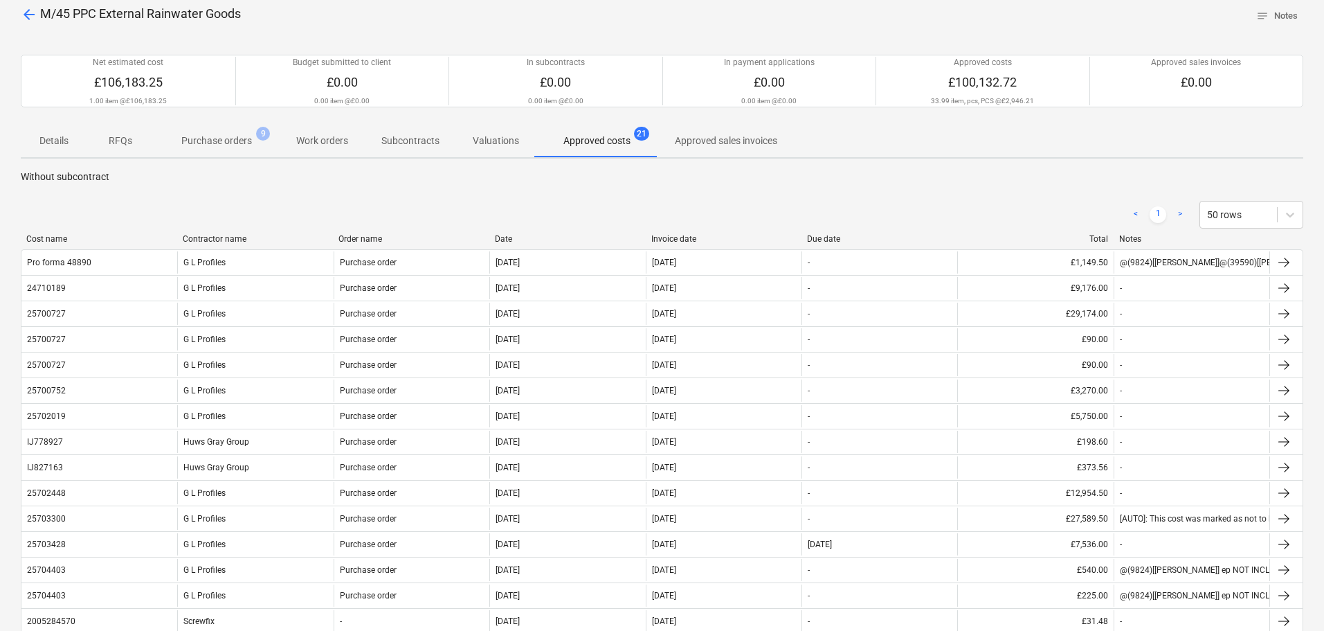
click at [208, 119] on div "Net estimated cost £106,183.25 1.00 item @ £106,183.25 Budget submitted to clie…" at bounding box center [662, 81] width 1283 height 86
click at [209, 132] on span "Purchase orders 9" at bounding box center [217, 140] width 126 height 25
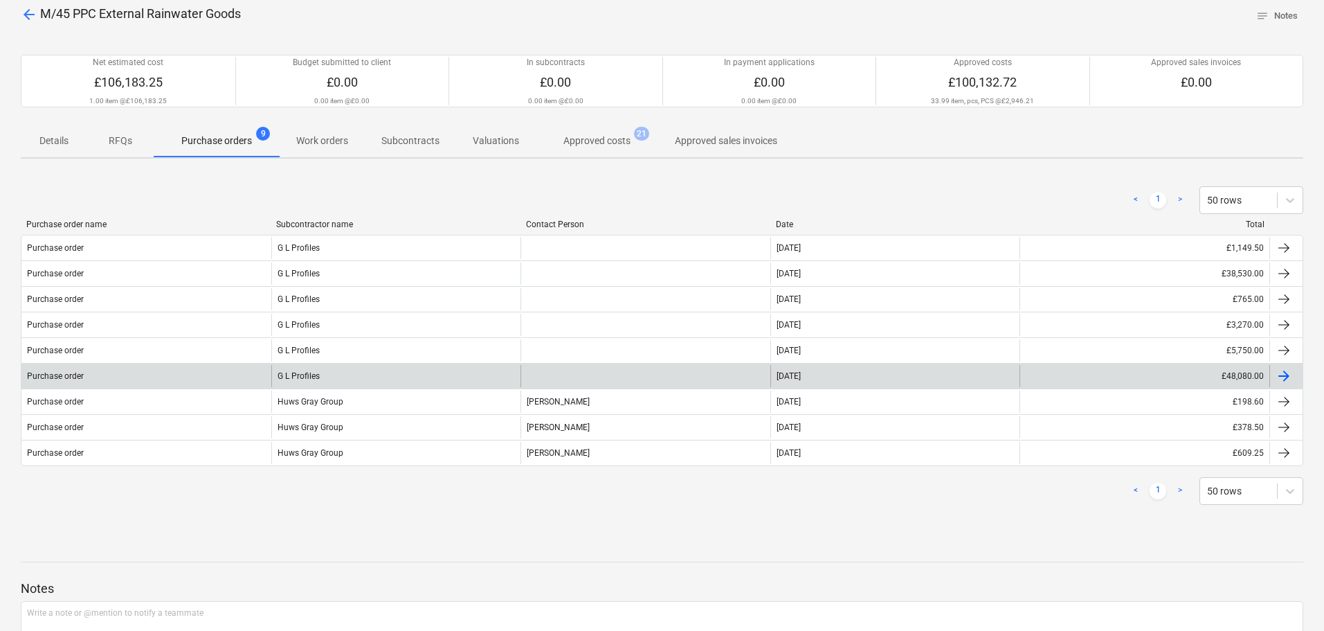
click at [410, 377] on div "G L Profiles" at bounding box center [396, 376] width 250 height 22
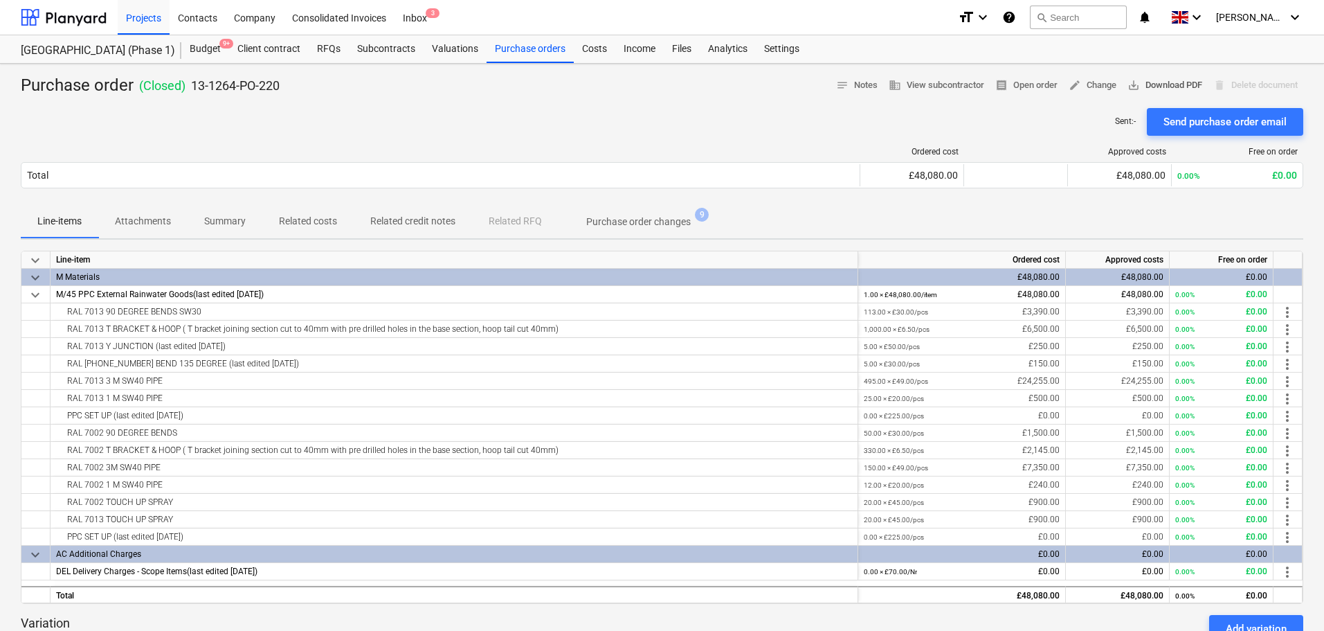
click at [1175, 86] on span "save_alt Download PDF" at bounding box center [1165, 86] width 75 height 16
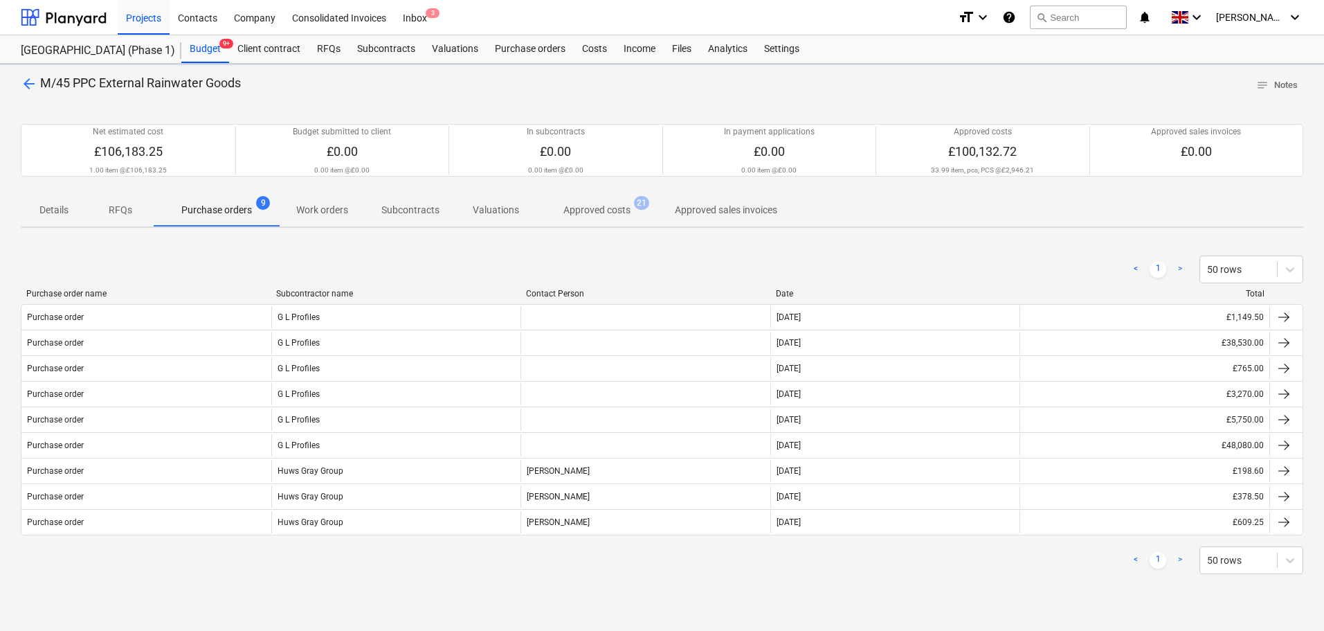
scroll to position [69, 0]
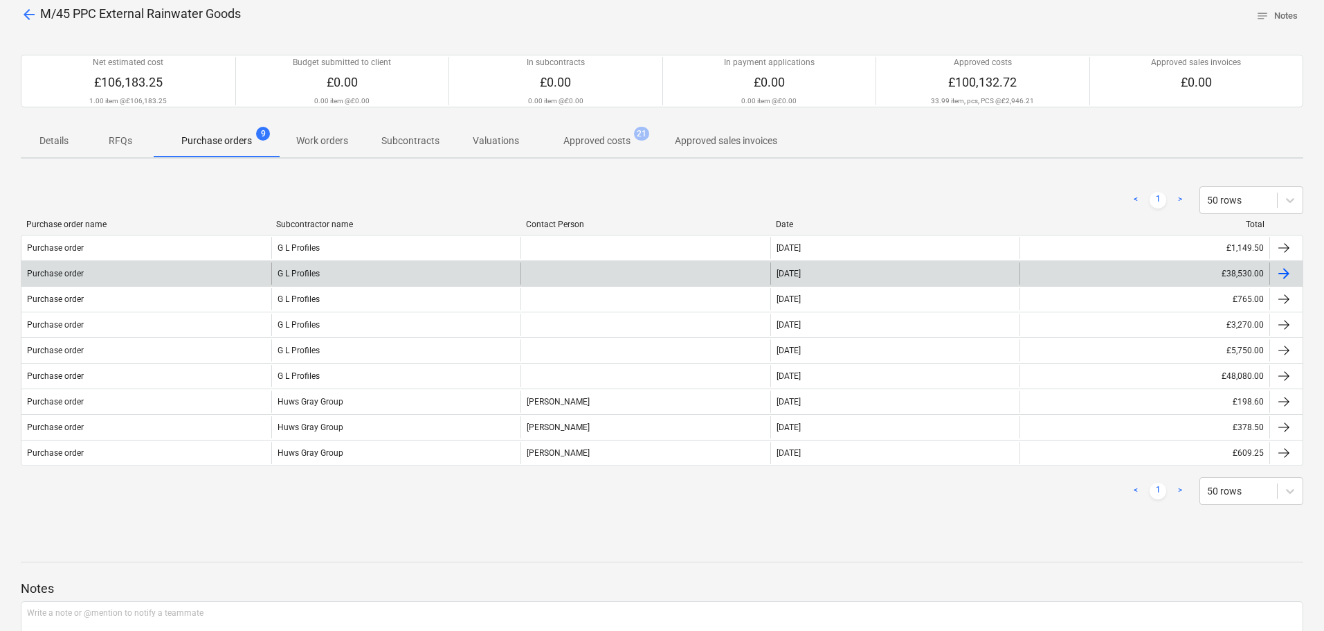
click at [411, 280] on div "G L Profiles" at bounding box center [396, 273] width 250 height 22
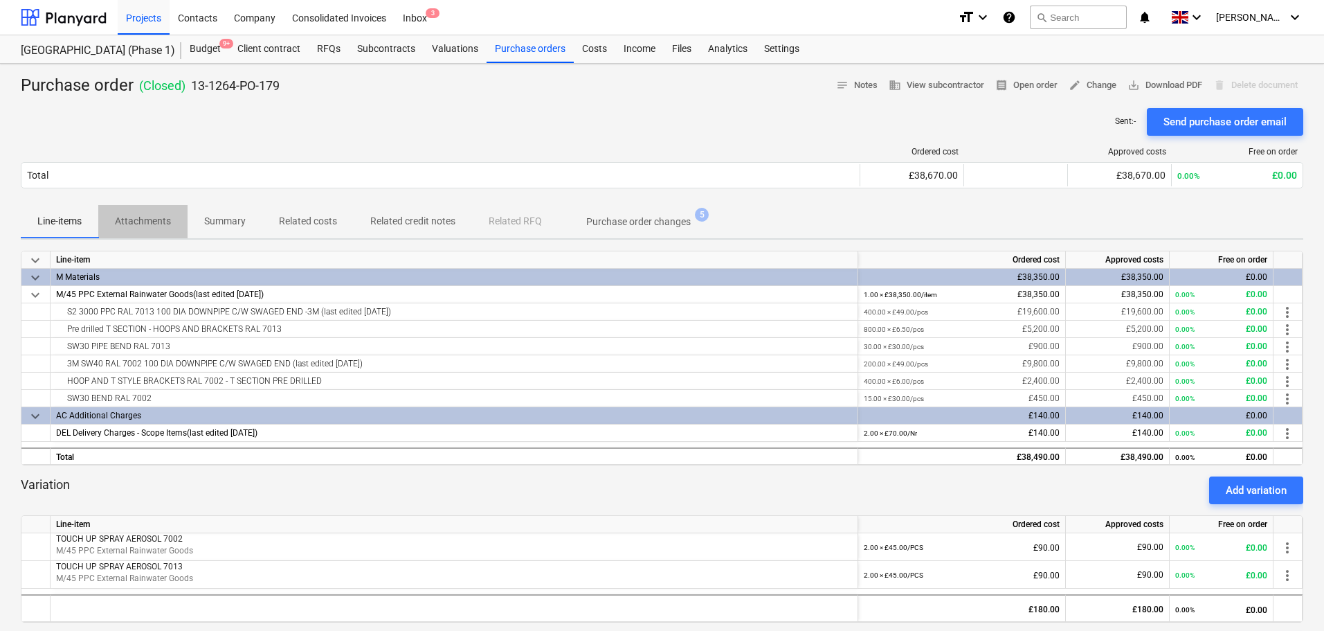
click at [143, 221] on p "Attachments" at bounding box center [143, 221] width 56 height 15
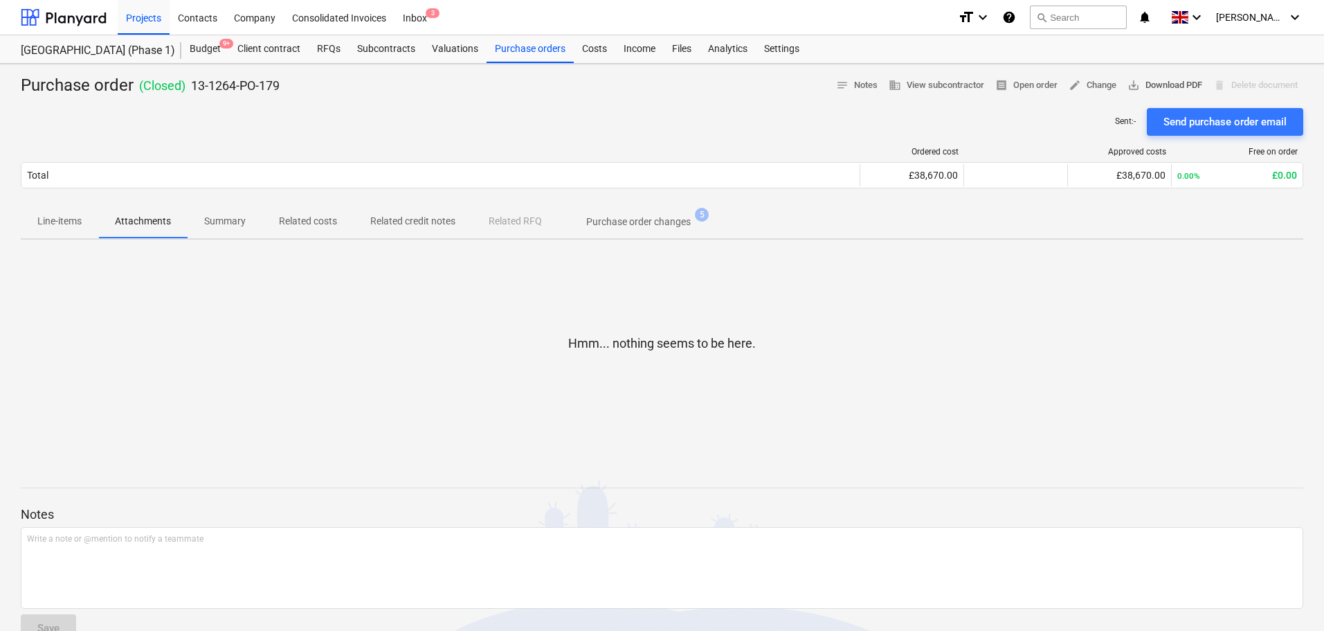
click at [1165, 82] on span "save_alt Download PDF" at bounding box center [1165, 86] width 75 height 16
click at [367, 123] on div "Sent : - Send purchase order email" at bounding box center [662, 122] width 1283 height 28
click at [351, 100] on div at bounding box center [662, 102] width 1283 height 11
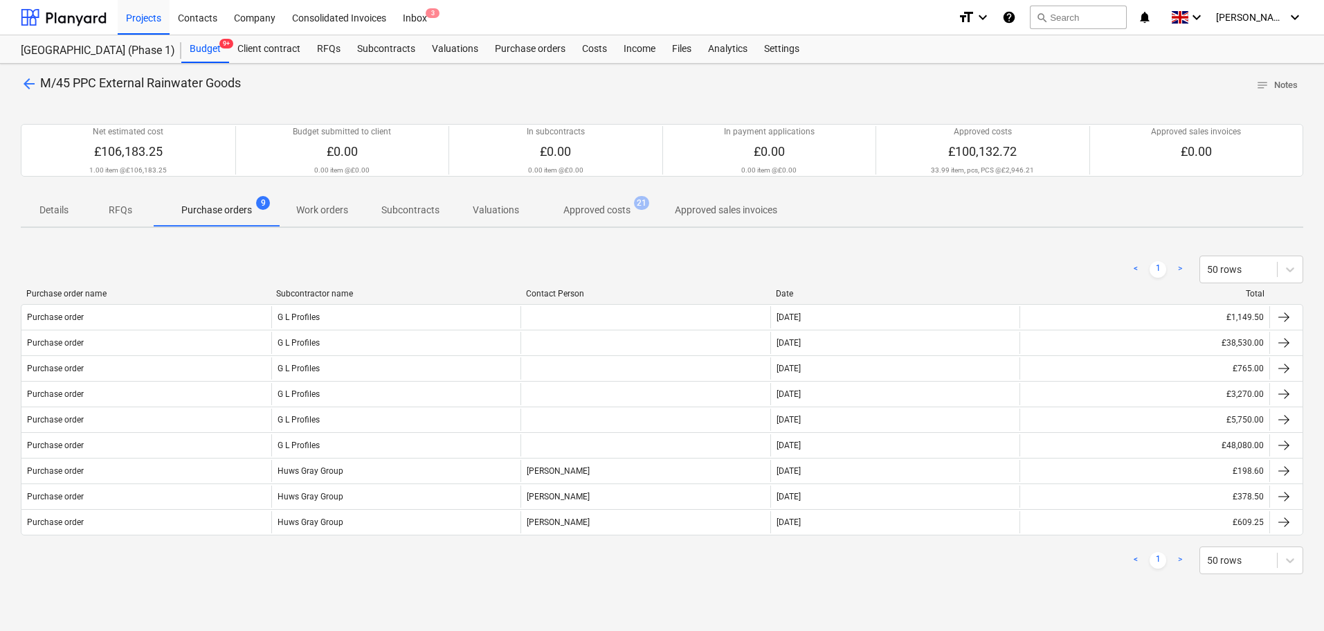
click at [579, 219] on span "Approved costs 21" at bounding box center [597, 209] width 123 height 25
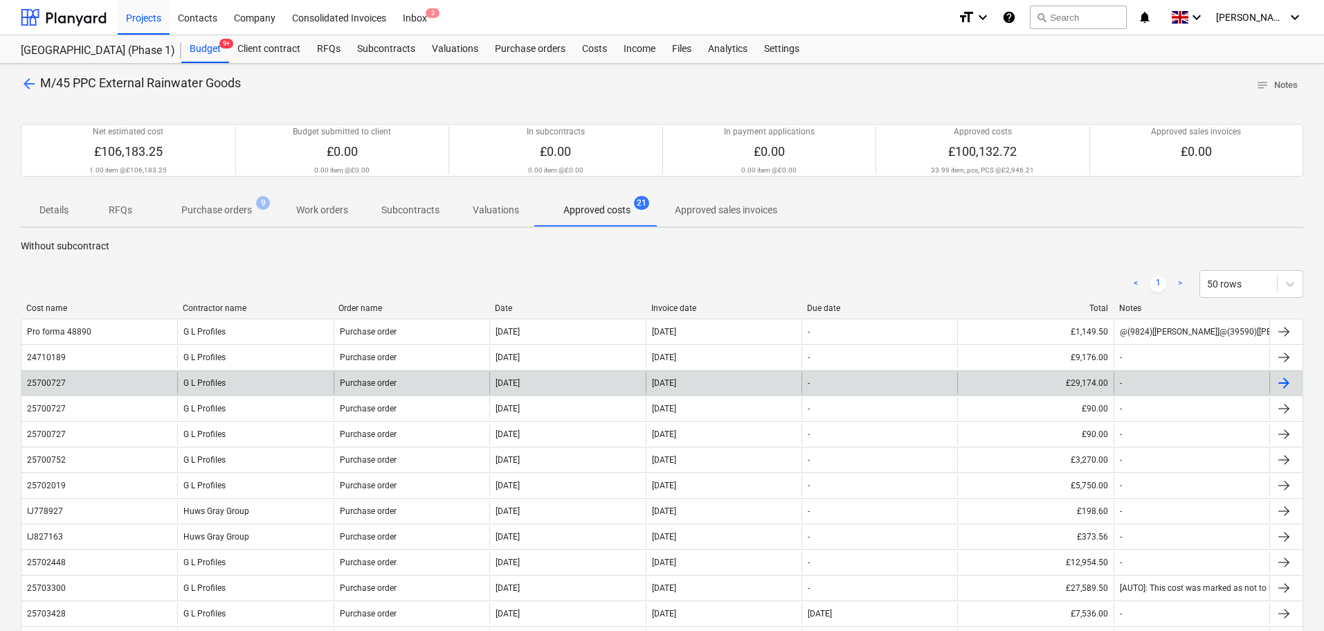
click at [453, 390] on div "Purchase order" at bounding box center [412, 383] width 156 height 22
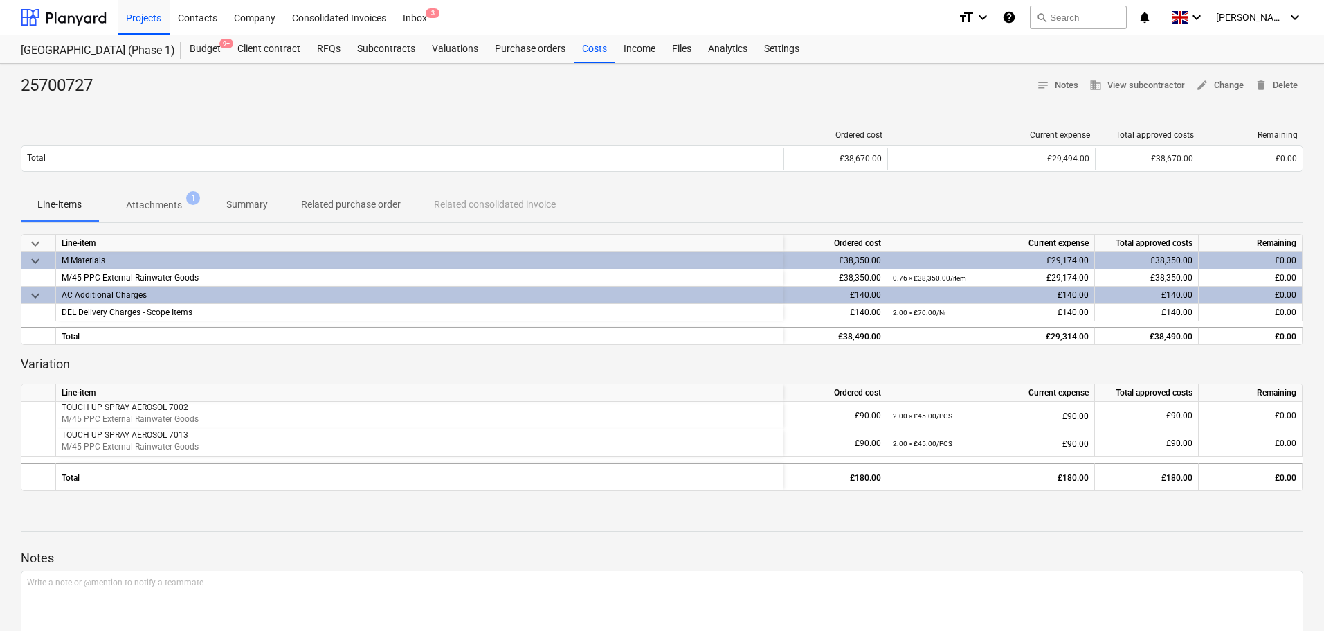
click at [162, 216] on span "Attachments 1" at bounding box center [153, 204] width 111 height 25
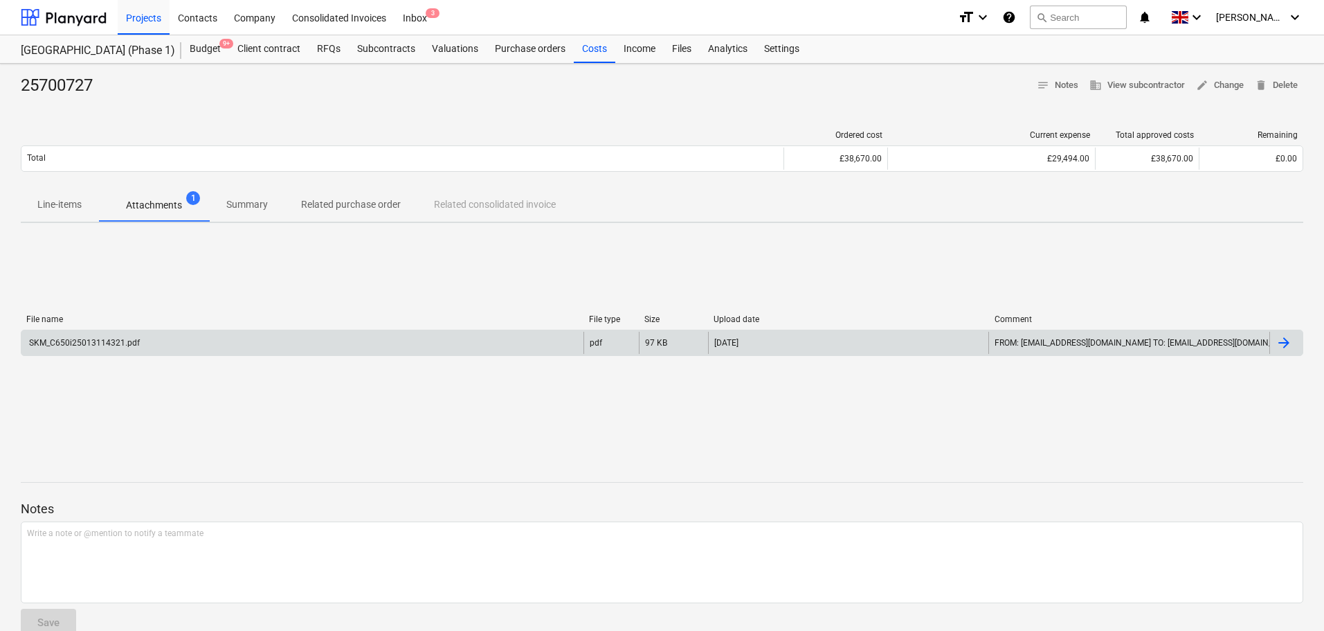
click at [165, 336] on div "SKM_C650i25013114321.pdf" at bounding box center [302, 343] width 562 height 22
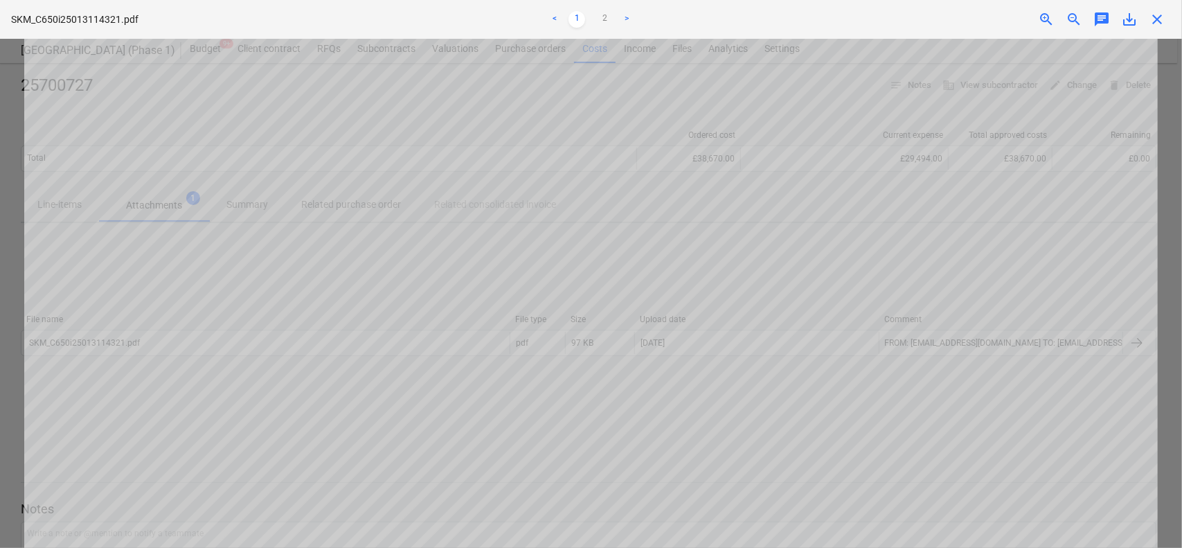
scroll to position [750, 0]
click at [1153, 20] on span "close" at bounding box center [1157, 19] width 17 height 17
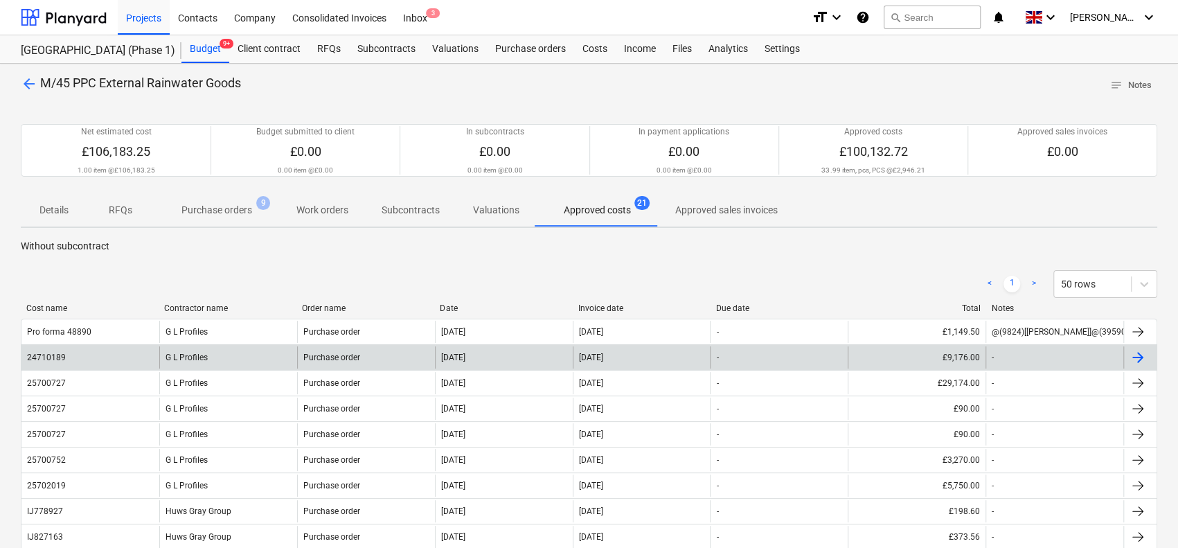
click at [547, 354] on div "[DATE]" at bounding box center [504, 357] width 138 height 22
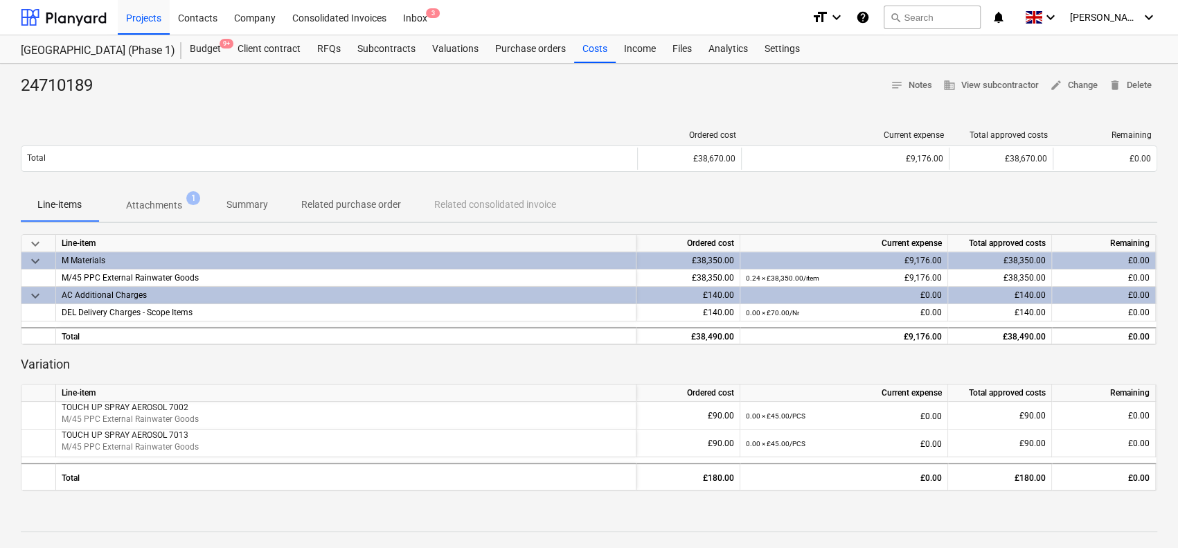
click at [163, 201] on p "Attachments" at bounding box center [154, 205] width 56 height 15
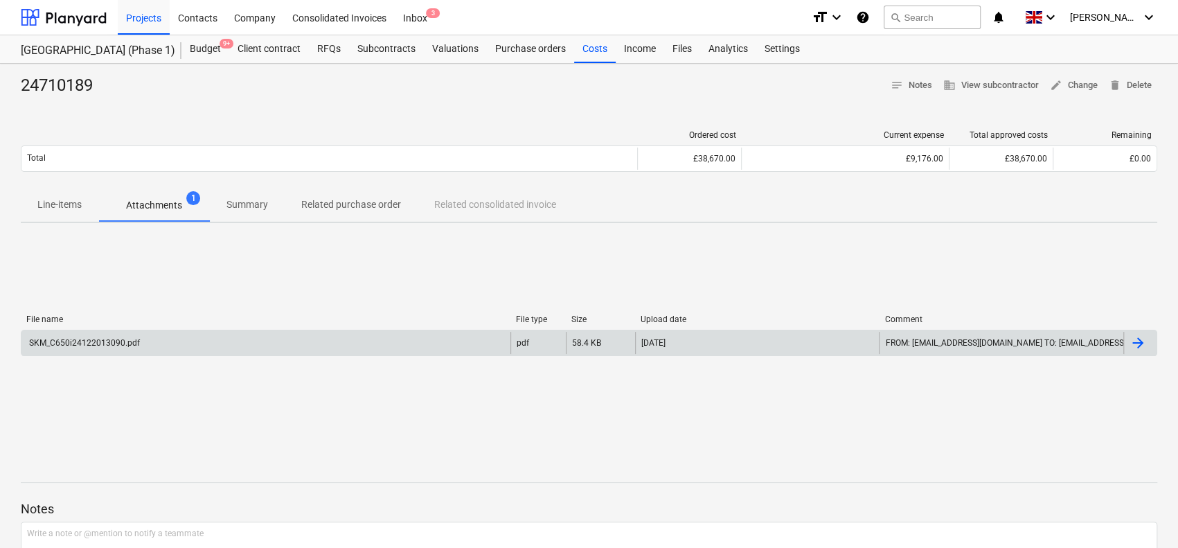
click at [183, 339] on div "SKM_C650i24122013090.pdf" at bounding box center [265, 343] width 489 height 22
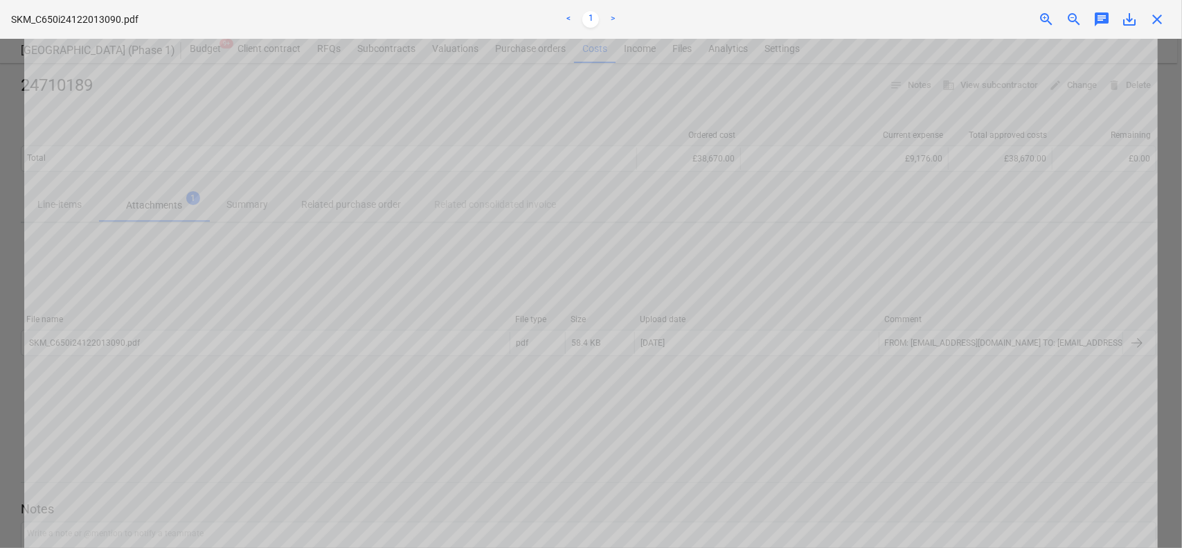
scroll to position [692, 0]
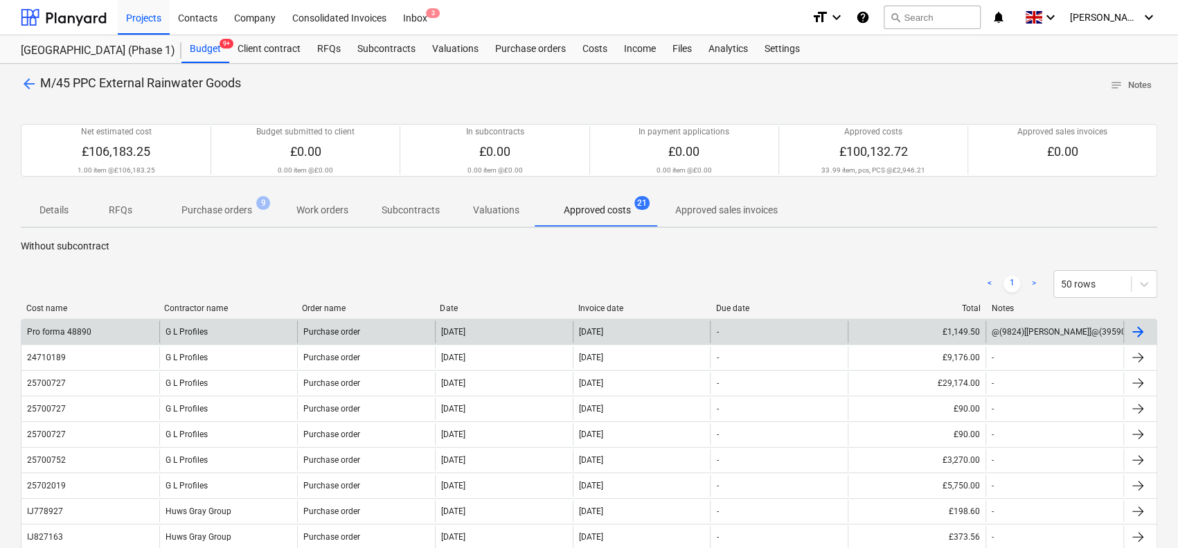
click at [433, 334] on div "Purchase order" at bounding box center [366, 332] width 138 height 22
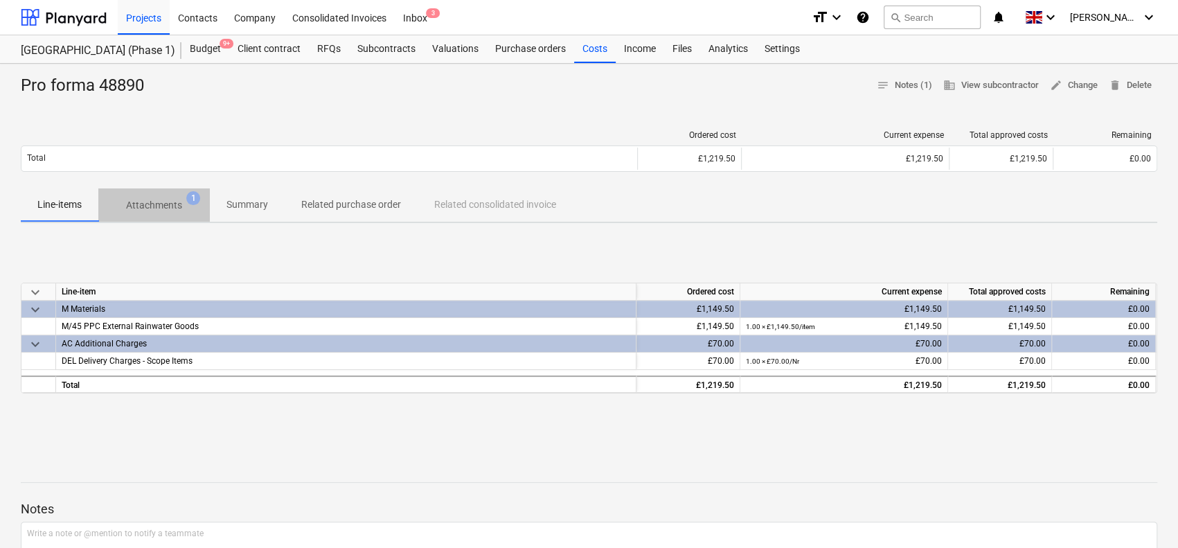
click at [161, 204] on p "Attachments" at bounding box center [154, 205] width 56 height 15
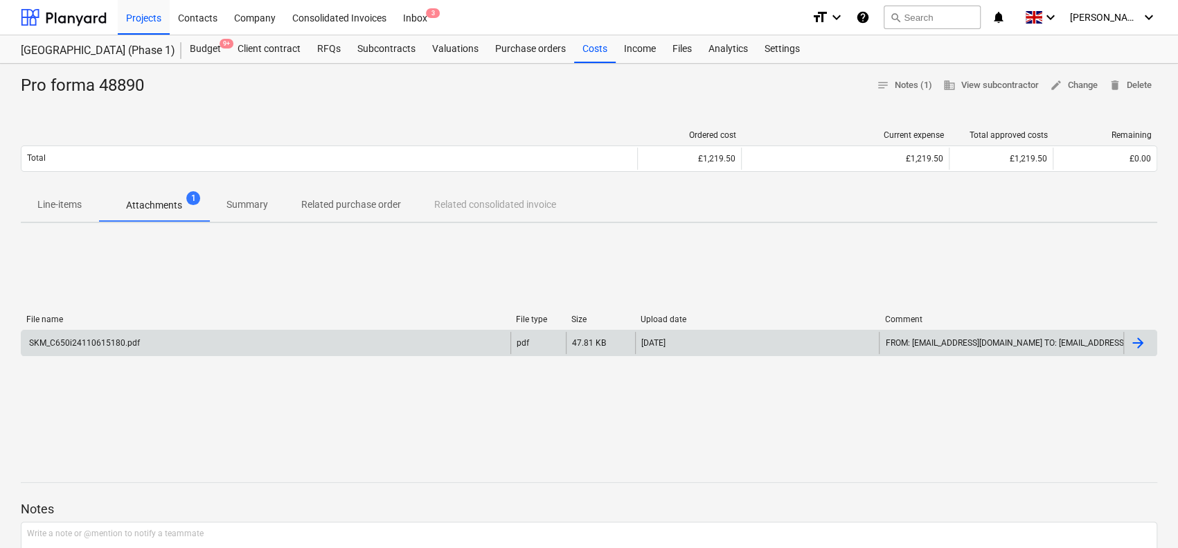
click at [170, 339] on div "SKM_C650i24110615180.pdf" at bounding box center [265, 343] width 489 height 22
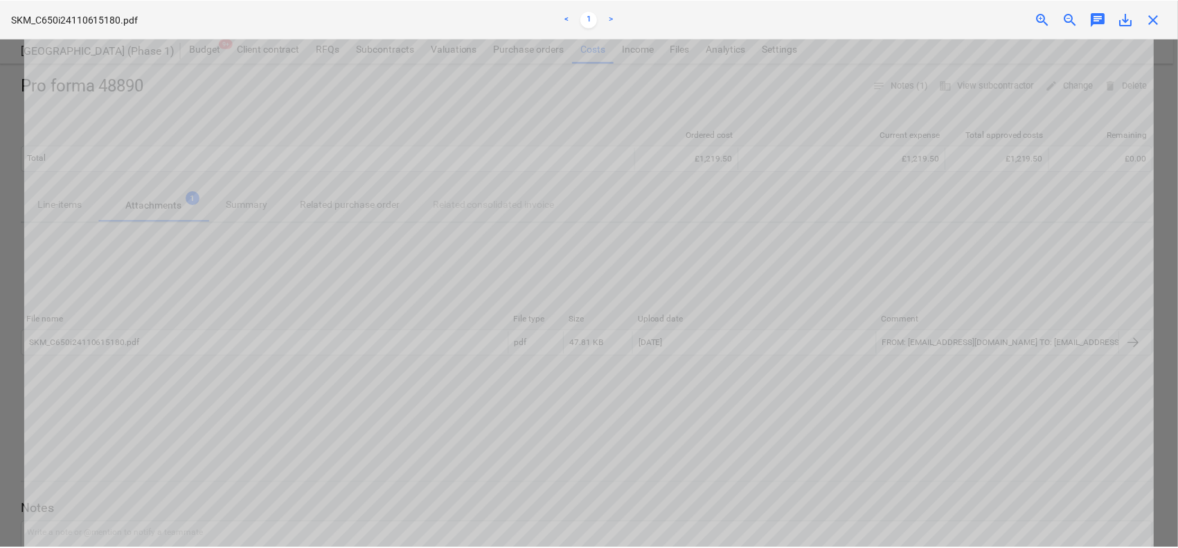
scroll to position [485, 0]
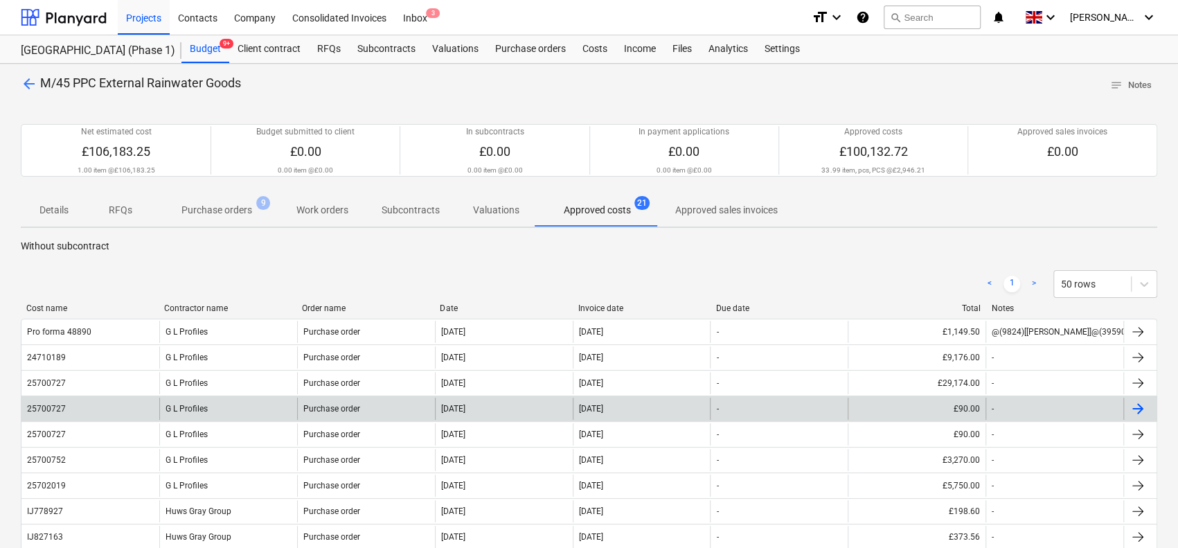
click at [694, 402] on div "[DATE]" at bounding box center [642, 408] width 138 height 22
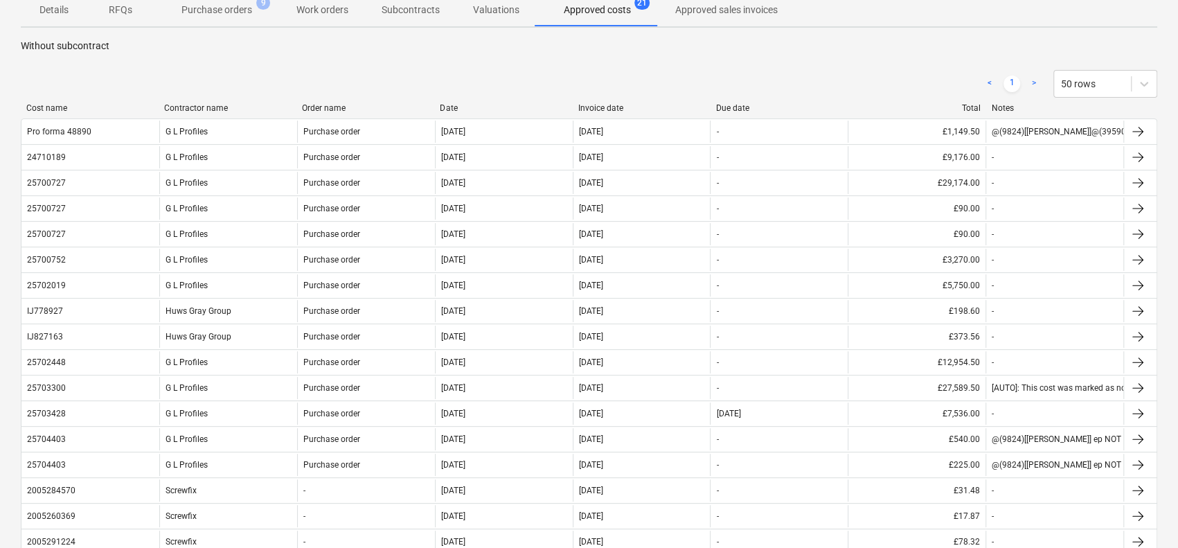
scroll to position [208, 0]
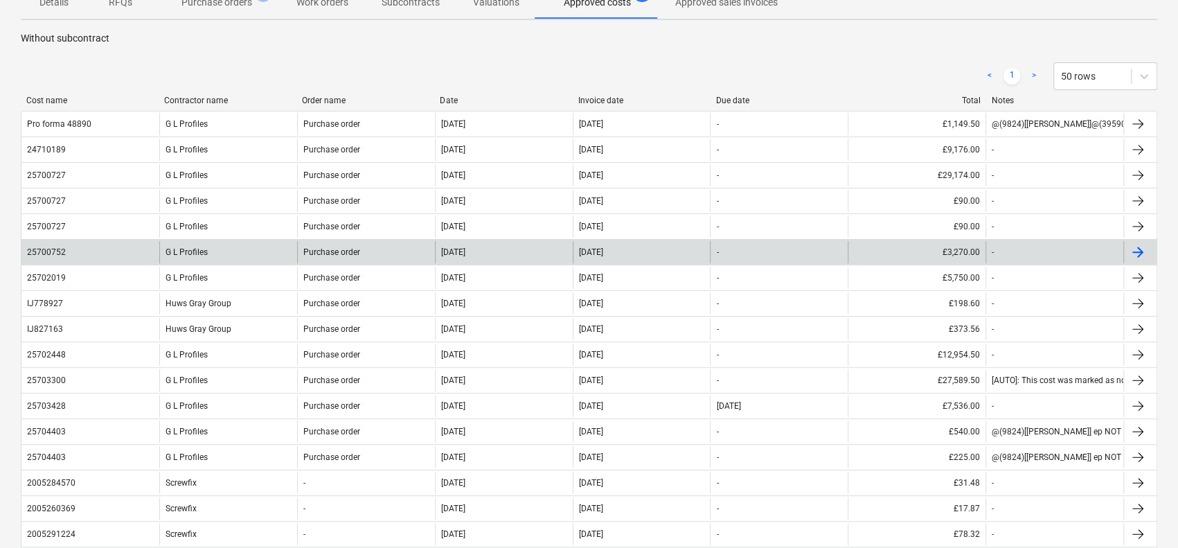
click at [487, 249] on div "[DATE]" at bounding box center [504, 252] width 138 height 22
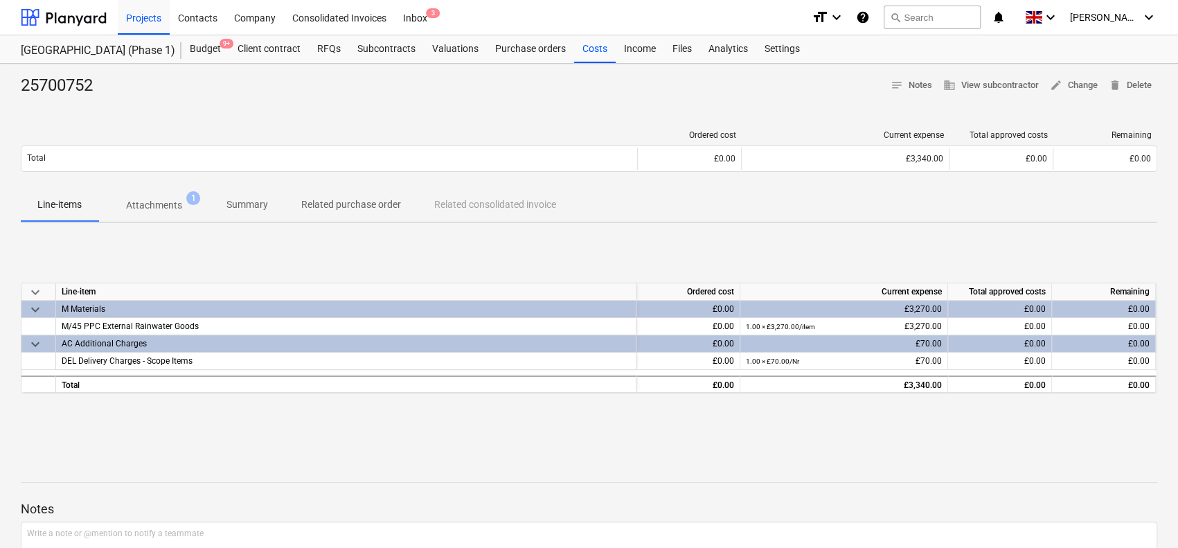
click at [153, 209] on p "Attachments" at bounding box center [154, 205] width 56 height 15
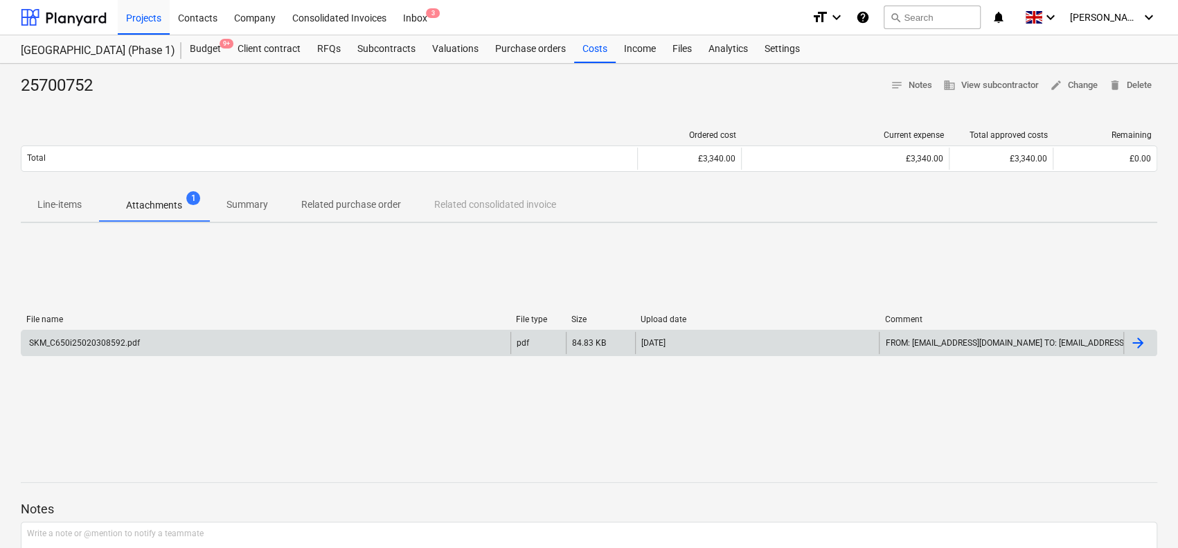
click at [179, 333] on div "SKM_C650i25020308592.pdf" at bounding box center [265, 343] width 489 height 22
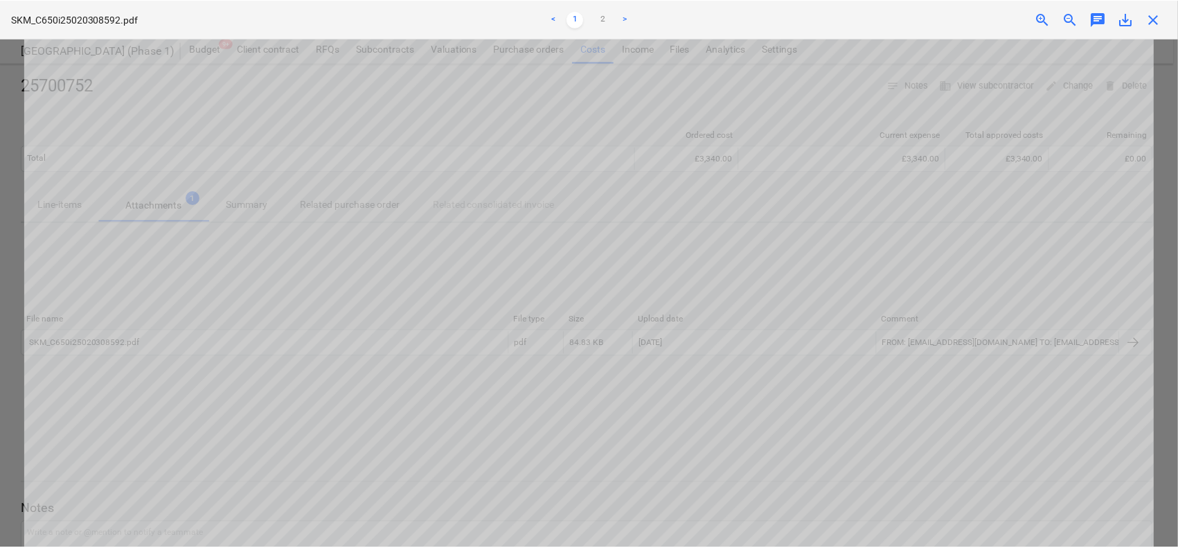
scroll to position [1028, 0]
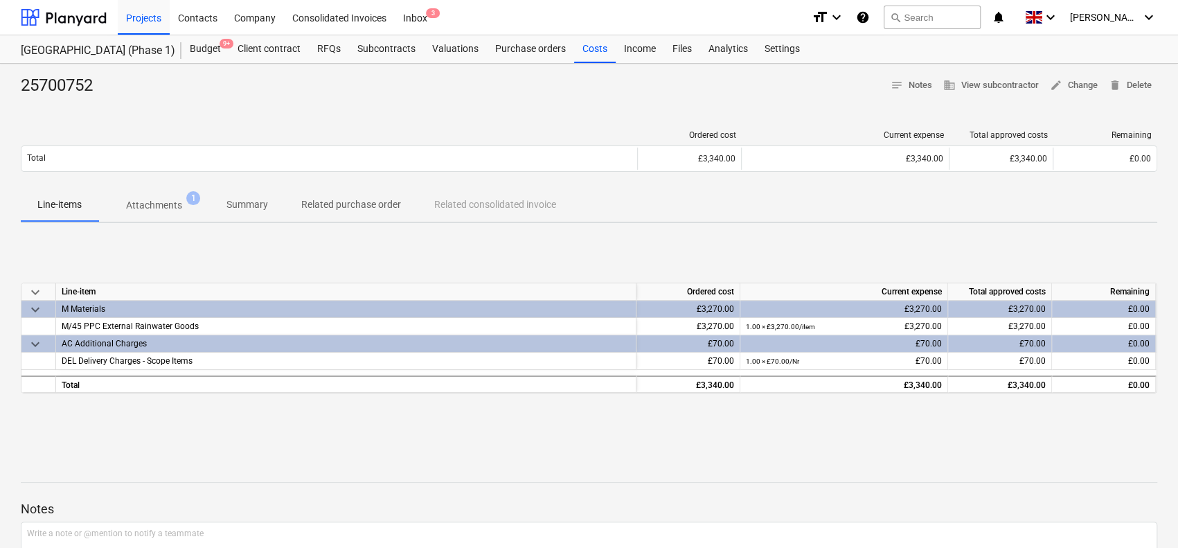
scroll to position [208, 0]
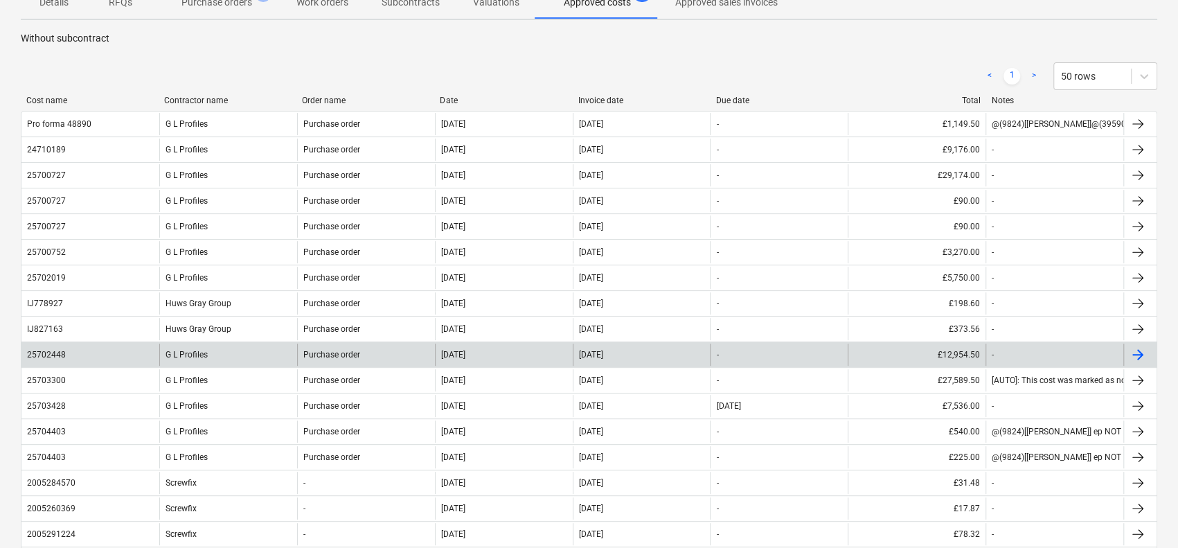
click at [266, 348] on div "G L Profiles" at bounding box center [228, 354] width 138 height 22
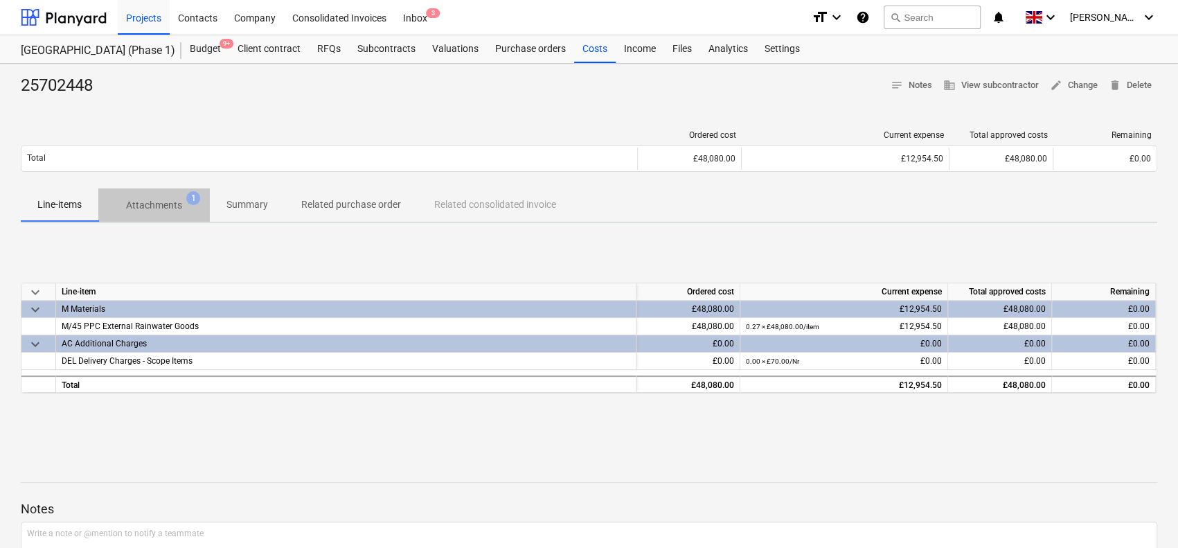
click at [174, 217] on button "Attachments 1" at bounding box center [153, 204] width 111 height 33
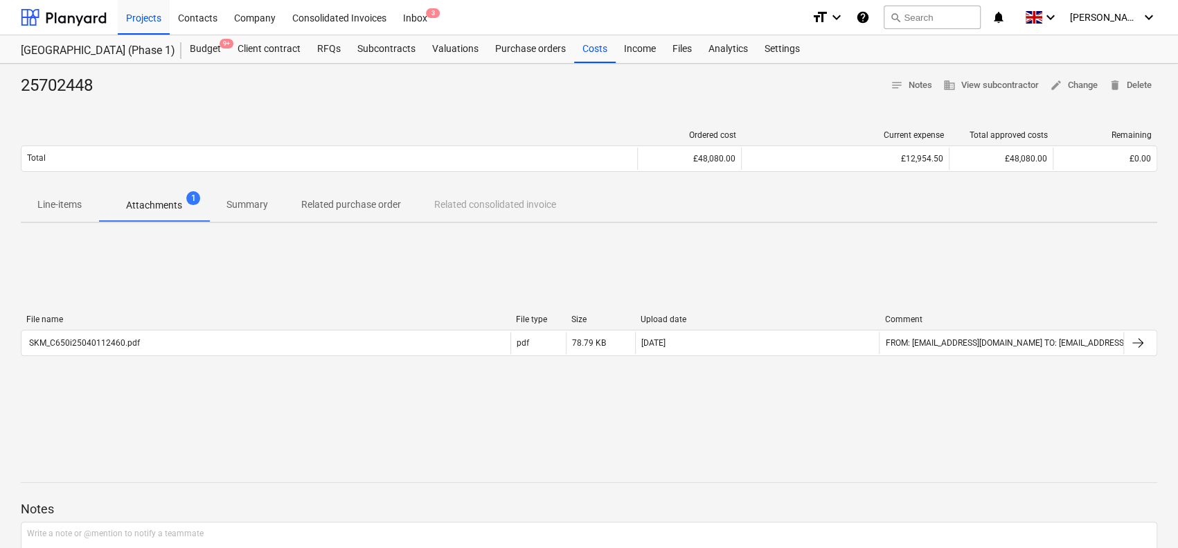
click at [177, 325] on div "File name File type Size Upload date Comment" at bounding box center [589, 321] width 1136 height 15
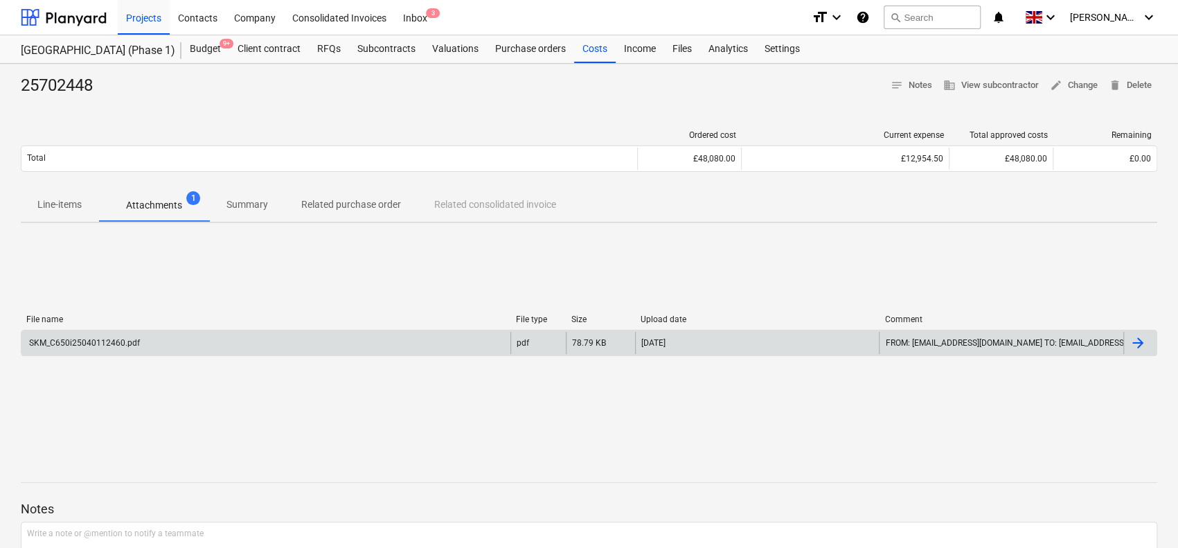
click at [174, 351] on div "SKM_C650i25040112460.pdf" at bounding box center [265, 343] width 489 height 22
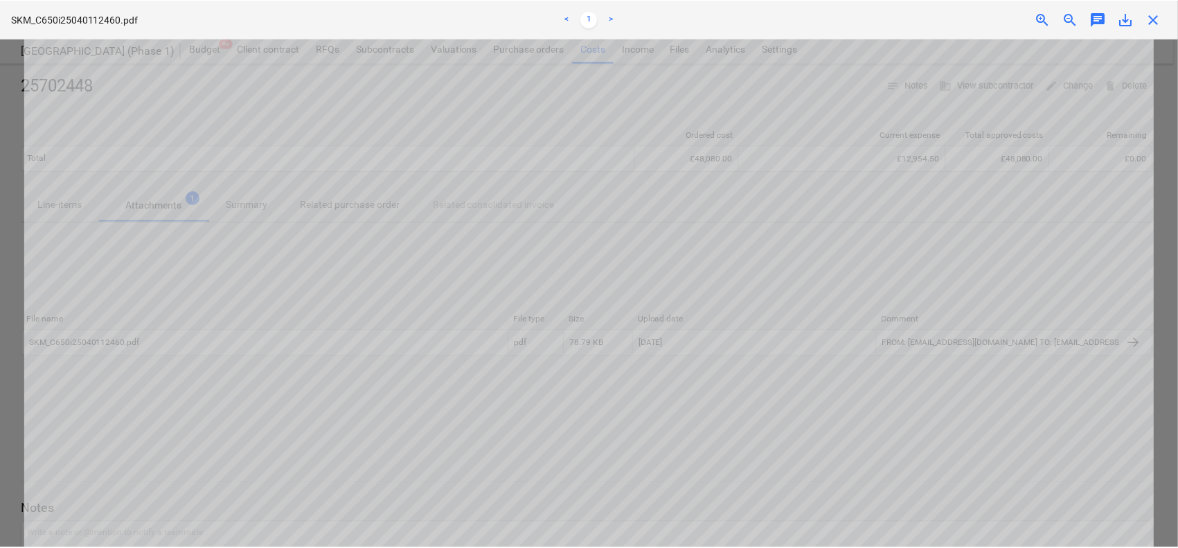
scroll to position [866, 0]
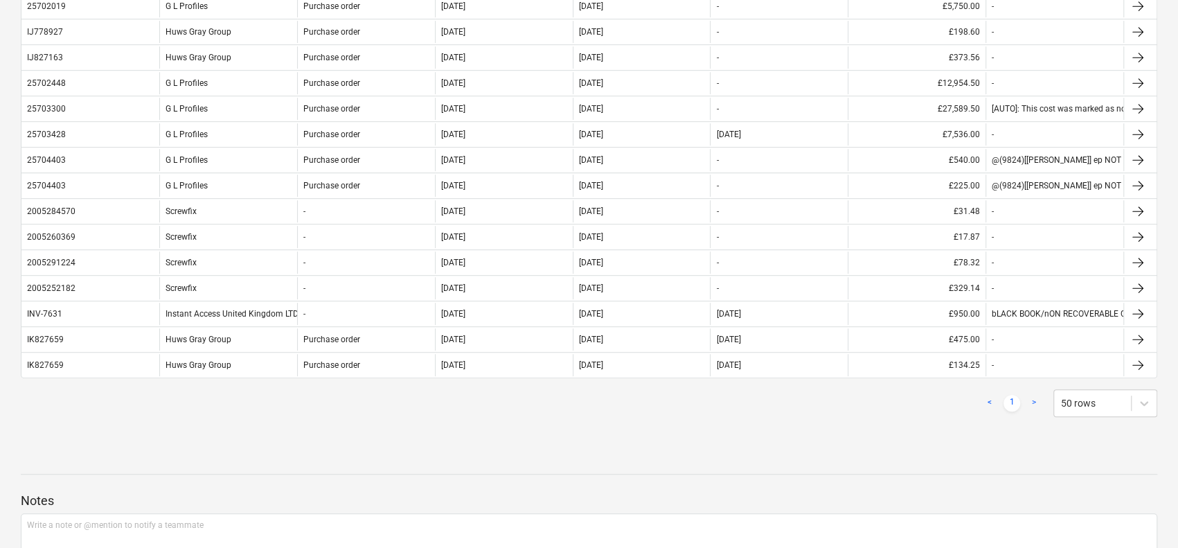
scroll to position [554, 0]
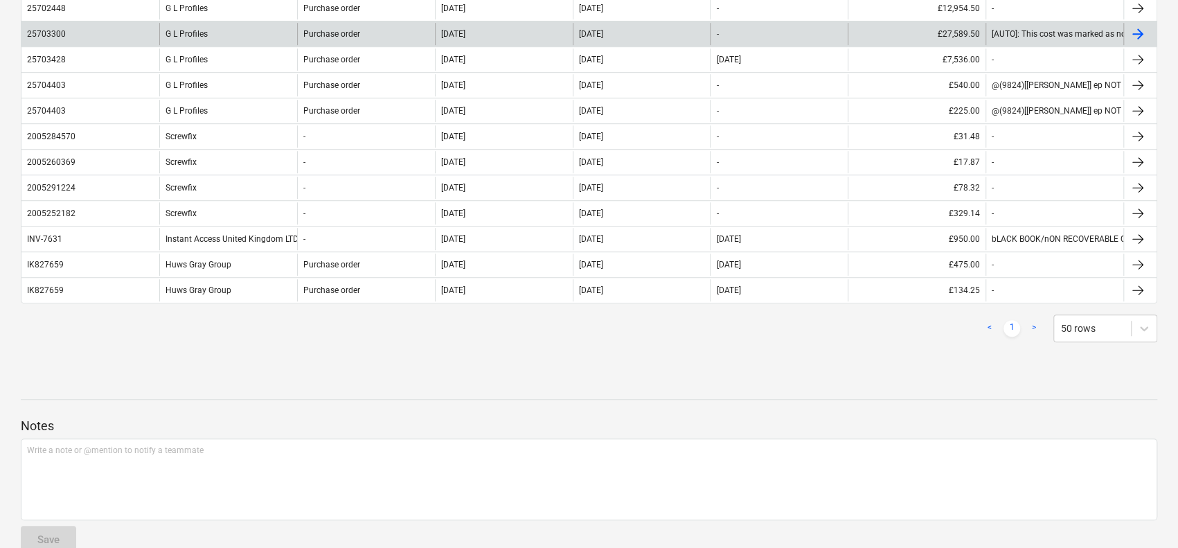
click at [746, 36] on div "-" at bounding box center [779, 34] width 138 height 22
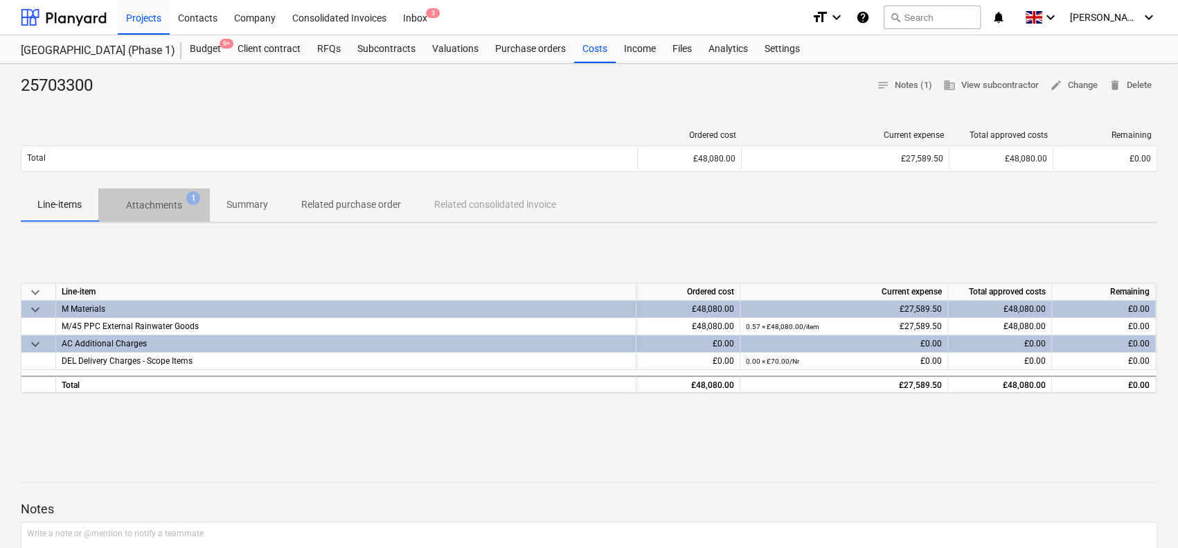
click at [175, 196] on span "Attachments 1" at bounding box center [153, 204] width 111 height 25
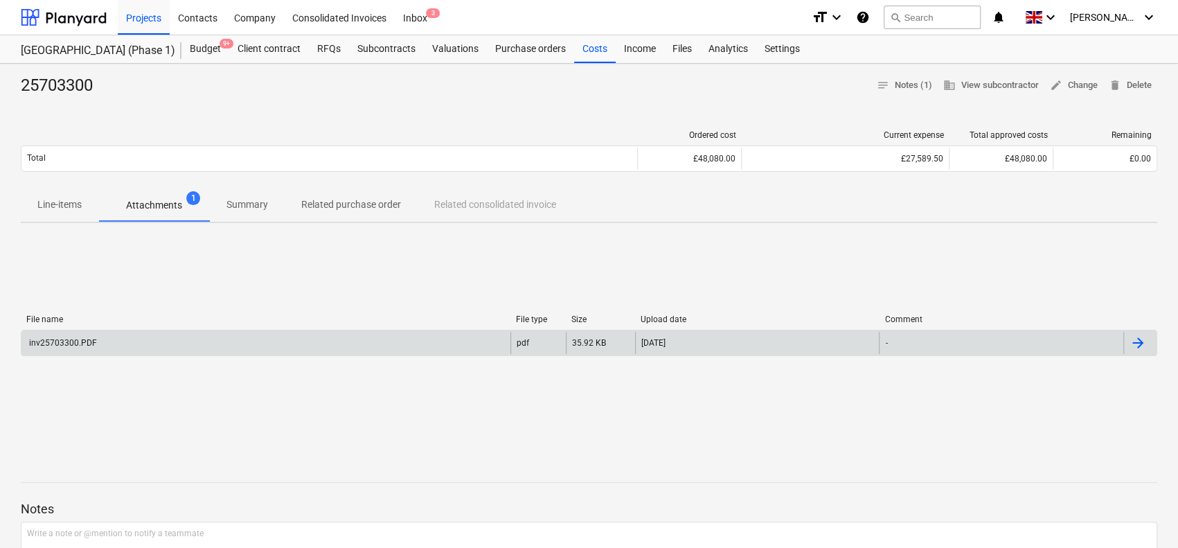
click at [253, 340] on div "inv25703300.PDF" at bounding box center [265, 343] width 489 height 22
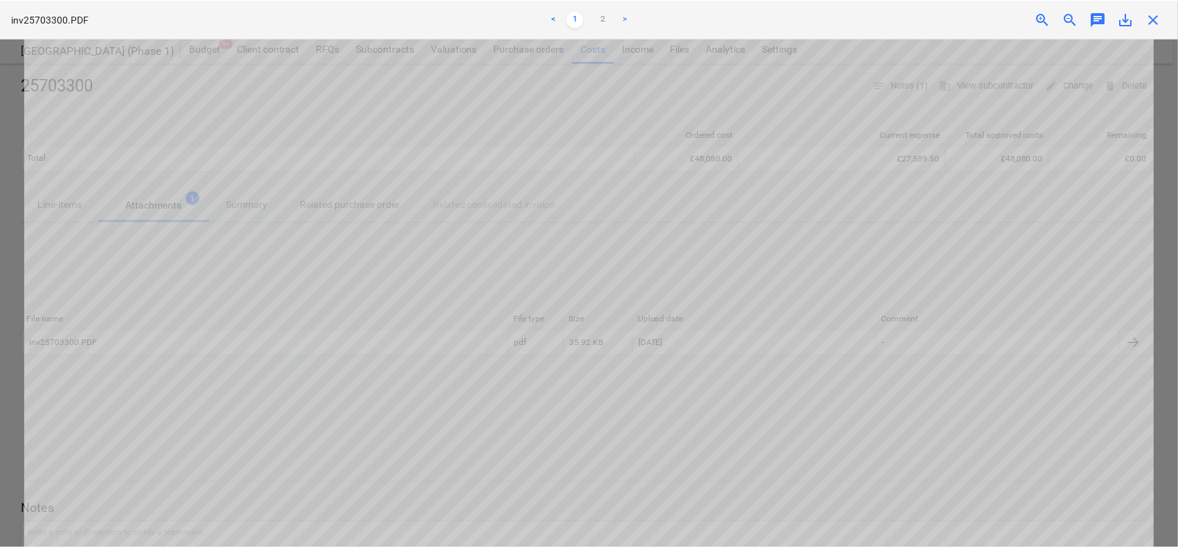
scroll to position [656, 0]
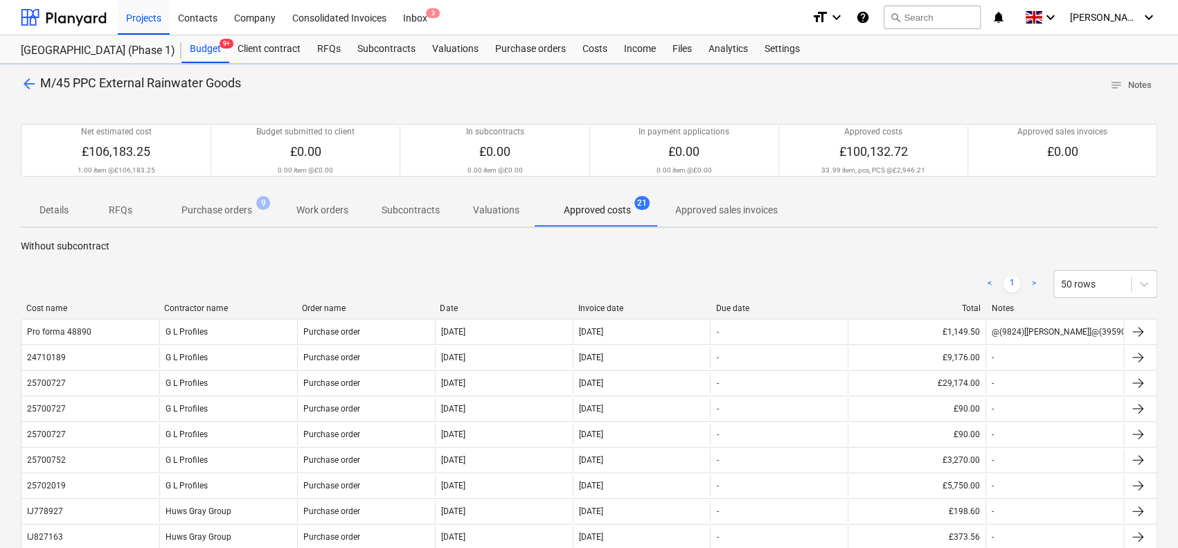
scroll to position [554, 0]
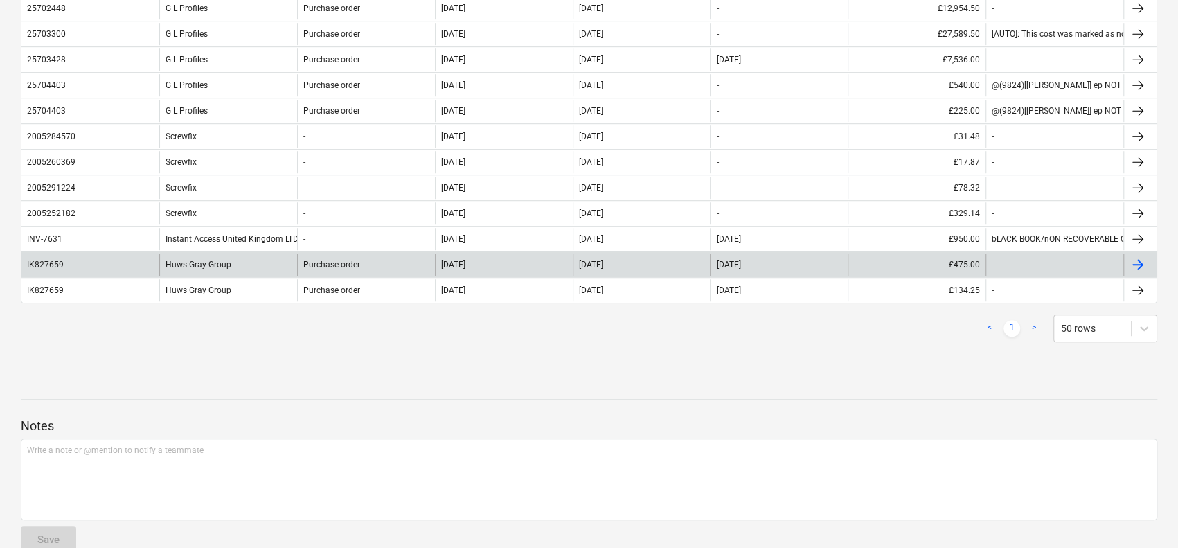
click at [547, 264] on div "[DATE]" at bounding box center [504, 264] width 138 height 22
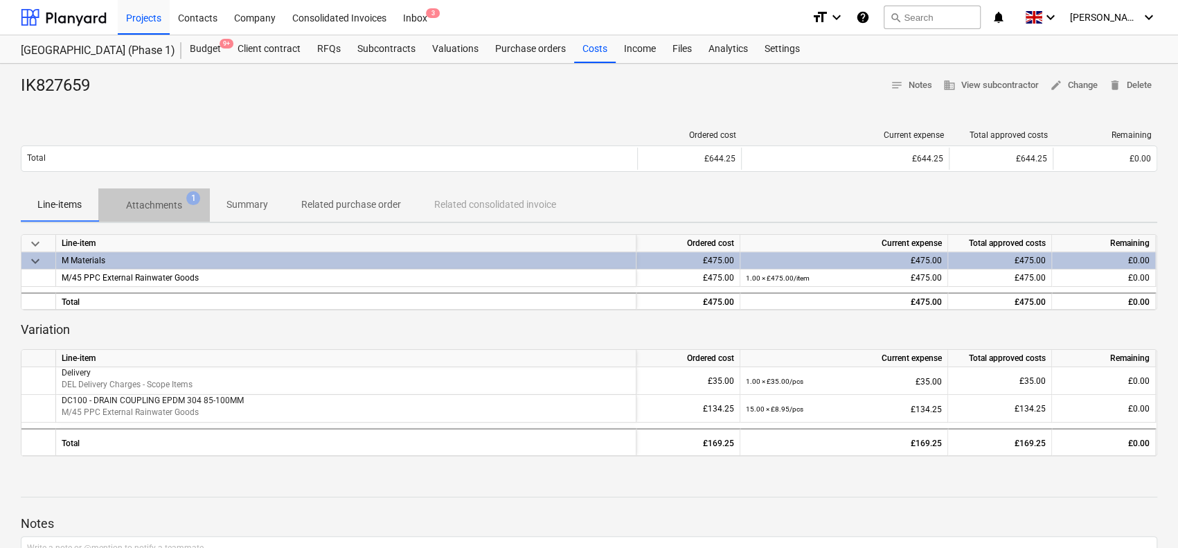
click at [170, 206] on p "Attachments" at bounding box center [154, 205] width 56 height 15
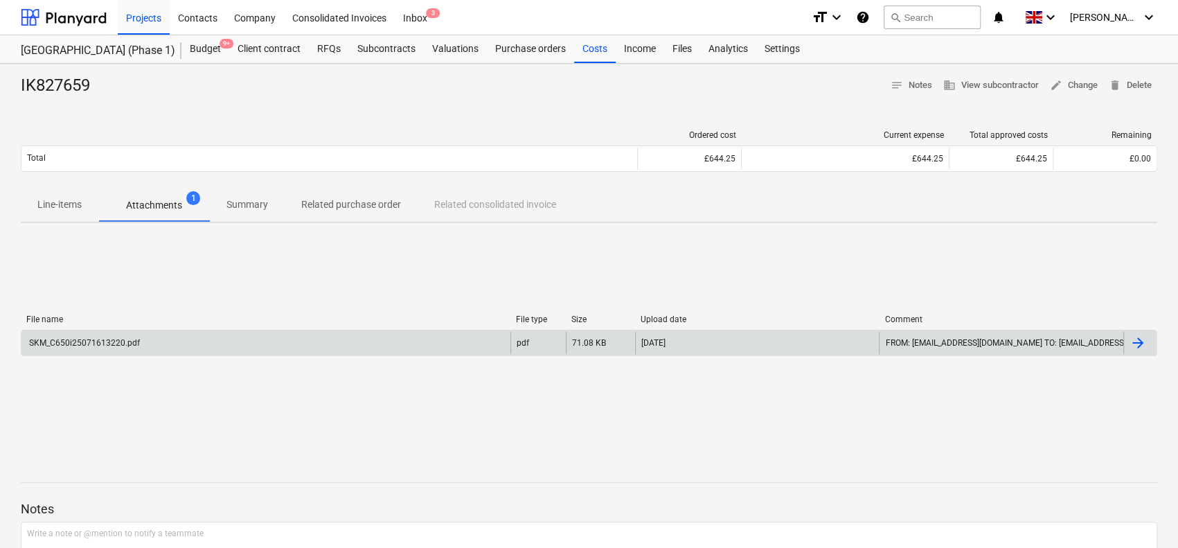
click at [190, 340] on div "SKM_C650i25071613220.pdf" at bounding box center [265, 343] width 489 height 22
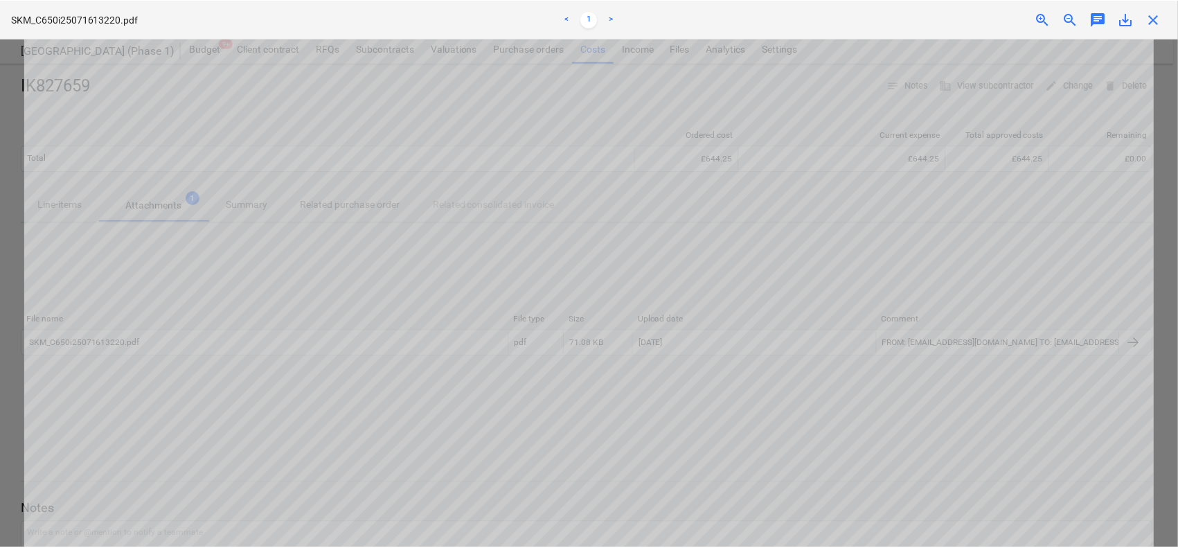
scroll to position [615, 0]
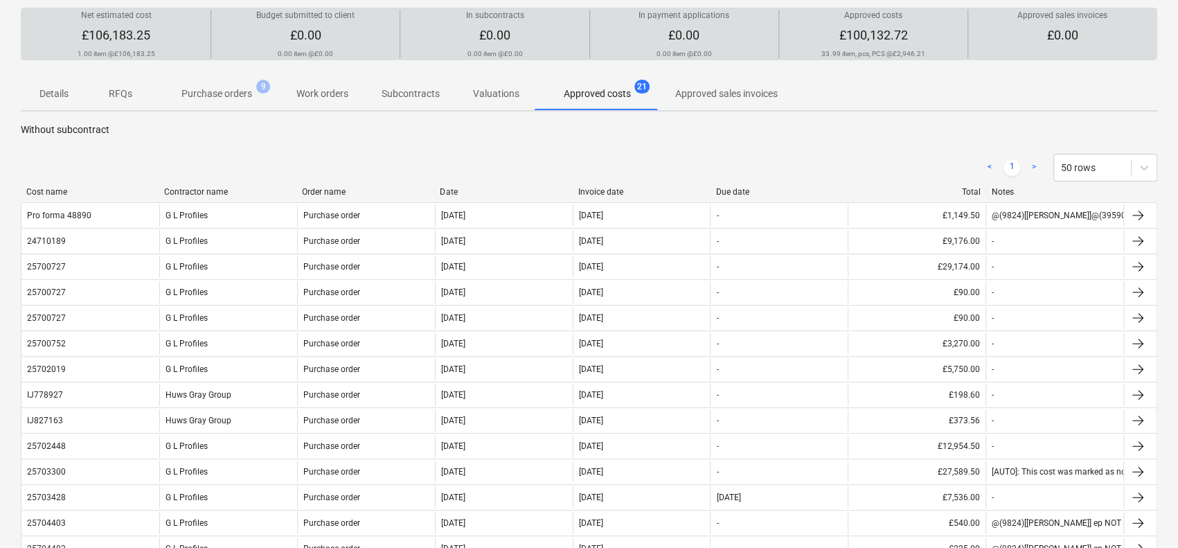
scroll to position [69, 0]
